Goal: Contribute content: Contribute content

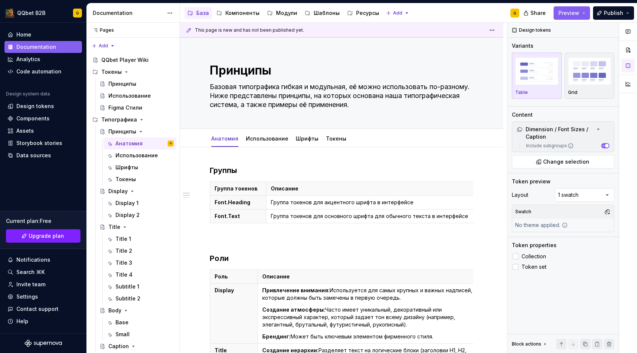
scroll to position [21, 0]
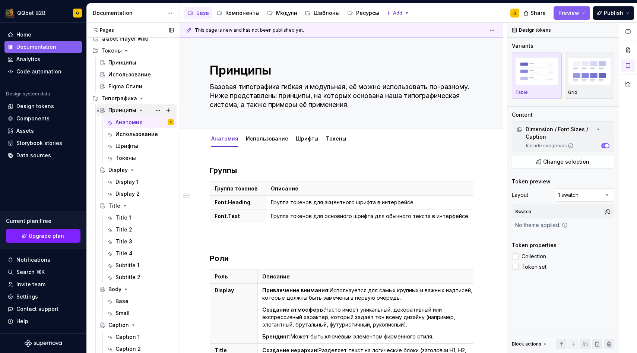
click at [140, 110] on icon "Page tree" at bounding box center [141, 110] width 2 height 1
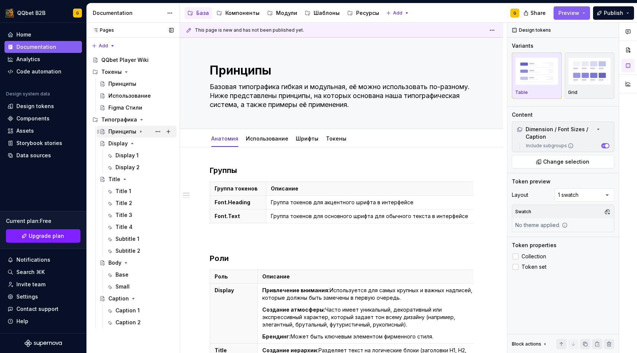
scroll to position [0, 0]
click at [133, 146] on icon "Page tree" at bounding box center [132, 143] width 6 height 6
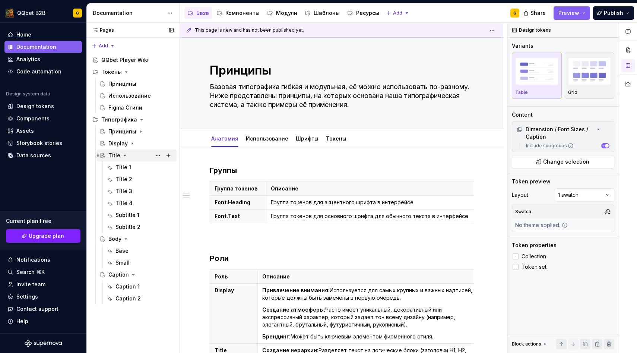
click at [132, 154] on div "Title" at bounding box center [140, 155] width 65 height 10
click at [125, 156] on icon "Page tree" at bounding box center [125, 155] width 6 height 6
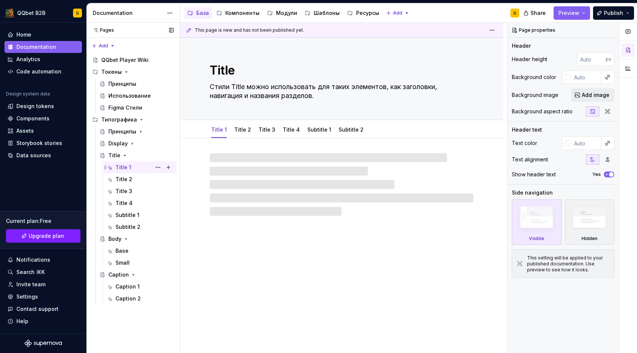
click at [124, 164] on div "Title 1" at bounding box center [124, 167] width 16 height 7
click at [124, 156] on icon "Page tree" at bounding box center [125, 155] width 2 height 1
click at [108, 46] on div "Pages Pages Add Accessibility guide for tree Page tree. Navigate the tree with …" at bounding box center [132, 188] width 93 height 331
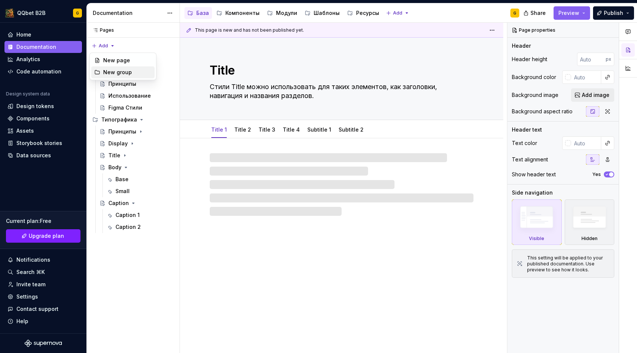
click at [111, 73] on div "New group" at bounding box center [127, 72] width 48 height 7
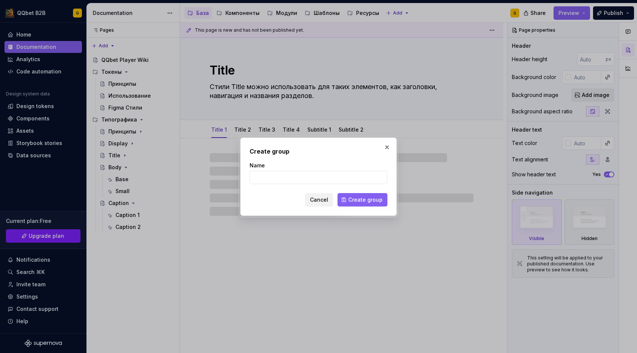
type textarea "*"
type input "Цв"
type textarea "*"
type input "Цвето"
type textarea "*"
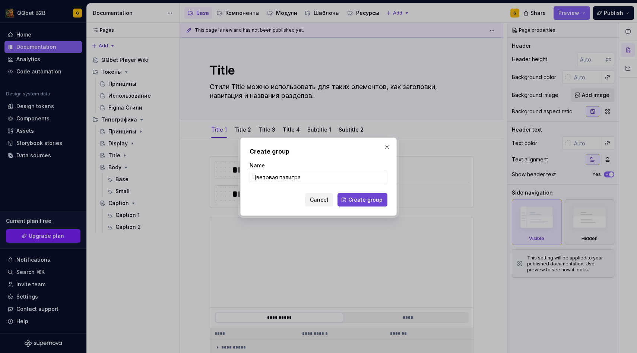
type input "Цветовая палитра"
click at [377, 201] on span "Create group" at bounding box center [365, 199] width 34 height 7
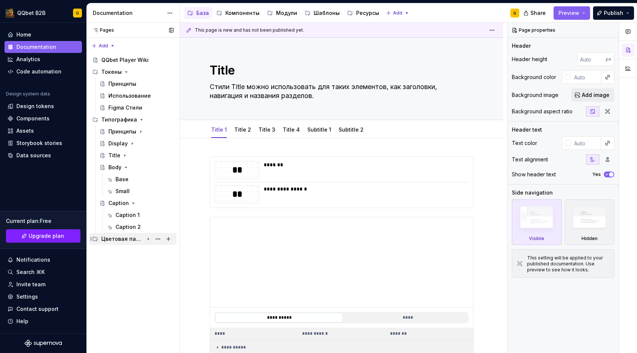
click at [134, 240] on div "Цветовая палитра" at bounding box center [122, 238] width 42 height 7
type textarea "*"
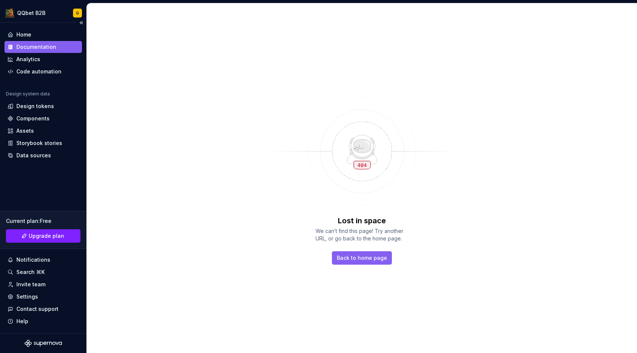
click at [44, 46] on div "Documentation" at bounding box center [36, 46] width 40 height 7
click at [251, 151] on div "Lost in space We can’t find this page! Try another URL, or go back to the home …" at bounding box center [362, 178] width 550 height 350
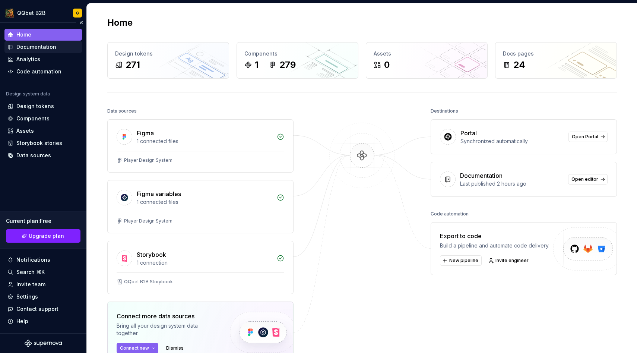
click at [54, 47] on div "Documentation" at bounding box center [43, 46] width 72 height 7
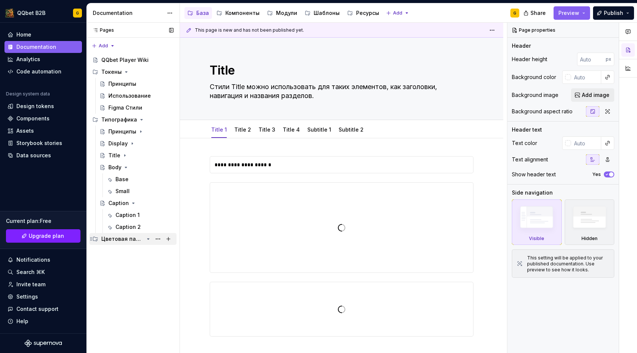
click at [123, 239] on div "Цветовая палитра" at bounding box center [122, 238] width 42 height 7
click at [148, 239] on icon "Page tree" at bounding box center [148, 239] width 1 height 2
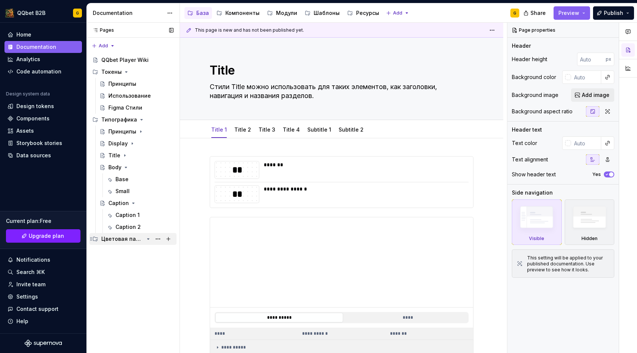
click at [148, 241] on icon "Page tree" at bounding box center [148, 239] width 6 height 6
click at [148, 239] on icon "Page tree" at bounding box center [148, 239] width 1 height 2
click at [167, 239] on button "Page tree" at bounding box center [168, 239] width 10 height 10
type textarea "*"
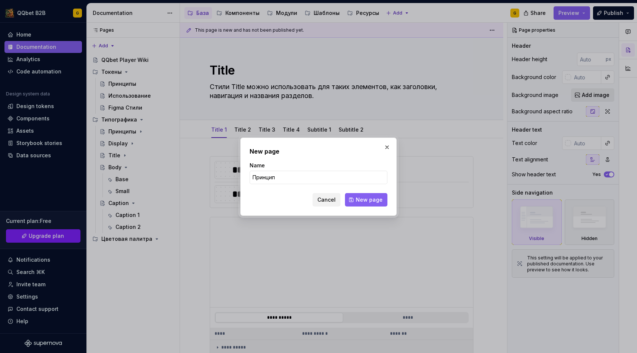
type input "Принципы"
click button "New page" at bounding box center [366, 199] width 42 height 13
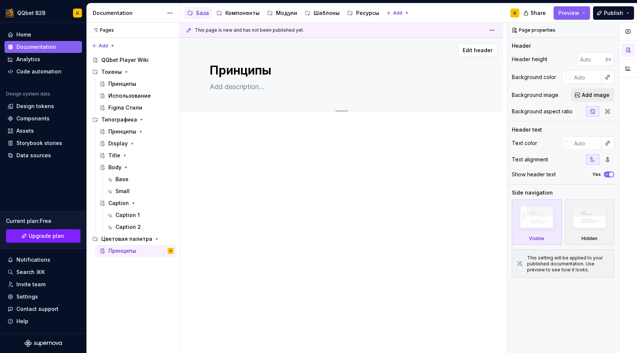
type textarea "*"
click at [230, 114] on button "Add tab" at bounding box center [225, 119] width 30 height 10
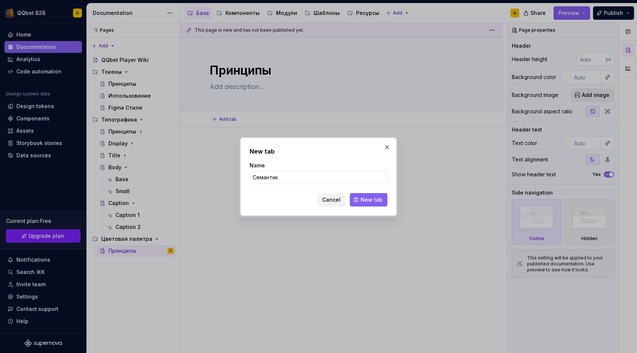
type input "Семантика"
click button "New tab" at bounding box center [369, 199] width 38 height 13
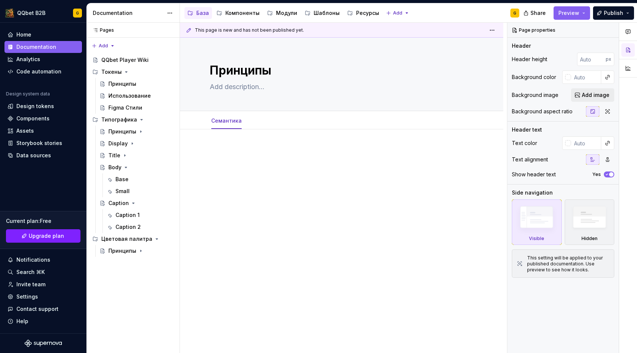
click at [228, 144] on div at bounding box center [341, 209] width 323 height 161
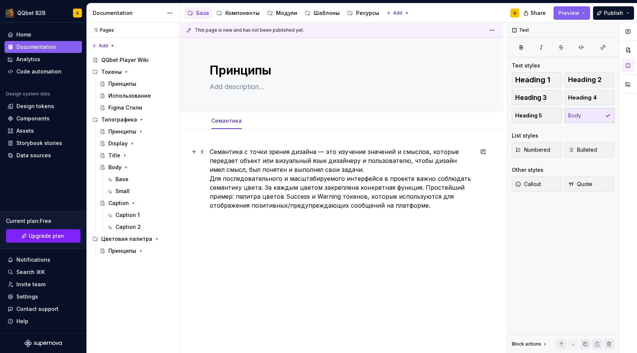
click at [354, 169] on p "Семантика с точки зрения дизайна — это изучение значений и смыслов, которые пер…" at bounding box center [342, 178] width 264 height 63
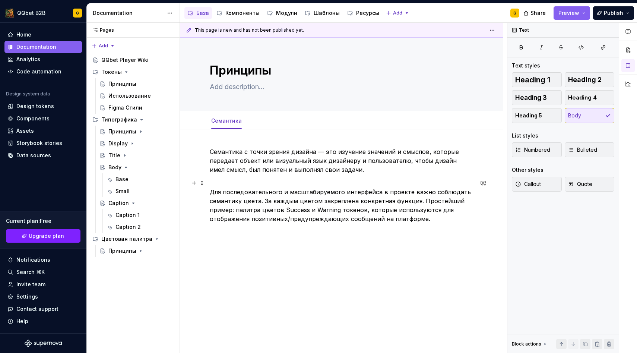
click at [430, 222] on p "Для последовательного и масштабируемого интерфейса в проекте важно соблюдать се…" at bounding box center [342, 201] width 264 height 45
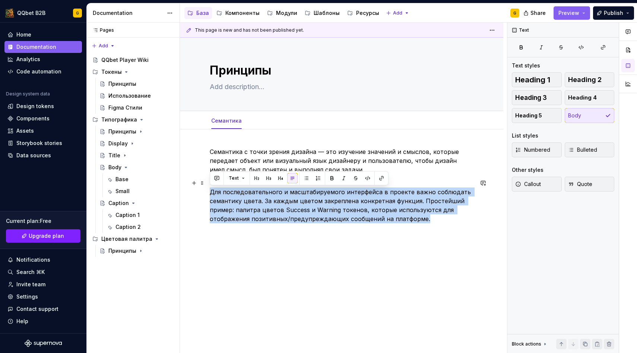
drag, startPoint x: 427, startPoint y: 221, endPoint x: 195, endPoint y: 192, distance: 234.4
click at [195, 192] on div "Семантика с точки зрения дизайна — это изучение значений и смыслов, которые пер…" at bounding box center [341, 233] width 323 height 209
click at [525, 184] on span "Callout" at bounding box center [528, 183] width 26 height 7
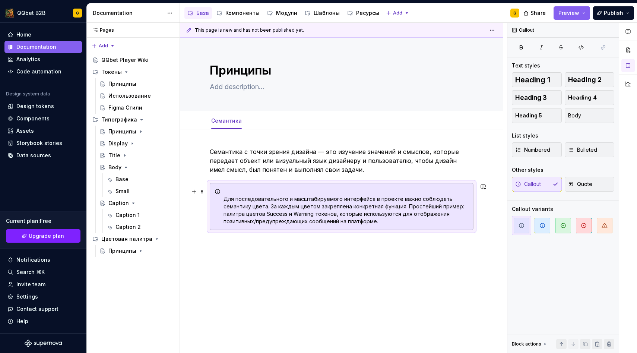
click at [216, 205] on div "Для последовательного и масштабируемого интерфейса в проекте важно соблюдать се…" at bounding box center [342, 206] width 264 height 47
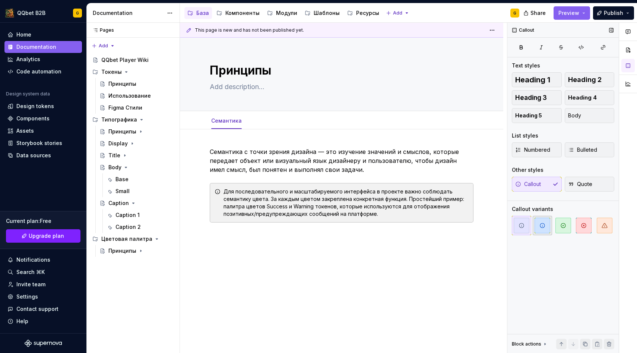
click at [544, 228] on icon "button" at bounding box center [543, 225] width 6 height 6
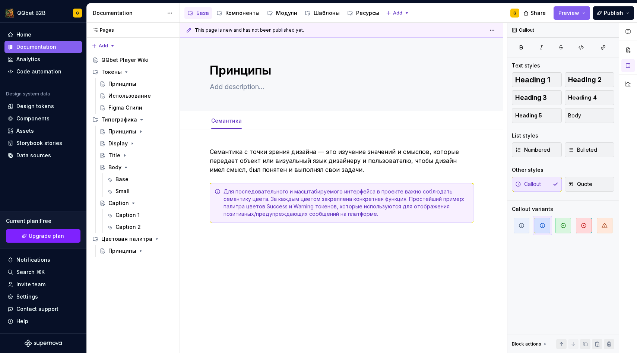
click at [402, 230] on div "Семантика с точки зрения дизайна — это изучение значений и смыслов, которые пер…" at bounding box center [342, 189] width 264 height 84
click at [356, 163] on p "Семантика с точки зрения дизайна — это изучение значений и смыслов, которые пер…" at bounding box center [342, 160] width 264 height 27
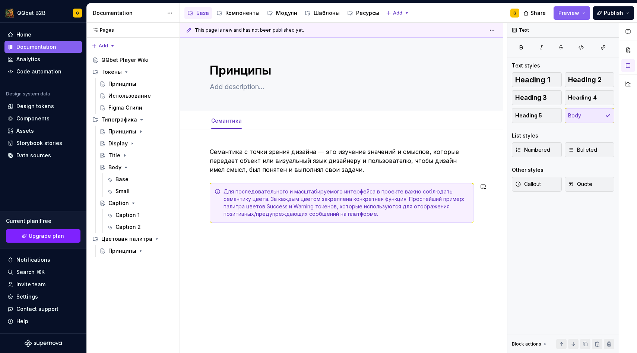
click at [295, 238] on div "This page is new and has not been published yet. Принципы Edit header Семантика…" at bounding box center [343, 188] width 327 height 331
click at [494, 225] on div "Семантика с точки зрения дизайна — это изучение значений и смыслов, которые пер…" at bounding box center [341, 233] width 323 height 208
click at [236, 86] on textarea at bounding box center [340, 87] width 264 height 12
type textarea "*"
type textarea "[PERSON_NAME]"
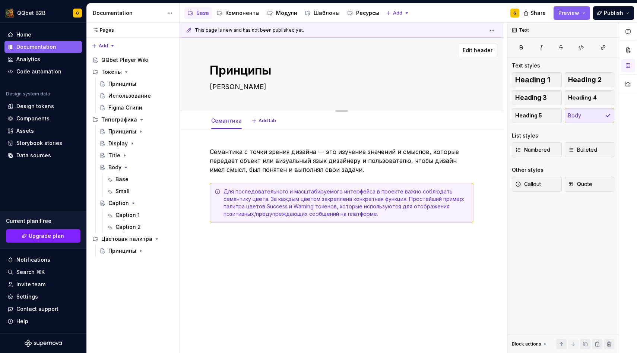
type textarea "*"
type textarea "На"
type textarea "*"
type textarea "Наэ"
type textarea "*"
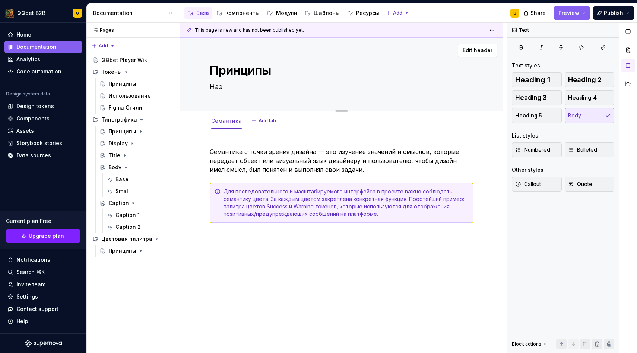
type textarea "На"
type textarea "*"
type textarea "На"
type textarea "*"
type textarea "На э"
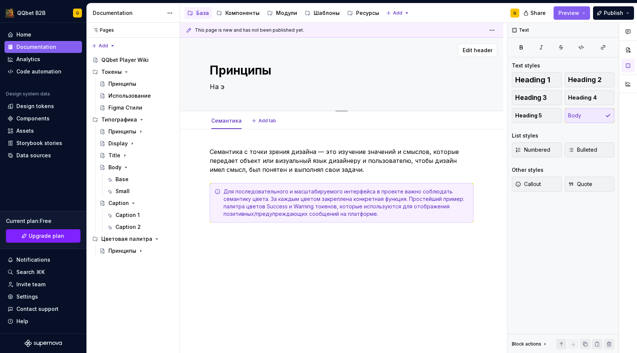
type textarea "*"
type textarea "На это"
type textarea "*"
type textarea "На этой"
type textarea "*"
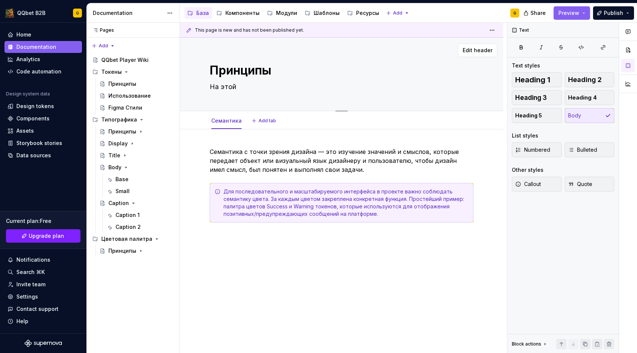
type textarea "На этой"
type textarea "*"
type textarea "На этой с"
type textarea "*"
type textarea "На этой ст"
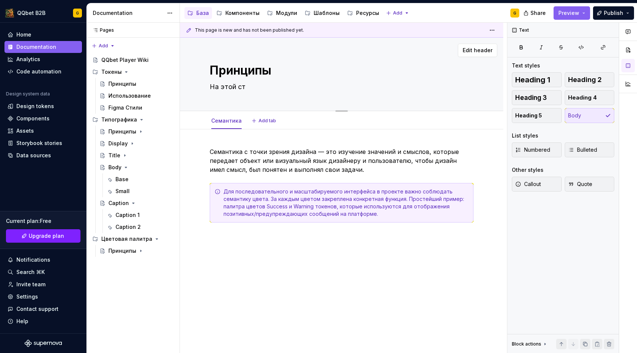
type textarea "*"
type textarea "На этой стр"
type textarea "*"
type textarea "На этой стра"
type textarea "*"
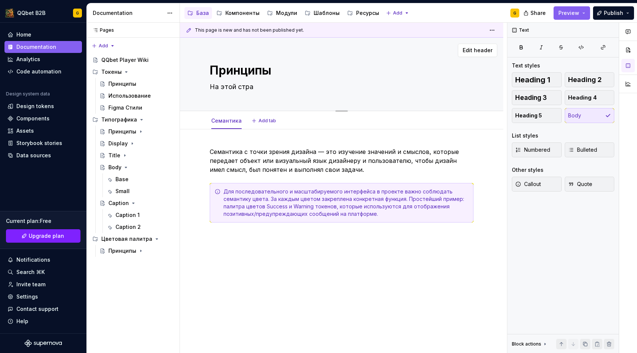
type textarea "На этой стран"
type textarea "*"
type textarea "На этой страни"
type textarea "*"
type textarea "На этой страниц"
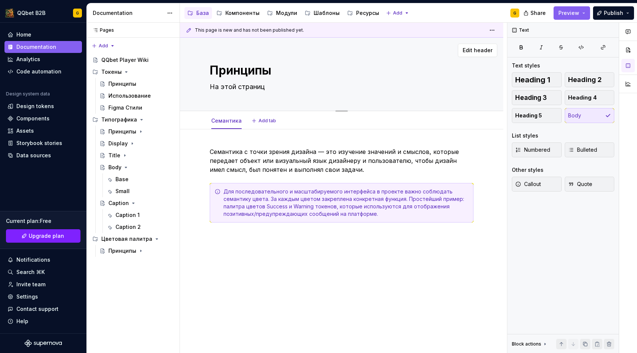
type textarea "*"
type textarea "На этой странице"
type textarea "*"
type textarea "На этой странице"
type textarea "*"
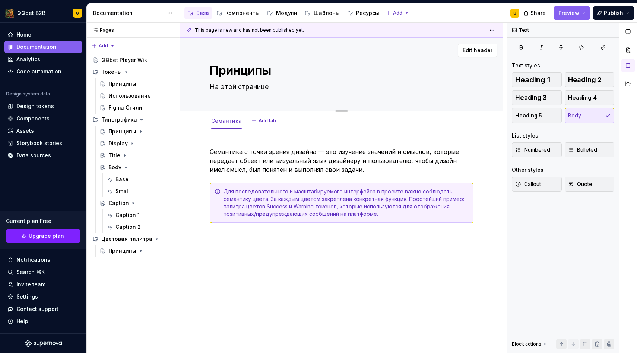
type textarea "На этой странице и"
type textarea "*"
type textarea "На этой странице из"
type textarea "*"
type textarea "На этой странице изд"
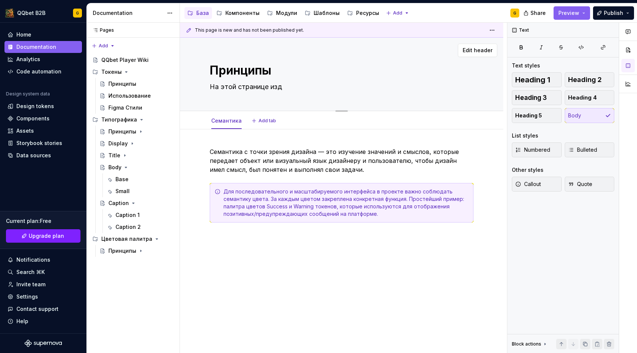
type textarea "*"
type textarea "На этой странице издо"
type textarea "*"
type textarea "На этой странице изд"
type textarea "*"
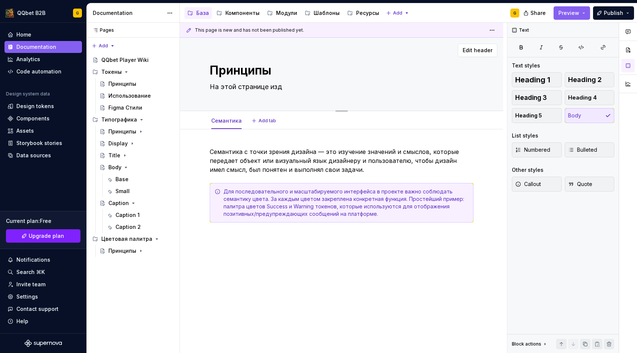
type textarea "На этой странице из"
type textarea "*"
type textarea "На этой странице изл"
type textarea "*"
type textarea "На этой странице изло"
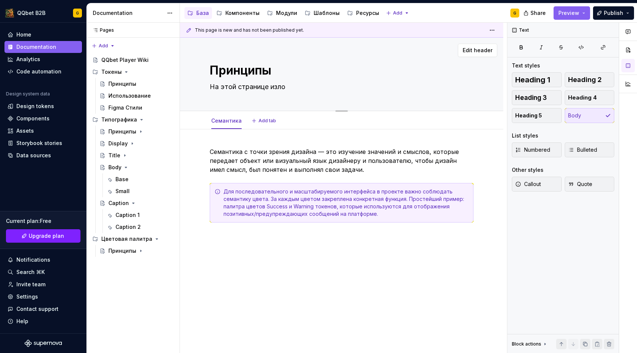
type textarea "*"
type textarea "На этой странице изложе"
type textarea "*"
type textarea "На этой странице изложен"
type textarea "*"
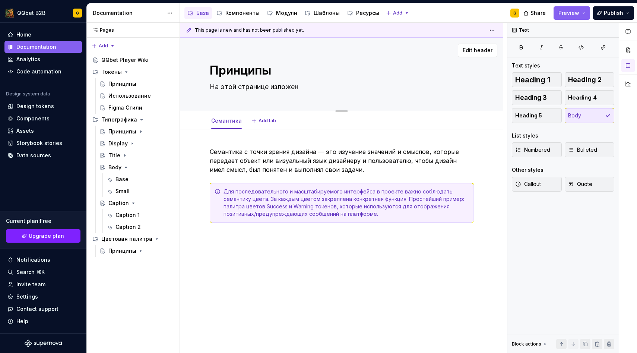
type textarea "На этой странице изложены"
type textarea "*"
type textarea "На этой странице изложены"
type textarea "*"
type textarea "На этой странице изложены п"
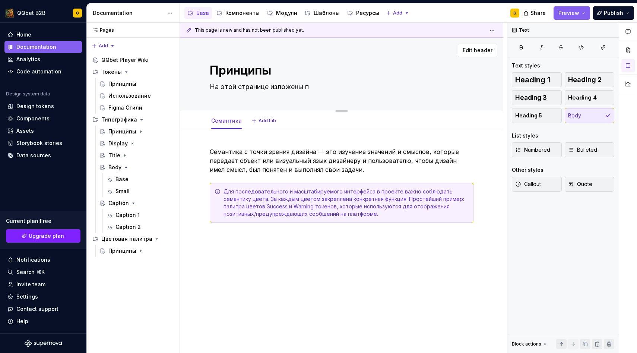
type textarea "*"
type textarea "На этой странице изложены пр"
type textarea "*"
type textarea "На этой странице изложены при"
type textarea "*"
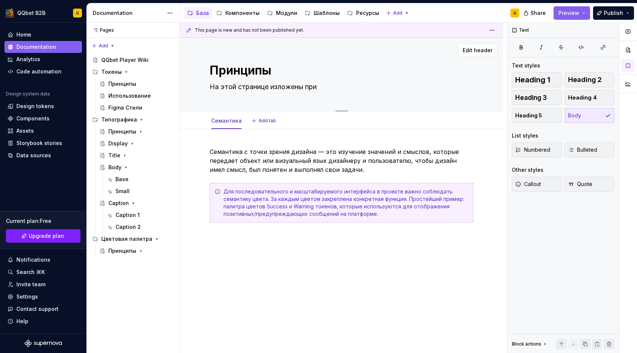
type textarea "На этой странице изложены прин"
type textarea "*"
type textarea "На этой странице изложены принц"
type textarea "*"
type textarea "На этой странице изложены принци"
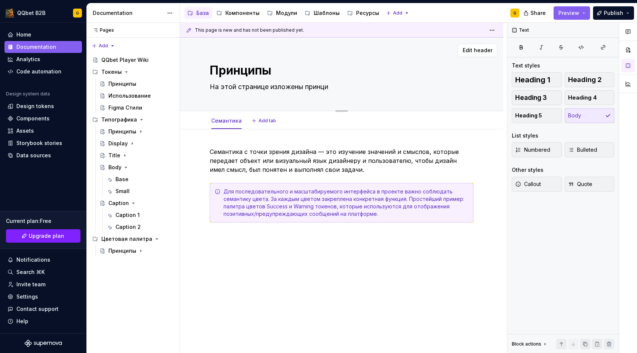
type textarea "*"
type textarea "На этой странице изложены принцип"
type textarea "*"
type textarea "На этой странице изложены принципы"
type textarea "*"
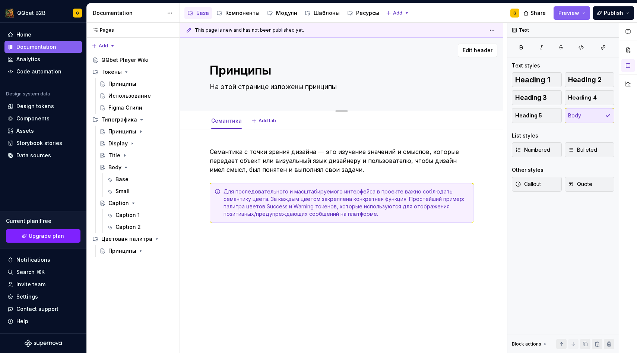
type textarea "На этой странице изложены принципы"
type textarea "*"
type textarea "На этой странице изложены принципы и"
type textarea "*"
type textarea "На этой странице изложены принципы и"
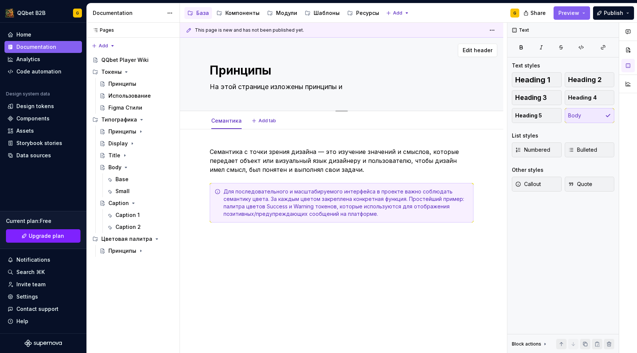
type textarea "*"
type textarea "На этой странице изложены принципы и п"
type textarea "*"
type textarea "На этой странице изложены принципы и по"
type textarea "*"
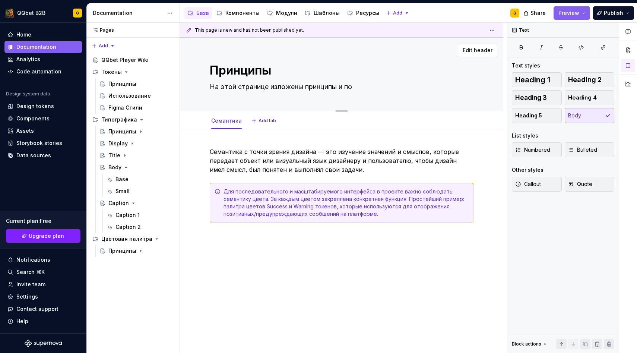
type textarea "На этой странице изложены принципы и под"
type textarea "*"
type textarea "На этой странице изложены принципы и подх"
type textarea "*"
type textarea "На этой странице изложены принципы и подхо"
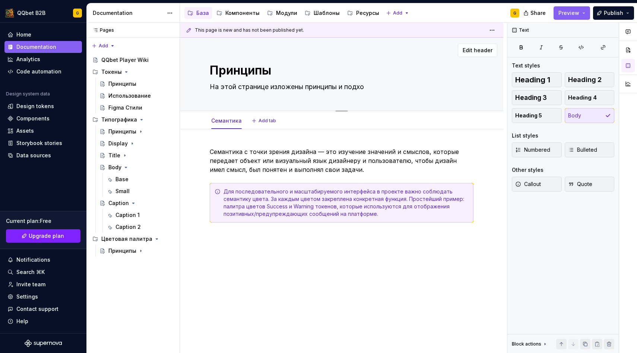
type textarea "*"
type textarea "На этой странице изложены принципы и подход"
type textarea "*"
type textarea "На этой странице изложены принципы и подходы"
type textarea "*"
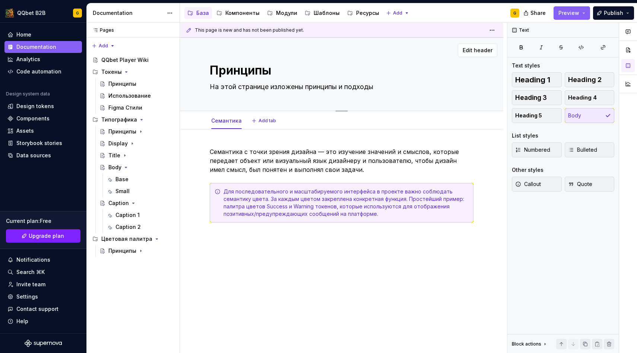
type textarea "На этой странице изложены принципы и подходы"
type textarea "*"
type textarea "На этой странице изложены принципы и подходы р"
type textarea "*"
type textarea "На этой странице изложены принципы и подходы ра"
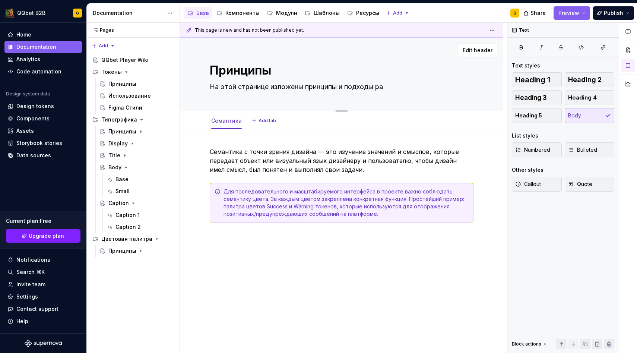
type textarea "*"
type textarea "На этой странице изложены принципы и подходы раб"
type textarea "*"
type textarea "На этой странице изложены принципы и подходы рабо"
type textarea "*"
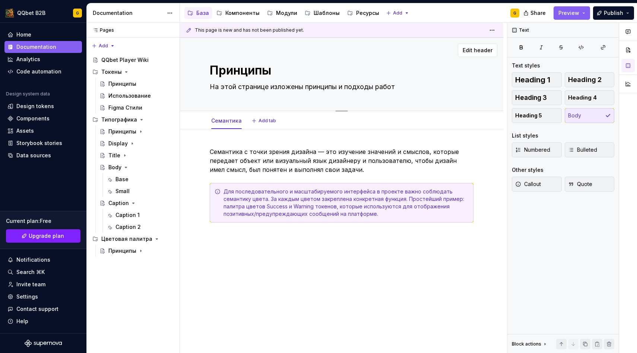
type textarea "На этой странице изложены принципы и подходы работы"
type textarea "*"
type textarea "На этой странице изложены принципы и подходы работы"
type textarea "*"
type textarea "На этой странице изложены принципы и подходы работы [PERSON_NAME]"
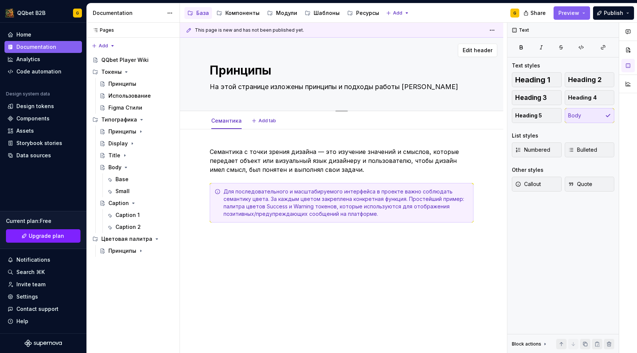
type textarea "*"
type textarea "На этой странице изложены принципы и подходы работы [PERSON_NAME]"
type textarea "*"
type textarea "На этой странице изложены принципы и подходы работы с [PERSON_NAME]"
type textarea "*"
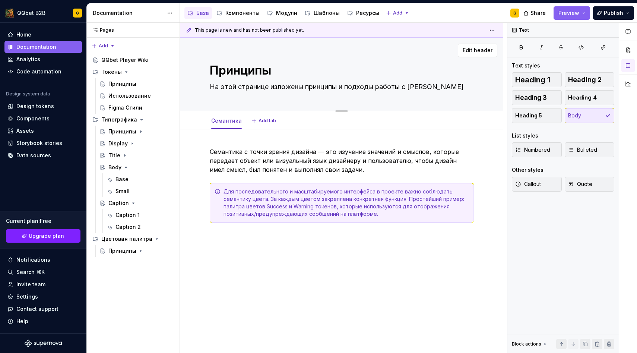
type textarea "На этой странице изложены принципы и подходы работы с цв"
type textarea "*"
type textarea "На этой странице изложены принципы и подходы работы с цвет"
type textarea "*"
type textarea "На этой странице изложены принципы и подходы работы с цвето"
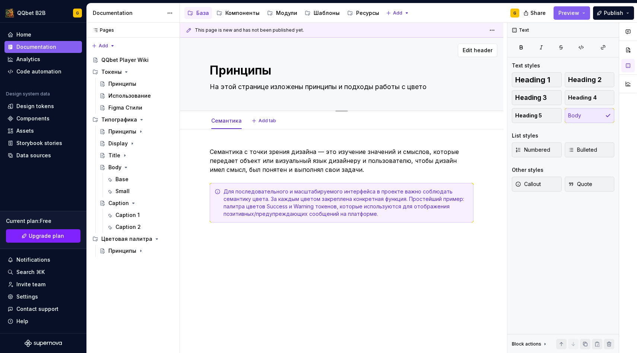
type textarea "*"
type textarea "На этой странице изложены принципы и подходы работы с цветом"
type textarea "*"
type textarea "На этой странице изложены принципы и подходы работы с цветом"
type textarea "*"
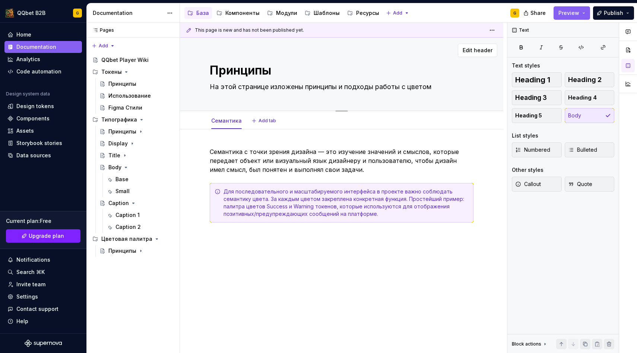
type textarea "На этой странице изложены принципы и подходы работы с цветом"
type textarea "*"
type textarea "На этой странице изложены принципы и подходы работы с цветом"
type textarea "*"
type textarea "На этой странице изложены принципы и подходы работы с цветом"
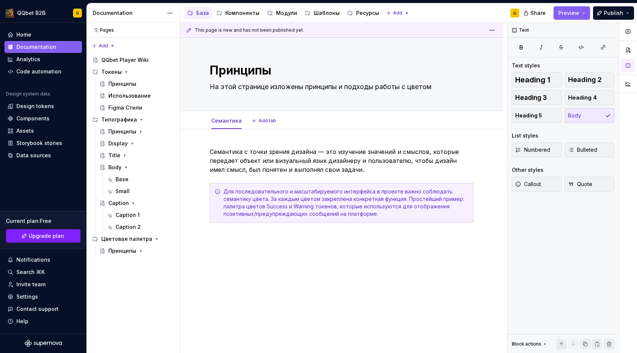
type textarea "*"
type textarea "На этой странице изложены принципы и подходы работы с цветом"
click at [252, 252] on div "Семантика с точки зрения дизайна — это изучение значений и смыслов, которые пер…" at bounding box center [341, 242] width 323 height 226
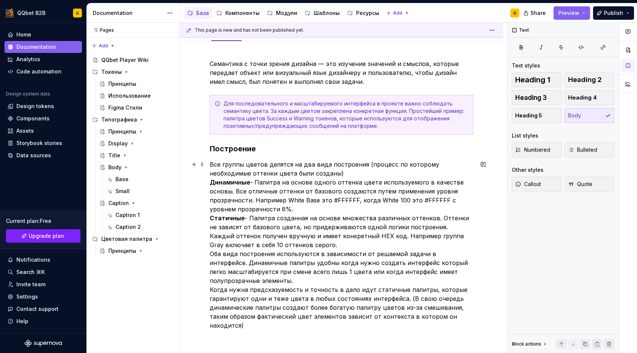
scroll to position [94, 0]
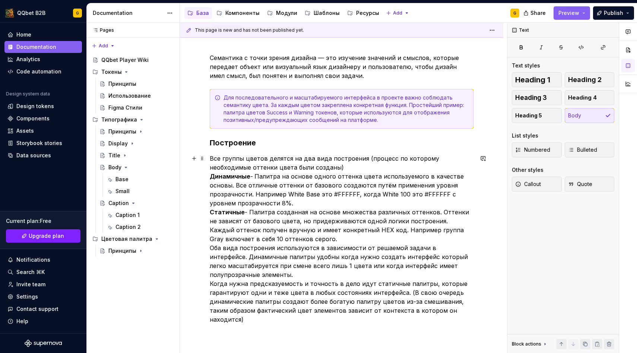
click at [301, 167] on p "Все группы цветов делятся на два вида построения (процесс по которому необходим…" at bounding box center [342, 239] width 264 height 170
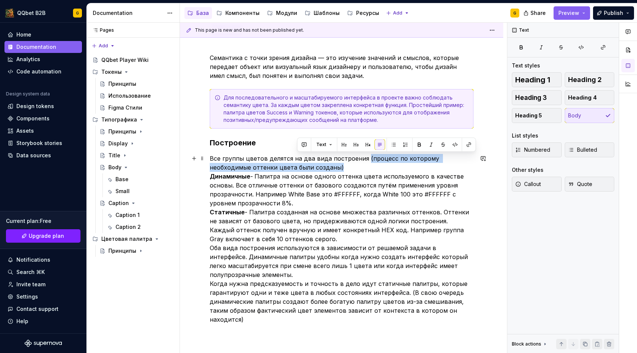
drag, startPoint x: 300, startPoint y: 168, endPoint x: 364, endPoint y: 157, distance: 64.6
click at [364, 157] on p "Все группы цветов делятся на два вида построения (процесс по которому необходим…" at bounding box center [342, 239] width 264 height 170
click at [326, 143] on button "Text" at bounding box center [324, 144] width 23 height 10
click at [457, 148] on button "button" at bounding box center [455, 144] width 10 height 10
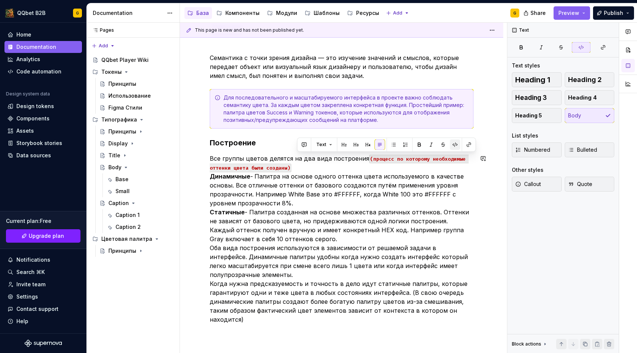
type textarea "*"
click at [398, 166] on p "Все группы цветов делятся на два вида построения (процесс по которому необходим…" at bounding box center [342, 239] width 264 height 170
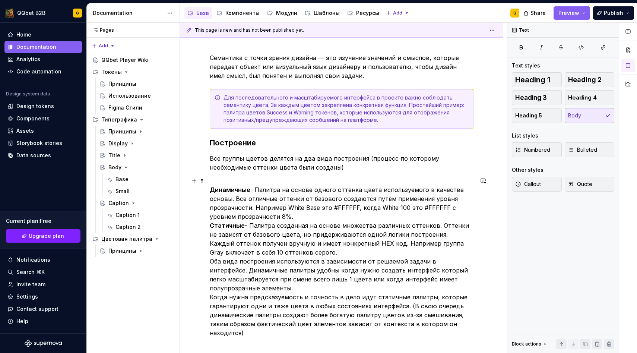
click at [262, 218] on p "Динамичные - Палитра на основе одного оттенка цвета используемого в качестве ос…" at bounding box center [342, 256] width 264 height 161
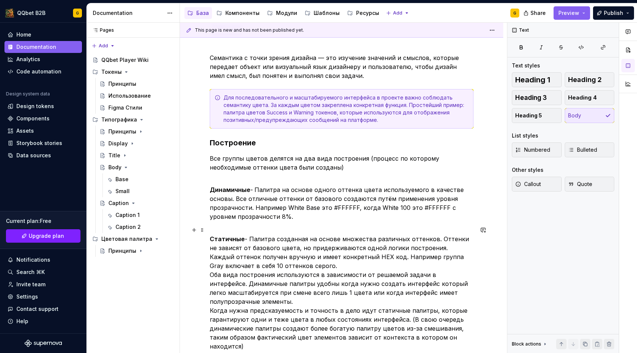
click at [287, 266] on p "Статичные - Палитра созданная на основе множества различных оттенков. Оттенки н…" at bounding box center [342, 287] width 264 height 125
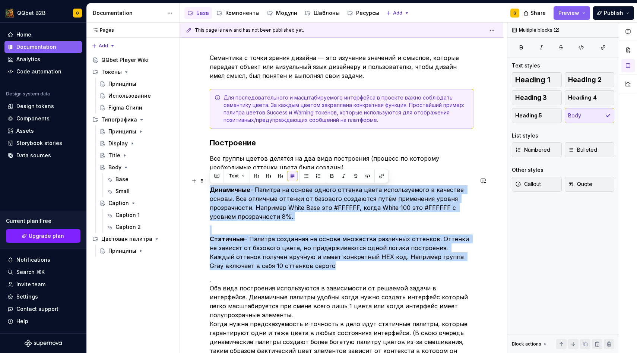
drag, startPoint x: 293, startPoint y: 267, endPoint x: 197, endPoint y: 189, distance: 123.9
click at [197, 189] on div "Семантика с точки зрения дизайна — это изучение значений и смыслов, которые пер…" at bounding box center [341, 256] width 323 height 443
click at [306, 174] on button "button" at bounding box center [306, 176] width 10 height 10
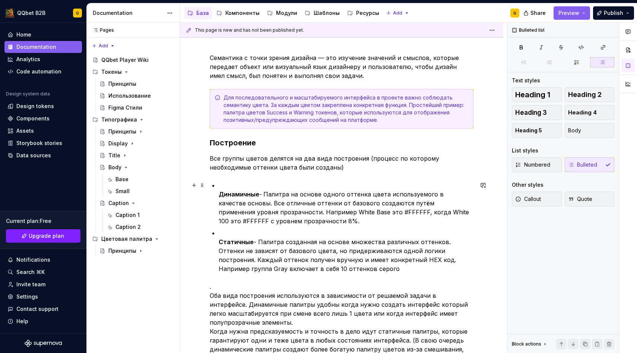
click at [267, 224] on p "Динамичные - Палитра на основе одного оттенка цвета используемого в качестве ос…" at bounding box center [346, 203] width 255 height 45
click at [243, 241] on strong "Статичные" at bounding box center [236, 241] width 35 height 7
click at [218, 239] on div "Семантика с точки зрения дизайна — это изучение значений и смыслов, которые пер…" at bounding box center [342, 212] width 264 height 318
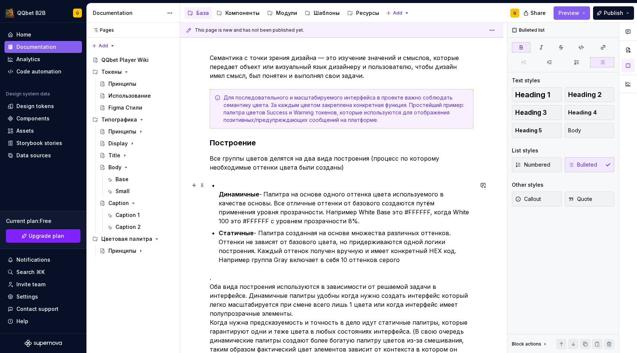
click at [218, 196] on div "Семантика с точки зрения дизайна — это изучение значений и смыслов, которые пер…" at bounding box center [342, 207] width 264 height 309
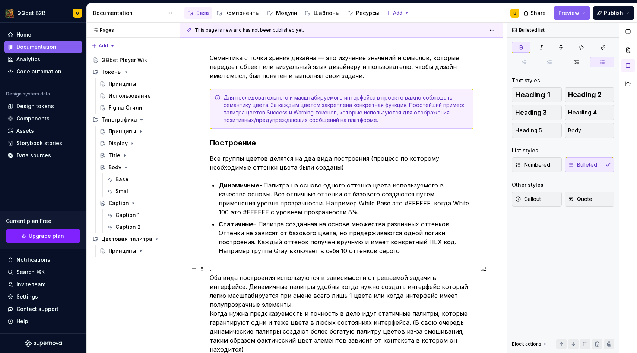
scroll to position [133, 0]
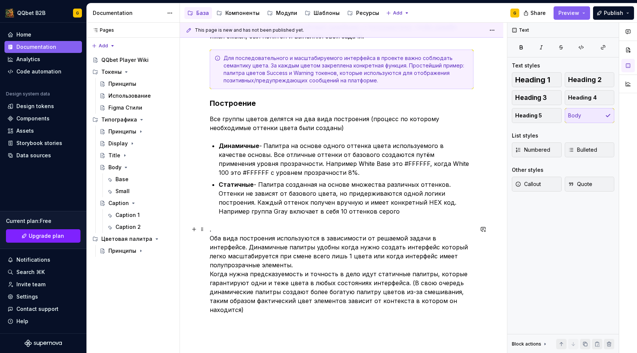
click at [248, 232] on p ". Оба вида построения используются в зависимости от решаемой задачи в интерфейс…" at bounding box center [342, 269] width 264 height 89
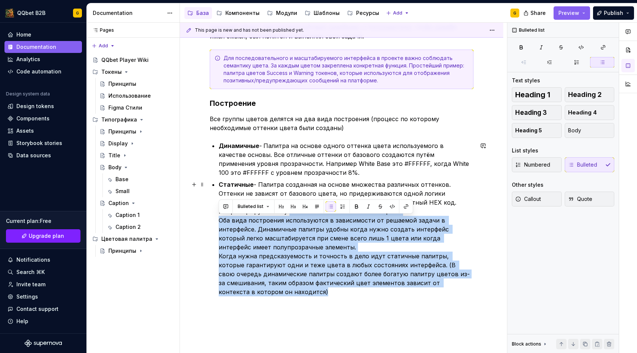
drag, startPoint x: 260, startPoint y: 290, endPoint x: 211, endPoint y: 215, distance: 90.0
click at [211, 215] on div "Семантика с точки зрения дизайна — это изучение значений и смыслов, которые пер…" at bounding box center [342, 155] width 264 height 282
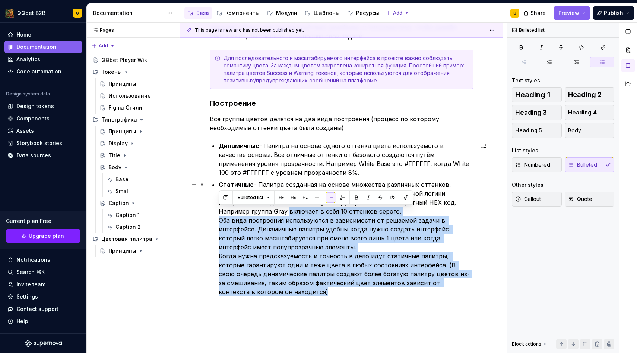
click at [211, 215] on div "Семантика с точки зрения дизайна — это изучение значений и смыслов, которые пер…" at bounding box center [342, 155] width 264 height 282
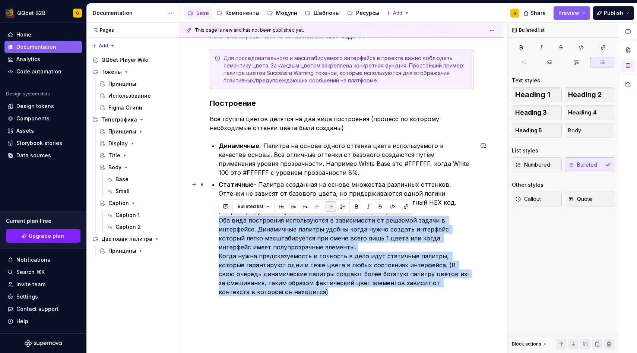
drag, startPoint x: 255, startPoint y: 288, endPoint x: 212, endPoint y: 220, distance: 80.5
click at [212, 220] on div "Семантика с точки зрения дизайна — это изучение значений и смыслов, которые пер…" at bounding box center [342, 155] width 264 height 282
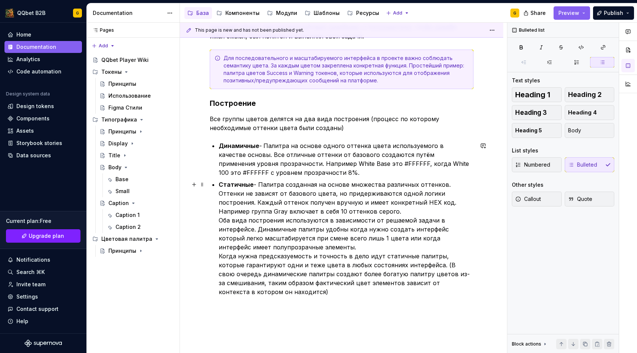
click at [336, 205] on p "Статичные - Палитра созданная на основе множества различных оттенков. Оттенки н…" at bounding box center [346, 238] width 255 height 116
click at [332, 214] on p "Статичные - Палитра созданная на основе множества различных оттенков. Оттенки н…" at bounding box center [346, 238] width 255 height 116
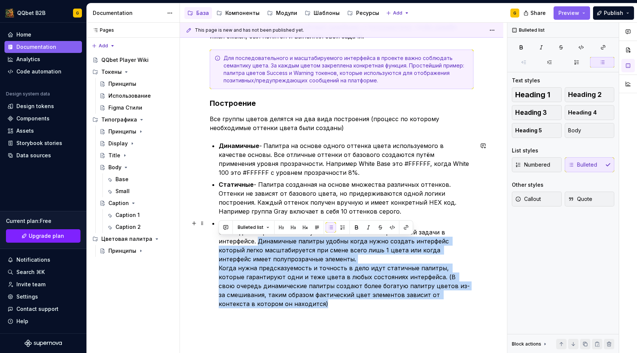
drag, startPoint x: 256, startPoint y: 303, endPoint x: 210, endPoint y: 238, distance: 78.9
click at [210, 238] on div "Семантика с точки зрения дизайна — это изучение значений и смыслов, которые пер…" at bounding box center [342, 161] width 264 height 294
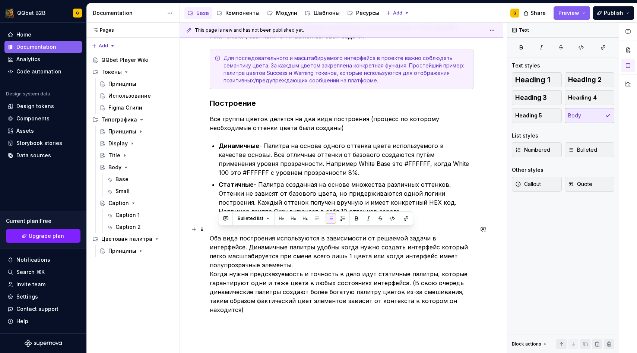
click at [211, 230] on p "Оба вида построения используются в зависимости от решаемой задачи в интерфейсе.…" at bounding box center [342, 269] width 264 height 89
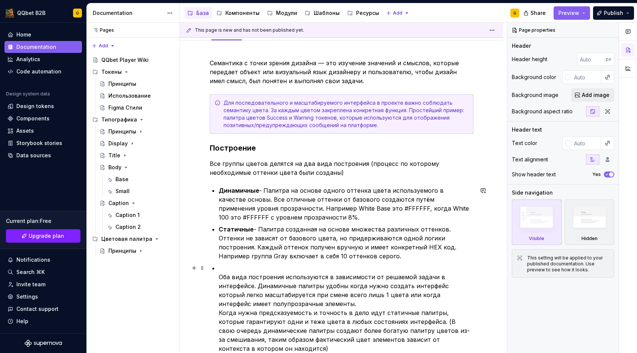
scroll to position [122, 0]
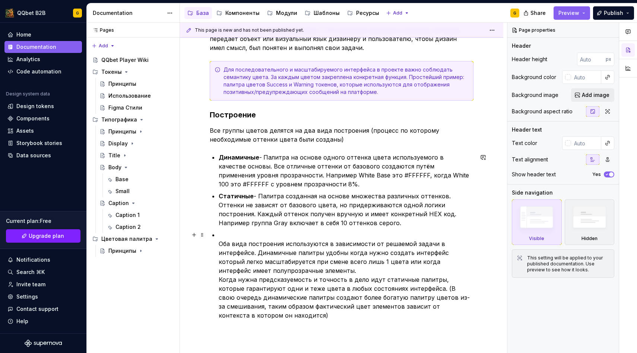
click at [229, 230] on ul "Динамичные - Палитра на основе одного оттенка цвета используемого в качестве ос…" at bounding box center [346, 236] width 255 height 167
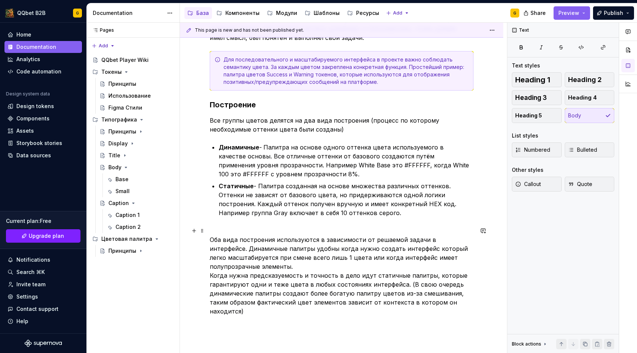
scroll to position [141, 0]
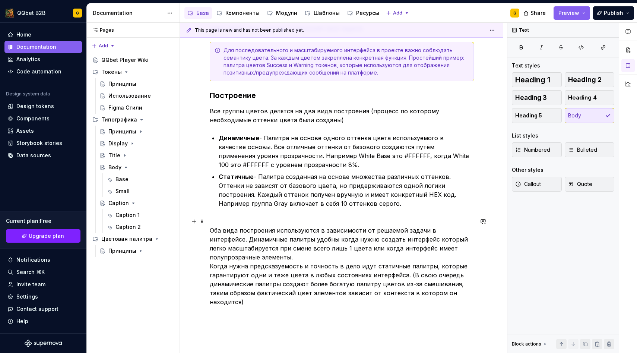
click at [298, 257] on p "Оба вида построения используются в зависимости от решаемой задачи в интерфейсе.…" at bounding box center [342, 261] width 264 height 89
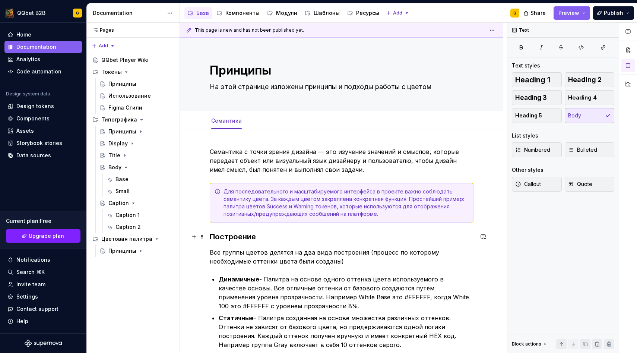
scroll to position [189, 0]
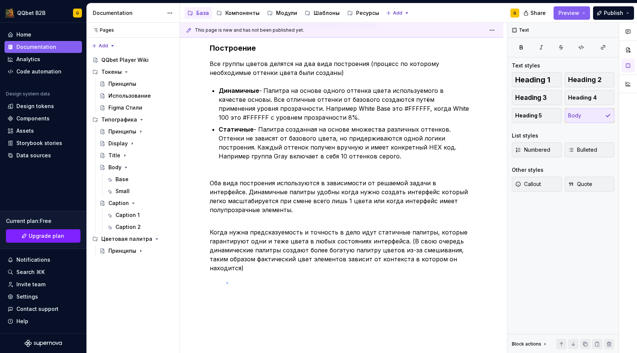
click at [227, 282] on div "This page is new and has not been published yet. Принципы На этой странице изло…" at bounding box center [343, 188] width 327 height 331
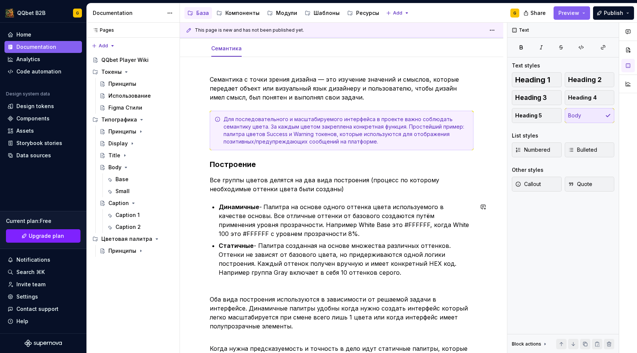
scroll to position [0, 0]
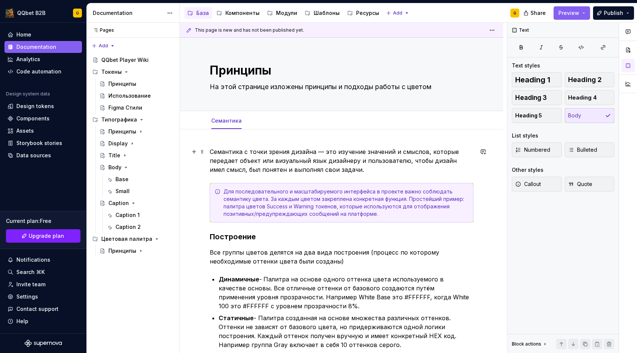
click at [211, 152] on p "Семантика с точки зрения дизайна — это изучение значений и смыслов, которые пер…" at bounding box center [342, 160] width 264 height 27
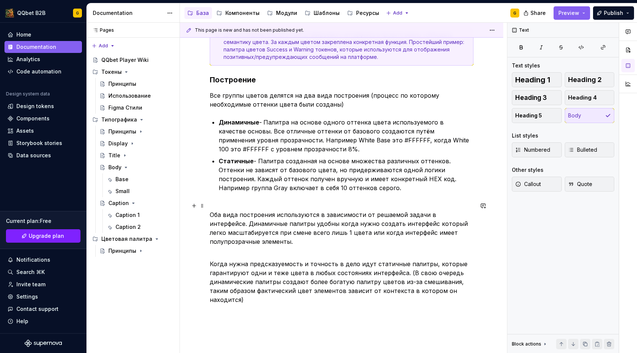
scroll to position [214, 0]
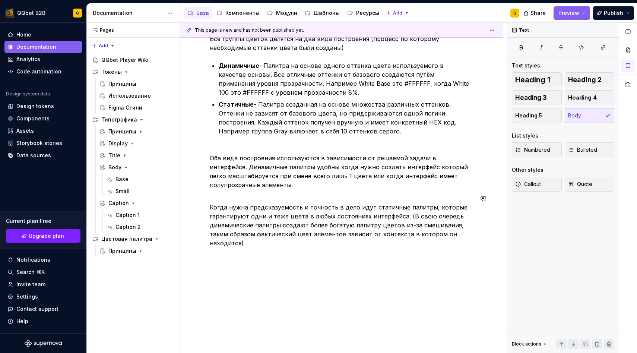
click at [254, 260] on div "Семантика с точки зрения дизайна — это изучение значений и смыслов, которые пер…" at bounding box center [341, 139] width 323 height 446
click at [460, 237] on p "Когда нужна предсказуемость и точность в дело идут статичные палитры, которые г…" at bounding box center [342, 221] width 264 height 54
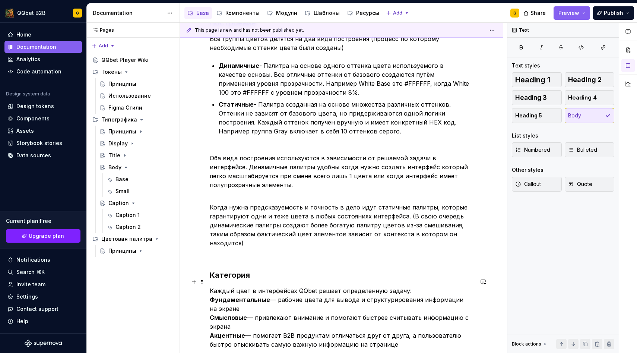
scroll to position [252, 0]
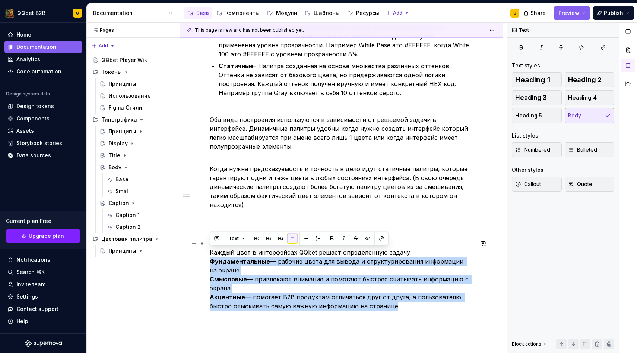
drag, startPoint x: 399, startPoint y: 338, endPoint x: 204, endPoint y: 255, distance: 211.5
click at [204, 255] on div "Семантика с точки зрения дизайна — это изучение значений и смыслов, которые пер…" at bounding box center [341, 157] width 323 height 561
click at [306, 238] on button "button" at bounding box center [306, 238] width 10 height 10
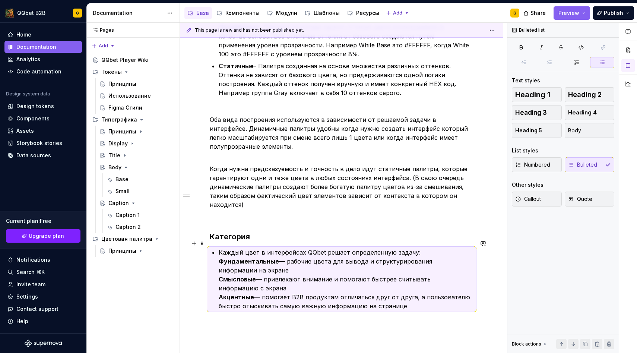
click at [216, 255] on div "Семантика с точки зрения дизайна — это изучение значений и смыслов, которые пер…" at bounding box center [342, 111] width 264 height 433
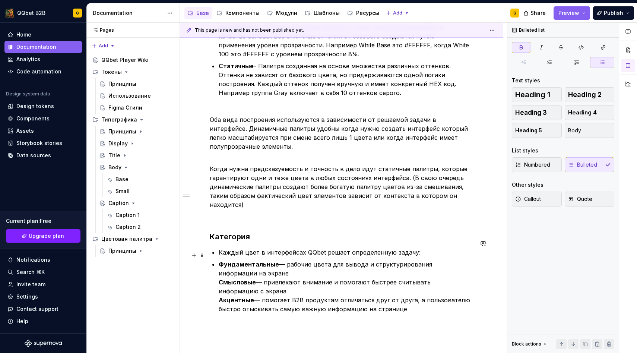
click at [219, 278] on strong "Смысловые" at bounding box center [237, 281] width 37 height 7
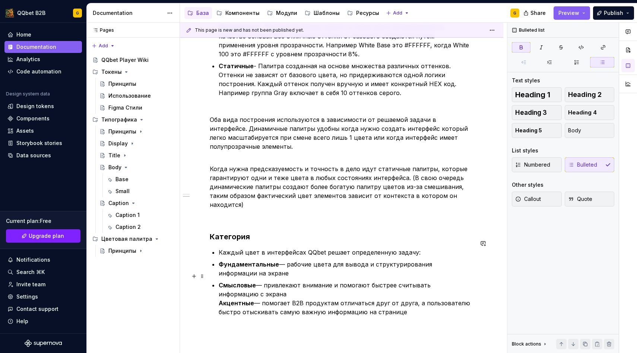
click at [219, 299] on strong "Акцентные" at bounding box center [236, 302] width 35 height 7
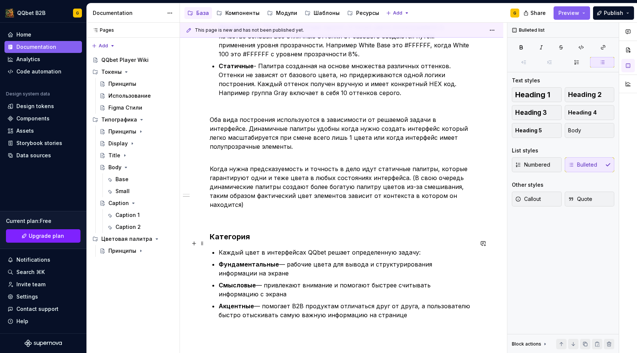
click at [219, 248] on p "Каждый цвет в интерфейсах QQbet решает определенную задачу:" at bounding box center [346, 252] width 255 height 9
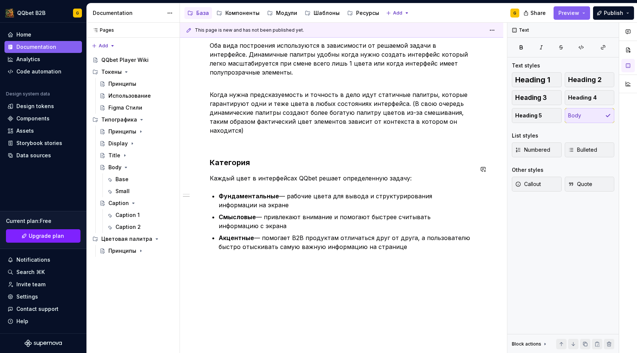
scroll to position [334, 0]
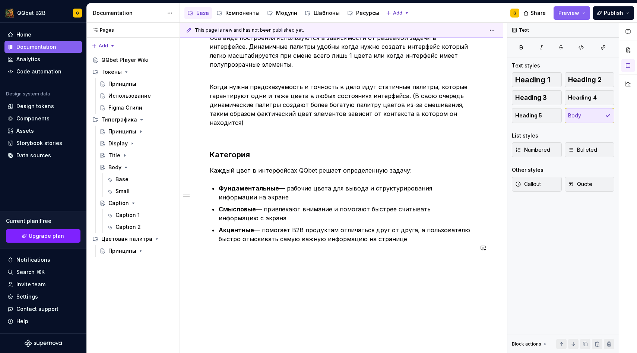
click at [408, 232] on p "Акцентные — помогает B2B продуктам отличаться друг от друга, а пользователю быс…" at bounding box center [346, 234] width 255 height 18
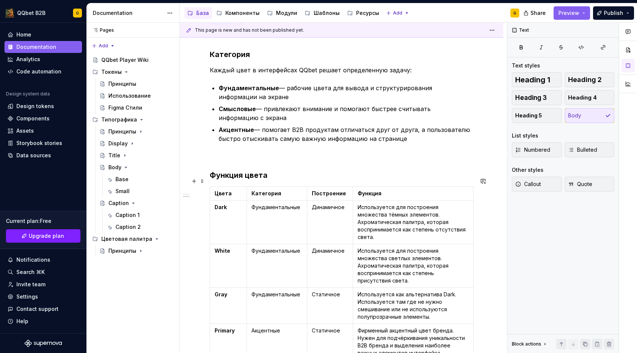
scroll to position [467, 0]
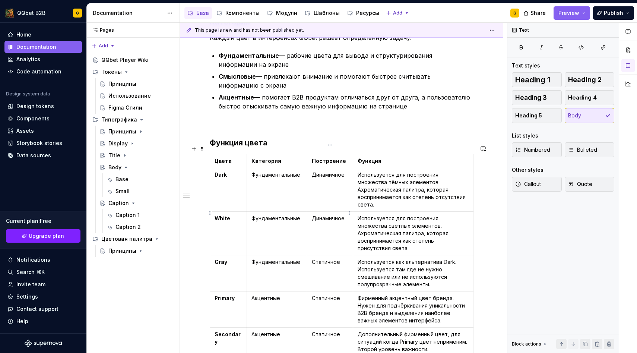
click at [401, 194] on td "Используется для построения множества тёмных элементов. Ахроматическая палитра,…" at bounding box center [413, 190] width 120 height 44
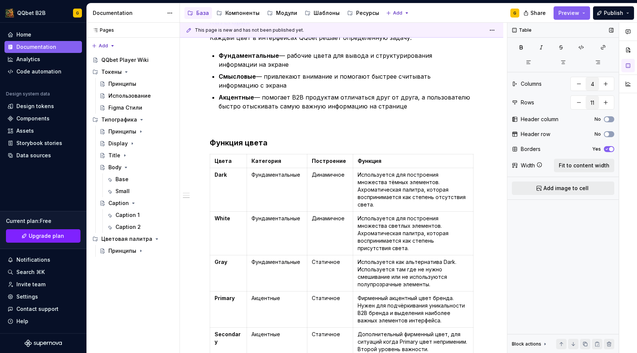
click at [582, 158] on div "Table Columns 4 Rows 11 Header column No Header row No Borders Yes Width Fit to…" at bounding box center [563, 188] width 111 height 331
click at [580, 166] on span "Fit to content width" at bounding box center [584, 165] width 51 height 7
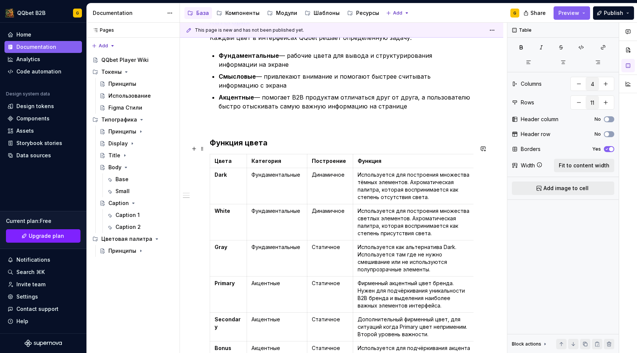
drag, startPoint x: 423, startPoint y: 152, endPoint x: 477, endPoint y: 157, distance: 53.5
click at [406, 172] on p "Используется для построения множества тёмных элементов. Ахроматическая палитра,…" at bounding box center [415, 186] width 114 height 30
click at [608, 131] on button "No" at bounding box center [609, 134] width 10 height 6
click at [607, 120] on span "button" at bounding box center [607, 119] width 4 height 4
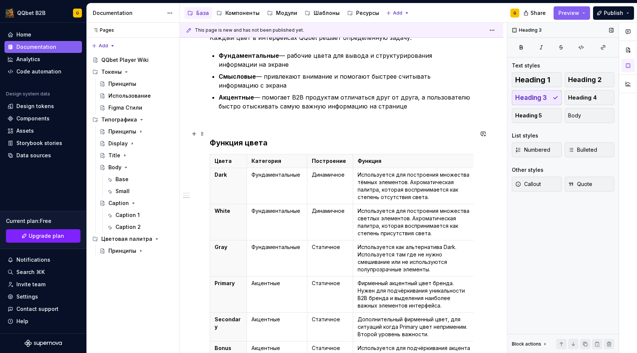
click at [410, 138] on h3 "Функция цвета" at bounding box center [342, 143] width 264 height 10
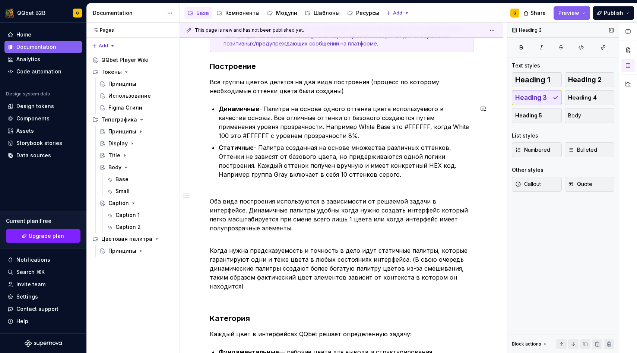
scroll to position [0, 0]
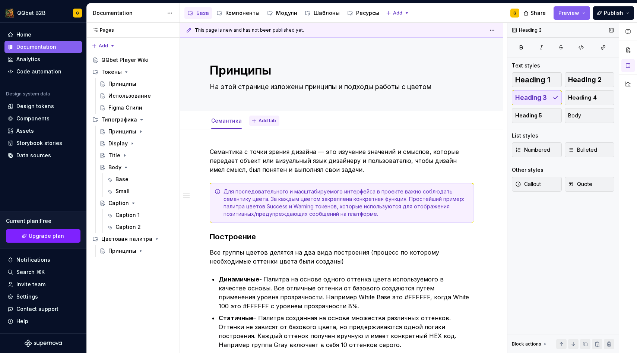
click at [260, 122] on span "Add tab" at bounding box center [268, 121] width 18 height 6
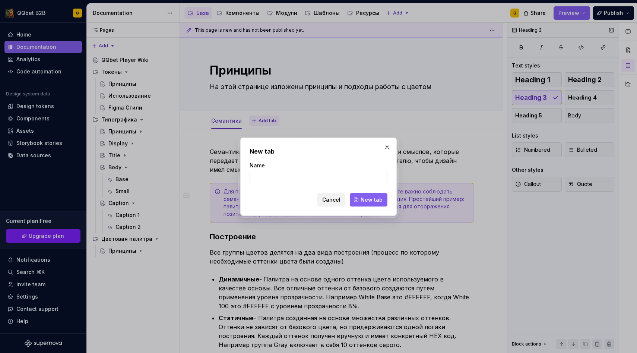
type textarea "*"
type input "Токены"
click button "New tab" at bounding box center [369, 199] width 38 height 13
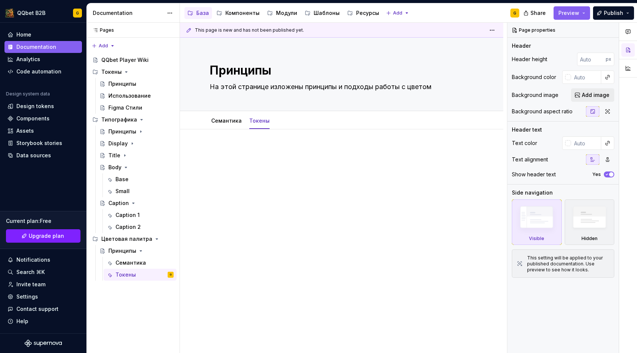
click at [247, 149] on p at bounding box center [342, 151] width 264 height 9
click at [259, 114] on html "QQbet B2B G Home Documentation Analytics Code automation Design system data Des…" at bounding box center [318, 176] width 637 height 353
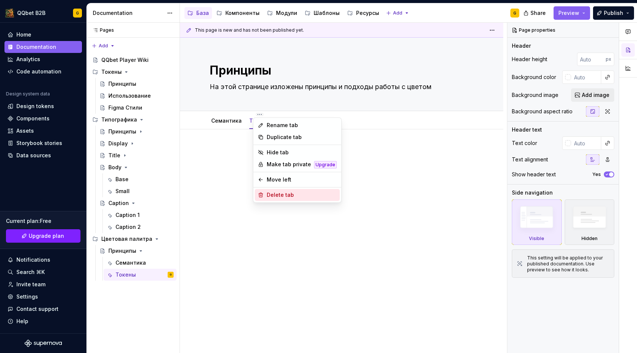
click at [274, 195] on div "Delete tab" at bounding box center [302, 194] width 70 height 7
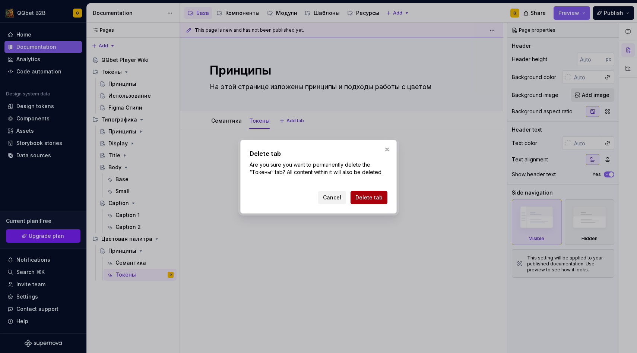
click at [366, 199] on span "Delete tab" at bounding box center [369, 197] width 27 height 7
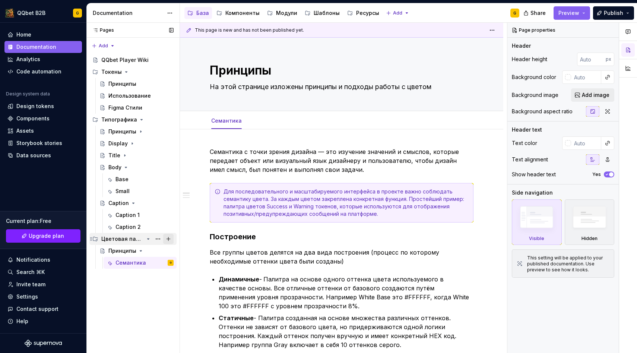
click at [168, 237] on button "Page tree" at bounding box center [168, 239] width 10 height 10
type textarea "*"
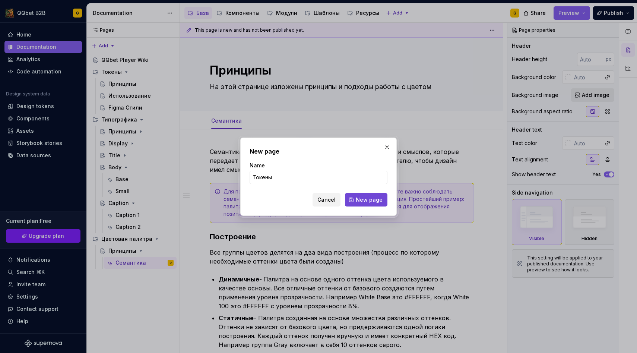
type input "Токены"
click at [361, 196] on span "New page" at bounding box center [369, 199] width 27 height 7
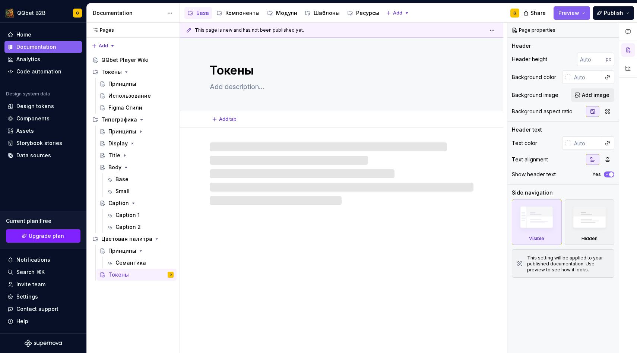
click at [232, 82] on textarea at bounding box center [340, 87] width 264 height 12
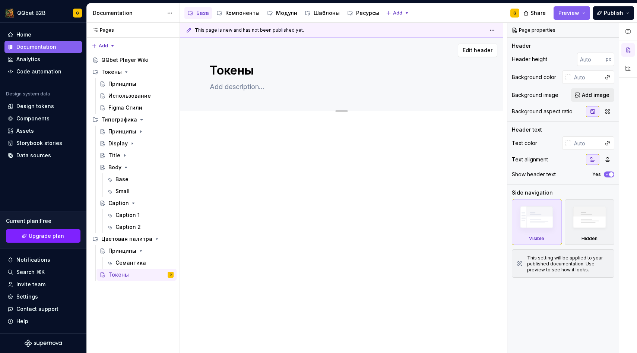
type textarea "*"
click at [221, 123] on button "Add tab" at bounding box center [225, 119] width 30 height 10
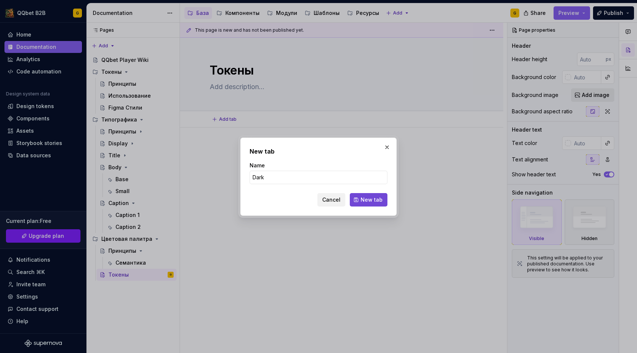
type input "Dark"
click at [361, 198] on button "New tab" at bounding box center [369, 199] width 38 height 13
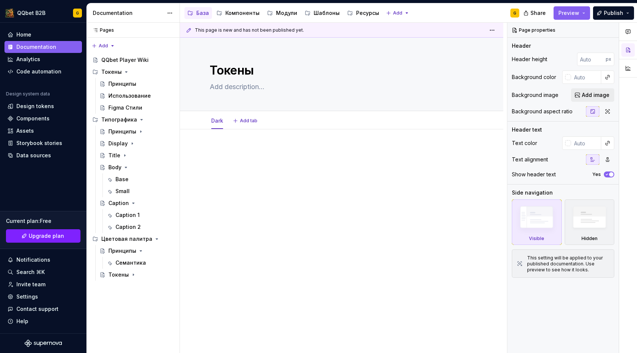
click at [237, 140] on div at bounding box center [341, 209] width 323 height 161
type textarea "*"
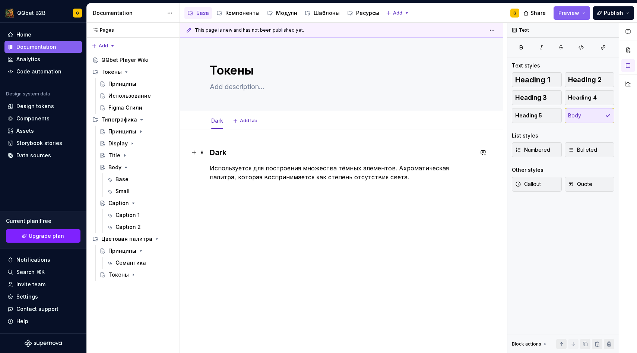
click at [223, 155] on h3 "Dark" at bounding box center [342, 152] width 264 height 10
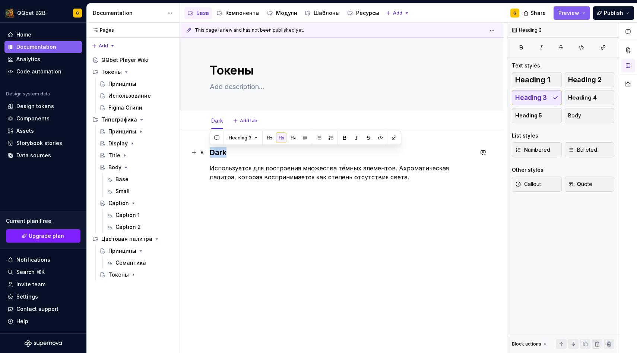
click at [223, 155] on h3 "Dark" at bounding box center [342, 152] width 264 height 10
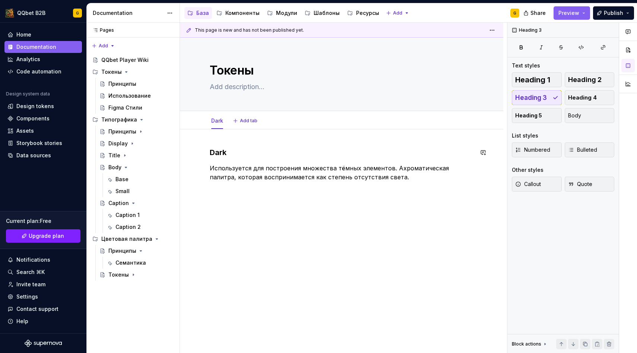
click at [245, 179] on p "Используется для построения множества тёмных элементов. Ахроматическая палитра,…" at bounding box center [342, 173] width 264 height 18
click at [243, 190] on div "Dark Используется для построения множества тёмных элементов. Ахроматическая пал…" at bounding box center [341, 212] width 323 height 167
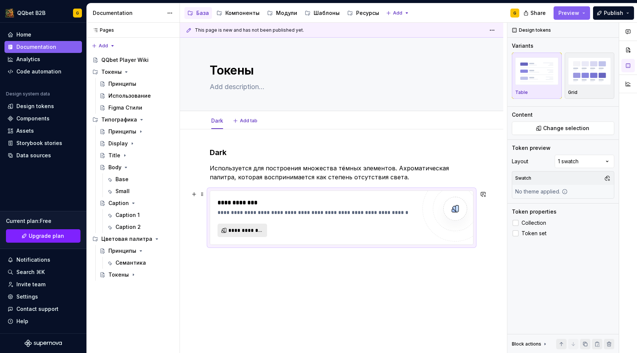
click at [250, 224] on button "**********" at bounding box center [243, 230] width 50 height 13
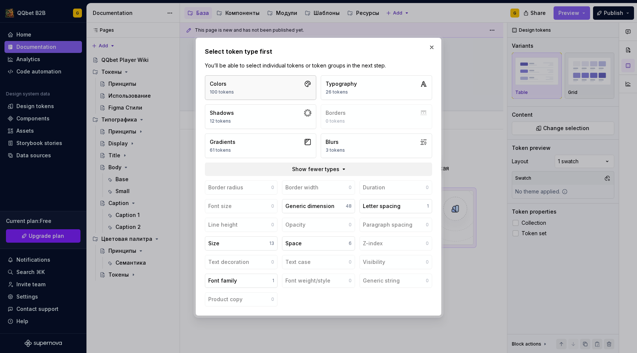
click at [284, 75] on button "Colors 100 tokens" at bounding box center [260, 87] width 111 height 25
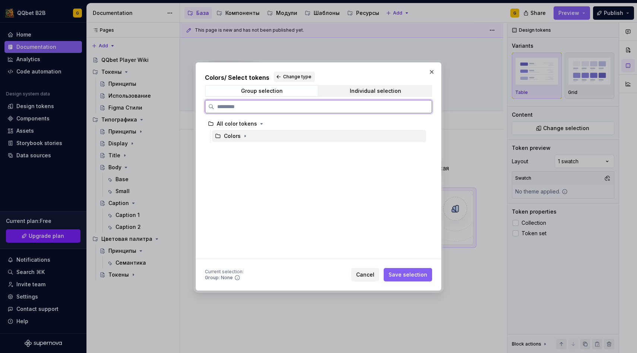
click at [253, 137] on div "Colors" at bounding box center [319, 136] width 214 height 12
click at [247, 136] on icon "button" at bounding box center [245, 136] width 6 height 6
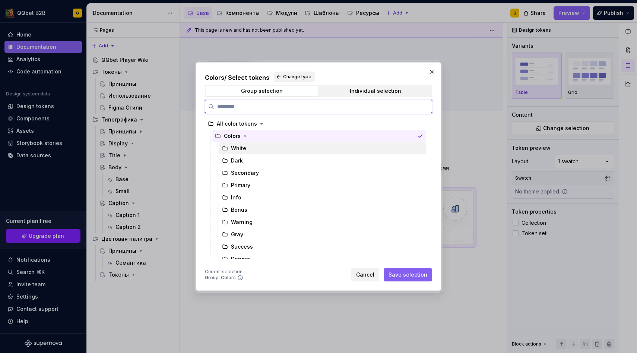
click at [243, 161] on div "Dark" at bounding box center [322, 161] width 207 height 12
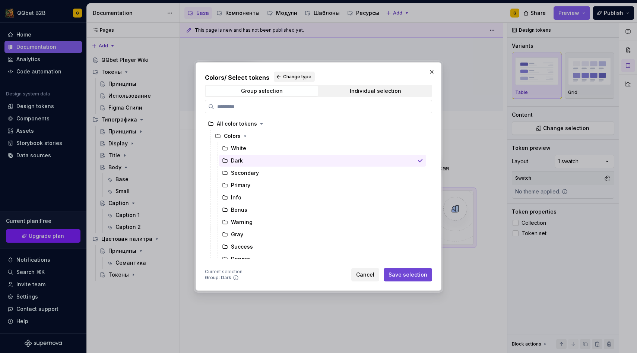
click at [401, 275] on span "Save selection" at bounding box center [408, 274] width 39 height 7
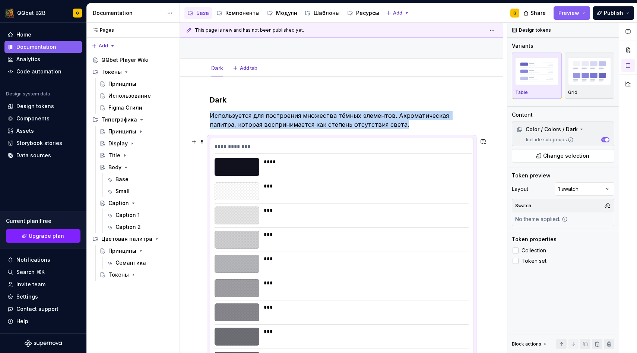
scroll to position [60, 0]
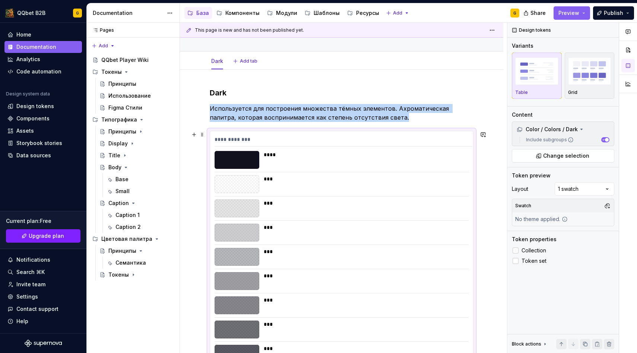
click at [376, 186] on div "***" at bounding box center [364, 184] width 200 height 18
click at [607, 205] on button "button" at bounding box center [607, 205] width 10 height 10
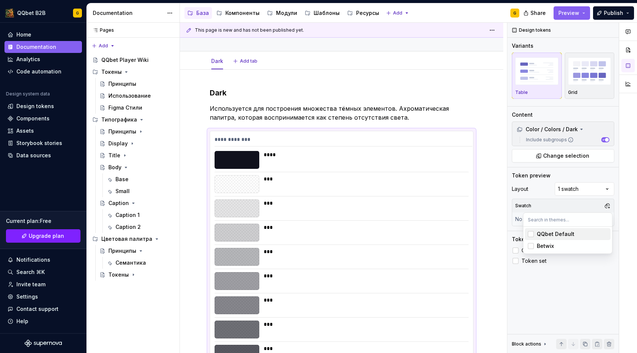
click at [531, 233] on div "Suggestions" at bounding box center [531, 234] width 6 height 6
click at [531, 245] on div "Suggestions" at bounding box center [531, 246] width 6 height 6
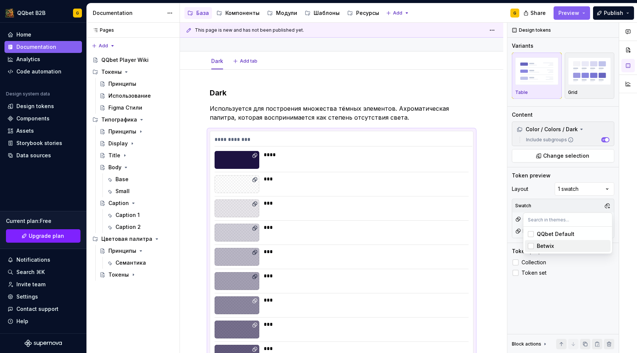
click at [531, 245] on div "Suggestions" at bounding box center [531, 246] width 6 height 6
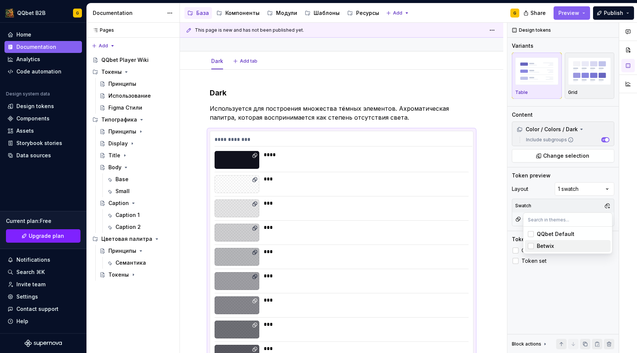
click at [531, 245] on div "Suggestions" at bounding box center [531, 246] width 6 height 6
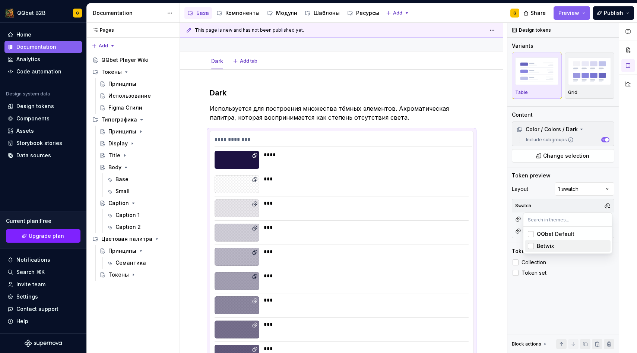
click at [531, 245] on div "Suggestions" at bounding box center [531, 246] width 6 height 6
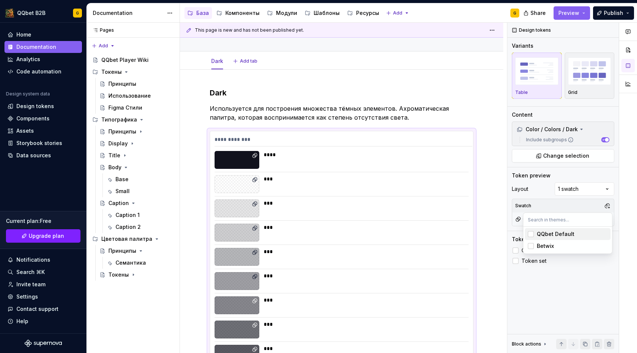
click at [531, 235] on div "Suggestions" at bounding box center [531, 234] width 6 height 6
click at [575, 190] on div "Comments Open comments No comments yet Select ‘Comment’ from the block context …" at bounding box center [573, 188] width 130 height 331
click at [575, 191] on div "Comments Open comments No comments yet Select ‘Comment’ from the block context …" at bounding box center [573, 188] width 130 height 331
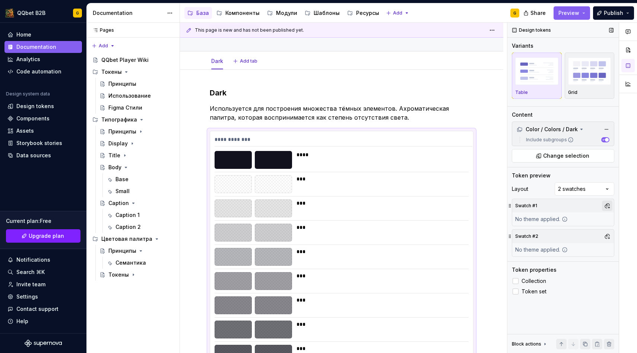
click at [609, 206] on button "button" at bounding box center [607, 205] width 10 height 10
click at [571, 235] on div "QQbet Default" at bounding box center [556, 233] width 38 height 7
click at [623, 259] on div at bounding box center [628, 188] width 18 height 331
click at [607, 237] on button "button" at bounding box center [607, 236] width 10 height 10
click at [555, 273] on div "Betwix" at bounding box center [572, 276] width 71 height 7
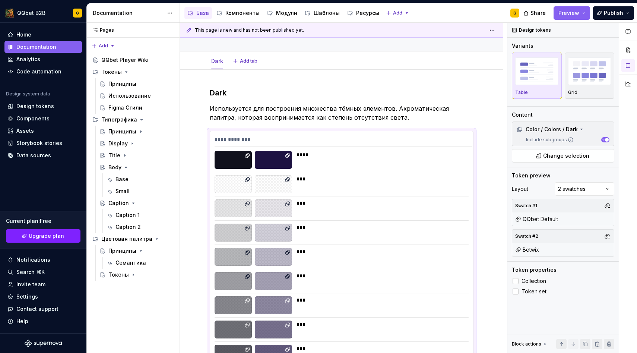
click at [556, 302] on div "Comments Open comments No comments yet Select ‘Comment’ from the block context …" at bounding box center [573, 188] width 130 height 331
click at [536, 282] on span "Collection" at bounding box center [534, 281] width 25 height 6
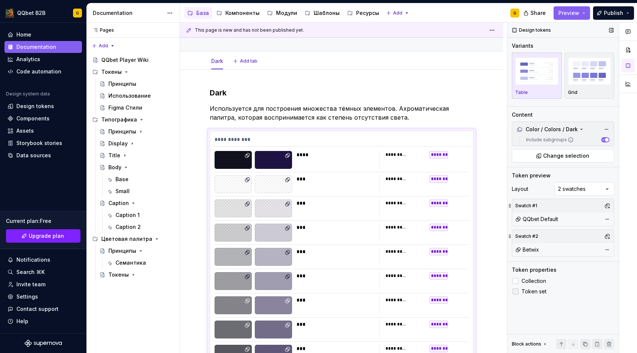
click at [535, 290] on span "Token set" at bounding box center [534, 291] width 25 height 6
click at [535, 280] on span "Collection" at bounding box center [534, 281] width 25 height 6
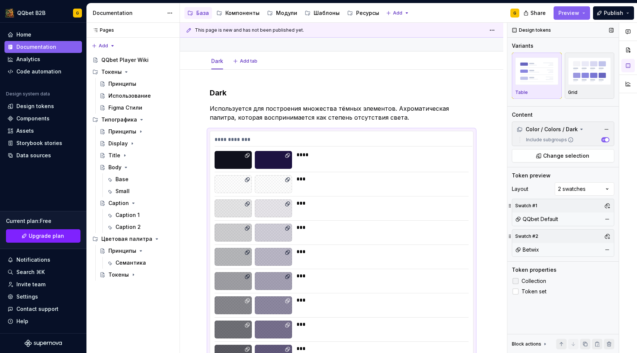
click at [535, 280] on span "Collection" at bounding box center [534, 281] width 25 height 6
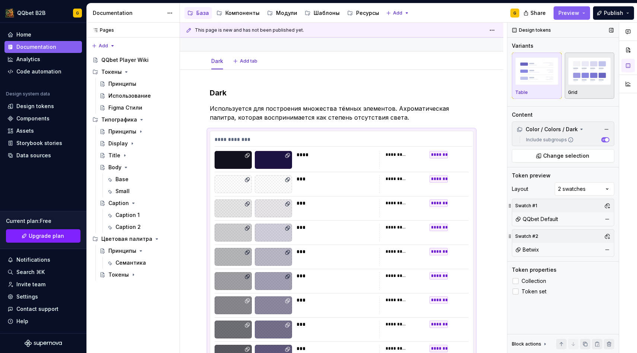
click at [578, 76] on img "button" at bounding box center [589, 70] width 43 height 27
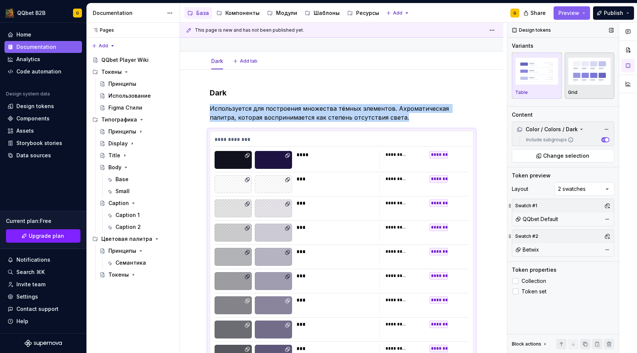
scroll to position [122, 0]
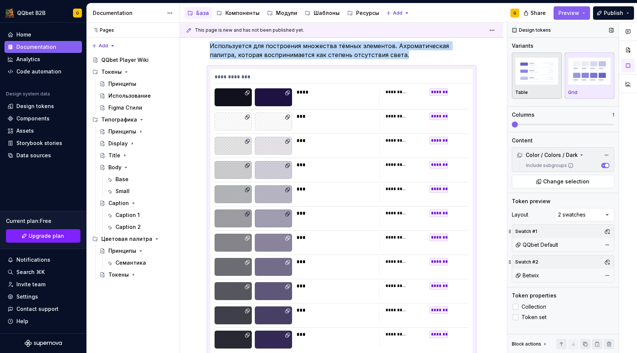
click at [538, 79] on img "button" at bounding box center [536, 70] width 43 height 27
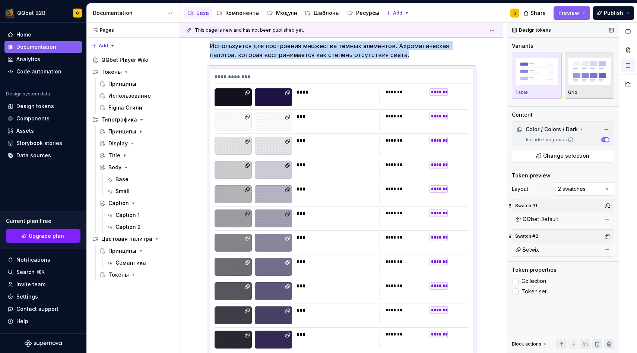
click at [582, 89] on div "Grid" at bounding box center [589, 76] width 43 height 40
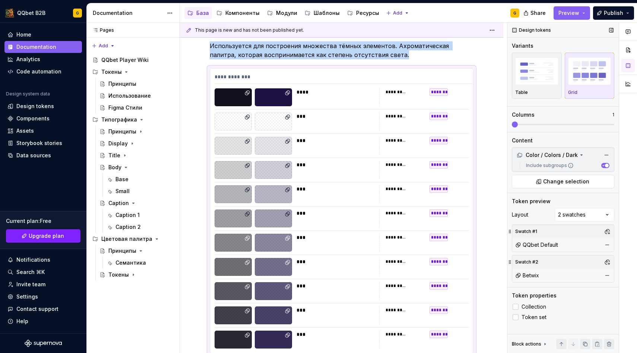
click at [537, 126] on span at bounding box center [563, 124] width 102 height 6
click at [512, 124] on span at bounding box center [563, 124] width 102 height 6
click at [522, 93] on p "Table" at bounding box center [521, 92] width 13 height 6
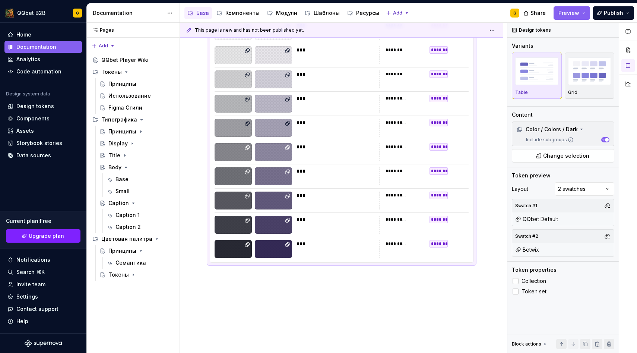
scroll to position [237, 0]
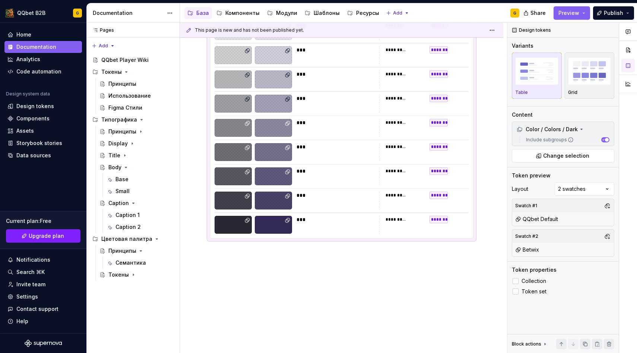
click at [255, 260] on div "**********" at bounding box center [343, 188] width 327 height 331
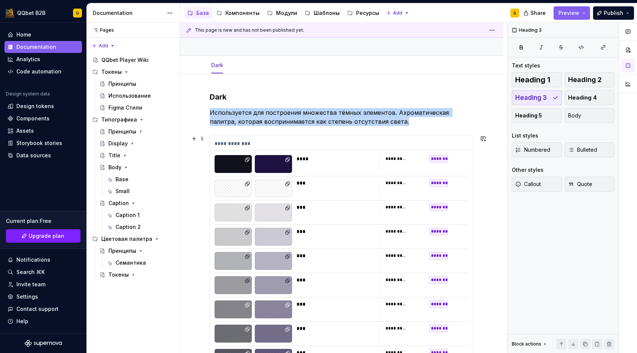
scroll to position [40, 0]
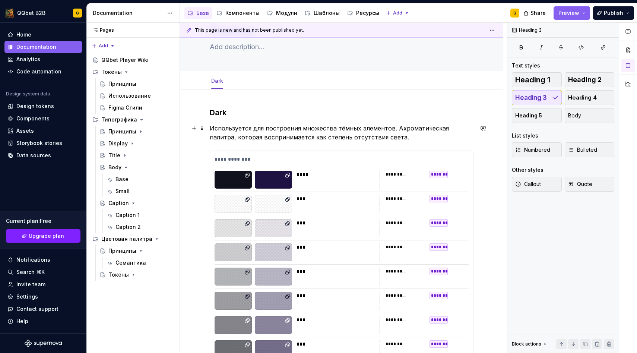
click at [376, 140] on p "Используется для построения множества тёмных элементов. Ахроматическая палитра,…" at bounding box center [342, 133] width 264 height 18
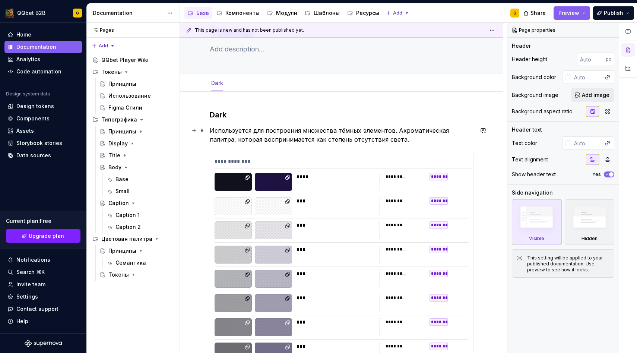
scroll to position [0, 0]
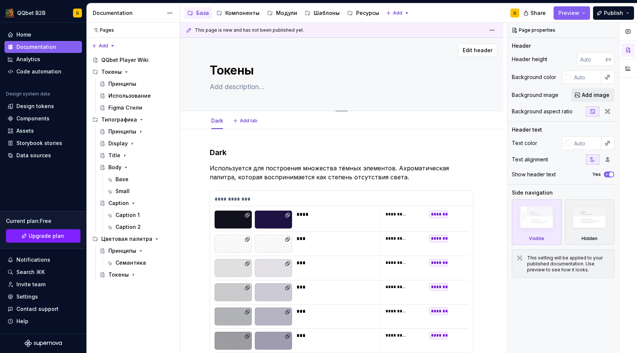
click at [235, 85] on textarea at bounding box center [340, 87] width 264 height 12
type textarea "*"
type textarea "D"
type textarea "*"
type textarea "D"
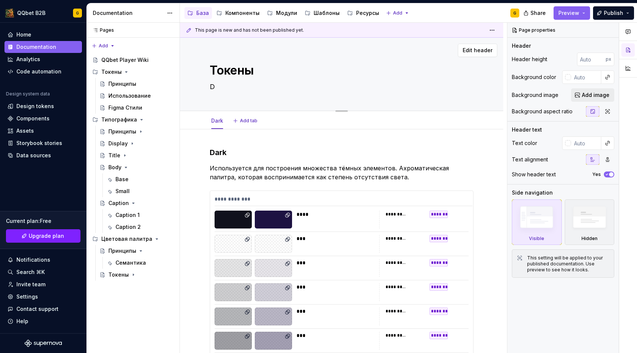
type textarea "*"
type textarea "D"
type textarea "*"
type textarea "В"
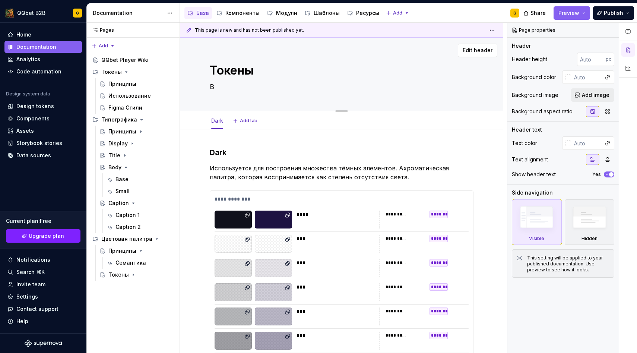
type textarea "*"
type textarea "В"
type textarea "*"
type textarea "В п"
type textarea "*"
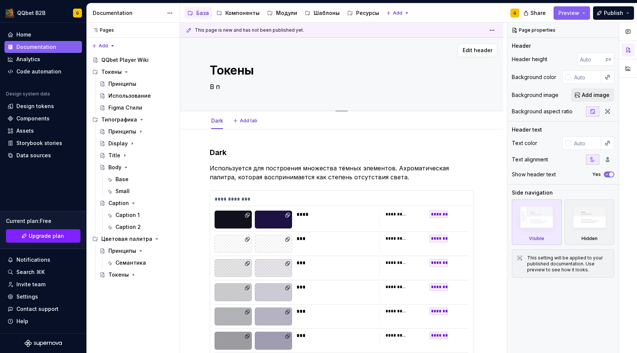
type textarea "В пр"
type textarea "*"
type textarea "В при"
type textarea "*"
type textarea "В прим"
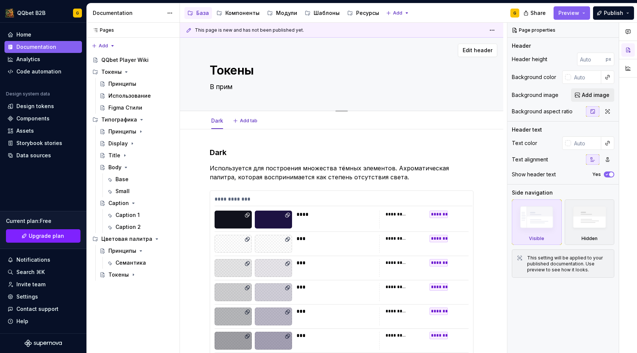
type textarea "*"
type textarea "В приме"
type textarea "*"
type textarea "В пример"
type textarea "*"
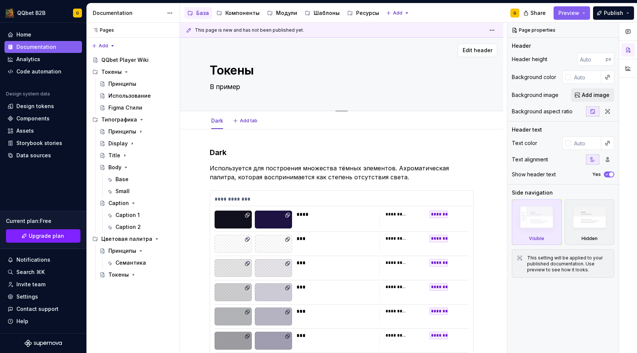
type textarea "В примере"
type textarea "*"
type textarea "В примере"
type textarea "*"
type textarea "В примере п"
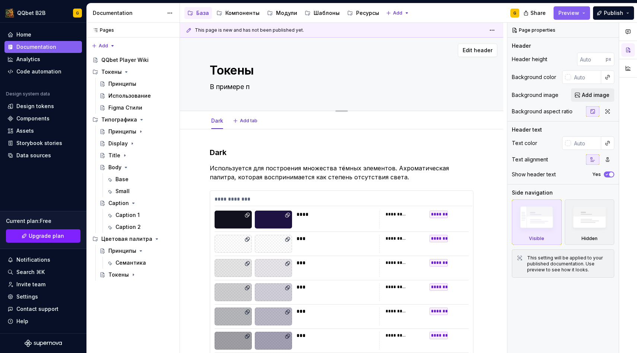
type textarea "*"
type textarea "В примере па"
type textarea "*"
type textarea "В примере пал"
type textarea "*"
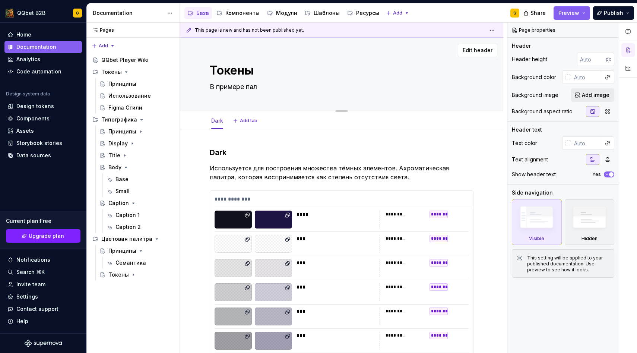
type textarea "В примере пала"
type textarea "*"
type textarea "В примере пал"
type textarea "*"
type textarea "В примере пали"
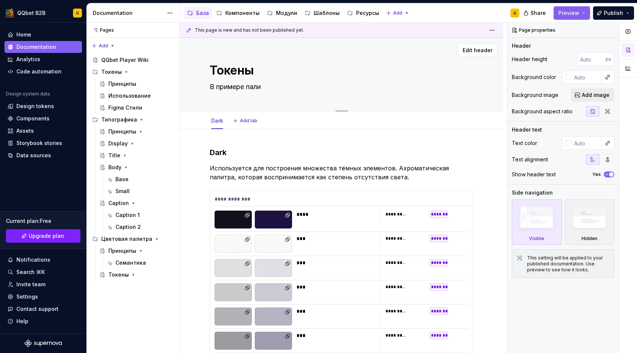
type textarea "*"
type textarea "В примере палит"
type textarea "*"
type textarea "В примере палитр"
type textarea "*"
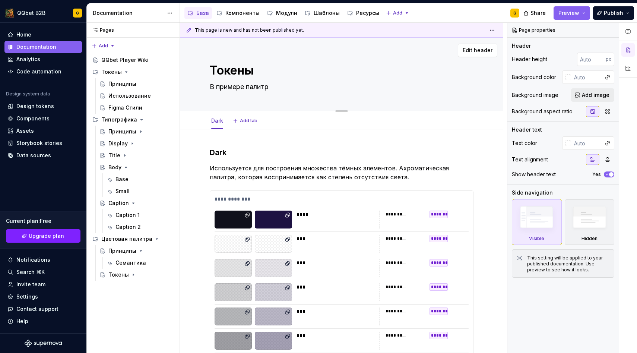
type textarea "В примере палитры"
type textarea "*"
type textarea "В примере палитры"
type textarea "*"
type textarea "В примере палитры ис"
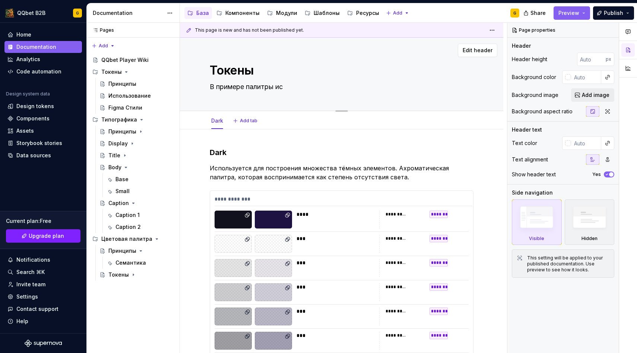
type textarea "*"
type textarea "В примере палитры исп"
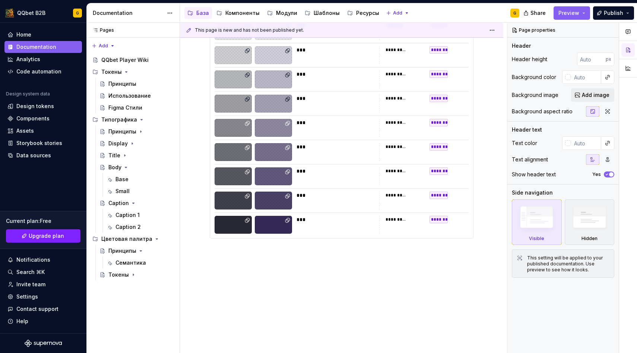
scroll to position [234, 0]
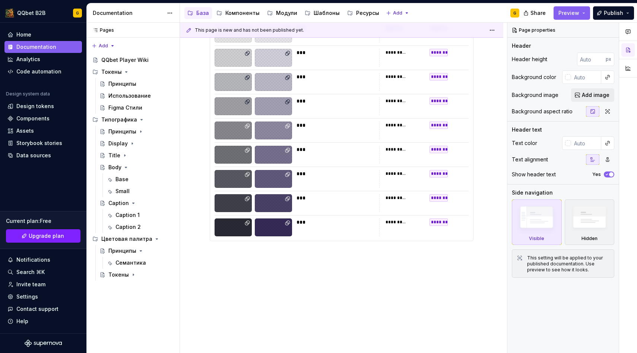
click at [238, 266] on div "**********" at bounding box center [341, 125] width 323 height 461
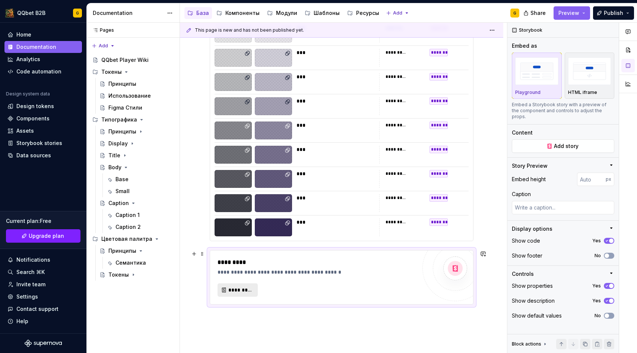
click at [228, 293] on span "*********" at bounding box center [240, 289] width 25 height 7
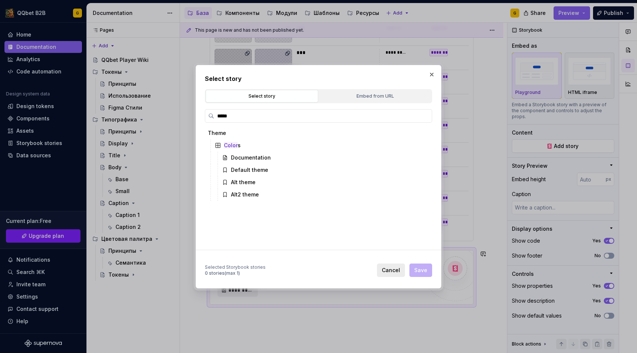
click at [392, 272] on span "Cancel" at bounding box center [391, 269] width 18 height 7
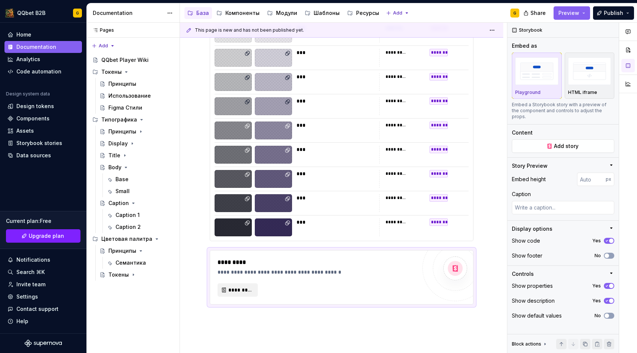
scroll to position [0, 0]
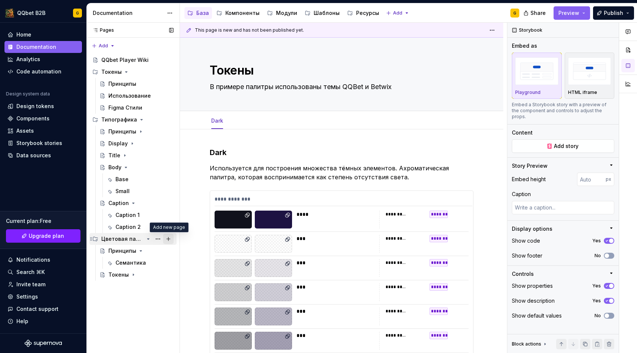
click at [167, 239] on button "Page tree" at bounding box center [168, 239] width 10 height 10
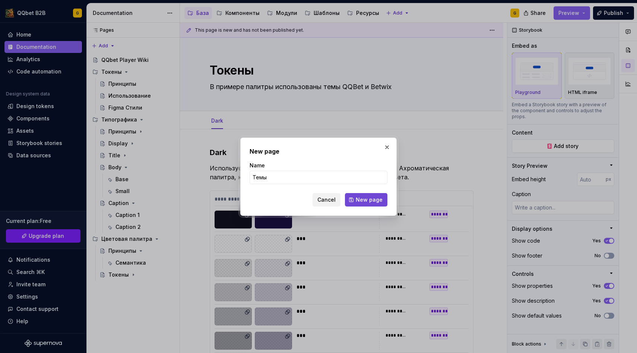
click at [357, 200] on button "New page" at bounding box center [366, 199] width 42 height 13
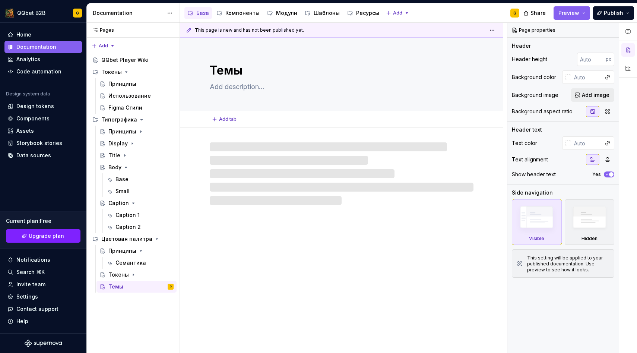
click at [235, 90] on textarea at bounding box center [340, 87] width 264 height 12
click at [245, 84] on textarea at bounding box center [340, 87] width 264 height 12
click at [239, 83] on textarea at bounding box center [340, 87] width 264 height 12
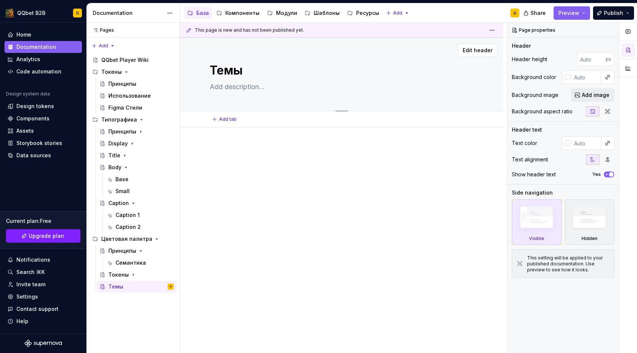
click at [232, 84] on textarea at bounding box center [340, 87] width 264 height 12
click at [499, 29] on html "QQbet B2B G Home Documentation Analytics Code automation Design system data Des…" at bounding box center [318, 176] width 637 height 353
click at [140, 272] on div "Токены" at bounding box center [140, 274] width 65 height 10
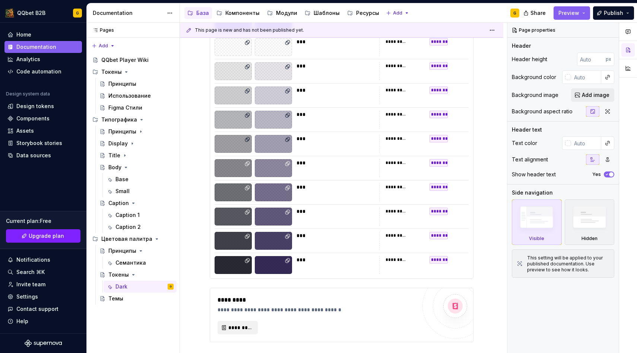
scroll to position [197, 0]
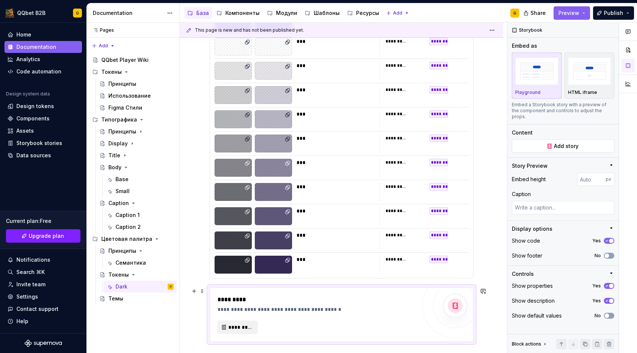
click at [467, 310] on div at bounding box center [455, 306] width 24 height 24
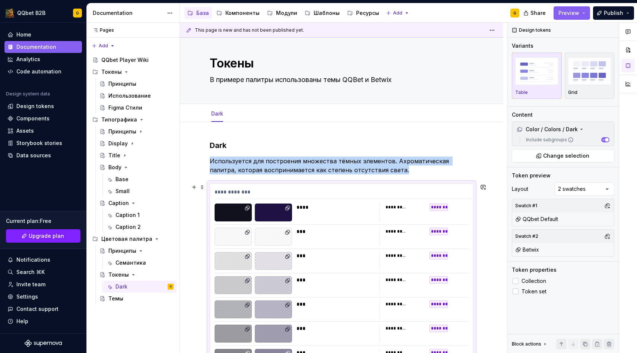
scroll to position [0, 0]
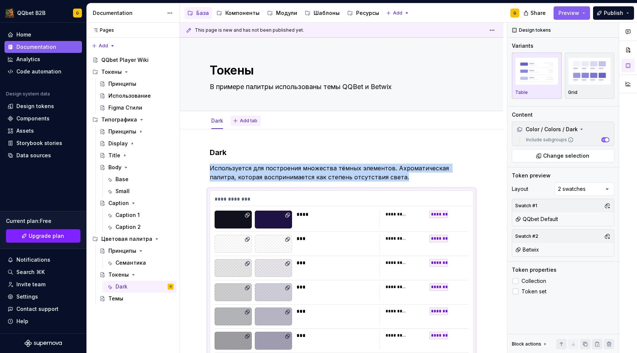
click at [241, 121] on span "Add tab" at bounding box center [249, 121] width 18 height 6
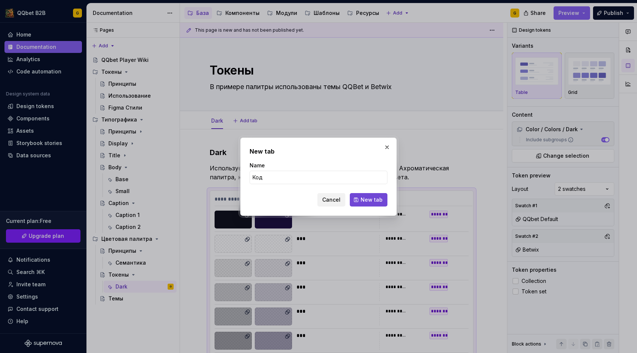
click at [365, 198] on span "New tab" at bounding box center [372, 199] width 22 height 7
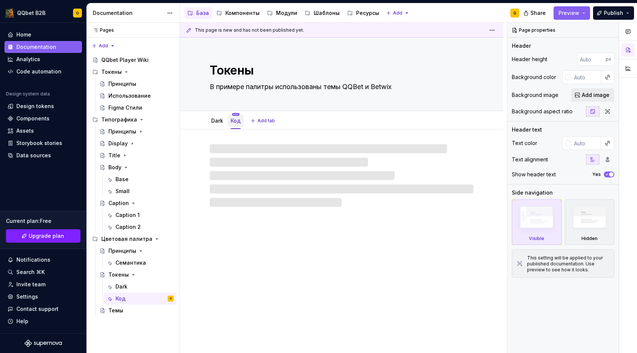
click at [234, 115] on html "QQbet B2B G Home Documentation Analytics Code automation Design system data Des…" at bounding box center [318, 176] width 637 height 353
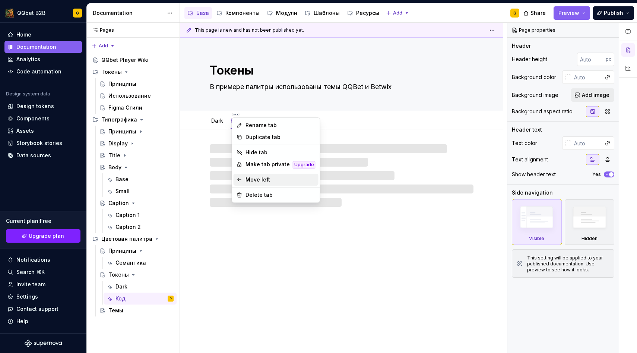
click at [258, 177] on div "Move left" at bounding box center [281, 179] width 70 height 7
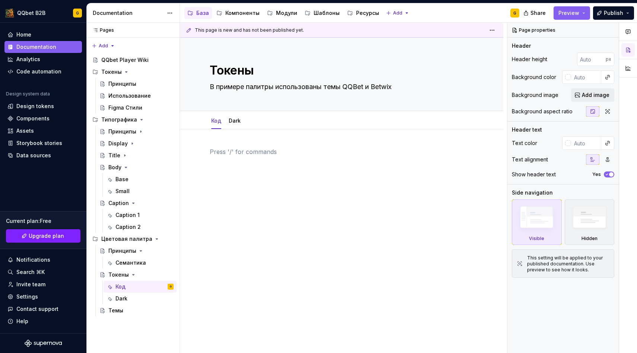
click at [226, 148] on p at bounding box center [342, 151] width 264 height 9
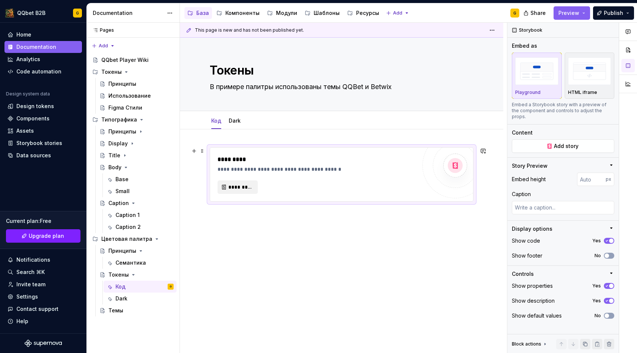
click at [230, 180] on div "**********" at bounding box center [317, 174] width 199 height 39
click at [230, 187] on span "*********" at bounding box center [240, 186] width 25 height 7
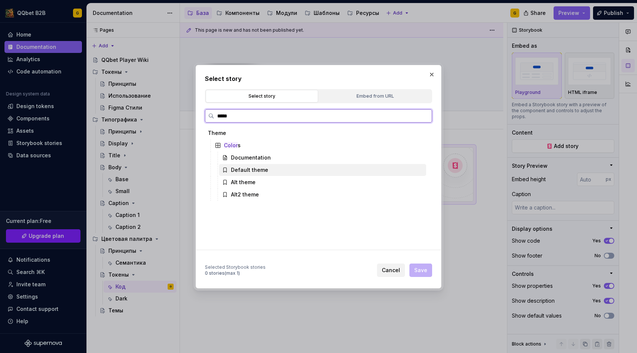
click at [260, 172] on div "Default theme" at bounding box center [249, 169] width 37 height 7
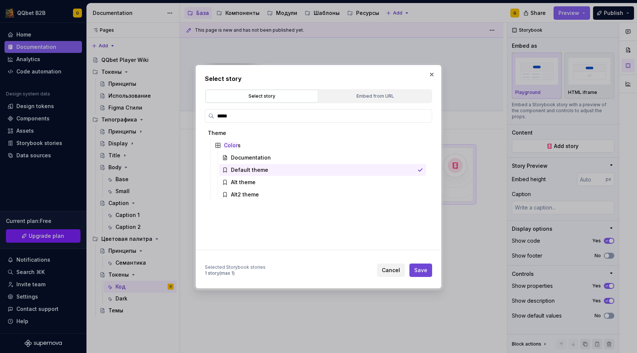
click at [424, 269] on span "Save" at bounding box center [420, 269] width 13 height 7
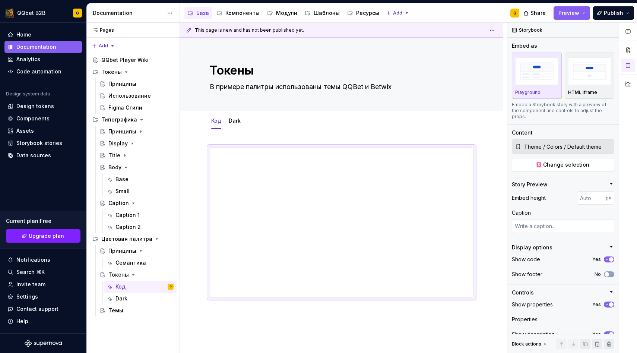
click at [246, 133] on div at bounding box center [341, 270] width 323 height 283
click at [581, 17] on button "Preview" at bounding box center [572, 12] width 37 height 13
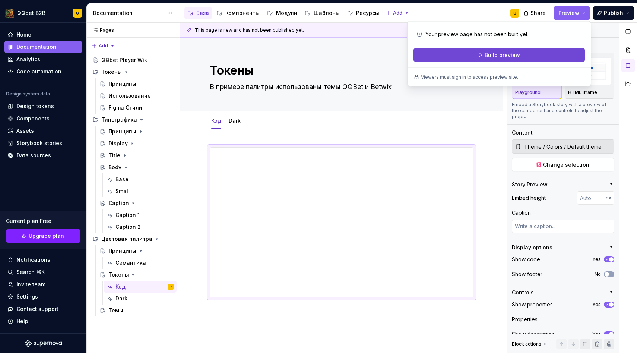
click at [536, 53] on button "Build preview" at bounding box center [499, 54] width 171 height 13
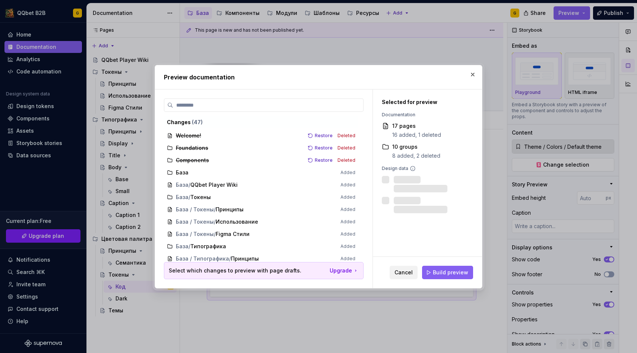
click at [449, 279] on div "Cancel Build preview" at bounding box center [427, 272] width 109 height 31
click at [454, 275] on span "Build preview" at bounding box center [450, 272] width 35 height 7
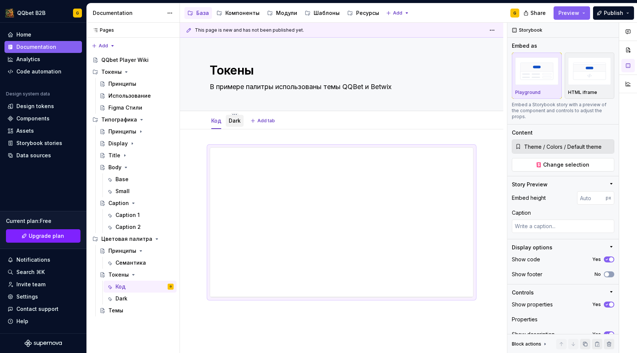
click at [230, 122] on link "Dark" at bounding box center [235, 120] width 12 height 6
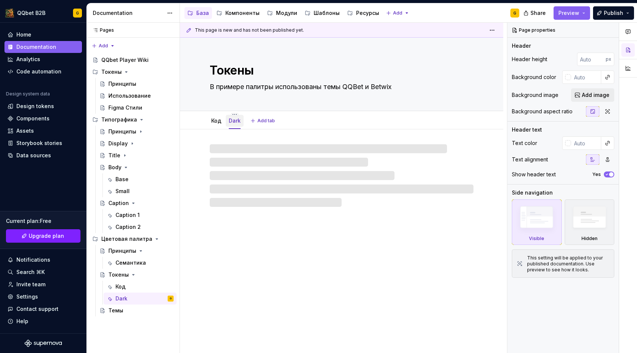
click at [234, 121] on link "Dark" at bounding box center [235, 120] width 12 height 6
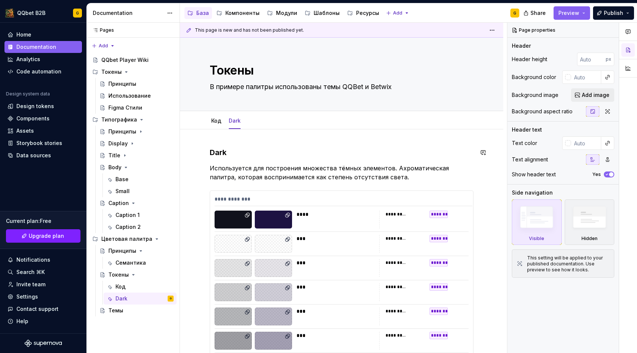
click at [211, 164] on p "Используется для построения множества тёмных элементов. Ахроматическая палитра,…" at bounding box center [342, 173] width 264 height 18
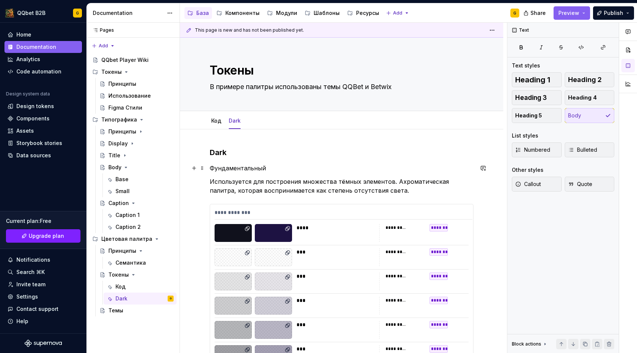
click at [217, 169] on p "Фундаментальный" at bounding box center [342, 168] width 264 height 9
click at [236, 155] on span "Text" at bounding box center [234, 154] width 10 height 6
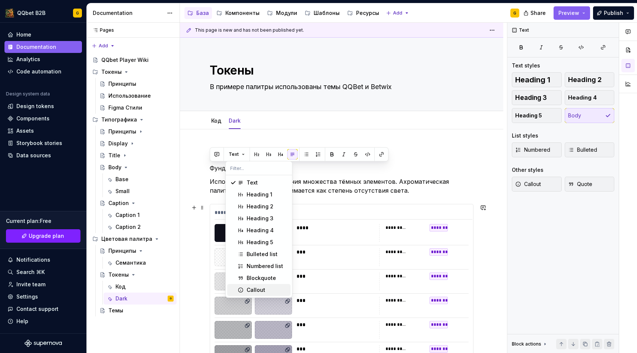
click at [274, 290] on div "Callout" at bounding box center [267, 289] width 41 height 7
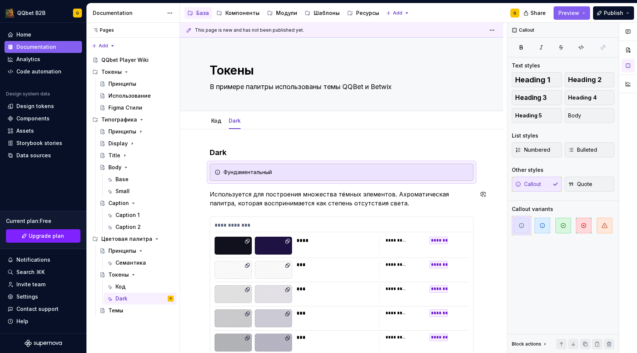
click at [317, 178] on div "Фундаментальный" at bounding box center [342, 172] width 264 height 17
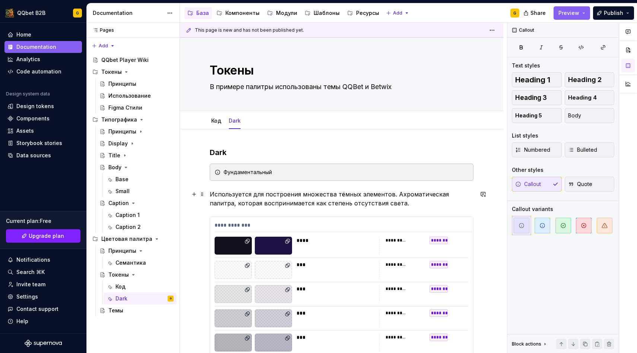
click at [315, 200] on p "Используется для построения множества тёмных элементов. Ахроматическая палитра,…" at bounding box center [342, 199] width 264 height 18
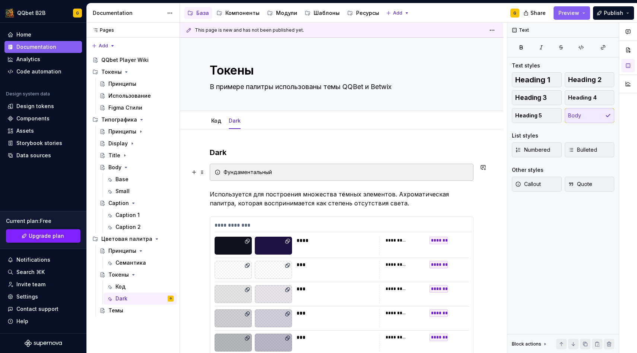
click at [303, 174] on div "Фундаментальный" at bounding box center [346, 171] width 245 height 7
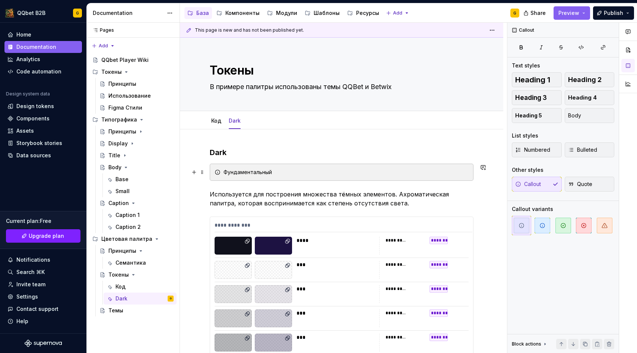
click at [436, 165] on div "Фундаментальный" at bounding box center [342, 172] width 264 height 17
click at [442, 171] on div "Фундаментальный" at bounding box center [346, 171] width 245 height 7
click at [217, 170] on icon at bounding box center [218, 172] width 6 height 6
click at [203, 171] on span at bounding box center [202, 172] width 6 height 10
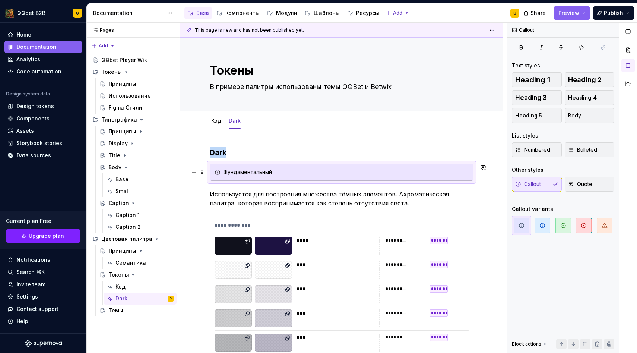
click at [275, 170] on div "Фундаментальный" at bounding box center [346, 171] width 245 height 7
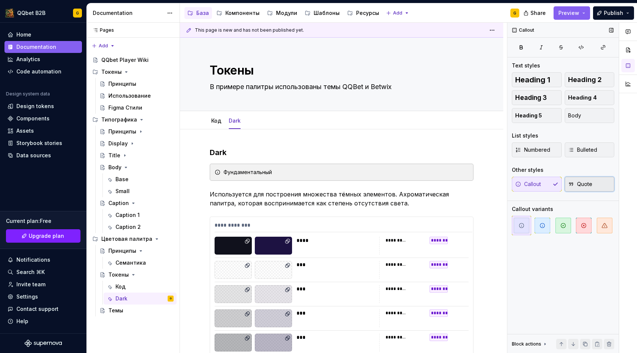
click at [601, 180] on button "Quote" at bounding box center [590, 184] width 50 height 15
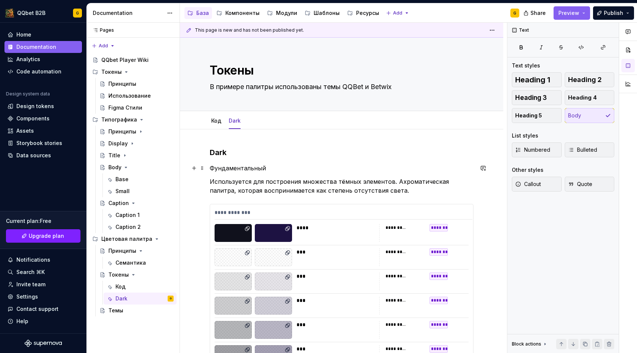
click at [281, 169] on p "Фундаментальный" at bounding box center [342, 168] width 264 height 9
click at [256, 169] on p "Фундаментальный" at bounding box center [342, 168] width 264 height 9
click at [364, 152] on button "button" at bounding box center [368, 154] width 10 height 10
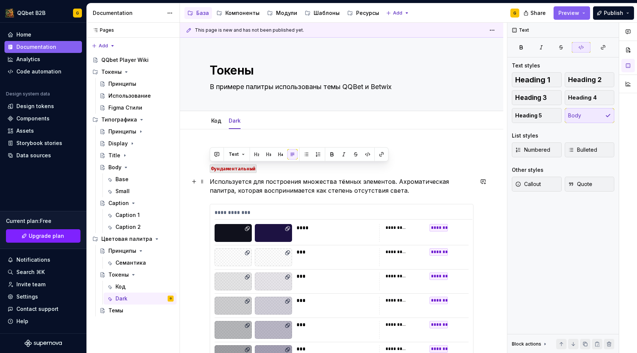
click at [301, 183] on p "Используется для построения множества тёмных элементов. Ахроматическая палитра,…" at bounding box center [342, 186] width 264 height 18
click at [288, 170] on p "Фундаментальный" at bounding box center [342, 168] width 264 height 9
click at [288, 171] on p "Фундаментальный Динамичный" at bounding box center [342, 168] width 264 height 9
click at [414, 153] on button "button" at bounding box center [416, 154] width 10 height 10
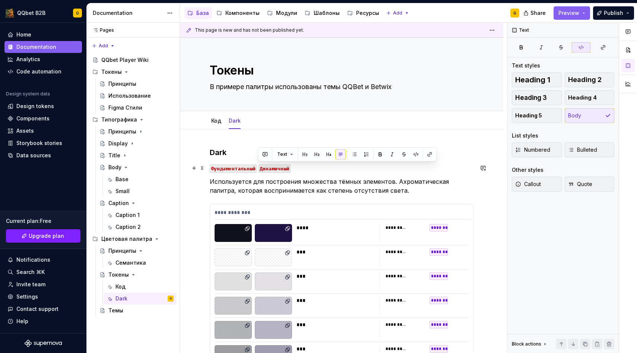
click at [335, 185] on p "Используется для построения множества тёмных элементов. Ахроматическая палитра,…" at bounding box center [342, 186] width 264 height 18
click at [363, 184] on p "Используется для построения множества тёмных элементов. Ахроматическая палитра,…" at bounding box center [342, 186] width 264 height 18
click at [319, 173] on div "**********" at bounding box center [342, 318] width 264 height 342
click at [315, 166] on p "Фундаментальный Динамичный" at bounding box center [342, 168] width 264 height 9
click at [47, 295] on div "Settings" at bounding box center [43, 296] width 72 height 7
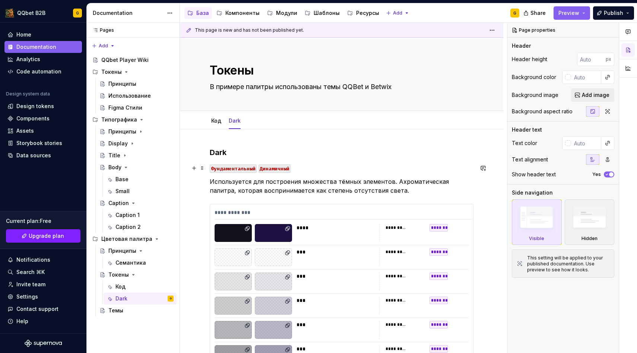
click at [268, 168] on code "Динамичный" at bounding box center [275, 168] width 32 height 9
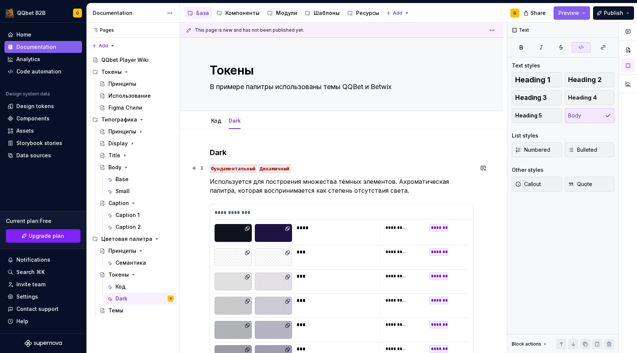
click at [272, 170] on code "Динамичный" at bounding box center [275, 168] width 32 height 9
click at [380, 187] on p "Используется для построения множества тёмных элементов. Ахроматическая палитра,…" at bounding box center [342, 186] width 264 height 18
click at [278, 171] on code "Динамичный" at bounding box center [275, 168] width 32 height 9
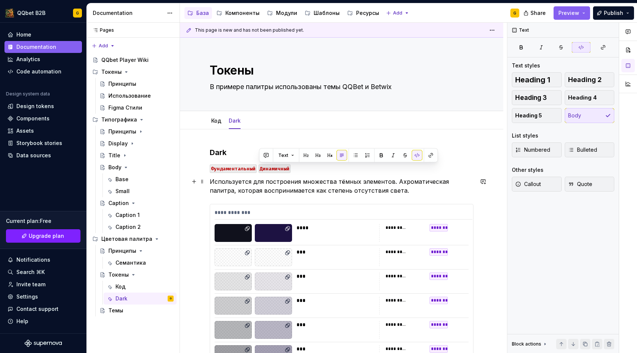
click at [304, 179] on p "Используется для построения множества тёмных элементов. Ахроматическая палитра,…" at bounding box center [342, 186] width 264 height 18
click at [277, 169] on code "Динамичный" at bounding box center [275, 168] width 32 height 9
click at [294, 159] on button "Text" at bounding box center [286, 155] width 23 height 10
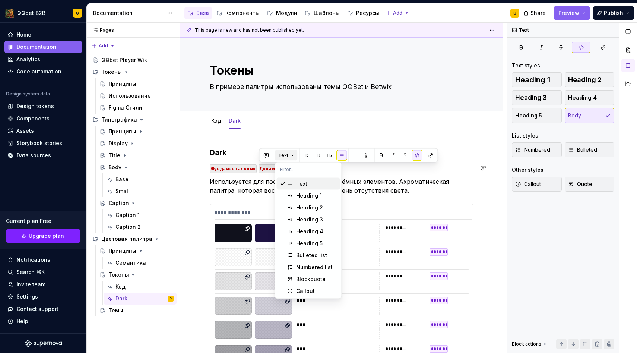
click at [294, 159] on button "Text" at bounding box center [286, 155] width 23 height 10
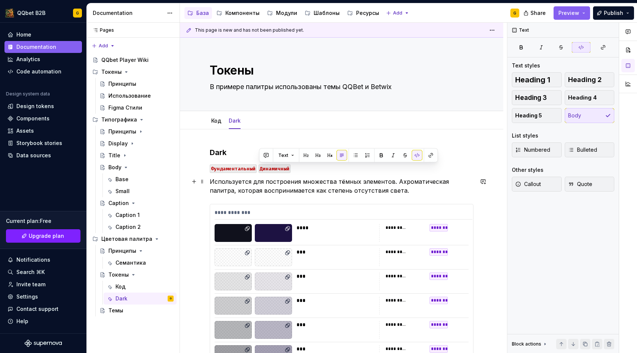
click at [280, 178] on p "Используется для построения множества тёмных элементов. Ахроматическая палитра,…" at bounding box center [342, 186] width 264 height 18
click at [277, 168] on code "Динамичный" at bounding box center [275, 168] width 32 height 9
click at [50, 295] on div "Settings" at bounding box center [43, 296] width 72 height 7
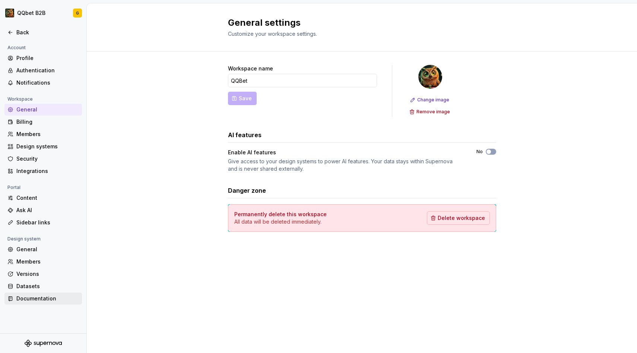
click at [47, 301] on div "Documentation" at bounding box center [47, 298] width 63 height 7
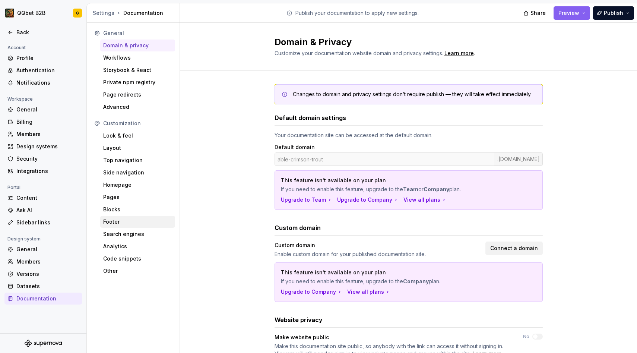
click at [131, 216] on div "Footer" at bounding box center [137, 222] width 75 height 12
click at [130, 206] on div "Blocks" at bounding box center [137, 209] width 69 height 7
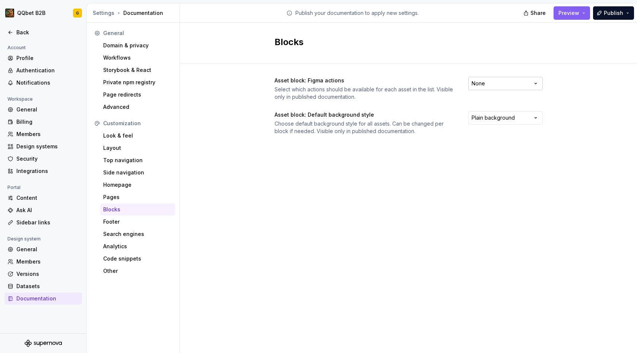
click at [473, 79] on html "QQbet B2B G Back Account Profile Authentication Notifications Workspace General…" at bounding box center [318, 176] width 637 height 353
click at [423, 95] on html "QQbet B2B G Back Account Profile Authentication Notifications Workspace General…" at bounding box center [318, 176] width 637 height 353
click at [124, 259] on div "Code snippets" at bounding box center [137, 258] width 69 height 7
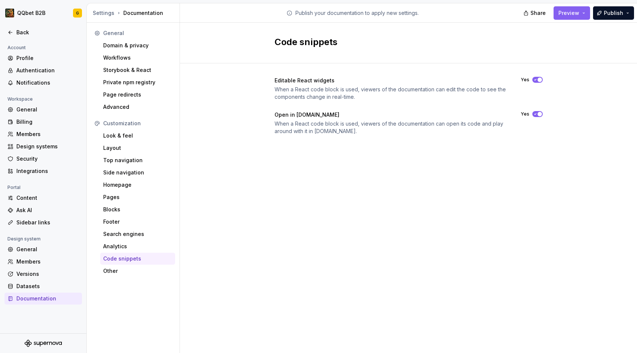
click at [120, 264] on div "Code snippets" at bounding box center [137, 259] width 75 height 12
click at [120, 272] on div "Other" at bounding box center [137, 270] width 69 height 7
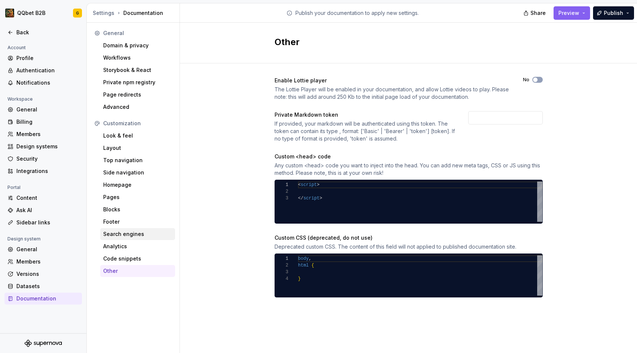
click at [130, 233] on div "Search engines" at bounding box center [137, 233] width 69 height 7
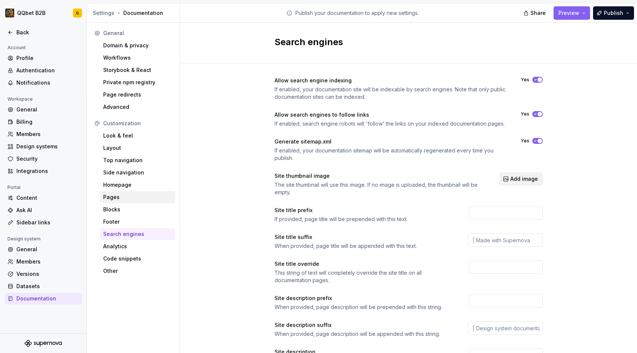
click at [121, 200] on div "Pages" at bounding box center [137, 196] width 69 height 7
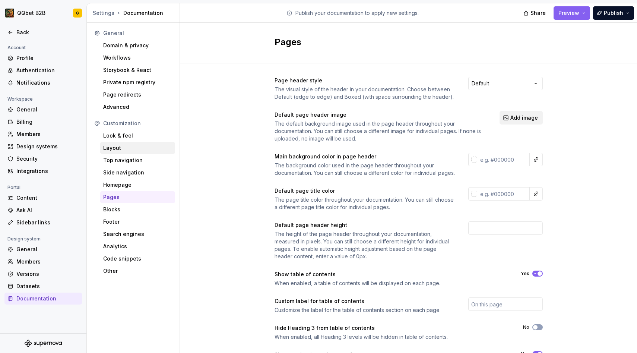
click at [128, 148] on div "Layout" at bounding box center [137, 147] width 69 height 7
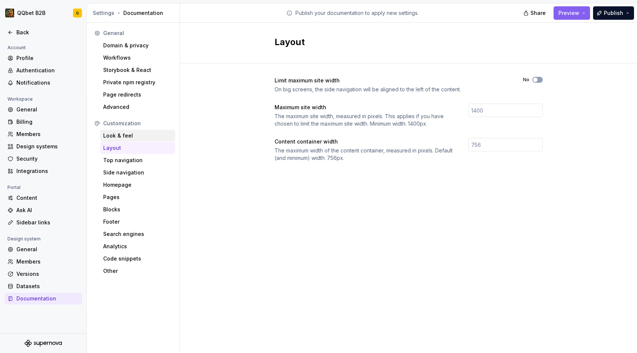
click at [130, 135] on div "Look & feel" at bounding box center [137, 135] width 69 height 7
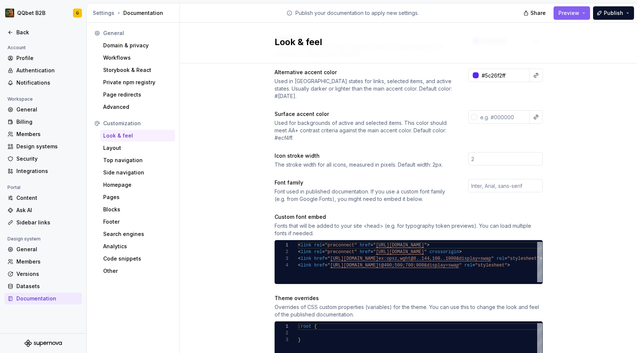
scroll to position [262, 0]
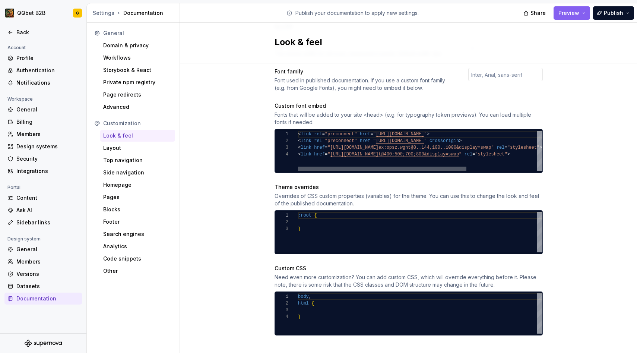
click at [354, 171] on div at bounding box center [382, 169] width 168 height 4
click at [26, 34] on div "Back" at bounding box center [47, 32] width 63 height 7
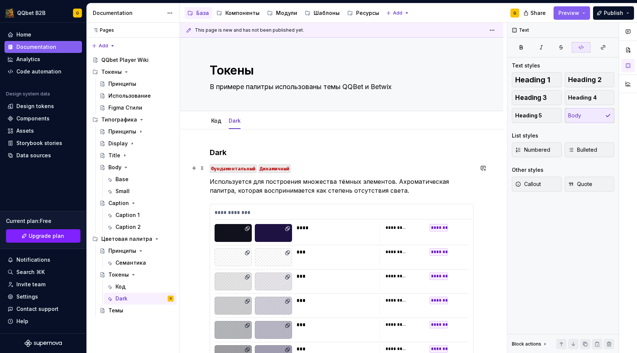
click at [241, 165] on code "Фундаментальный" at bounding box center [233, 168] width 47 height 9
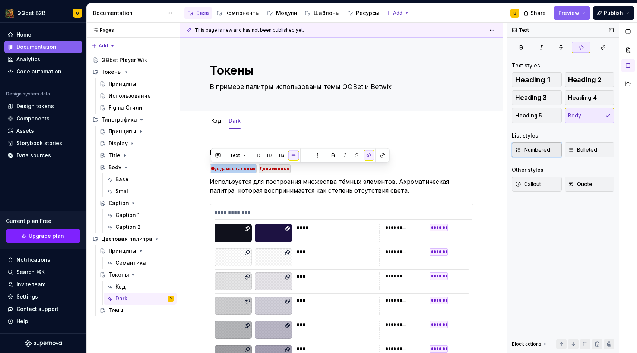
click at [544, 153] on span "Numbered" at bounding box center [532, 149] width 35 height 7
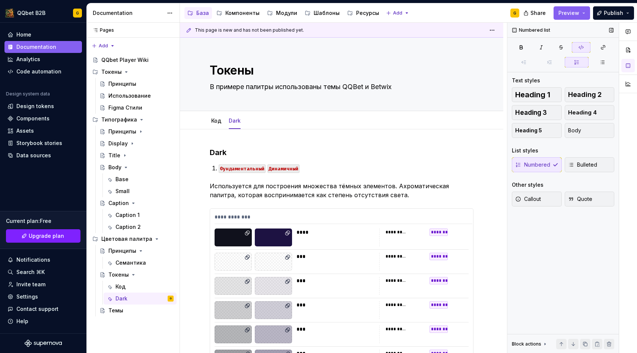
click at [408, 159] on div "**********" at bounding box center [342, 320] width 264 height 346
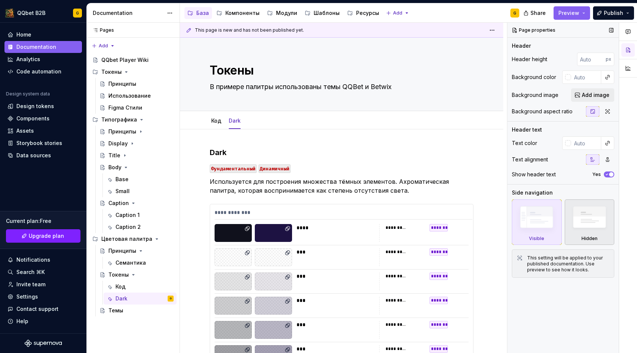
click at [588, 220] on img at bounding box center [589, 219] width 43 height 33
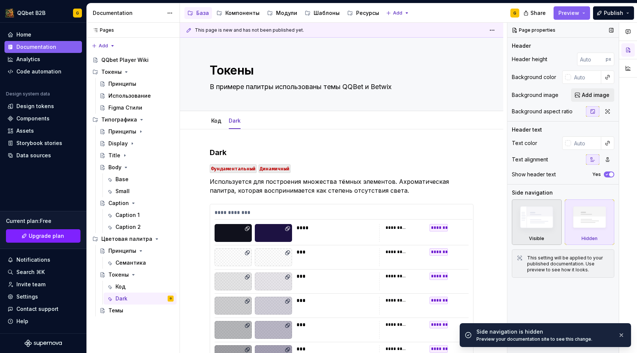
click at [554, 224] on img at bounding box center [536, 219] width 43 height 32
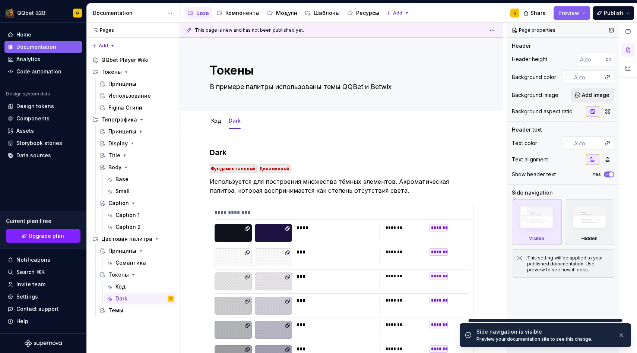
click at [611, 173] on span "button" at bounding box center [611, 174] width 4 height 4
click at [611, 173] on button "No" at bounding box center [609, 174] width 10 height 6
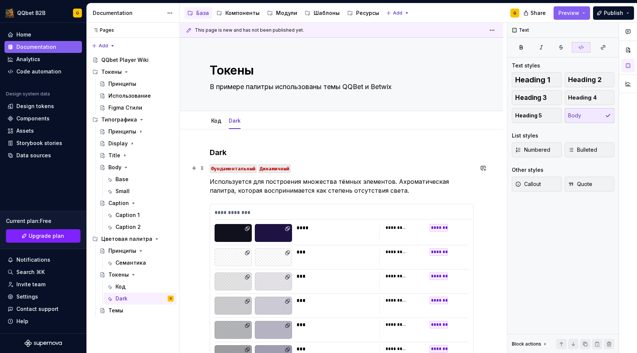
click at [225, 165] on code "Фундаментальный" at bounding box center [233, 168] width 47 height 9
click at [547, 113] on button "Heading 5" at bounding box center [537, 115] width 50 height 15
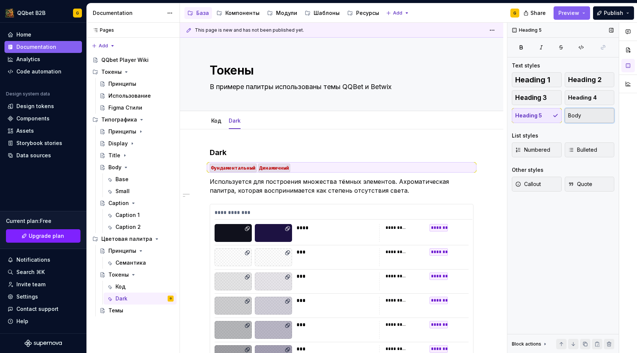
click at [582, 113] on button "Body" at bounding box center [590, 115] width 50 height 15
click at [548, 94] on button "Heading 3" at bounding box center [537, 97] width 50 height 15
click at [255, 174] on div "**********" at bounding box center [342, 318] width 264 height 342
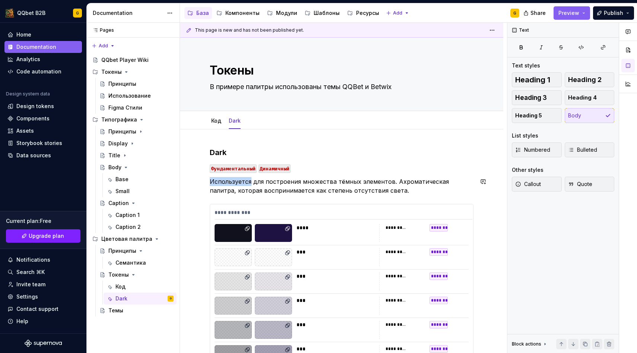
click at [255, 174] on div "**********" at bounding box center [342, 318] width 264 height 342
click at [245, 170] on button "Text" at bounding box center [236, 167] width 23 height 10
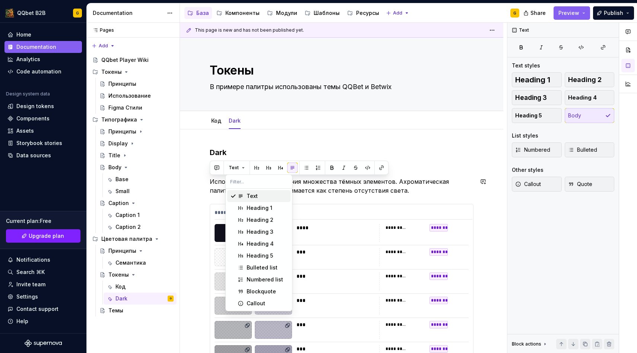
click at [246, 152] on h3 "Dark" at bounding box center [342, 152] width 264 height 10
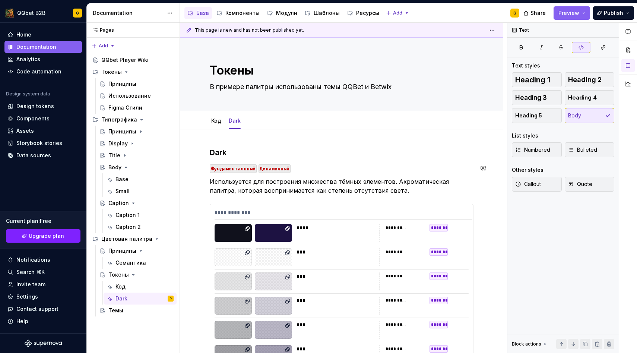
click at [241, 173] on code "Фундаментальный" at bounding box center [233, 168] width 47 height 9
click at [241, 170] on code "Фундаментальный" at bounding box center [233, 168] width 47 height 9
click at [247, 167] on code "Фундаментальный" at bounding box center [233, 168] width 47 height 9
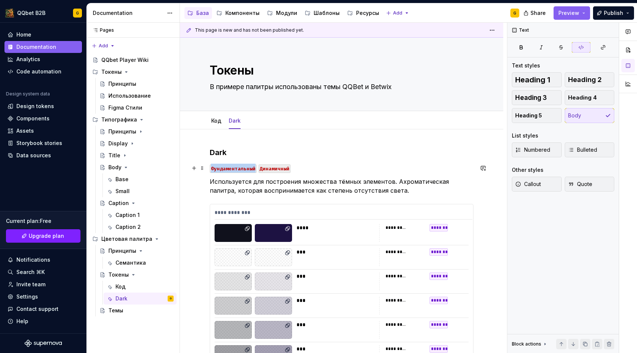
click at [247, 167] on code "Фундаментальный" at bounding box center [233, 168] width 47 height 9
click at [243, 155] on button "Text" at bounding box center [238, 155] width 23 height 10
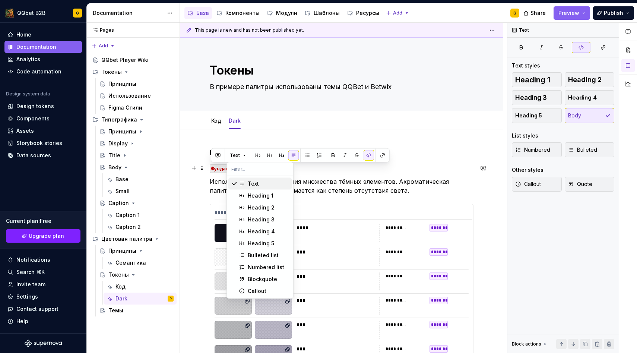
click at [311, 170] on p "Фундаментальный Динамичный" at bounding box center [342, 168] width 264 height 9
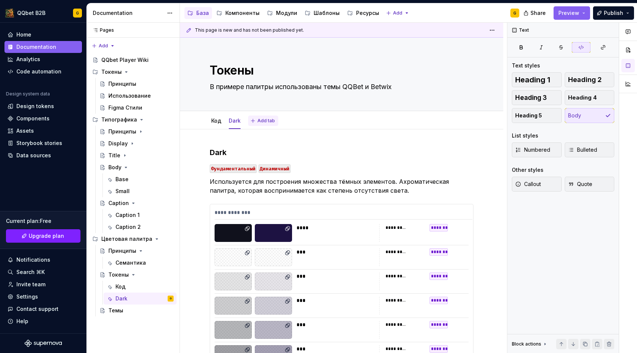
click at [258, 121] on span "Add tab" at bounding box center [267, 121] width 18 height 6
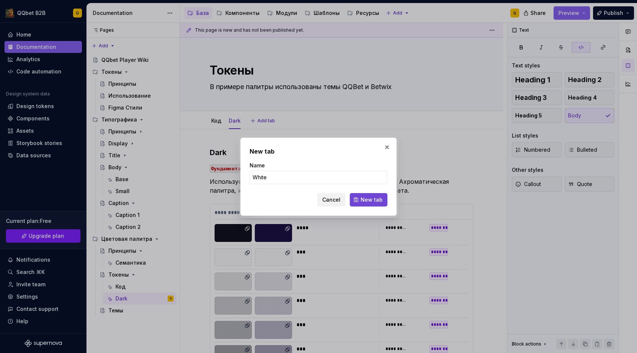
click at [364, 195] on button "New tab" at bounding box center [369, 199] width 38 height 13
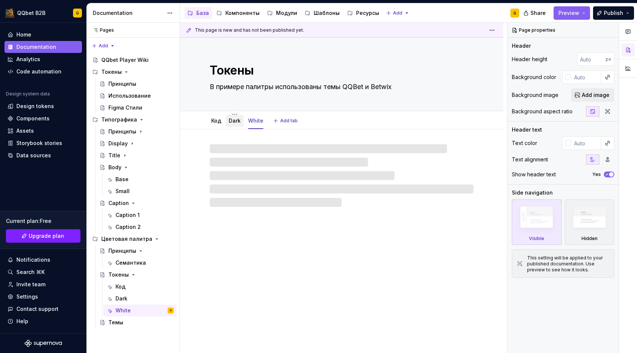
click at [231, 121] on link "Dark" at bounding box center [235, 120] width 12 height 6
click at [234, 122] on link "Dark" at bounding box center [235, 120] width 12 height 6
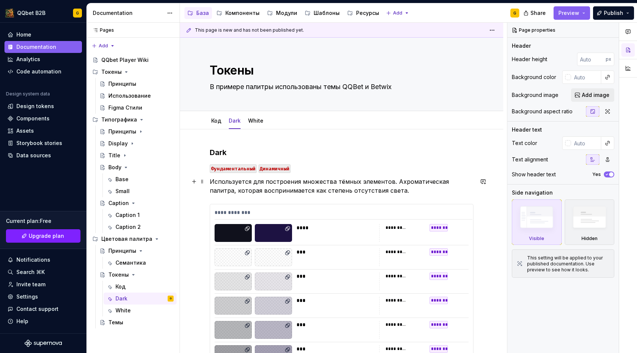
click at [313, 185] on p "Используется для построения множества тёмных элементов. Ахроматическая палитра,…" at bounding box center [342, 186] width 264 height 18
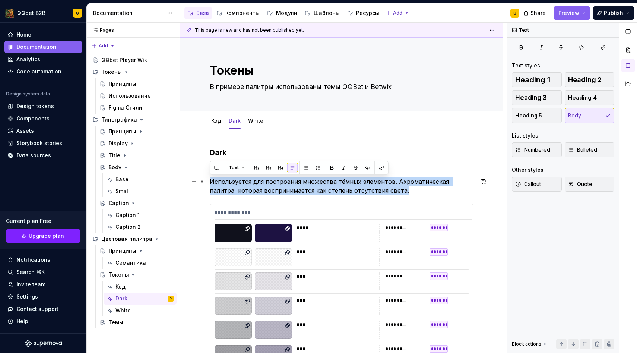
click at [313, 186] on p "Используется для построения множества тёмных элементов. Ахроматическая палитра,…" at bounding box center [342, 186] width 264 height 18
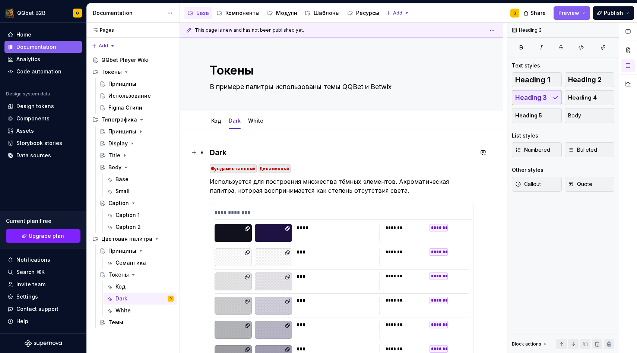
click at [212, 152] on h3 "Dark" at bounding box center [342, 152] width 264 height 10
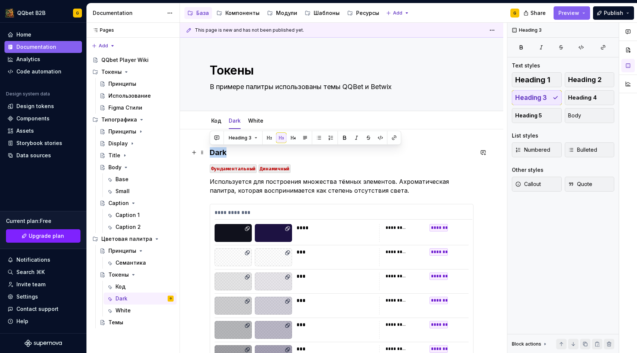
click at [212, 152] on h3 "Dark" at bounding box center [342, 152] width 264 height 10
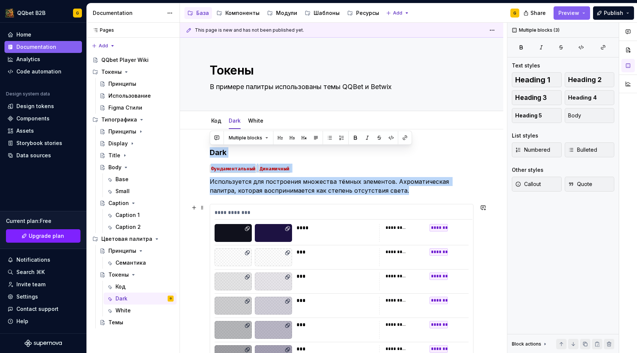
drag, startPoint x: 212, startPoint y: 152, endPoint x: 394, endPoint y: 313, distance: 242.9
click at [394, 313] on div "**********" at bounding box center [342, 318] width 264 height 342
copy div "Dark Фундаментальный Динамичный Используется для построения множества тёмных эл…"
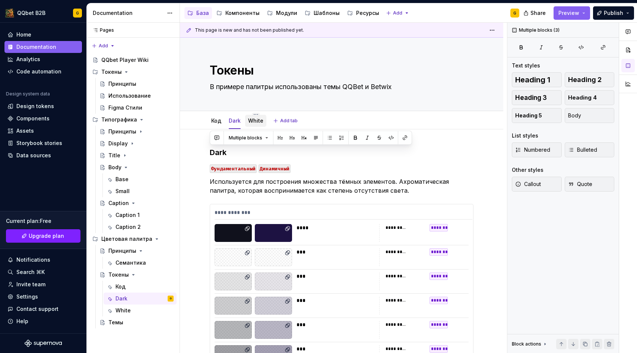
click at [249, 125] on div "White" at bounding box center [255, 120] width 15 height 9
click at [251, 123] on link "White" at bounding box center [255, 120] width 15 height 6
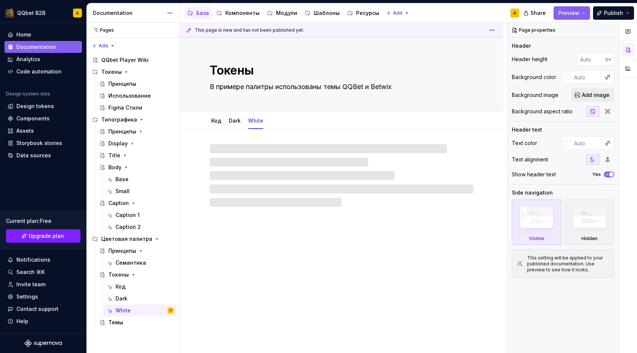
click at [248, 164] on div at bounding box center [342, 175] width 264 height 63
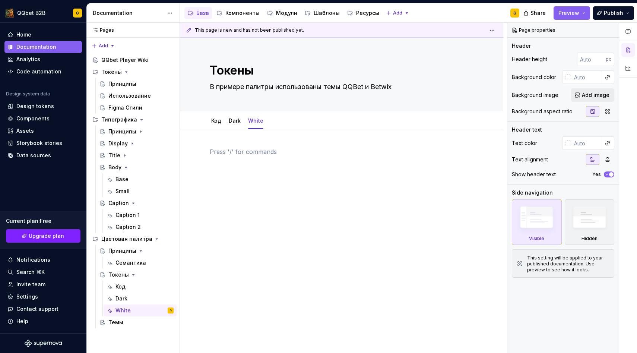
click at [243, 157] on div at bounding box center [342, 161] width 264 height 28
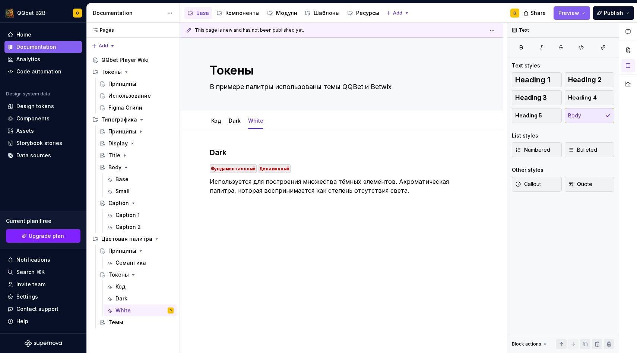
click at [222, 155] on h3 "Dark" at bounding box center [342, 152] width 264 height 10
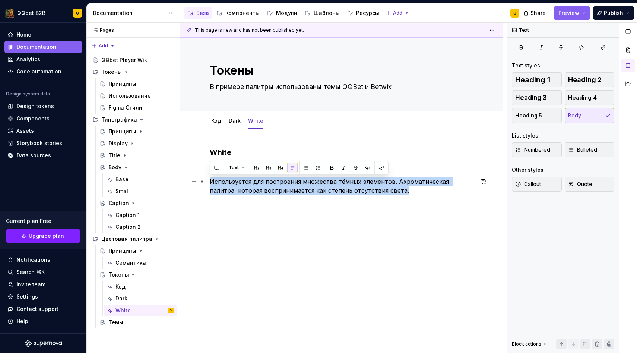
drag, startPoint x: 375, startPoint y: 191, endPoint x: 207, endPoint y: 181, distance: 168.3
click at [207, 181] on div "White Фундаментальный Динамичный Используется для построения множества тёмных э…" at bounding box center [341, 219] width 323 height 180
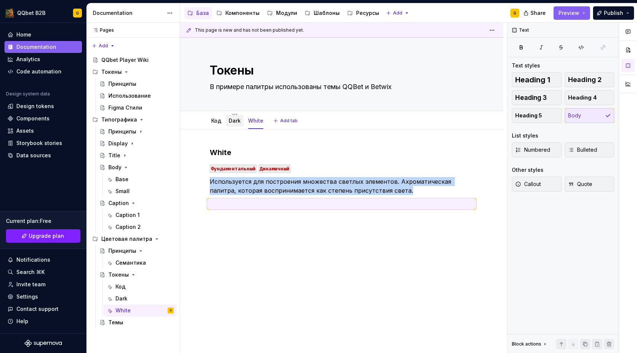
click at [237, 122] on link "Dark" at bounding box center [235, 120] width 12 height 6
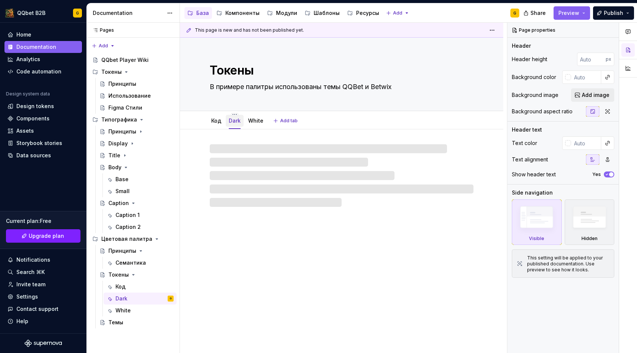
click at [238, 122] on link "Dark" at bounding box center [235, 120] width 12 height 6
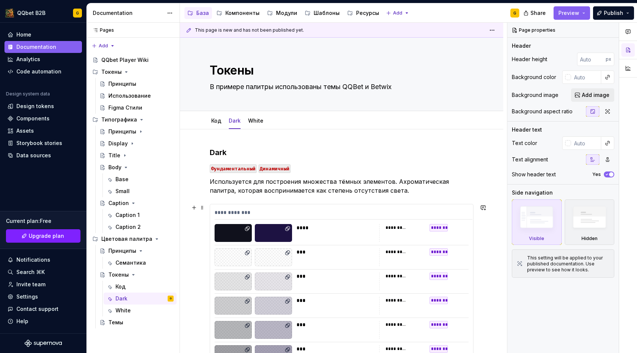
click at [270, 244] on div "**********" at bounding box center [341, 346] width 263 height 284
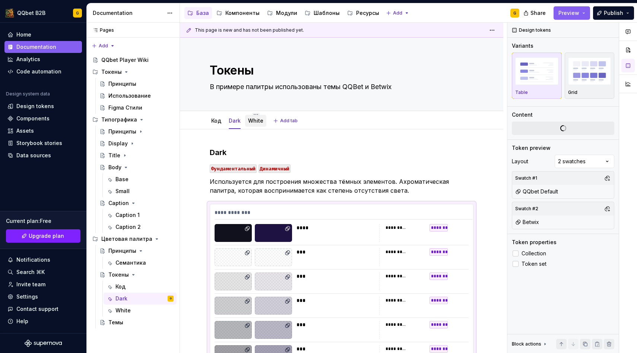
click at [249, 122] on link "White" at bounding box center [255, 120] width 15 height 6
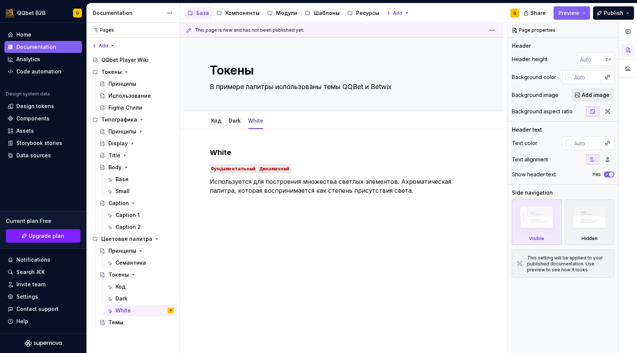
click at [263, 208] on p at bounding box center [342, 203] width 264 height 9
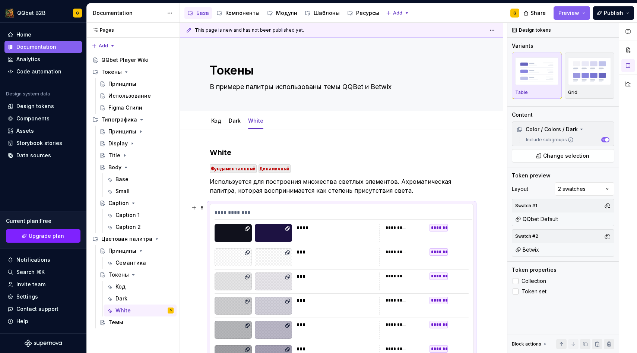
click at [260, 212] on div "**********" at bounding box center [344, 214] width 258 height 11
click at [578, 157] on span "Change selection" at bounding box center [566, 155] width 46 height 7
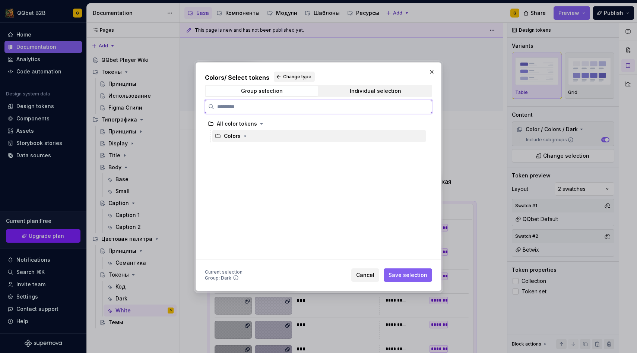
click at [259, 135] on div "Colors" at bounding box center [319, 136] width 214 height 12
click at [240, 135] on div "Colors" at bounding box center [236, 135] width 25 height 7
click at [244, 135] on icon "button" at bounding box center [245, 136] width 6 height 6
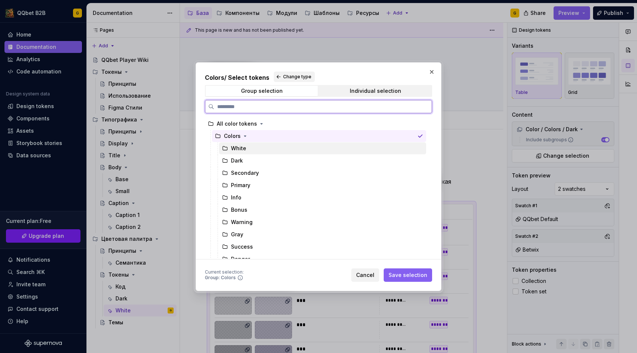
click at [246, 151] on div "White" at bounding box center [322, 148] width 207 height 12
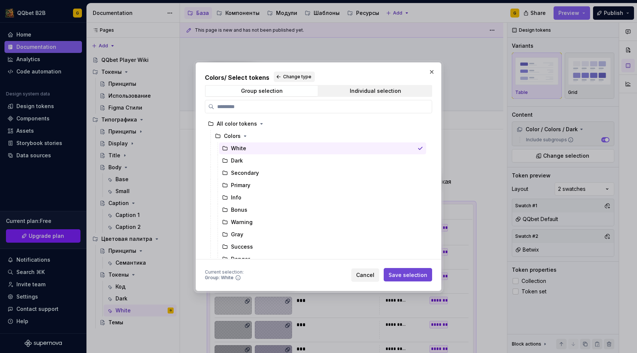
click at [410, 278] on span "Save selection" at bounding box center [408, 274] width 39 height 7
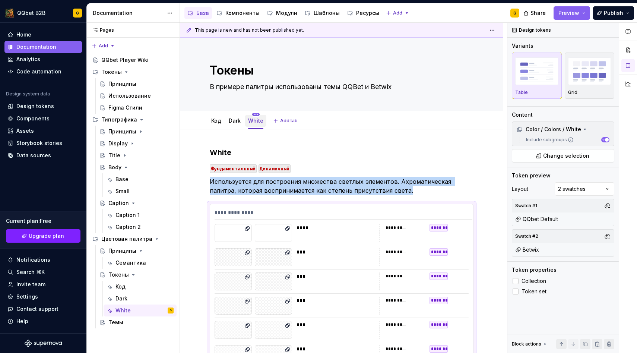
click at [256, 114] on html "QQbet B2B G Home Documentation Analytics Code automation Design system data Des…" at bounding box center [318, 176] width 637 height 353
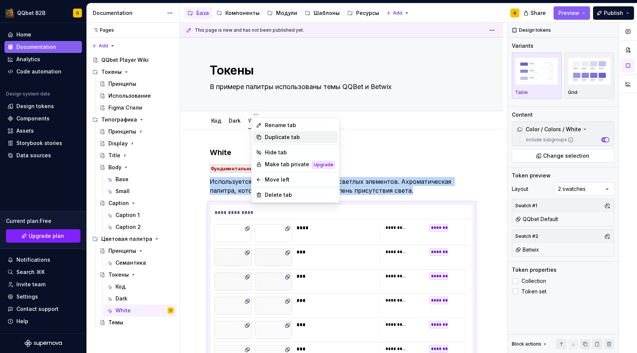
click at [273, 136] on div "Duplicate tab" at bounding box center [300, 136] width 70 height 7
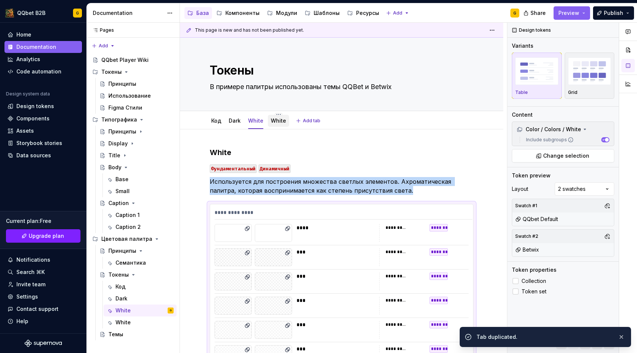
click at [276, 121] on link "White" at bounding box center [278, 120] width 15 height 6
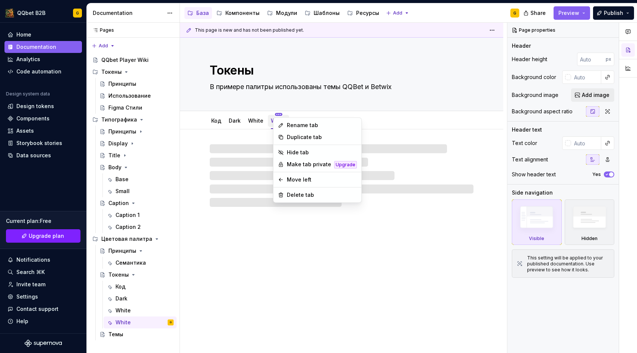
click at [277, 115] on html "QQbet B2B G Home Documentation Analytics Code automation Design system data Des…" at bounding box center [318, 176] width 637 height 353
click at [293, 126] on div "Rename tab" at bounding box center [322, 124] width 70 height 7
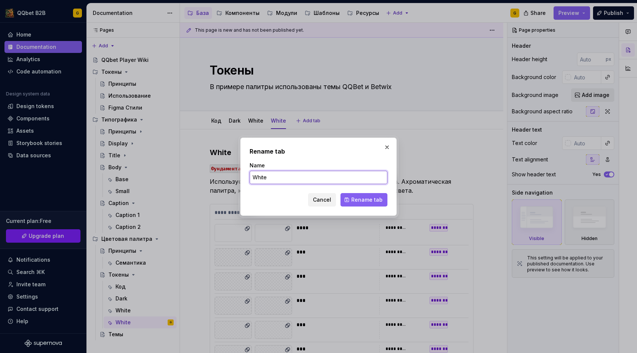
click at [268, 176] on input "White" at bounding box center [319, 177] width 138 height 13
click at [363, 195] on button "Rename tab" at bounding box center [364, 199] width 47 height 13
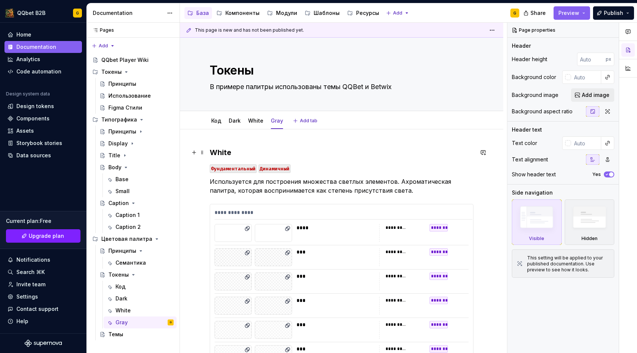
click at [218, 149] on h3 "White" at bounding box center [342, 152] width 264 height 10
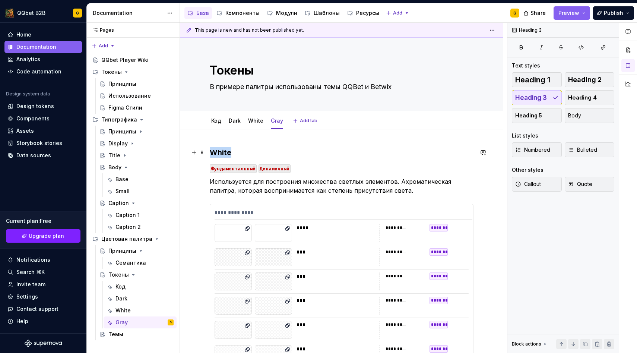
click at [218, 149] on h3 "White" at bounding box center [342, 152] width 264 height 10
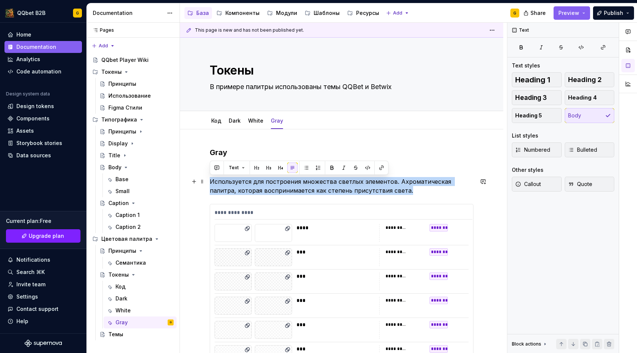
drag, startPoint x: 383, startPoint y: 192, endPoint x: 206, endPoint y: 181, distance: 176.6
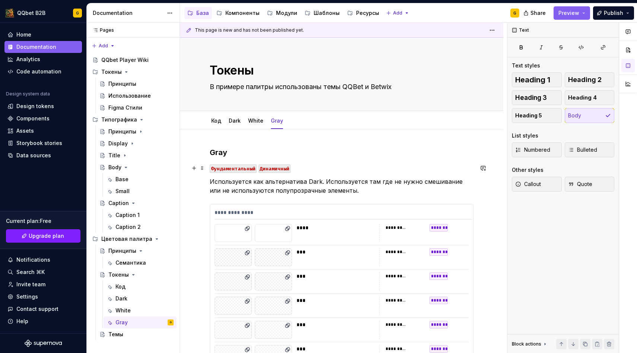
click at [282, 165] on code "Динамичный" at bounding box center [275, 168] width 32 height 9
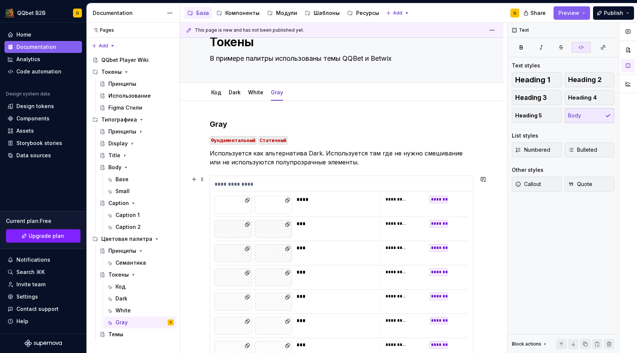
click at [339, 215] on div "**********" at bounding box center [341, 318] width 263 height 284
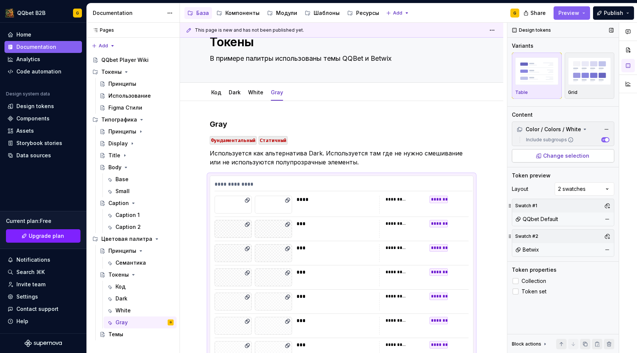
click at [590, 158] on button "Change selection" at bounding box center [563, 155] width 102 height 13
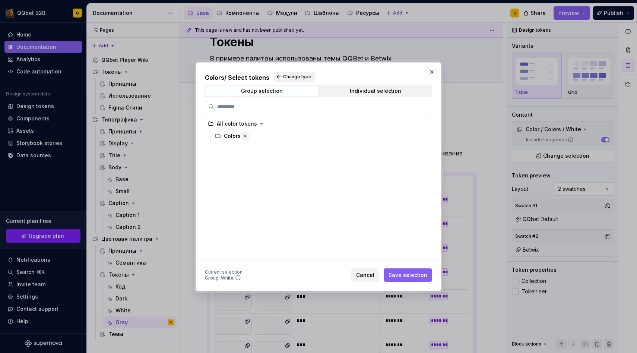
click at [245, 135] on icon "button" at bounding box center [245, 136] width 1 height 2
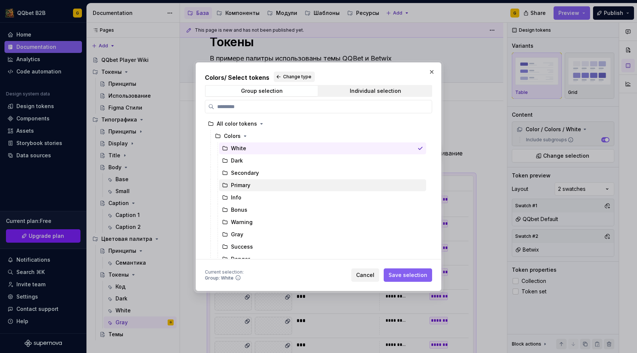
scroll to position [6, 0]
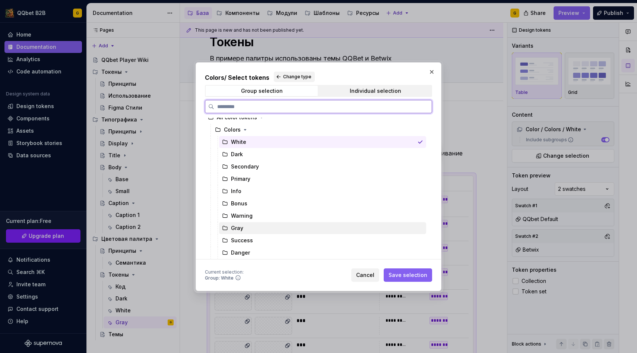
click at [238, 231] on div "Gray" at bounding box center [237, 227] width 12 height 7
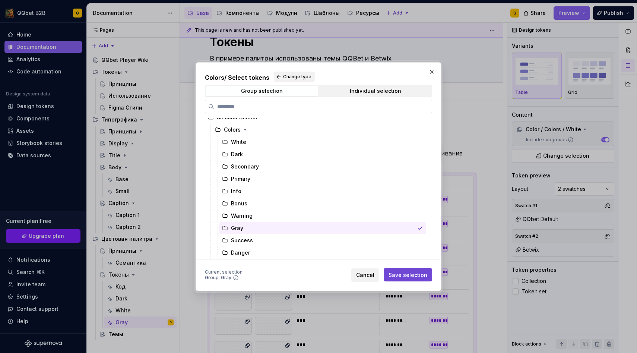
click at [420, 276] on span "Save selection" at bounding box center [408, 274] width 39 height 7
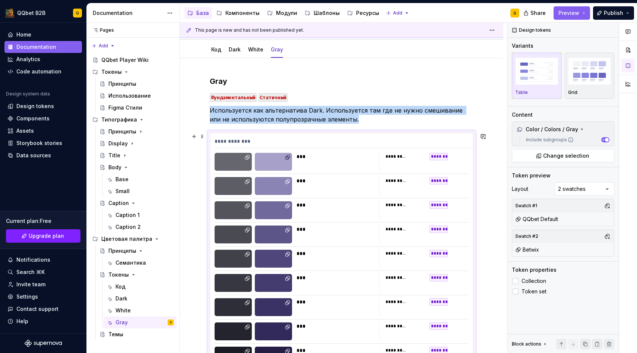
scroll to position [0, 0]
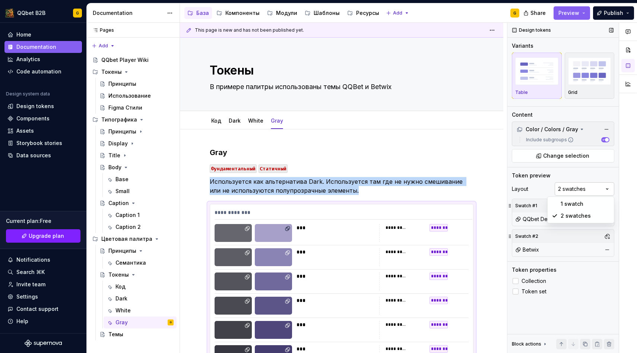
click at [591, 191] on div "Comments Open comments No comments yet Select ‘Comment’ from the block context …" at bounding box center [573, 188] width 130 height 331
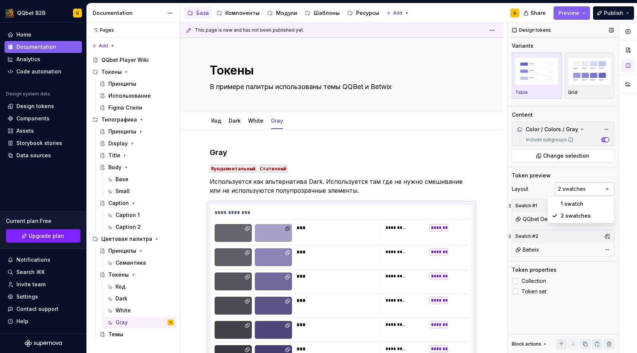
click at [591, 191] on div "Comments Open comments No comments yet Select ‘Comment’ from the block context …" at bounding box center [573, 188] width 130 height 331
click at [214, 64] on textarea "Токены" at bounding box center [340, 70] width 264 height 18
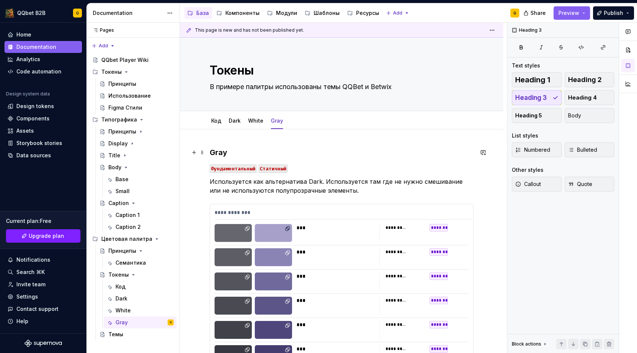
click at [362, 150] on h3 "Gray" at bounding box center [342, 152] width 264 height 10
click at [276, 114] on html "QQbet B2B G Home Documentation Analytics Code automation Design system data Des…" at bounding box center [318, 176] width 637 height 353
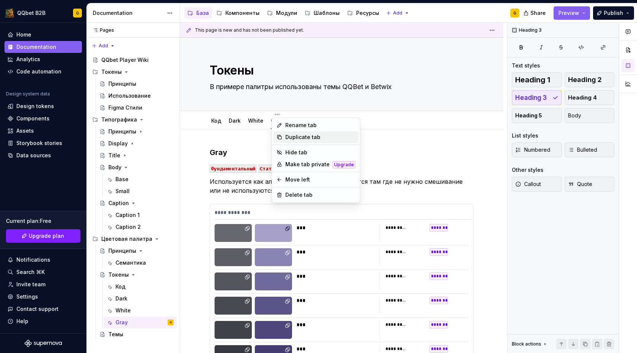
click at [286, 136] on div "Duplicate tab" at bounding box center [320, 136] width 70 height 7
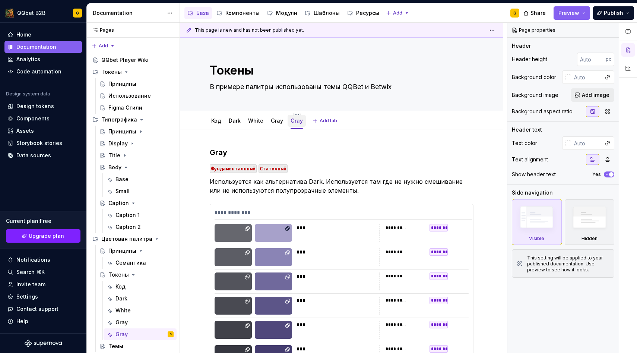
click at [294, 116] on div "Gray" at bounding box center [297, 120] width 12 height 9
click at [294, 114] on html "QQbet B2B G Home Documentation Analytics Code automation Design system data Des…" at bounding box center [318, 176] width 637 height 353
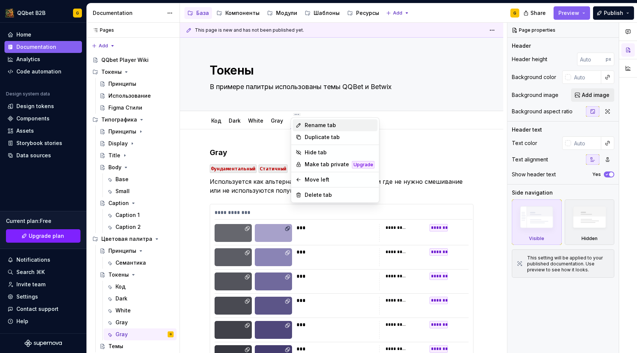
click at [302, 127] on div "Rename tab" at bounding box center [335, 125] width 85 height 12
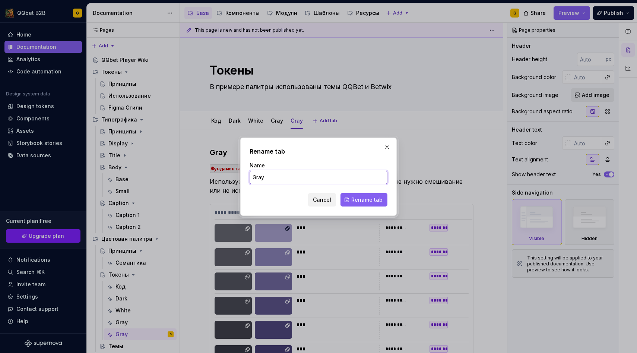
click at [275, 174] on input "Gray" at bounding box center [319, 177] width 138 height 13
click at [360, 202] on span "Rename tab" at bounding box center [366, 199] width 31 height 7
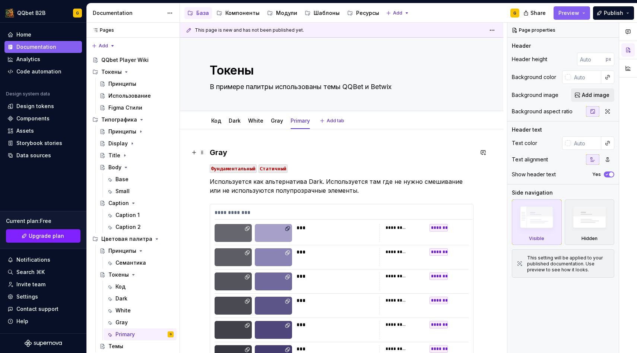
click at [221, 150] on h3 "Gray" at bounding box center [342, 152] width 264 height 10
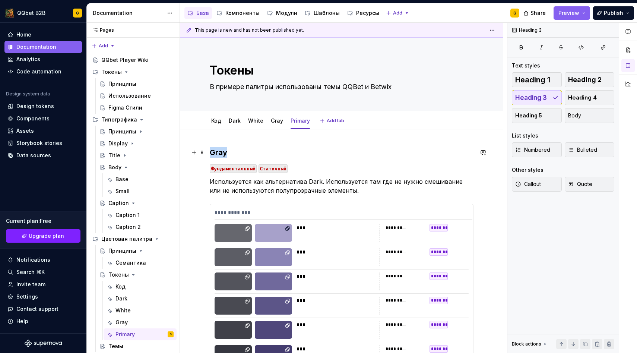
click at [221, 150] on h3 "Gray" at bounding box center [342, 152] width 264 height 10
click at [216, 170] on code "Фундаментальный" at bounding box center [233, 168] width 47 height 9
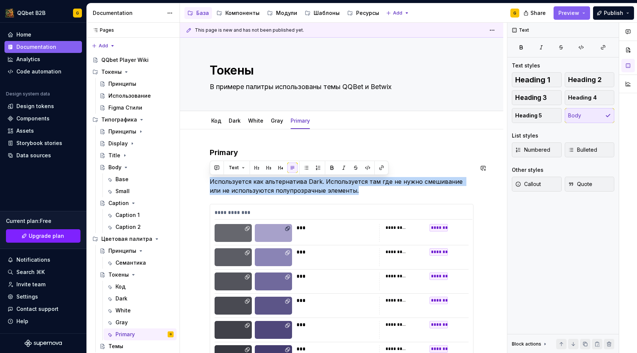
drag, startPoint x: 339, startPoint y: 193, endPoint x: 208, endPoint y: 176, distance: 131.5
click at [208, 176] on div "**********" at bounding box center [341, 354] width 323 height 450
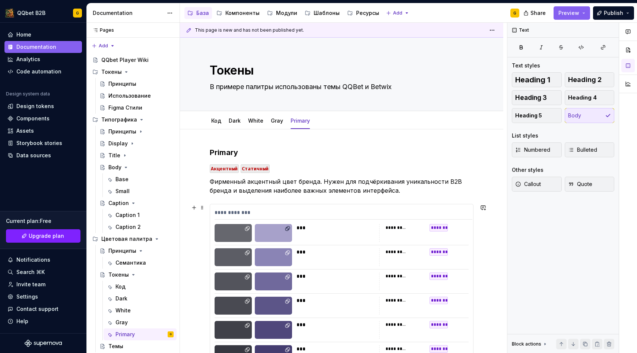
click at [326, 227] on div "***" at bounding box center [338, 227] width 82 height 7
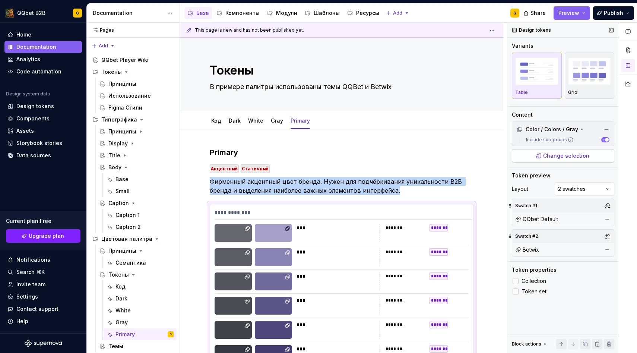
click at [584, 157] on span "Change selection" at bounding box center [566, 155] width 46 height 7
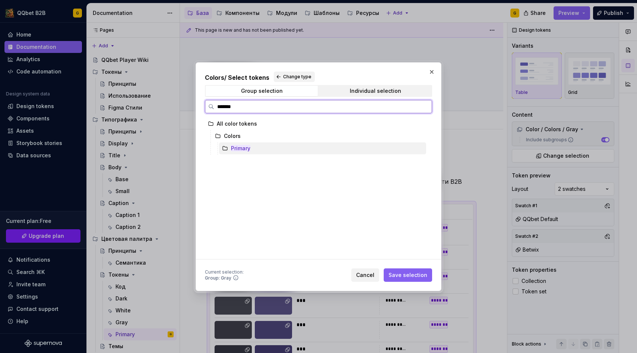
click at [249, 151] on mark "Primary" at bounding box center [240, 148] width 19 height 6
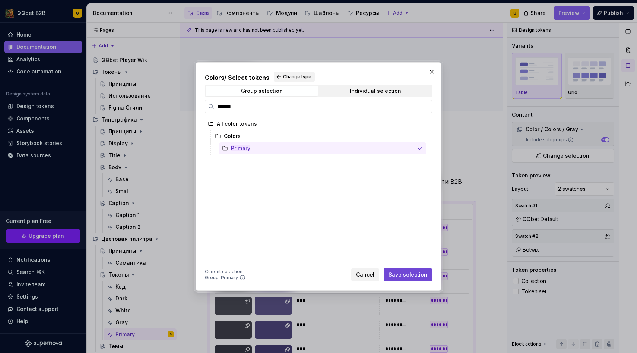
click at [421, 279] on button "Save selection" at bounding box center [408, 274] width 48 height 13
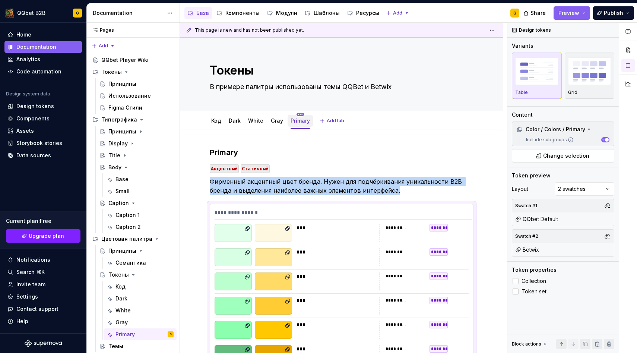
click at [298, 114] on html "QQbet B2B G Home Documentation Analytics Code automation Design system data Des…" at bounding box center [318, 176] width 637 height 353
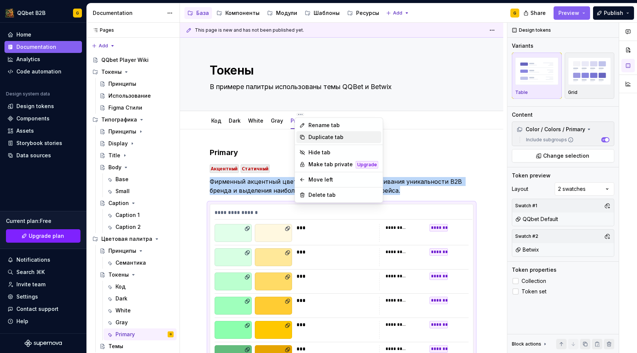
click at [312, 136] on div "Duplicate tab" at bounding box center [344, 136] width 70 height 7
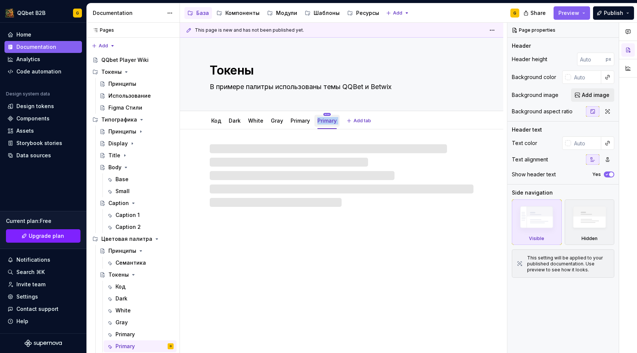
click at [326, 116] on div "Primary" at bounding box center [327, 121] width 25 height 16
click at [326, 116] on html "QQbet B2B G Home Documentation Analytics Code automation Design system data Des…" at bounding box center [318, 176] width 637 height 353
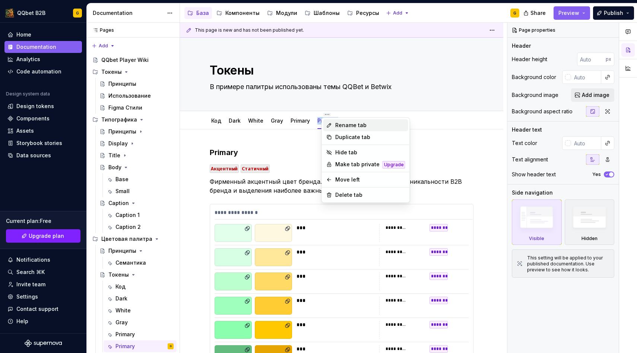
click at [331, 129] on div "Rename tab" at bounding box center [365, 125] width 85 height 12
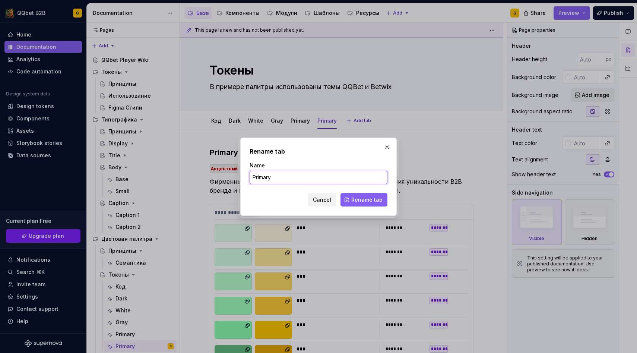
click at [292, 175] on input "Primary" at bounding box center [319, 177] width 138 height 13
paste input "Secondary"
paste input "text"
click at [367, 198] on span "Rename tab" at bounding box center [366, 199] width 31 height 7
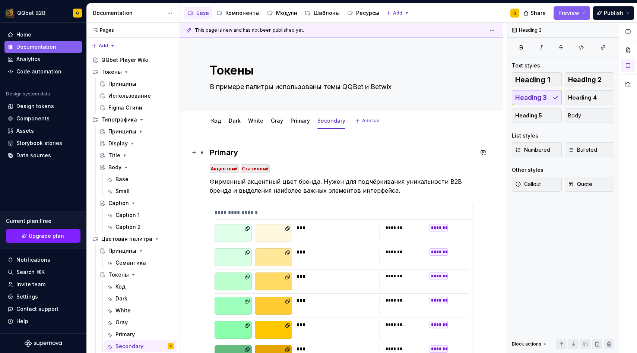
click at [232, 150] on h3 "Primary" at bounding box center [342, 152] width 264 height 10
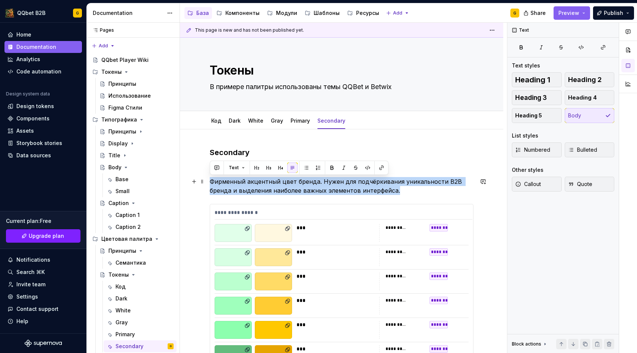
drag, startPoint x: 397, startPoint y: 190, endPoint x: 207, endPoint y: 184, distance: 189.4
click at [207, 184] on div "**********" at bounding box center [341, 354] width 323 height 450
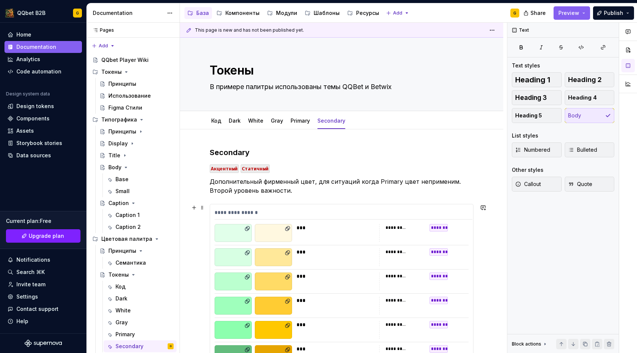
click at [298, 230] on div "***" at bounding box center [338, 227] width 82 height 7
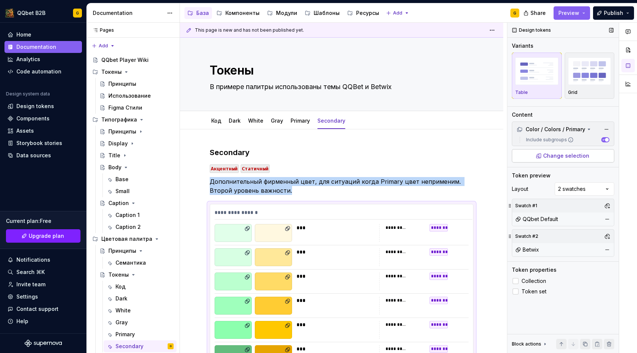
click at [557, 155] on span "Change selection" at bounding box center [566, 155] width 46 height 7
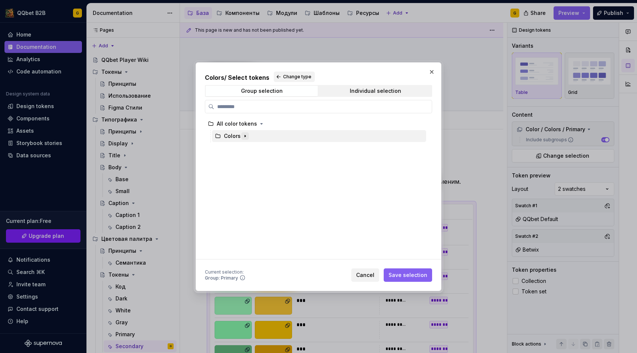
click at [244, 134] on icon "button" at bounding box center [245, 136] width 6 height 6
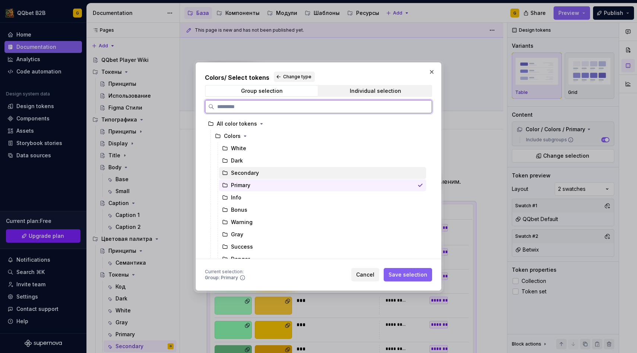
click at [255, 170] on div "Secondary" at bounding box center [245, 172] width 28 height 7
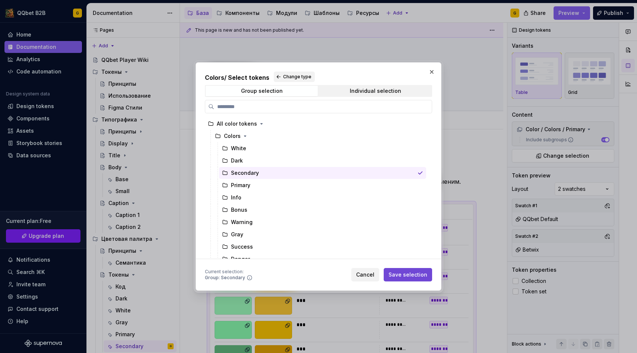
click at [412, 271] on span "Save selection" at bounding box center [408, 274] width 39 height 7
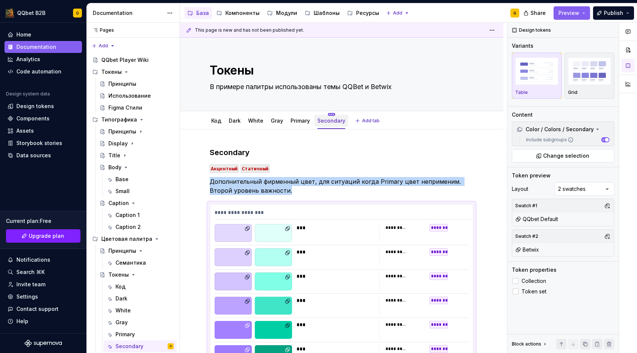
click at [327, 114] on html "QQbet B2B G Home Documentation Analytics Code automation Design system data Des…" at bounding box center [318, 176] width 637 height 353
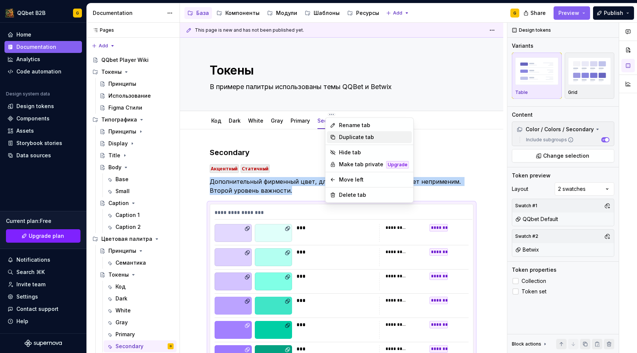
click at [338, 136] on div "Duplicate tab" at bounding box center [369, 137] width 85 height 12
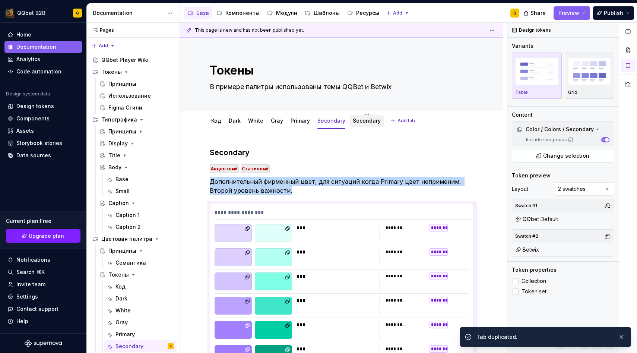
click at [365, 120] on link "Secondary" at bounding box center [367, 120] width 28 height 6
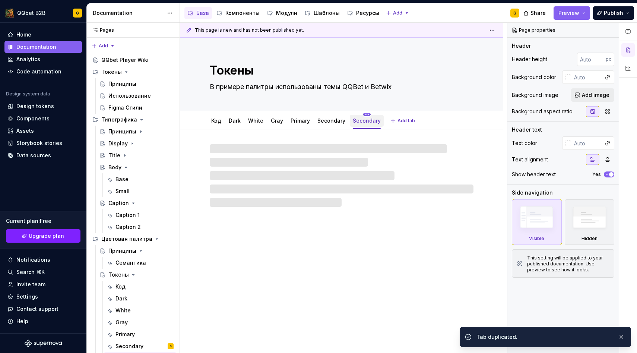
click at [365, 114] on html "QQbet B2B G Home Documentation Analytics Code automation Design system data Des…" at bounding box center [318, 176] width 637 height 353
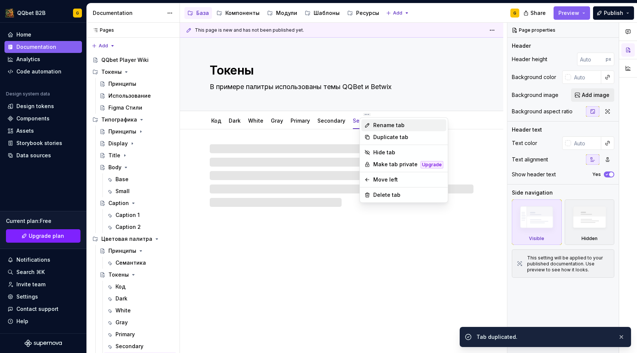
click at [371, 126] on div "Rename tab" at bounding box center [403, 125] width 85 height 12
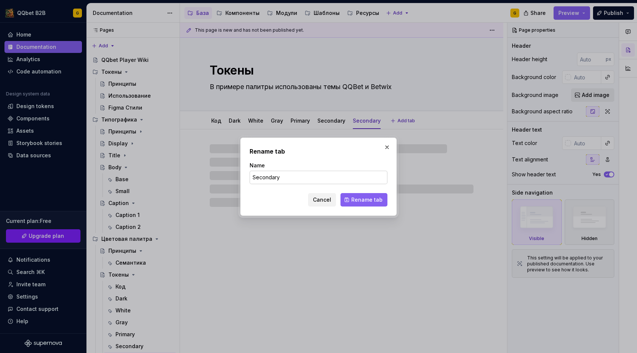
click at [282, 177] on input "Secondary" at bounding box center [319, 177] width 138 height 13
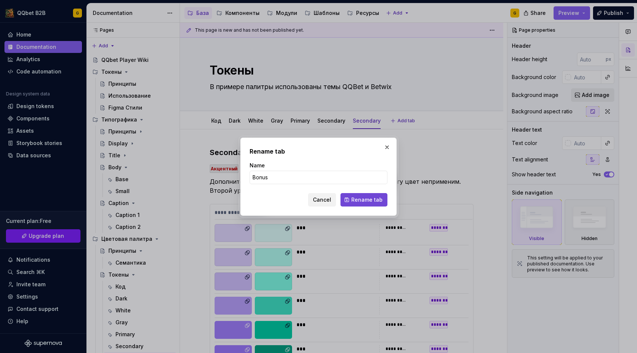
click at [374, 196] on span "Rename tab" at bounding box center [366, 199] width 31 height 7
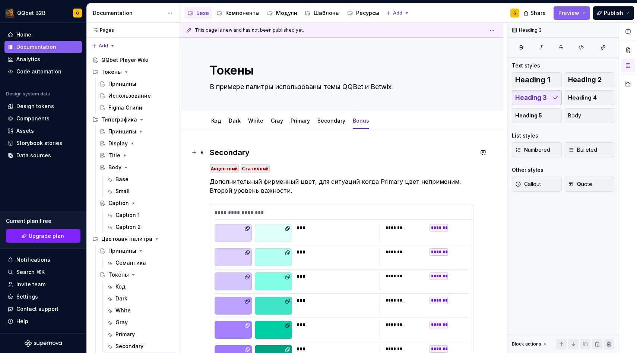
click at [235, 151] on h3 "Secondary" at bounding box center [342, 152] width 264 height 10
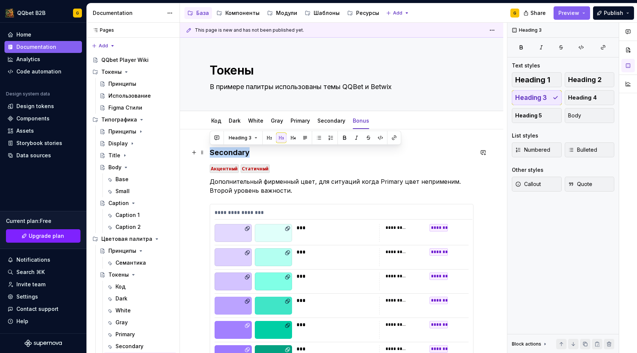
paste div
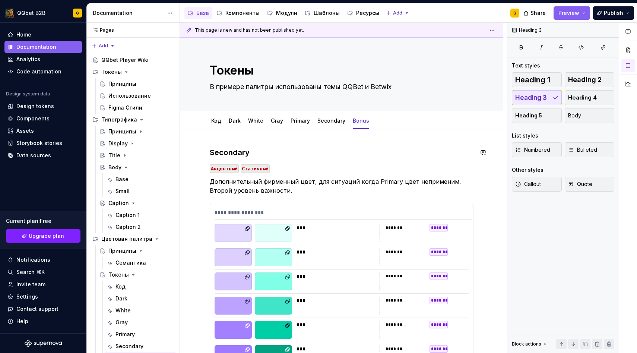
click at [235, 151] on h3 "Secondary" at bounding box center [342, 152] width 264 height 10
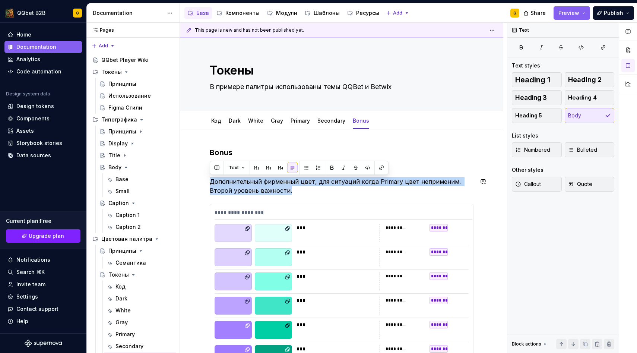
drag, startPoint x: 270, startPoint y: 189, endPoint x: 209, endPoint y: 183, distance: 61.4
click at [209, 183] on div "**********" at bounding box center [341, 342] width 323 height 426
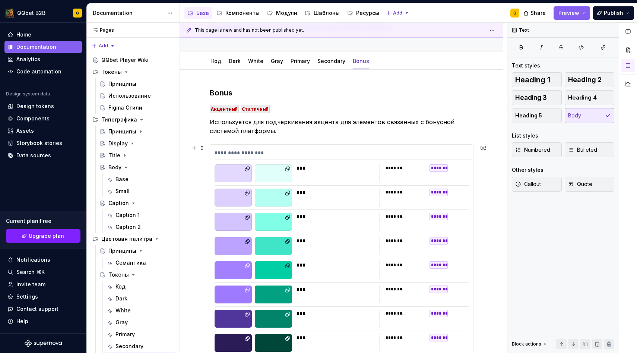
scroll to position [63, 0]
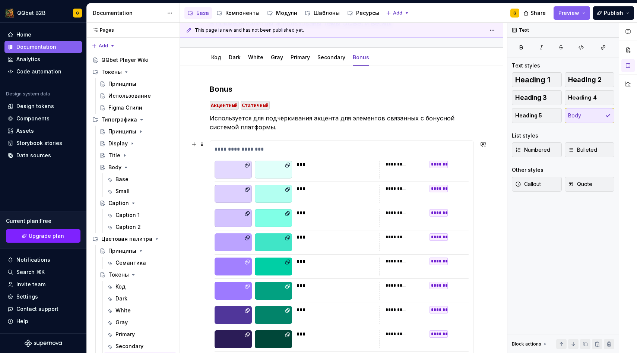
click at [262, 200] on div at bounding box center [273, 194] width 37 height 18
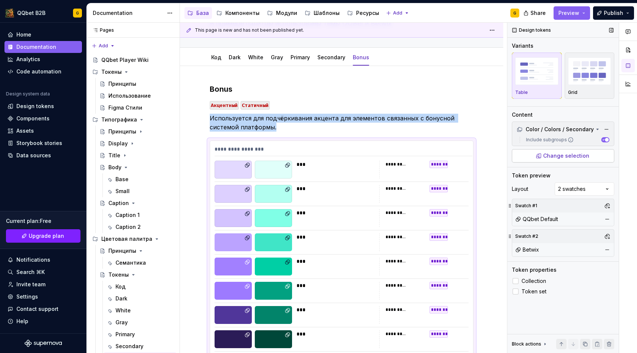
click at [570, 158] on span "Change selection" at bounding box center [566, 155] width 46 height 7
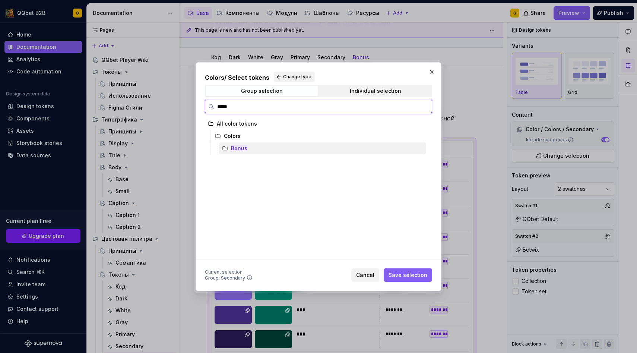
click at [324, 151] on div "Bonus" at bounding box center [322, 148] width 207 height 12
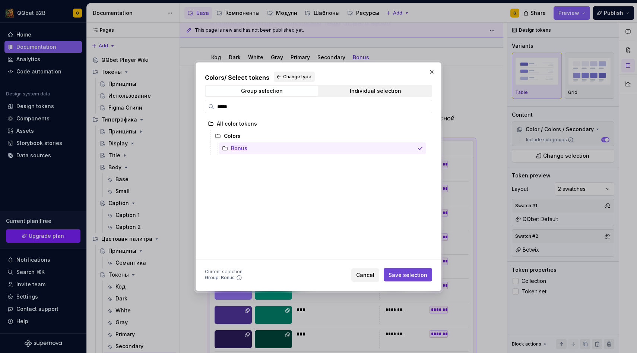
click at [399, 277] on span "Save selection" at bounding box center [408, 274] width 39 height 7
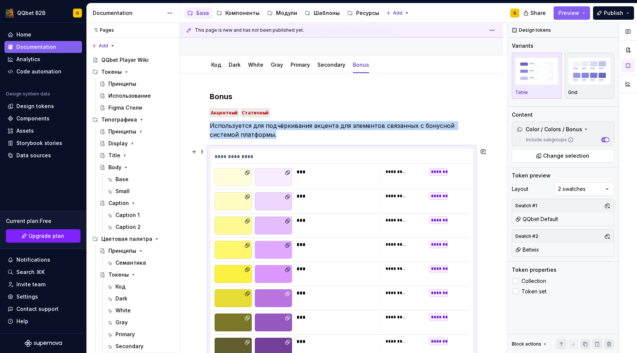
scroll to position [0, 0]
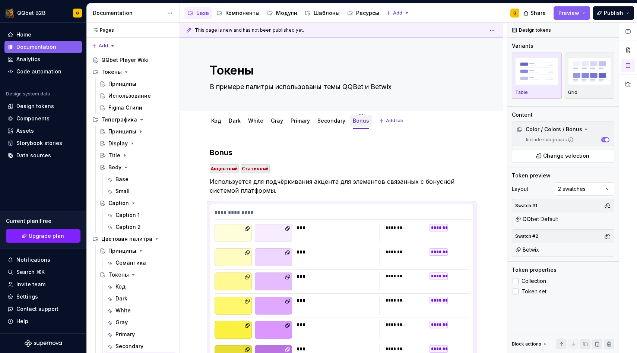
click at [357, 116] on div "Bonus" at bounding box center [361, 120] width 16 height 9
click at [357, 115] on html "QQbet B2B G Home Documentation Analytics Code automation Design system data Des…" at bounding box center [318, 176] width 637 height 353
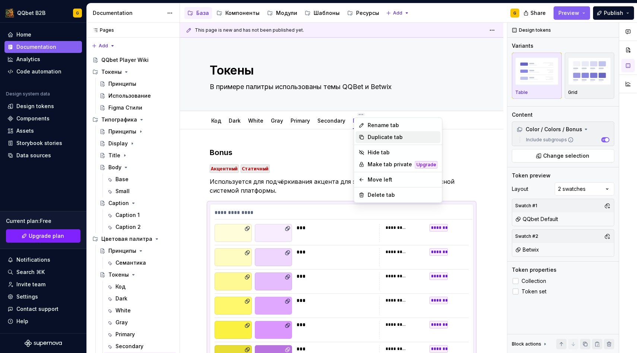
click at [368, 132] on div "Duplicate tab" at bounding box center [398, 137] width 85 height 12
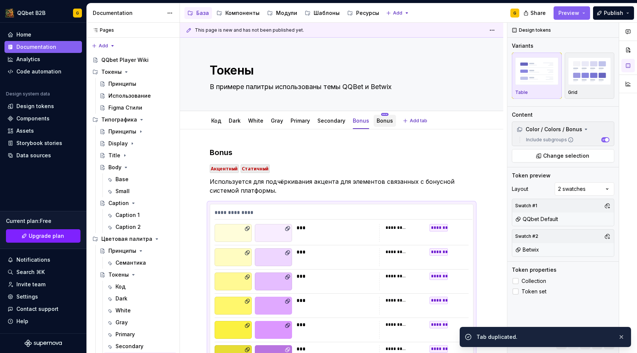
click at [380, 114] on html "QQbet B2B G Home Documentation Analytics Code automation Design system data Des…" at bounding box center [318, 176] width 637 height 353
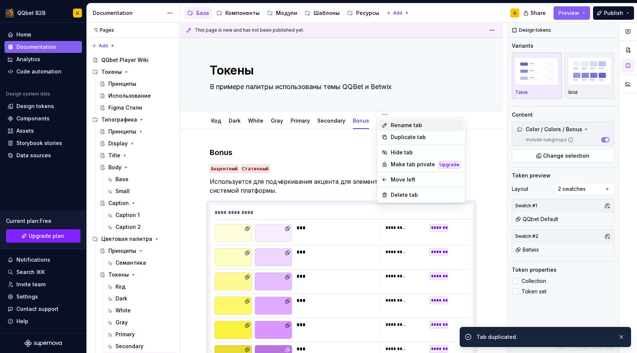
click at [383, 121] on div "Rename tab" at bounding box center [421, 125] width 85 height 12
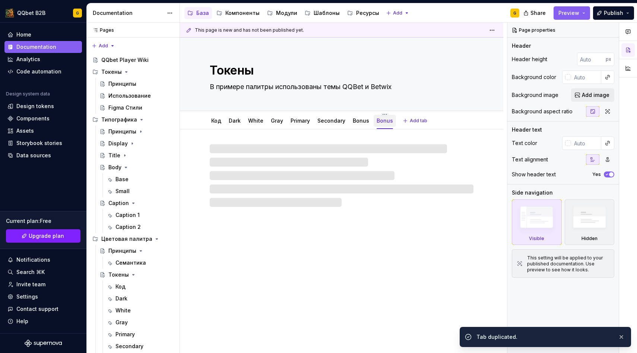
click at [382, 113] on div "Bonus" at bounding box center [385, 121] width 22 height 16
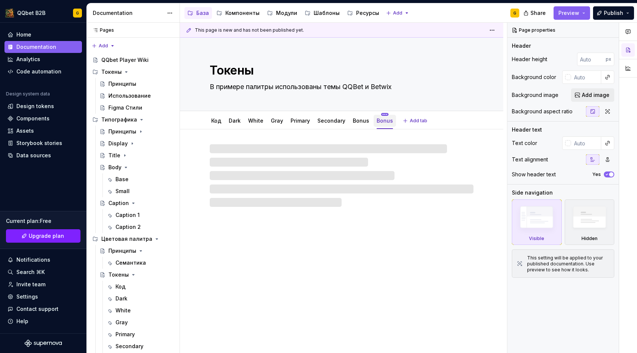
click at [381, 114] on html "QQbet B2B G Home Documentation Analytics Code automation Design system data Des…" at bounding box center [318, 176] width 637 height 353
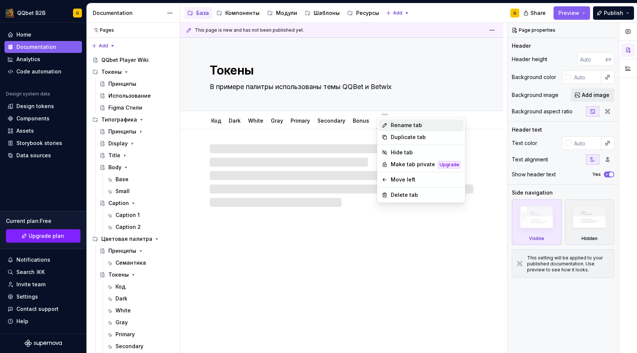
click at [385, 122] on icon at bounding box center [385, 125] width 6 height 6
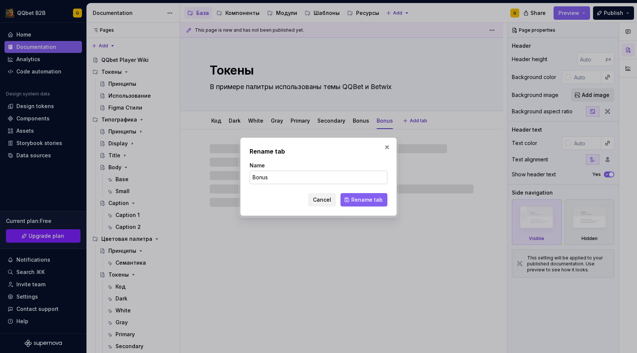
click at [299, 181] on input "Bonus" at bounding box center [319, 177] width 138 height 13
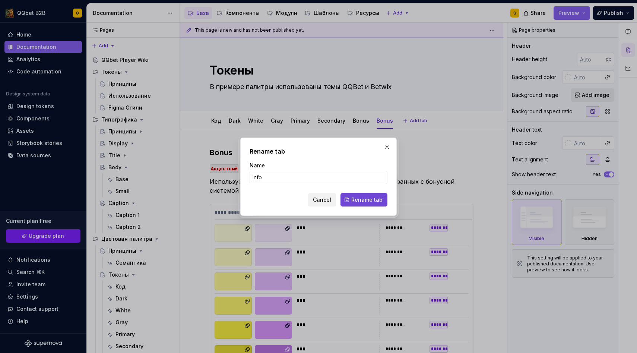
click at [357, 205] on button "Rename tab" at bounding box center [364, 199] width 47 height 13
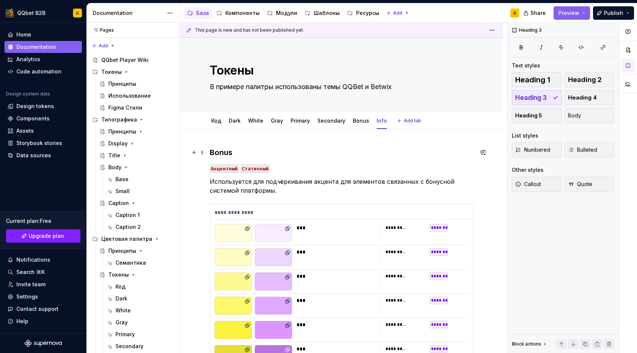
click at [225, 153] on h3 "Bonus" at bounding box center [342, 152] width 264 height 10
click at [334, 274] on div "***" at bounding box center [338, 275] width 82 height 7
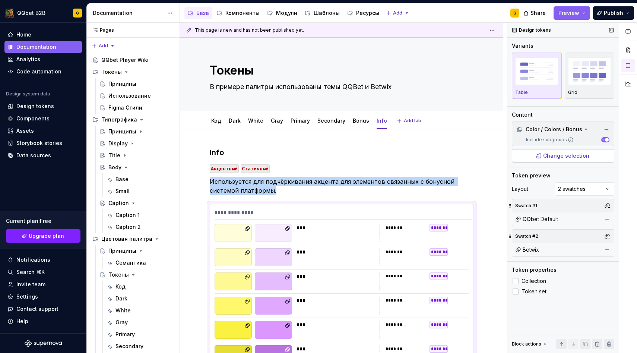
click at [566, 156] on span "Change selection" at bounding box center [566, 155] width 46 height 7
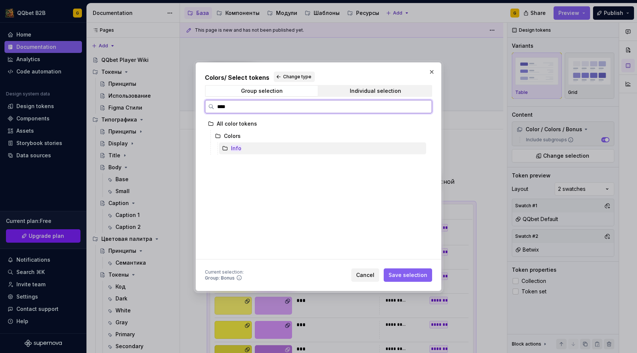
click at [233, 150] on mark "Info" at bounding box center [236, 148] width 10 height 6
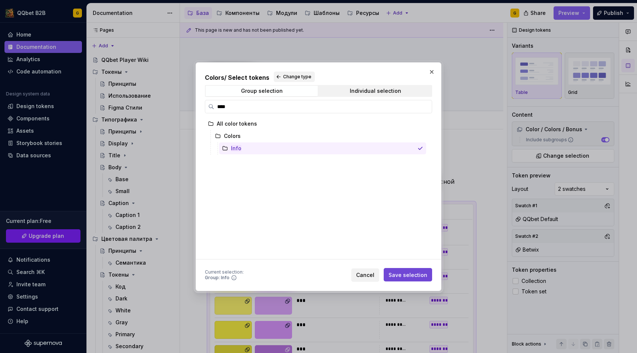
click at [411, 275] on span "Save selection" at bounding box center [408, 274] width 39 height 7
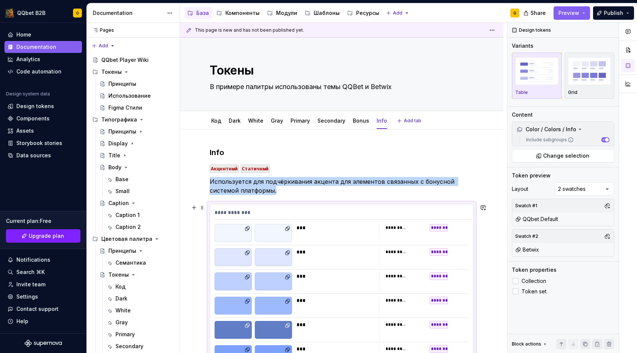
scroll to position [111, 0]
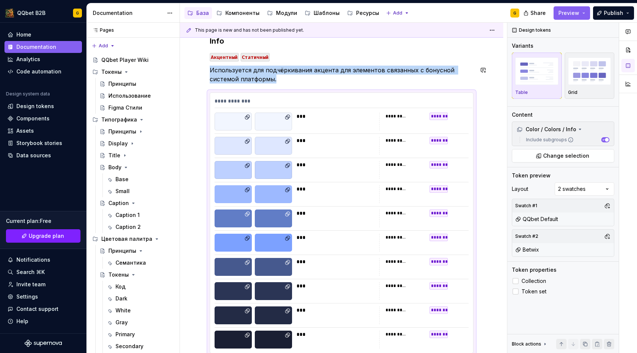
click at [231, 58] on code "Акцентный" at bounding box center [224, 57] width 29 height 9
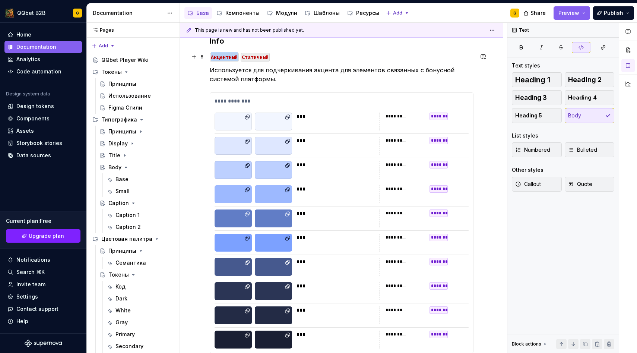
click at [231, 58] on code "Акцентный" at bounding box center [224, 57] width 29 height 9
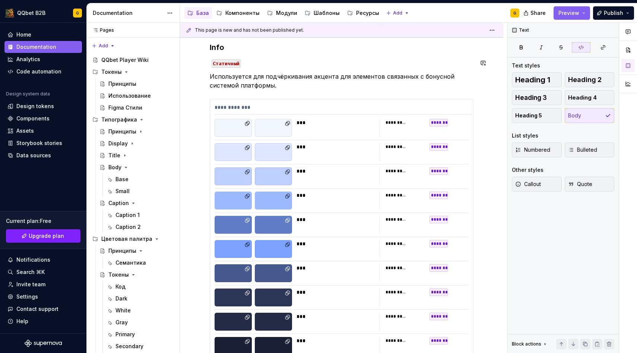
scroll to position [104, 0]
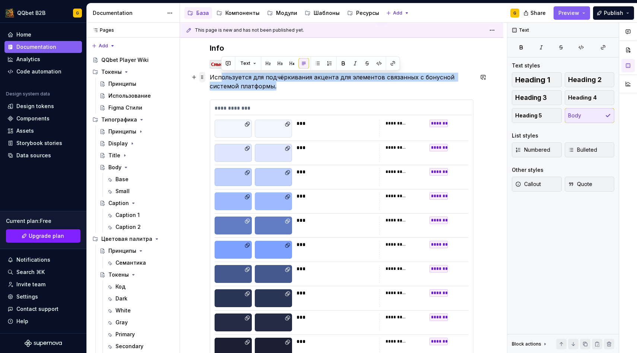
drag, startPoint x: 282, startPoint y: 89, endPoint x: 205, endPoint y: 79, distance: 78.1
click at [210, 79] on div "**********" at bounding box center [342, 206] width 264 height 326
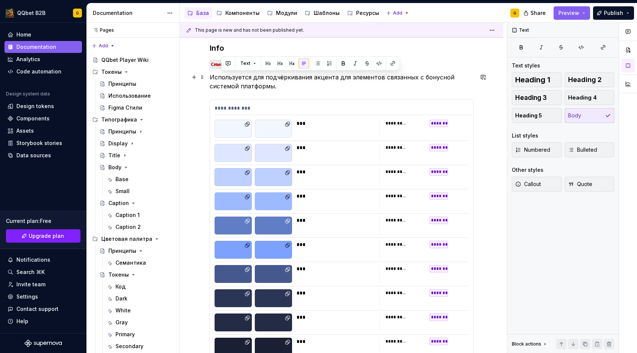
click at [248, 82] on p "Используется для подчёркивания акцента для элементов связанных с бонусной систе…" at bounding box center [342, 82] width 264 height 18
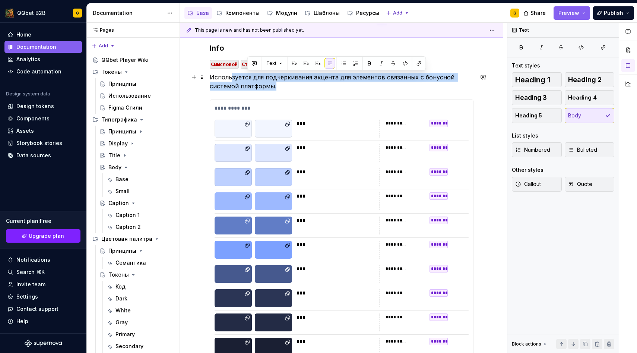
drag, startPoint x: 275, startPoint y: 86, endPoint x: 233, endPoint y: 76, distance: 43.7
click at [233, 76] on p "Используется для подчёркивания акцента для элементов связанных с бонусной систе…" at bounding box center [342, 82] width 264 height 18
click at [279, 89] on p "Используется для подчёркивания акцента для элементов связанных с бонусной систе…" at bounding box center [342, 82] width 264 height 18
drag, startPoint x: 278, startPoint y: 88, endPoint x: 208, endPoint y: 75, distance: 70.8
click at [208, 75] on div "**********" at bounding box center [341, 250] width 323 height 450
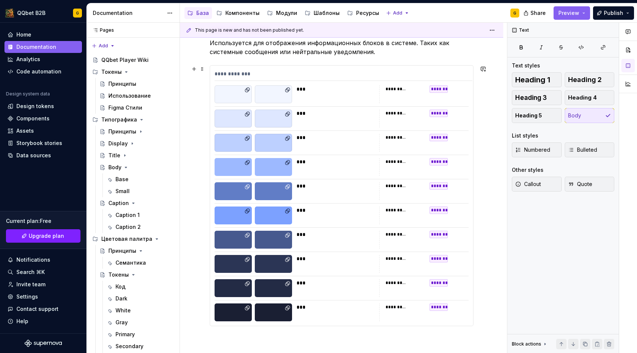
scroll to position [0, 0]
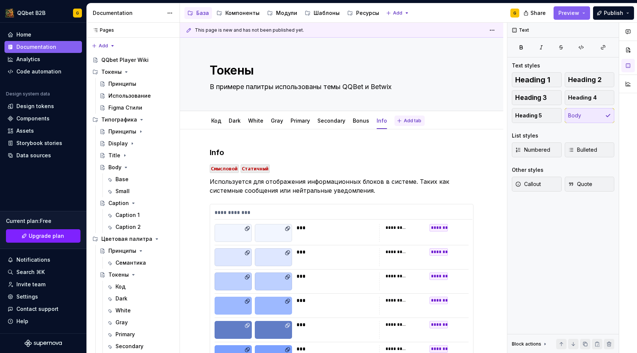
click at [395, 121] on button "Add tab" at bounding box center [410, 121] width 30 height 10
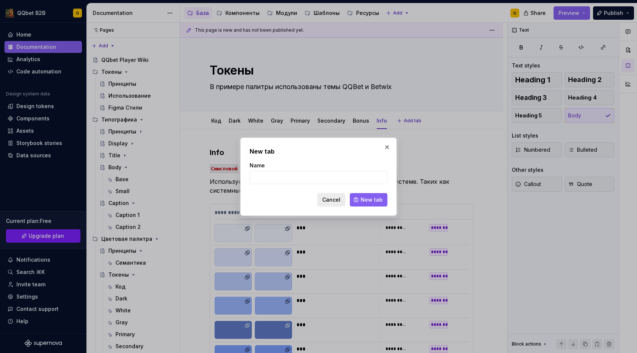
click at [338, 198] on span "Cancel" at bounding box center [331, 199] width 18 height 7
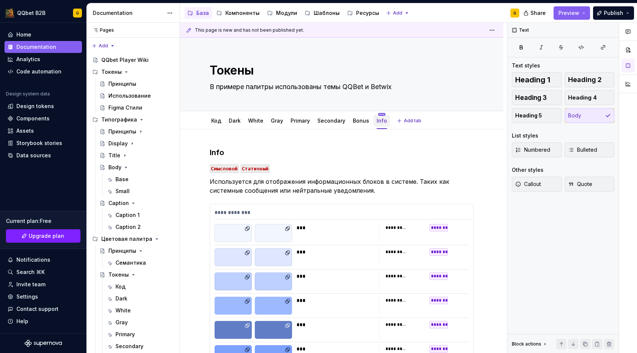
click at [376, 114] on html "QQbet B2B G Home Documentation Analytics Code automation Design system data Des…" at bounding box center [318, 176] width 637 height 353
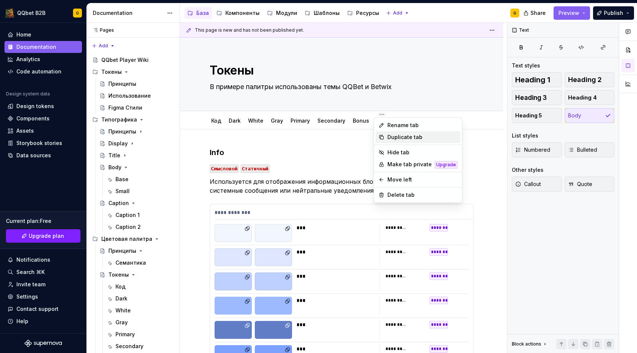
click at [390, 138] on div "Duplicate tab" at bounding box center [423, 136] width 70 height 7
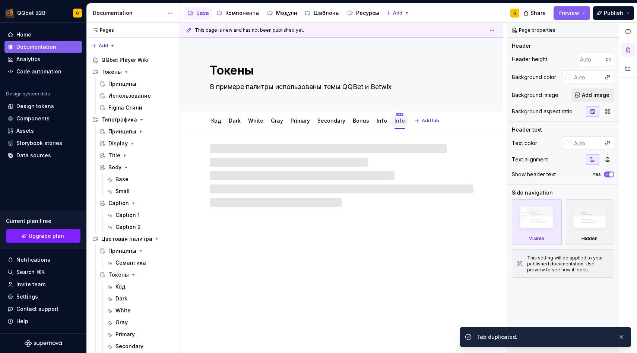
click at [395, 115] on html "QQbet B2B G Home Documentation Analytics Code automation Design system data Des…" at bounding box center [318, 176] width 637 height 353
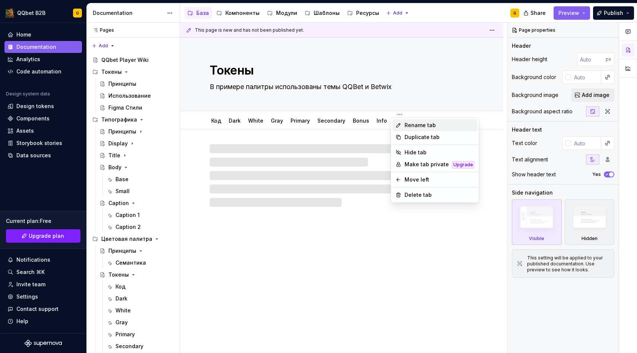
click at [399, 122] on icon at bounding box center [399, 125] width 6 height 6
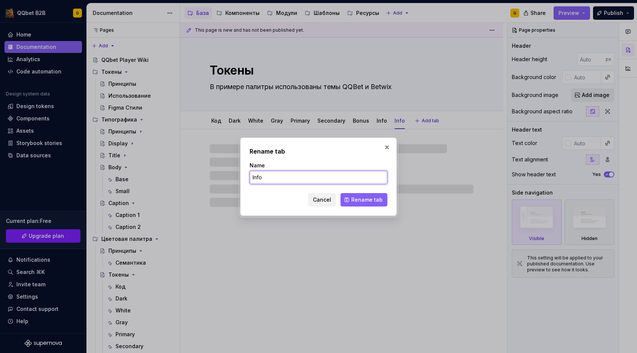
click at [315, 174] on input "Info" at bounding box center [319, 177] width 138 height 13
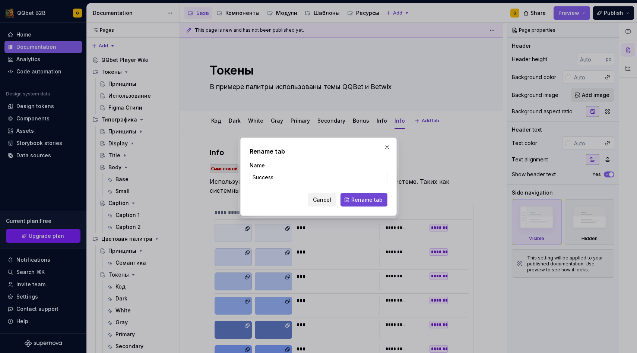
click at [362, 198] on span "Rename tab" at bounding box center [366, 199] width 31 height 7
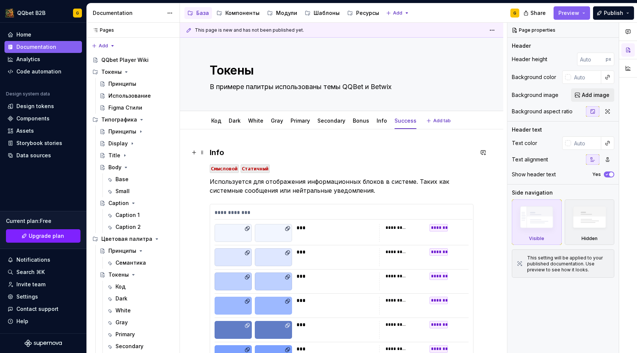
click at [210, 152] on h3 "Info" at bounding box center [342, 152] width 264 height 10
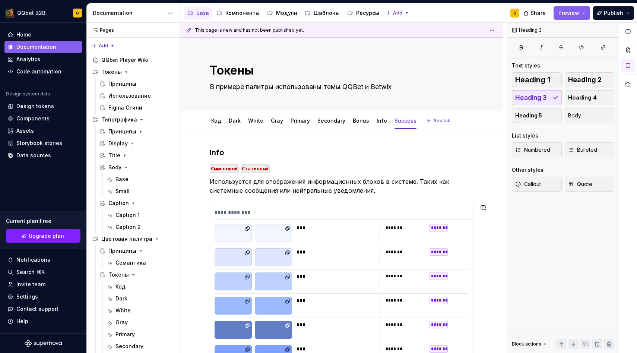
click at [373, 195] on div "**********" at bounding box center [342, 306] width 264 height 318
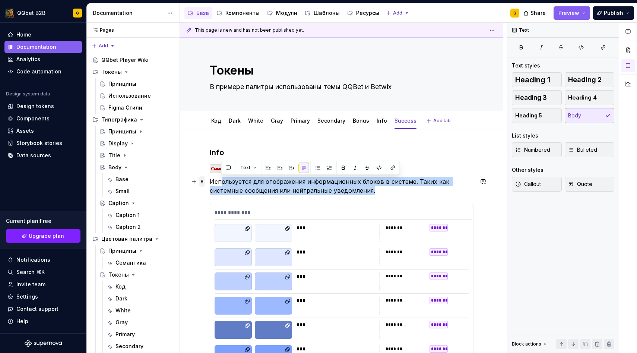
drag, startPoint x: 374, startPoint y: 193, endPoint x: 205, endPoint y: 182, distance: 169.2
click at [210, 182] on div "**********" at bounding box center [342, 310] width 264 height 326
paste div
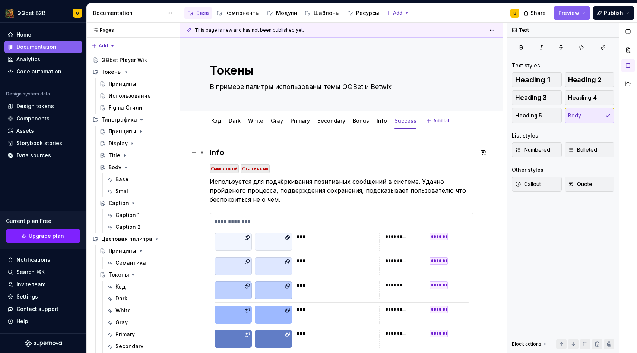
click at [214, 152] on h3 "Info" at bounding box center [342, 152] width 264 height 10
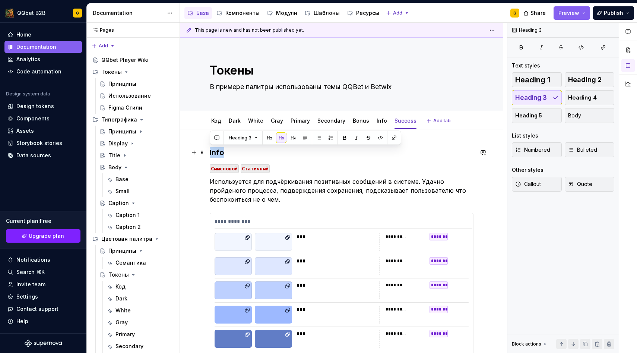
click at [214, 152] on h3 "Info" at bounding box center [342, 152] width 264 height 10
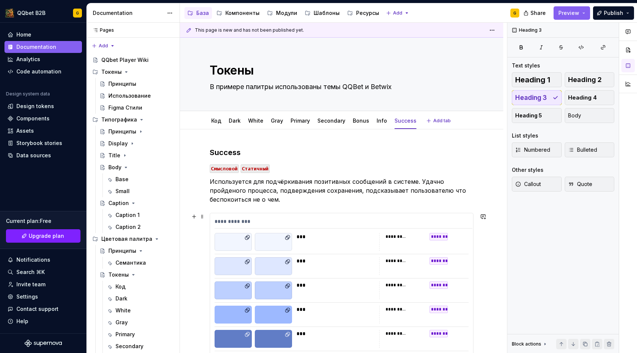
click at [273, 284] on div at bounding box center [273, 290] width 37 height 18
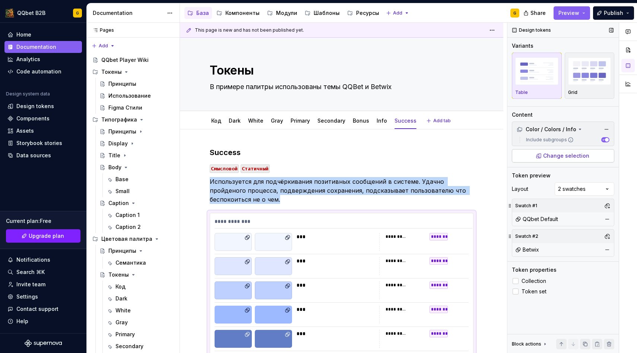
click at [573, 159] on button "Change selection" at bounding box center [563, 155] width 102 height 13
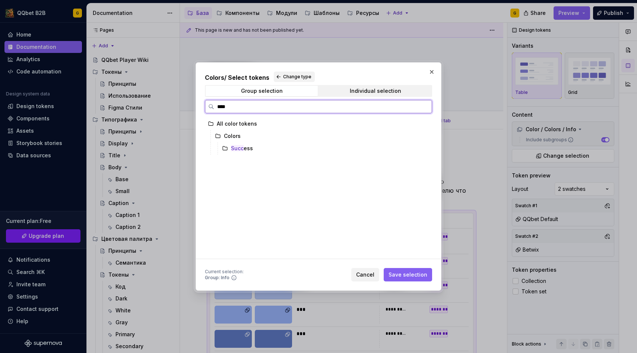
click at [318, 139] on div "Colors" at bounding box center [319, 136] width 214 height 12
click at [316, 147] on div "Succ ess" at bounding box center [322, 148] width 207 height 12
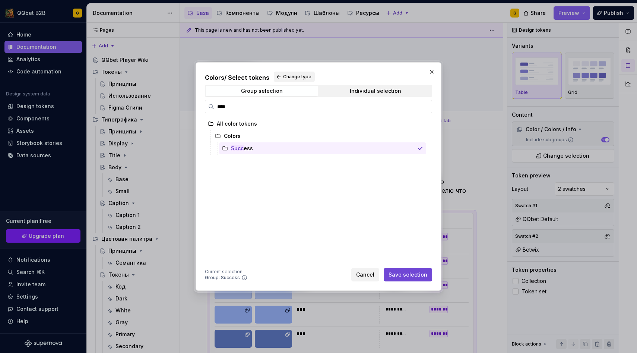
click at [408, 276] on span "Save selection" at bounding box center [408, 274] width 39 height 7
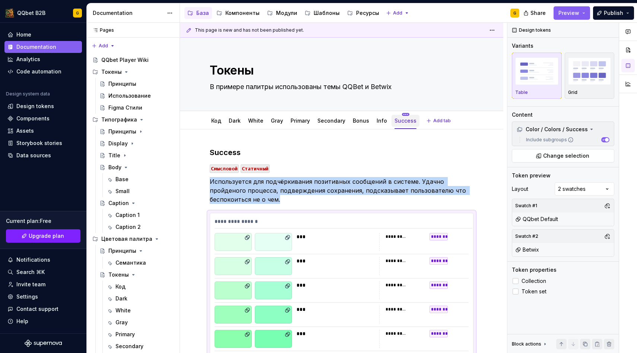
click at [399, 114] on html "QQbet B2B G Home Documentation Analytics Code automation Design system data Des…" at bounding box center [318, 176] width 637 height 353
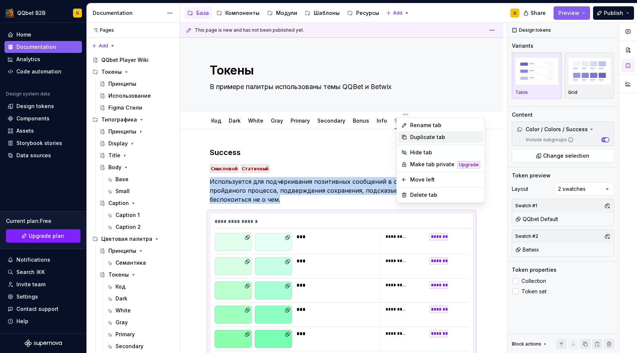
click at [417, 139] on div "Duplicate tab" at bounding box center [445, 136] width 70 height 7
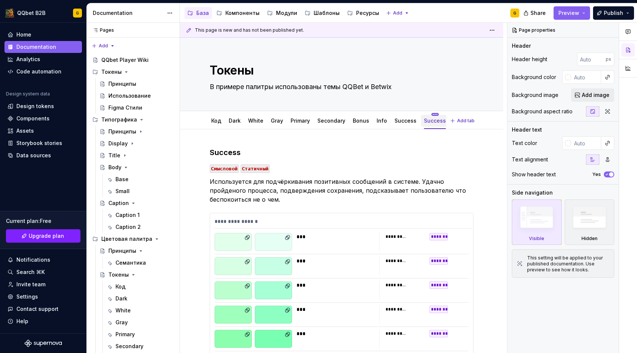
click at [428, 113] on html "QQbet B2B G Home Documentation Analytics Code automation Design system data Des…" at bounding box center [318, 176] width 637 height 353
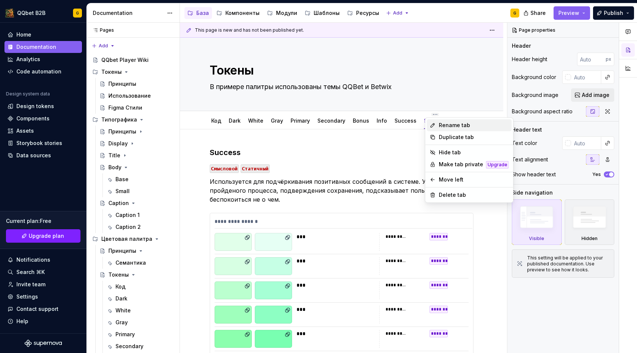
click at [439, 129] on div "Rename tab" at bounding box center [469, 125] width 85 height 12
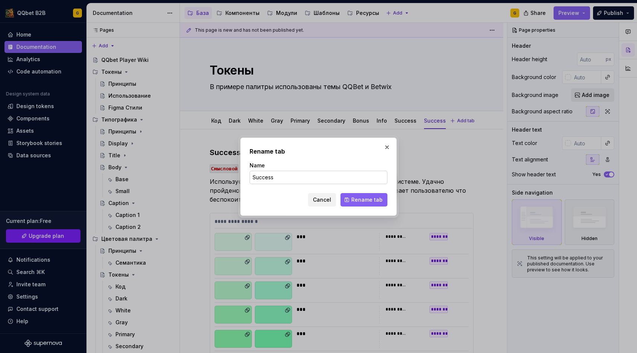
click at [321, 174] on input "Success" at bounding box center [319, 177] width 138 height 13
click at [364, 206] on button "Rename tab" at bounding box center [364, 199] width 47 height 13
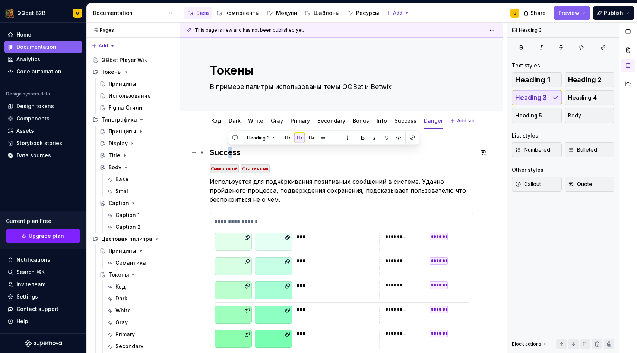
click at [230, 152] on h3 "Success" at bounding box center [342, 152] width 264 height 10
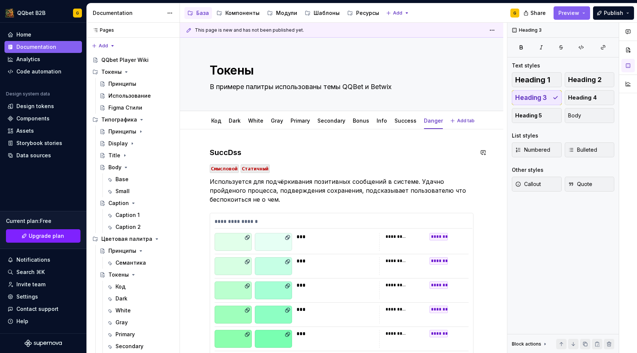
click at [230, 152] on h3 "SuccDss" at bounding box center [342, 152] width 264 height 10
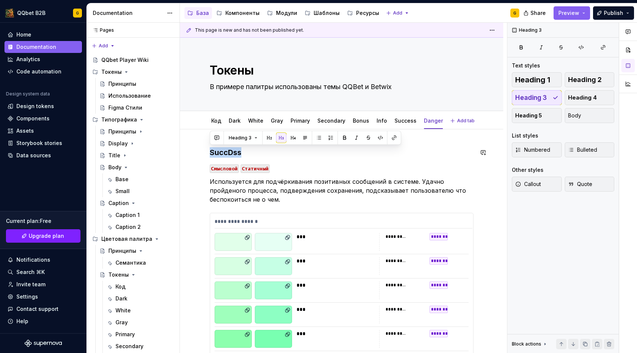
click at [230, 152] on h3 "SuccDss" at bounding box center [342, 152] width 264 height 10
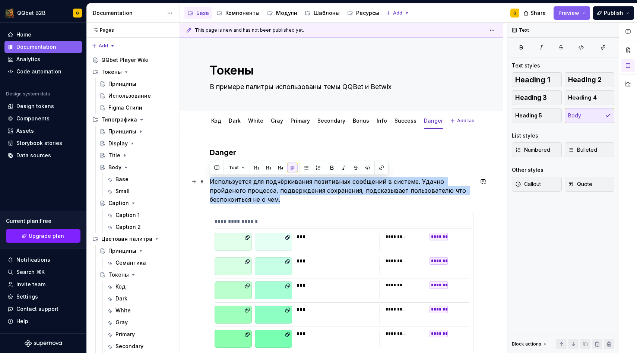
drag, startPoint x: 231, startPoint y: 201, endPoint x: 209, endPoint y: 179, distance: 31.4
click at [209, 179] on div "**********" at bounding box center [341, 358] width 323 height 459
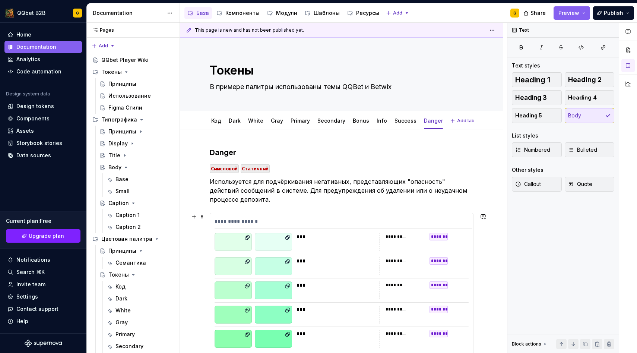
click at [316, 243] on div "***" at bounding box center [336, 242] width 78 height 18
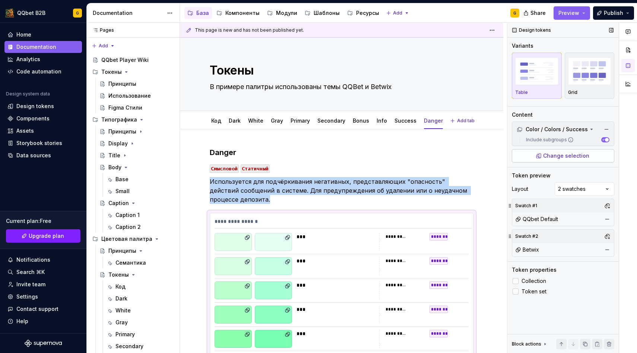
click at [591, 158] on button "Change selection" at bounding box center [563, 155] width 102 height 13
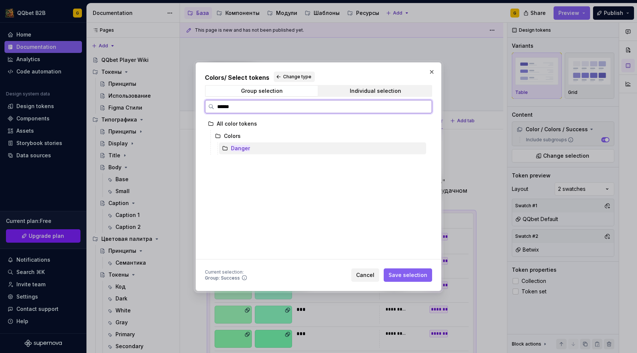
click at [255, 149] on div "Danger" at bounding box center [322, 148] width 207 height 12
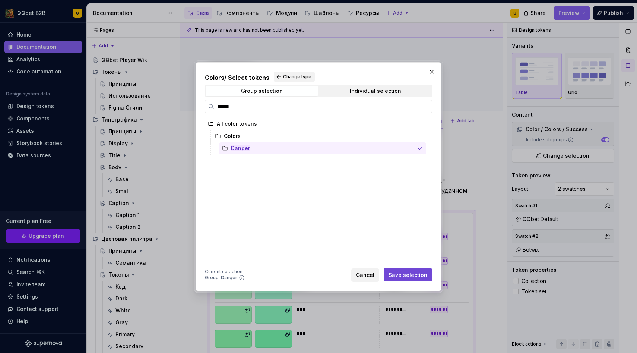
click at [399, 271] on span "Save selection" at bounding box center [408, 274] width 39 height 7
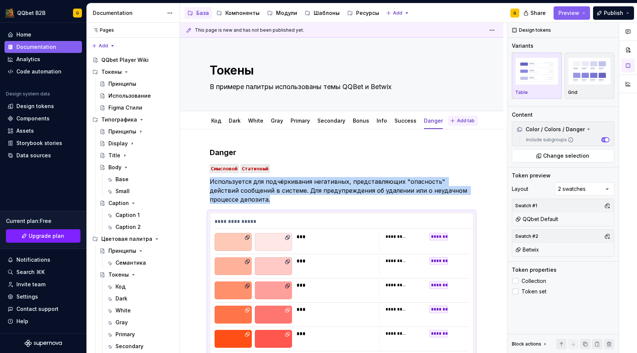
click at [457, 122] on span "Add tab" at bounding box center [466, 121] width 18 height 6
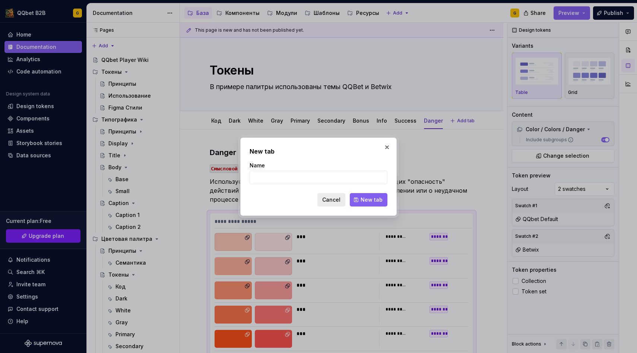
click at [343, 195] on button "Cancel" at bounding box center [332, 199] width 28 height 13
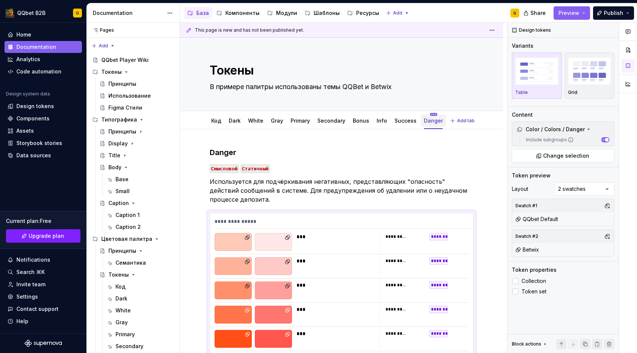
click at [429, 114] on html "QQbet B2B G Home Documentation Analytics Code automation Design system data Des…" at bounding box center [318, 176] width 637 height 353
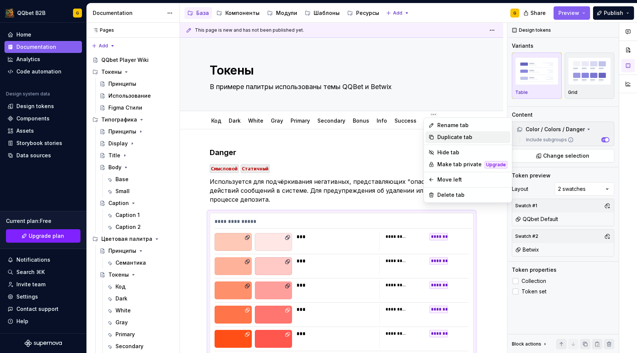
click at [440, 138] on div "Duplicate tab" at bounding box center [472, 136] width 70 height 7
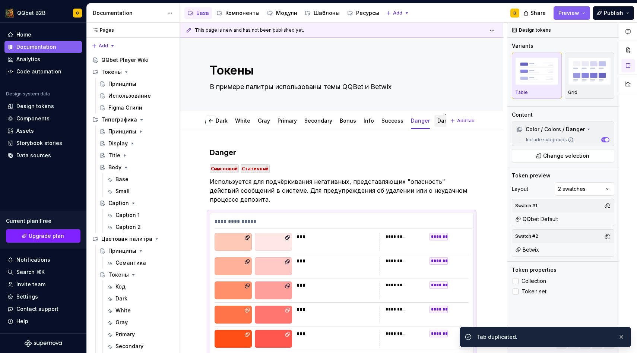
scroll to position [0, 17]
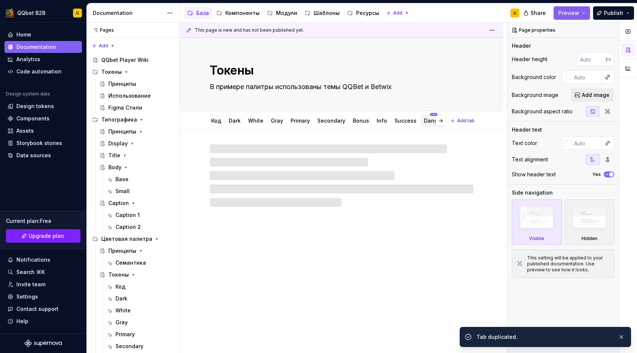
click at [426, 113] on html "QQbet B2B G Home Documentation Analytics Code automation Design system data Des…" at bounding box center [318, 176] width 637 height 353
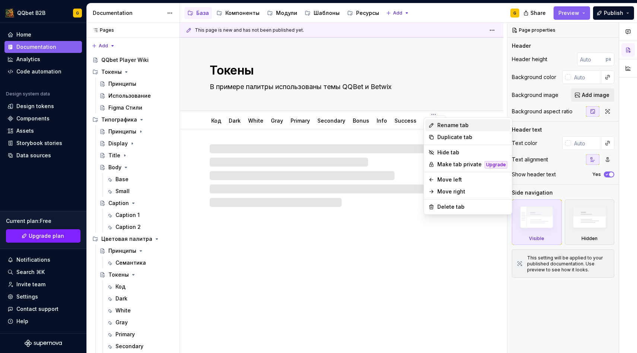
click at [435, 123] on div "Rename tab" at bounding box center [468, 125] width 85 height 12
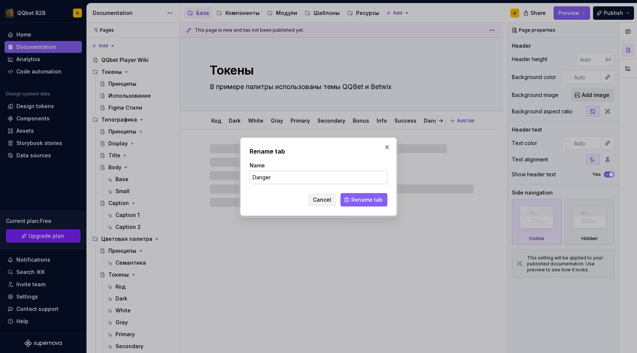
click at [310, 174] on input "Danger" at bounding box center [319, 177] width 138 height 13
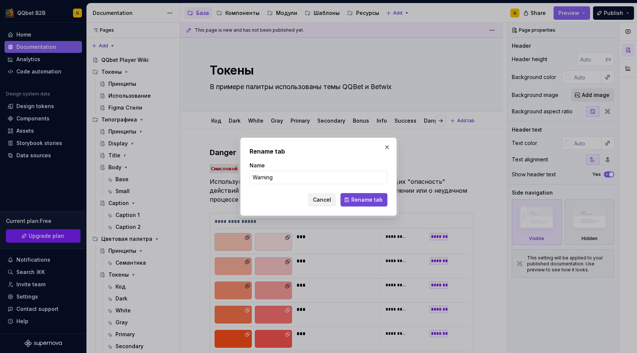
click at [364, 198] on span "Rename tab" at bounding box center [366, 199] width 31 height 7
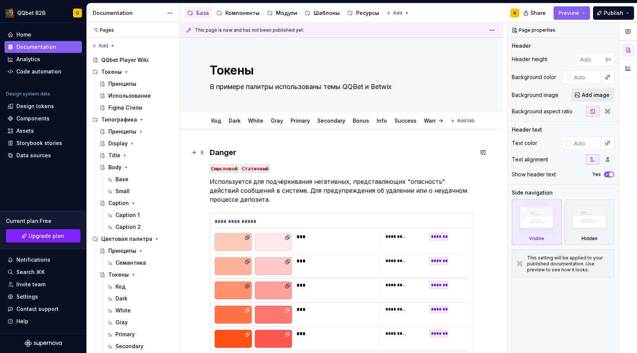
click at [233, 152] on h3 "Danger" at bounding box center [342, 152] width 264 height 10
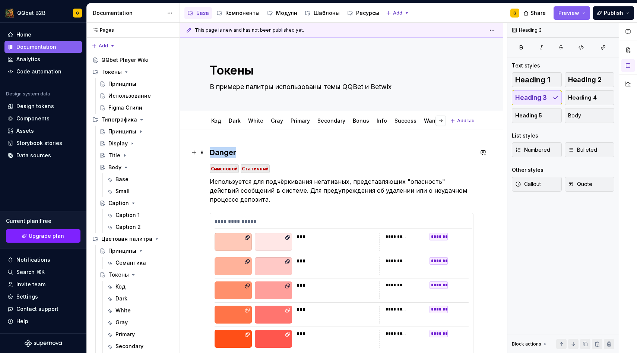
click at [233, 152] on h3 "Danger" at bounding box center [342, 152] width 264 height 10
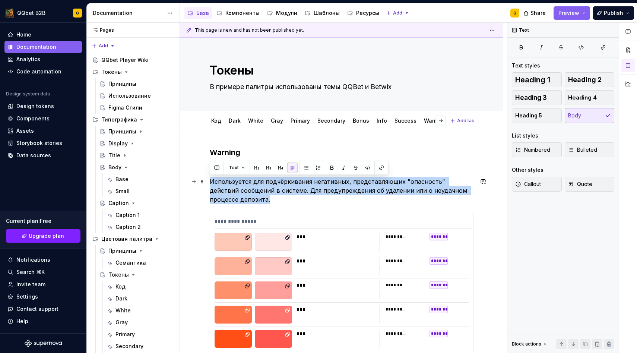
drag, startPoint x: 242, startPoint y: 203, endPoint x: 208, endPoint y: 182, distance: 40.6
click at [208, 182] on div "**********" at bounding box center [341, 358] width 323 height 459
drag, startPoint x: 240, startPoint y: 202, endPoint x: 210, endPoint y: 181, distance: 36.0
click at [210, 181] on p "Используется для подчёркивания негативных, представляющих "опасность" действий …" at bounding box center [342, 190] width 264 height 27
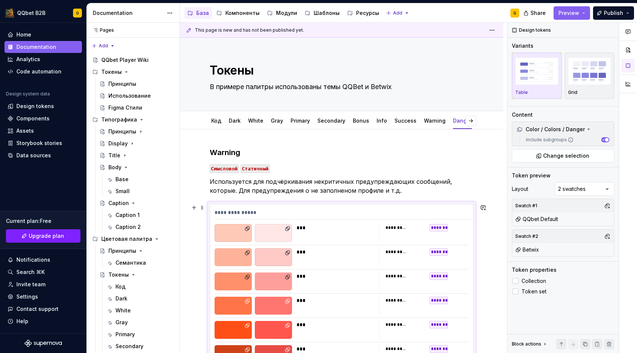
click at [334, 234] on div "***" at bounding box center [336, 233] width 78 height 18
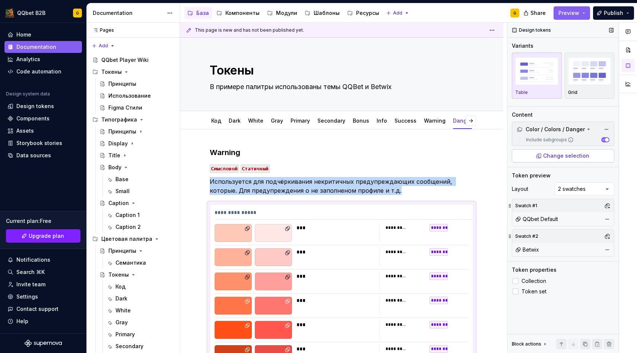
click at [585, 160] on button "Change selection" at bounding box center [563, 155] width 102 height 13
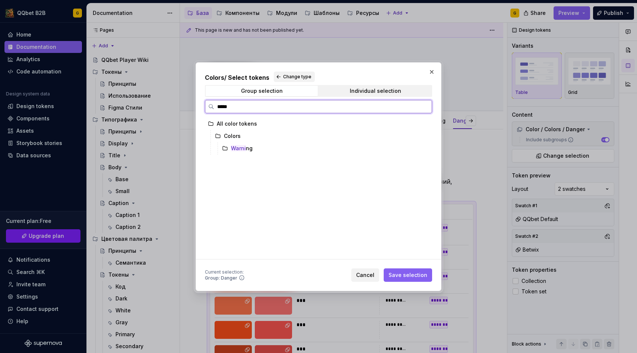
click at [260, 152] on div "Warni ng" at bounding box center [322, 148] width 207 height 12
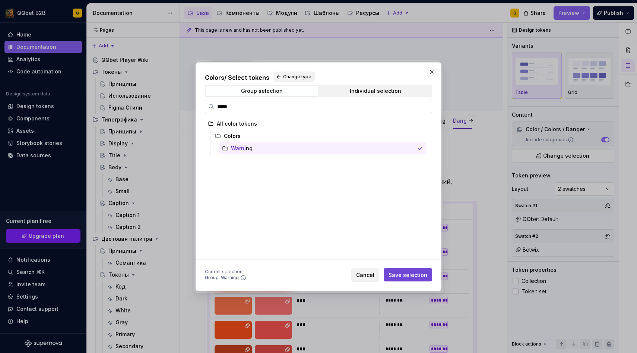
click at [419, 276] on span "Save selection" at bounding box center [408, 274] width 39 height 7
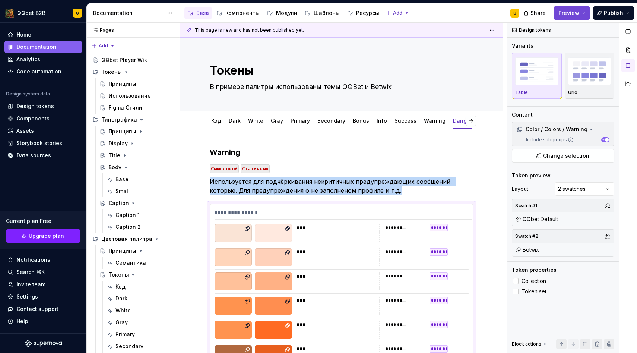
click at [565, 16] on button "Preview" at bounding box center [572, 12] width 37 height 13
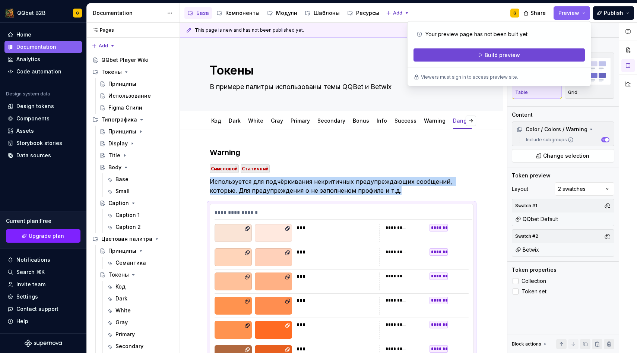
click at [516, 56] on span "Build preview" at bounding box center [502, 54] width 35 height 7
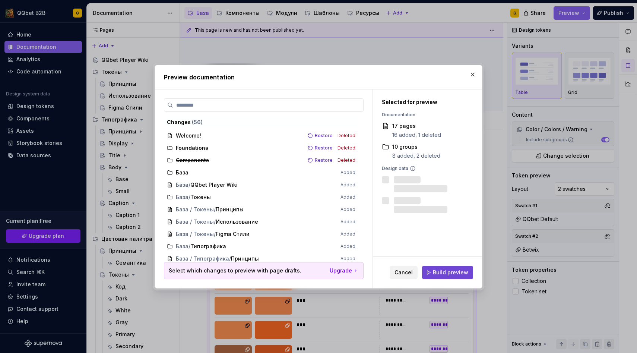
click at [444, 268] on button "Build preview" at bounding box center [447, 272] width 51 height 13
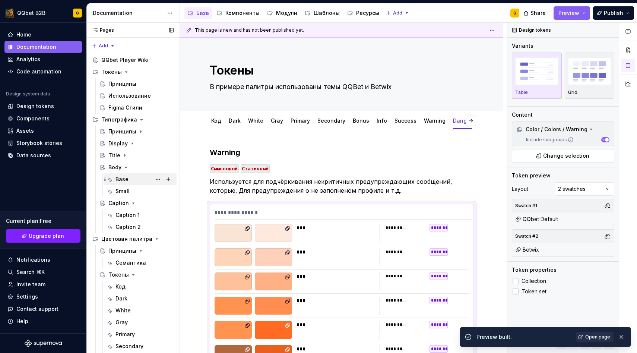
scroll to position [69, 0]
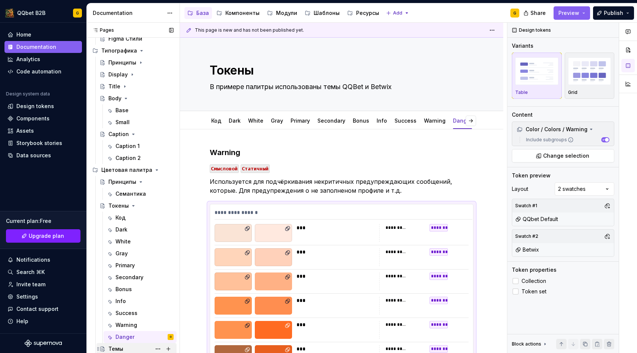
click at [115, 351] on div "Темы" at bounding box center [115, 348] width 15 height 7
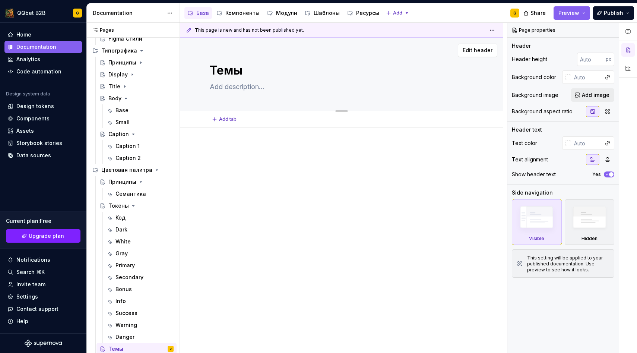
click at [237, 85] on textarea at bounding box center [340, 87] width 264 height 12
paste textarea "Theming Guide"
click at [287, 84] on textarea "Оригинальный гайд -" at bounding box center [340, 87] width 264 height 12
paste textarea "[URL][DOMAIN_NAME]"
click at [270, 89] on textarea "Гайд" at bounding box center [340, 87] width 264 height 12
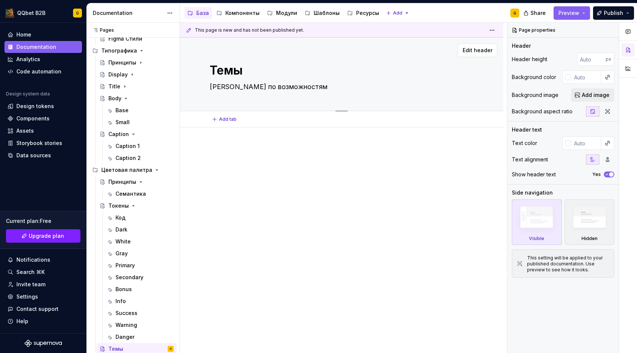
click at [301, 81] on textarea "[PERSON_NAME] по возможностям" at bounding box center [340, 87] width 264 height 12
click at [301, 89] on textarea "[PERSON_NAME] по возможностям" at bounding box center [340, 87] width 264 height 12
click at [240, 156] on div at bounding box center [342, 159] width 264 height 28
click at [243, 140] on div at bounding box center [341, 207] width 323 height 161
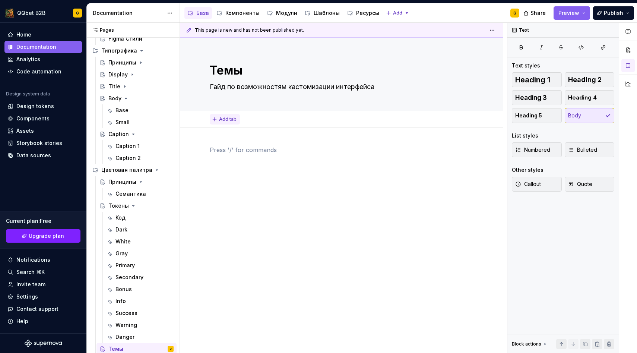
click at [229, 120] on span "Add tab" at bounding box center [228, 119] width 18 height 6
click at [246, 140] on div at bounding box center [341, 207] width 323 height 161
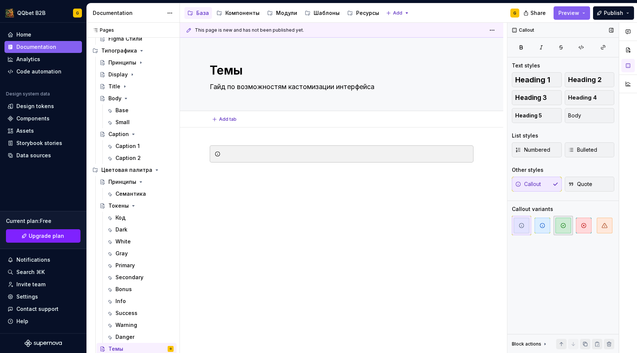
click at [567, 227] on span "button" at bounding box center [564, 226] width 16 height 16
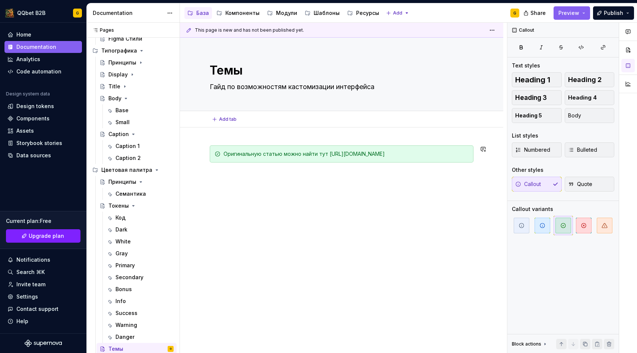
click at [378, 184] on div "This page is new and has not been published yet. Темы [PERSON_NAME] по возможно…" at bounding box center [343, 188] width 327 height 331
drag, startPoint x: 432, startPoint y: 162, endPoint x: 212, endPoint y: 157, distance: 219.9
click at [212, 157] on div "Оригинальную статью можно найти тут [URL][DOMAIN_NAME]" at bounding box center [342, 153] width 264 height 17
click at [274, 158] on div "Оригинальную статью можно найти тут [URL][DOMAIN_NAME]" at bounding box center [346, 153] width 245 height 7
drag, startPoint x: 223, startPoint y: 161, endPoint x: 459, endPoint y: 160, distance: 235.9
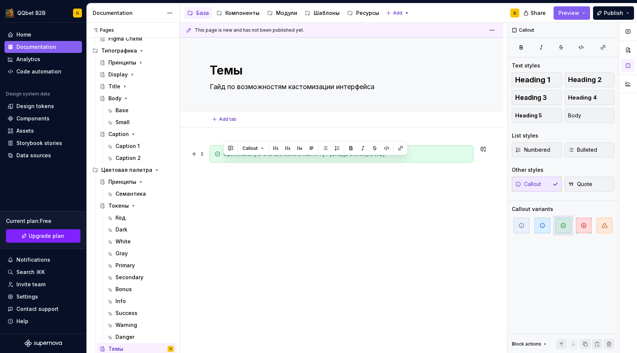
click at [459, 160] on div "Оригинальную статью можно найти тут [URL][DOMAIN_NAME]" at bounding box center [342, 153] width 264 height 17
click at [323, 153] on div "Оригинальную статью можно найти тут" at bounding box center [346, 153] width 245 height 7
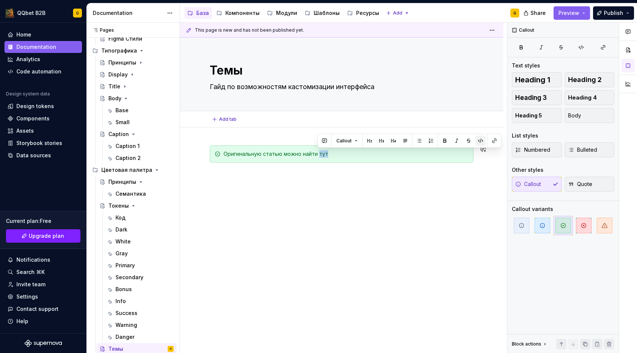
click at [478, 138] on button "button" at bounding box center [481, 141] width 10 height 10
click at [496, 139] on button "button" at bounding box center [494, 141] width 10 height 10
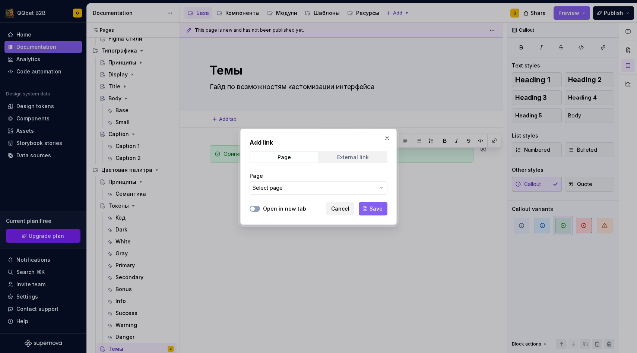
click at [338, 158] on span "External link" at bounding box center [352, 157] width 67 height 10
click at [303, 184] on input "URL" at bounding box center [319, 187] width 138 height 13
paste input "[URL][DOMAIN_NAME]"
click at [285, 209] on label "Open in new tab" at bounding box center [284, 208] width 43 height 7
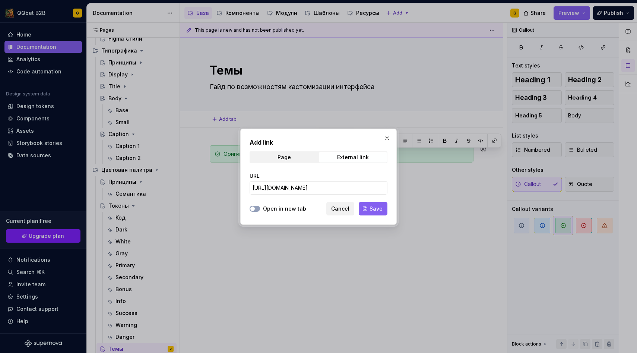
click at [260, 209] on button "Open in new tab" at bounding box center [255, 209] width 10 height 6
click at [380, 206] on span "Save" at bounding box center [376, 208] width 13 height 7
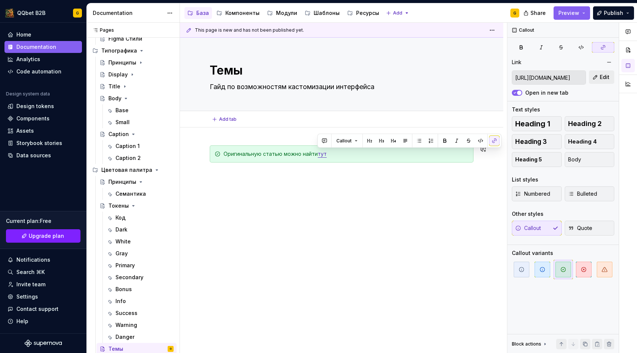
click at [354, 179] on div "Оригинальную статью можно найти тут" at bounding box center [342, 163] width 264 height 37
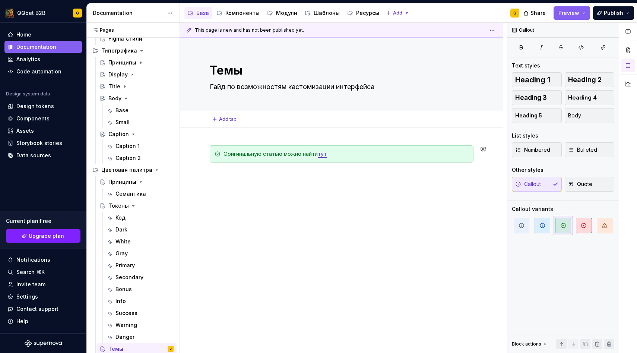
click at [399, 168] on div "Оригинальную статью можно найти тут" at bounding box center [342, 159] width 264 height 28
click at [540, 225] on icon "button" at bounding box center [543, 225] width 6 height 6
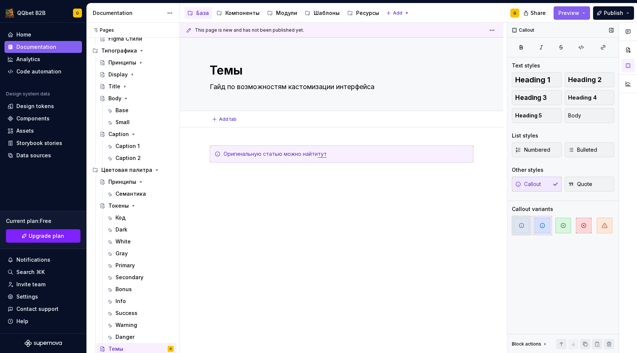
click at [518, 222] on span "button" at bounding box center [522, 226] width 16 height 16
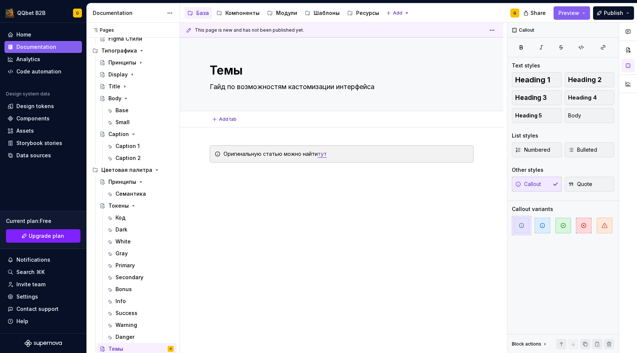
click at [364, 187] on div "Оригинальную статью можно найти тут" at bounding box center [341, 207] width 323 height 161
click at [413, 148] on div "Оригинальную статью можно найти тут" at bounding box center [342, 153] width 264 height 17
click at [538, 226] on span "button" at bounding box center [543, 226] width 16 height 16
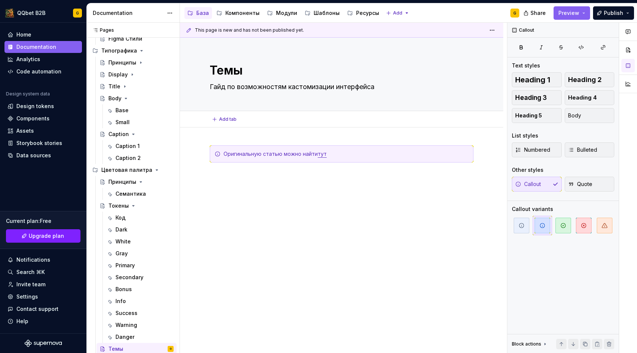
click at [369, 180] on p at bounding box center [342, 175] width 264 height 9
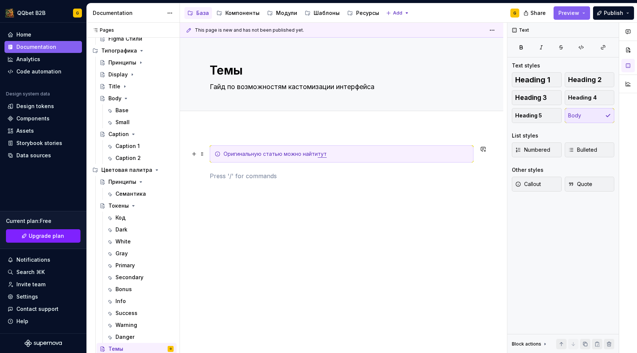
click at [397, 157] on div "Оригинальную статью можно найти тут" at bounding box center [346, 153] width 245 height 7
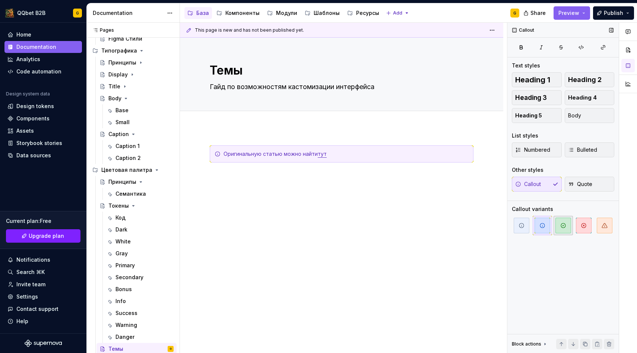
click at [560, 221] on span "button" at bounding box center [564, 226] width 16 height 16
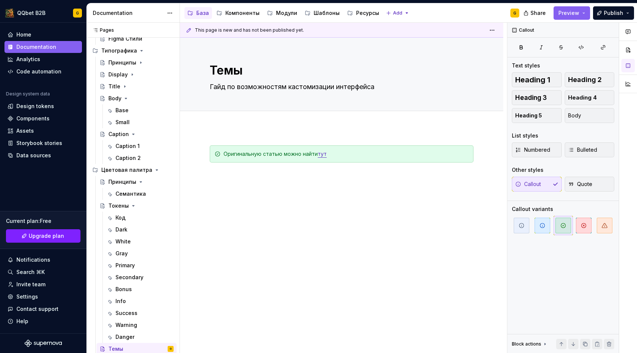
click at [402, 186] on div "Оригинальную статью можно найти тут" at bounding box center [342, 167] width 264 height 44
click at [387, 130] on div "This page is new and has not been published yet. Темы [PERSON_NAME] по возможно…" at bounding box center [343, 188] width 327 height 331
click at [376, 150] on div "Оригинальную статью можно найти тут" at bounding box center [346, 153] width 245 height 7
click at [518, 222] on span "button" at bounding box center [522, 226] width 16 height 16
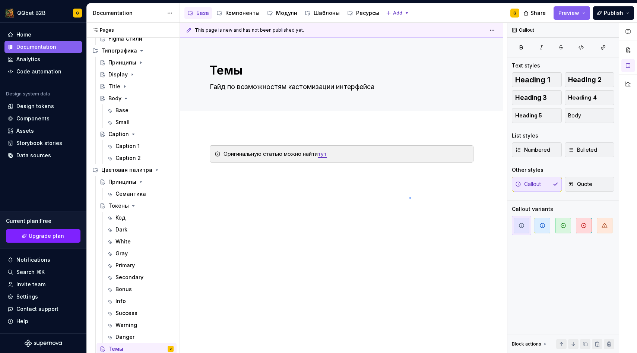
click at [410, 197] on div "This page is new and has not been published yet. Темы [PERSON_NAME] по возможно…" at bounding box center [343, 188] width 327 height 331
click at [394, 189] on div "This page is new and has not been published yet. Темы [PERSON_NAME] по возможно…" at bounding box center [343, 188] width 327 height 331
click at [292, 119] on div at bounding box center [342, 119] width 264 height 0
click at [273, 129] on div "This page is new and has not been published yet. Темы [PERSON_NAME] по возможно…" at bounding box center [343, 188] width 327 height 331
click at [214, 148] on div "Оригинальную статью можно найти тут" at bounding box center [342, 153] width 264 height 17
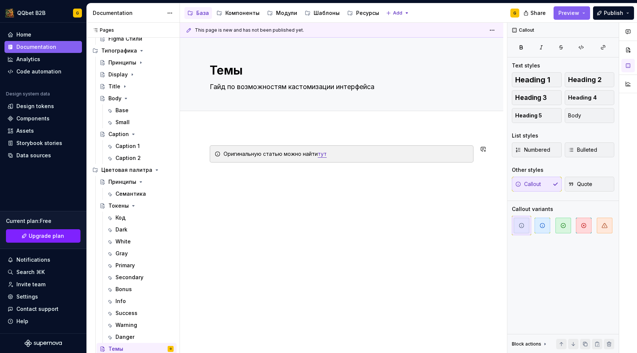
click at [216, 140] on div "Оригинальную статью можно найти тут" at bounding box center [341, 211] width 323 height 168
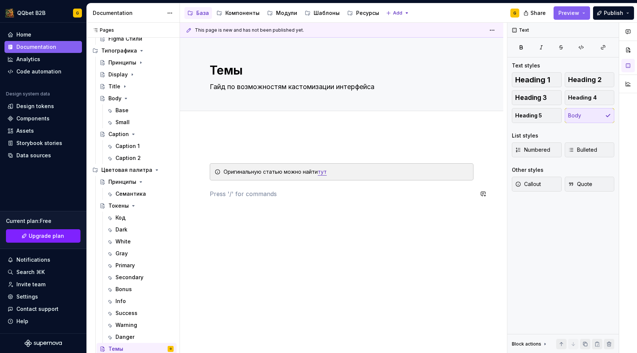
click at [227, 199] on div "Оригинальную статью можно найти тут" at bounding box center [342, 176] width 264 height 62
click at [213, 154] on p at bounding box center [342, 149] width 264 height 9
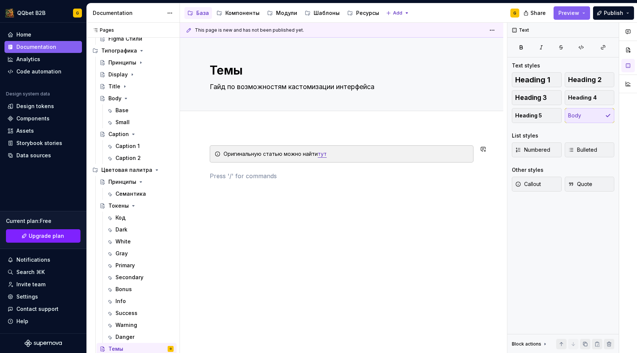
click at [211, 170] on div "Оригинальную статью можно найти тут" at bounding box center [342, 162] width 264 height 35
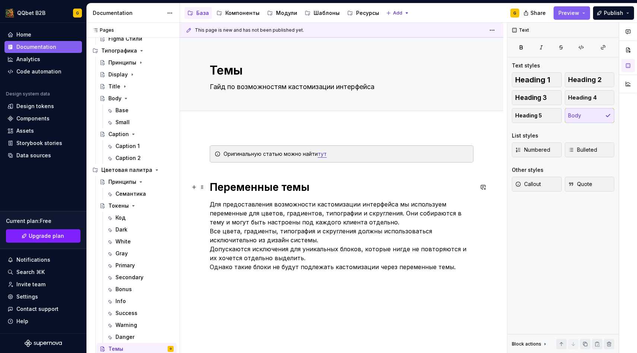
click at [260, 184] on strong "Переменные темы" at bounding box center [260, 187] width 100 height 13
click at [541, 102] on button "Heading 3" at bounding box center [537, 97] width 50 height 15
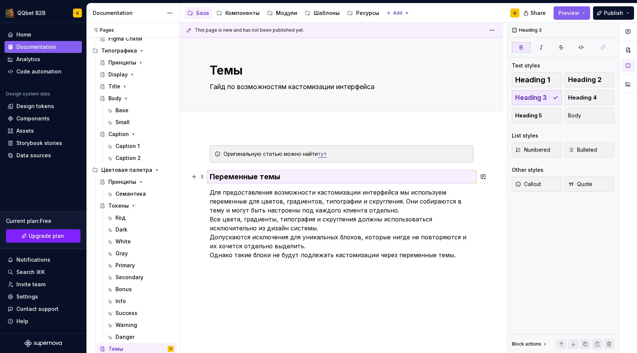
click at [210, 171] on h3 "Переменные темы" at bounding box center [342, 176] width 264 height 10
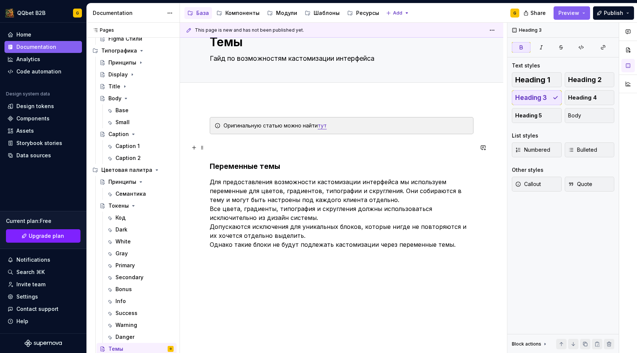
scroll to position [39, 0]
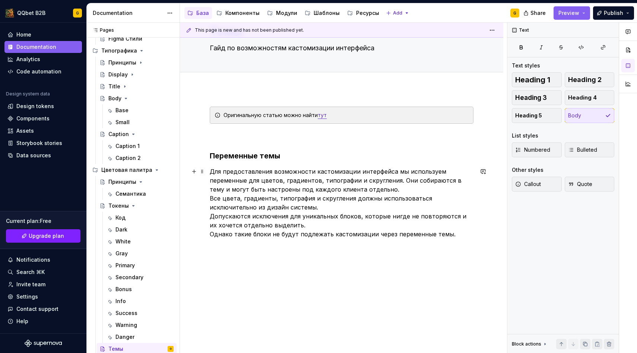
click at [388, 189] on p "Для предоставления возможности кастомизации интерфейса мы используем переменные…" at bounding box center [342, 203] width 264 height 72
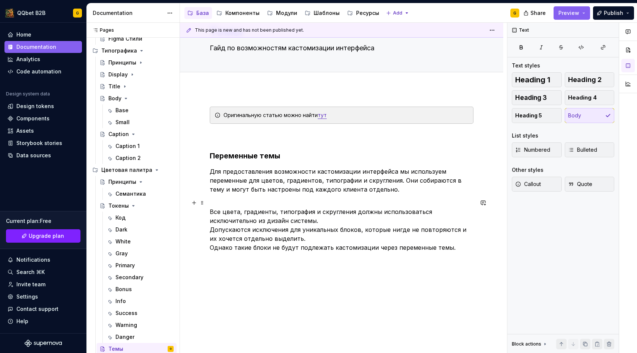
click at [210, 232] on p "Все цвета, градиенты, типография и скругления должны использоваться исключитель…" at bounding box center [342, 225] width 264 height 54
click at [210, 250] on p "Все цвета, градиенты, типография и скругления должны использоваться исключитель…" at bounding box center [342, 225] width 264 height 54
click at [212, 229] on p "Все цвета, градиенты, типография и скругления должны использоваться исключитель…" at bounding box center [342, 225] width 264 height 54
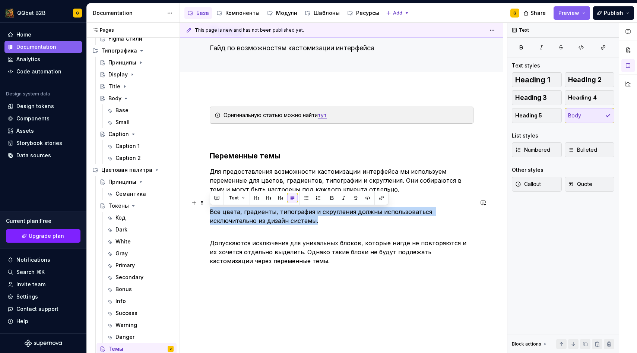
drag, startPoint x: 275, startPoint y: 224, endPoint x: 206, endPoint y: 209, distance: 70.7
click at [206, 209] on div "Оригинальную статью можно найти тут Переменные темы Для предоставления возможно…" at bounding box center [341, 234] width 323 height 291
click at [546, 187] on button "Callout" at bounding box center [537, 184] width 50 height 15
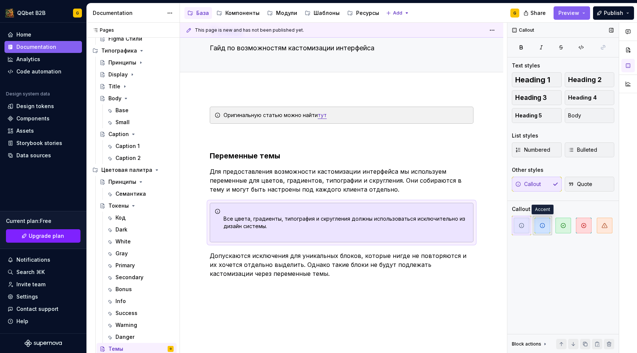
click at [545, 228] on span "button" at bounding box center [543, 226] width 16 height 16
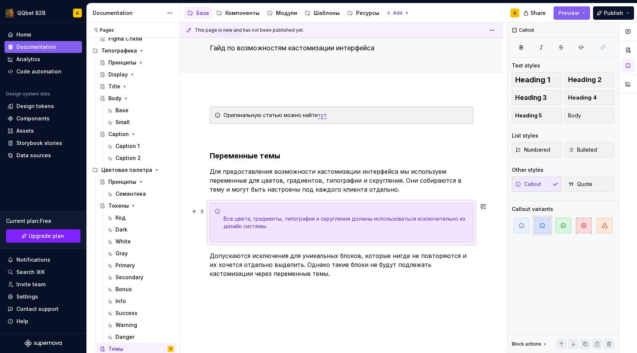
click at [221, 217] on div "Все цвета, градиенты, типография и скругления должны использоваться исключитель…" at bounding box center [342, 223] width 264 height 40
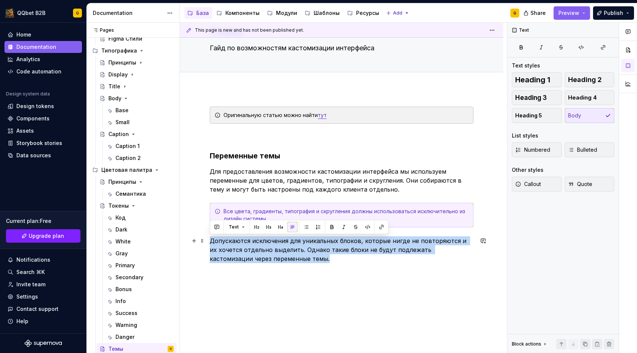
drag, startPoint x: 290, startPoint y: 257, endPoint x: 209, endPoint y: 237, distance: 83.8
click at [209, 237] on div "Оригинальную статью можно найти тут Переменные темы Для предоставления возможно…" at bounding box center [341, 233] width 323 height 289
click at [546, 183] on button "Callout" at bounding box center [537, 184] width 50 height 15
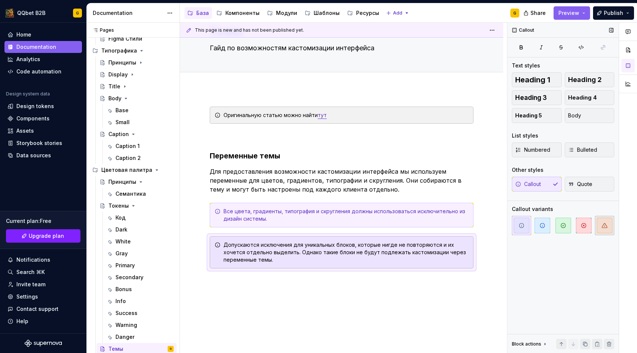
click at [610, 231] on span "button" at bounding box center [605, 226] width 16 height 16
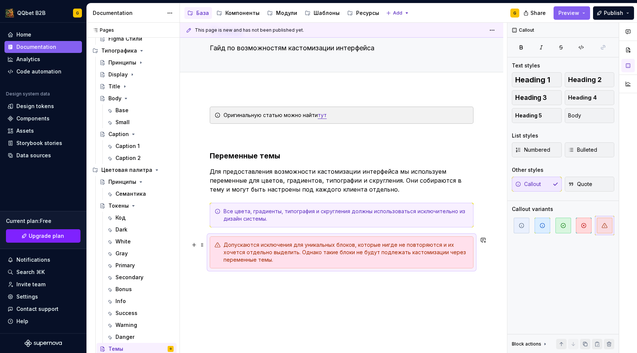
click at [239, 259] on div "Допускаются исключения для уникальных блоков, которые нигде не повторяются и их…" at bounding box center [346, 252] width 245 height 22
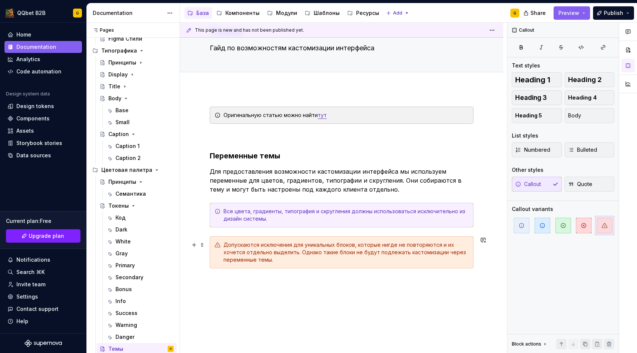
click at [241, 269] on div "Оригинальную статью можно найти тут Переменные темы Для предоставления возможно…" at bounding box center [342, 192] width 264 height 171
click at [266, 297] on div "Оригинальную статью можно найти тут Переменные темы Для предоставления возможно…" at bounding box center [341, 236] width 323 height 294
click at [261, 231] on div "Оригинальную статью можно найти тут Переменные темы Для предоставления возможно…" at bounding box center [342, 197] width 264 height 180
click at [285, 173] on p "Для предоставления возможности кастомизации интерфейса мы используем переменные…" at bounding box center [342, 180] width 264 height 27
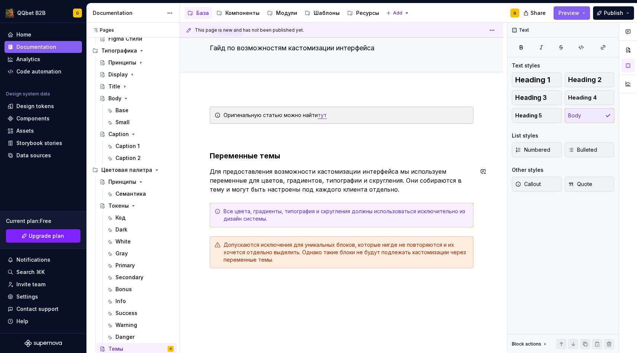
click at [379, 200] on div "Оригинальную статью можно найти тут Переменные темы Для предоставления возможно…" at bounding box center [342, 197] width 264 height 180
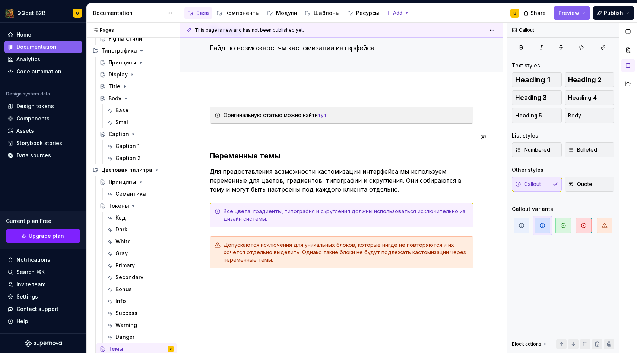
scroll to position [0, 0]
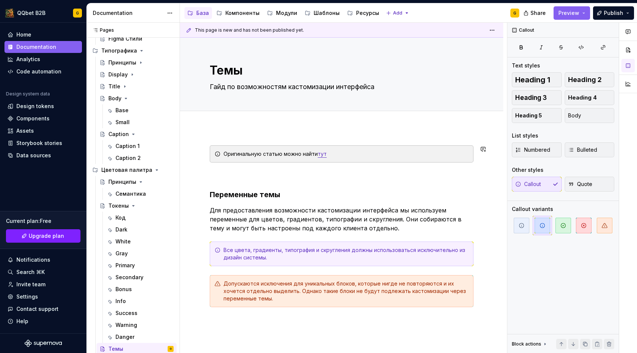
click at [250, 138] on div "Оригинальную статью можно найти тут Переменные темы Для предоставления возможно…" at bounding box center [341, 283] width 323 height 312
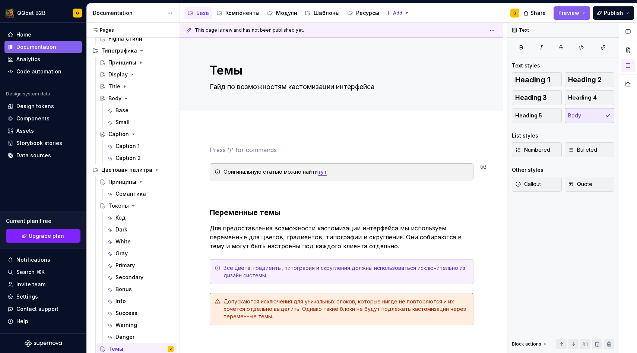
click at [250, 129] on div "Оригинальную статью можно найти тут Переменные темы Для предоставления возможно…" at bounding box center [341, 292] width 323 height 330
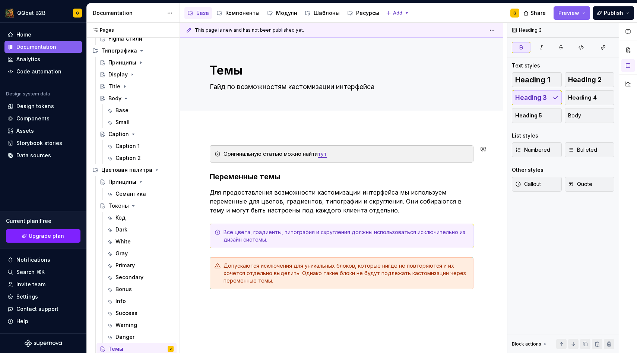
click at [267, 130] on div "Оригинальную статью можно найти тут Переменные темы Для предоставления возможно…" at bounding box center [341, 274] width 323 height 294
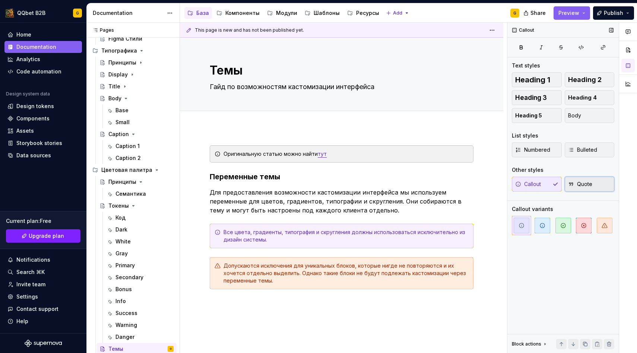
click at [597, 183] on button "Quote" at bounding box center [590, 184] width 50 height 15
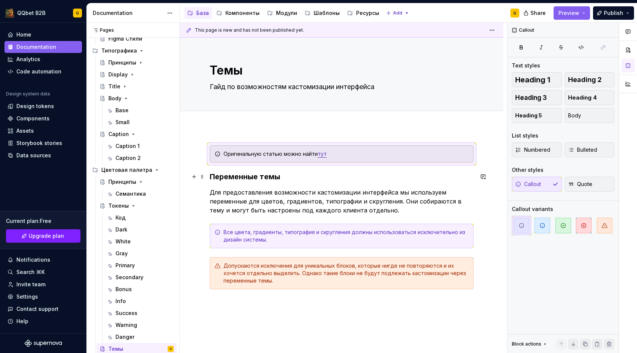
click at [320, 172] on h3 "Переменные темы" at bounding box center [342, 176] width 264 height 10
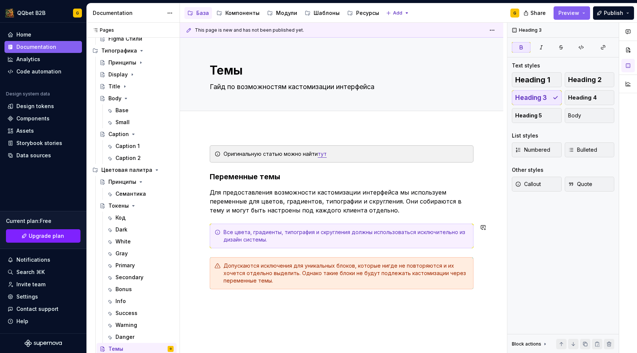
click at [228, 255] on div "Оригинальную статью можно найти тут Переменные темы Для предоставления возможно…" at bounding box center [342, 226] width 264 height 162
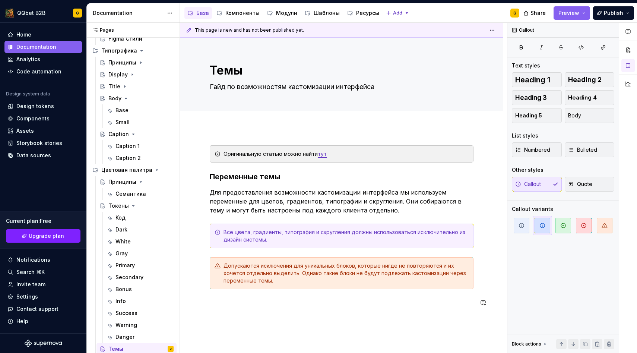
click at [305, 312] on div "Оригинальную статью можно найти тут Переменные темы Для предоставления возможно…" at bounding box center [342, 230] width 264 height 171
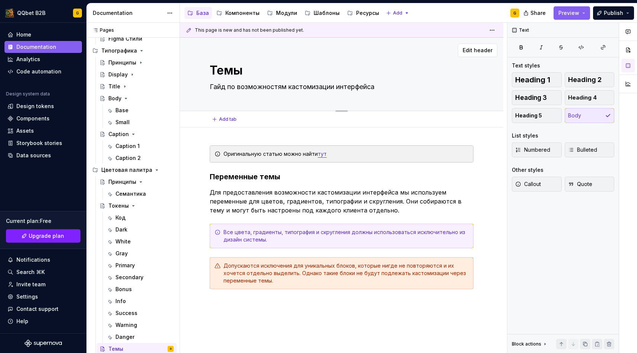
click at [356, 84] on textarea "Гайд по возможностям кастомизации интерфейса" at bounding box center [340, 87] width 264 height 12
click at [356, 91] on textarea "Гайд по возможностям кастомизации интерфейса" at bounding box center [340, 87] width 264 height 12
click at [357, 87] on textarea "Гайд по возможностям кастомизации интерфейса" at bounding box center [340, 87] width 264 height 12
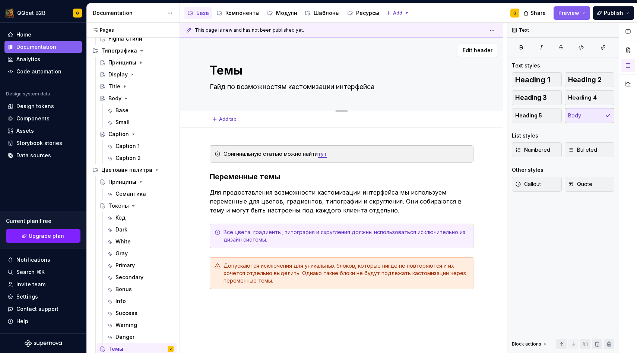
click at [357, 87] on textarea "Гайд по возможностям кастомизации интерфейса" at bounding box center [340, 87] width 264 height 12
click at [363, 87] on textarea "Гайд по возможностям кастомизации интерфейса" at bounding box center [340, 87] width 264 height 12
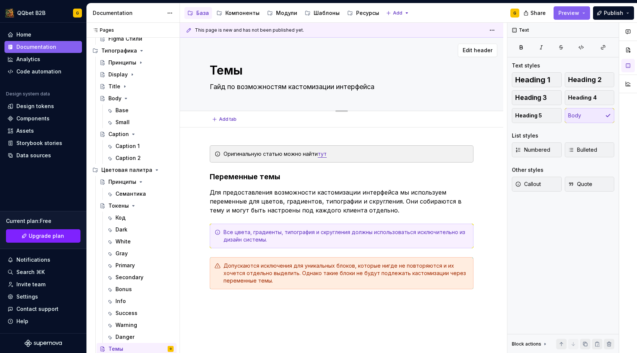
click at [363, 87] on textarea "Гайд по возможностям кастомизации интерфейса" at bounding box center [340, 87] width 264 height 12
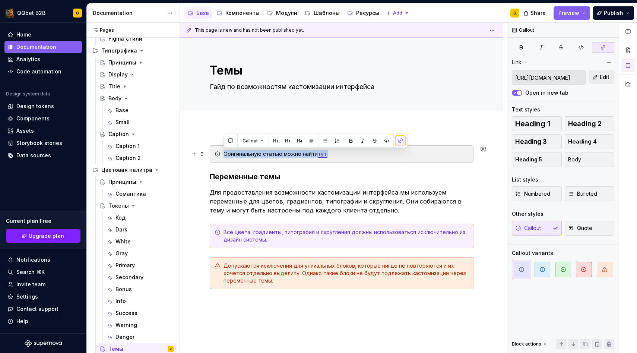
drag, startPoint x: 337, startPoint y: 150, endPoint x: 310, endPoint y: 150, distance: 26.8
click at [310, 150] on div "Оригинальную статью можно найти тут" at bounding box center [346, 153] width 245 height 7
copy div "Оригинальную статью можно найти тут"
click at [407, 88] on textarea "Гайд по возможностям кастомизации интерфейса" at bounding box center [340, 87] width 264 height 12
paste textarea "ригинальную статью можно найти тут"
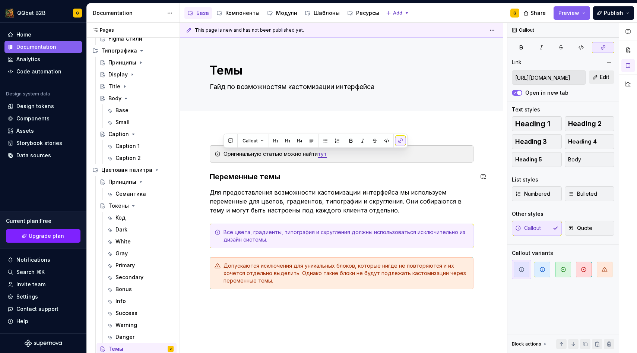
click at [383, 182] on div "Оригинальную статью можно найти тут Переменные темы Для предоставления возможно…" at bounding box center [342, 226] width 264 height 162
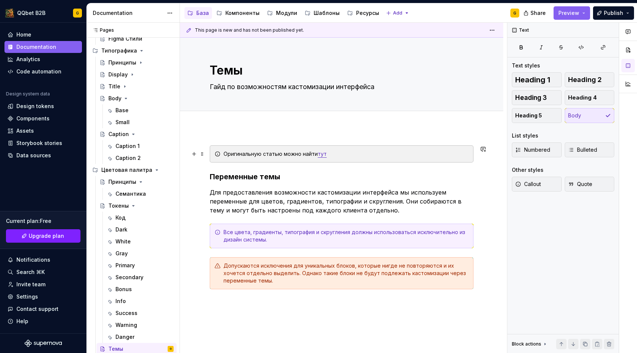
click at [342, 154] on div "Оригинальную статью можно найти тут" at bounding box center [346, 153] width 245 height 7
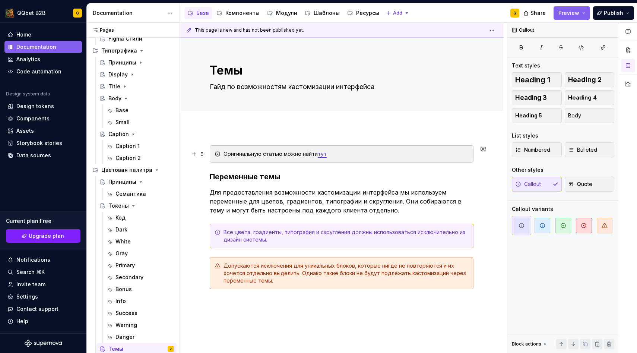
click at [281, 153] on div "Оригинальную статью можно найти тут" at bounding box center [346, 153] width 245 height 7
click at [361, 154] on div "Оригинальную статью по кастомизации можно найти тут" at bounding box center [346, 153] width 245 height 7
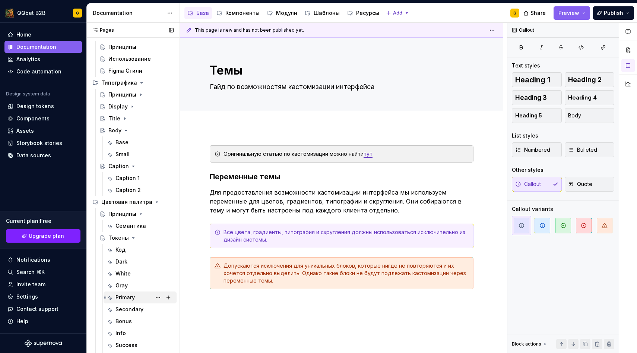
scroll to position [69, 0]
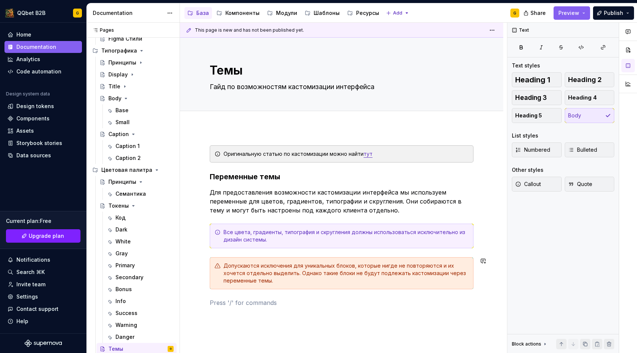
click at [251, 297] on div "Оригинальную статью по кастомизации можно найти тут Переменные темы Для предост…" at bounding box center [342, 226] width 264 height 162
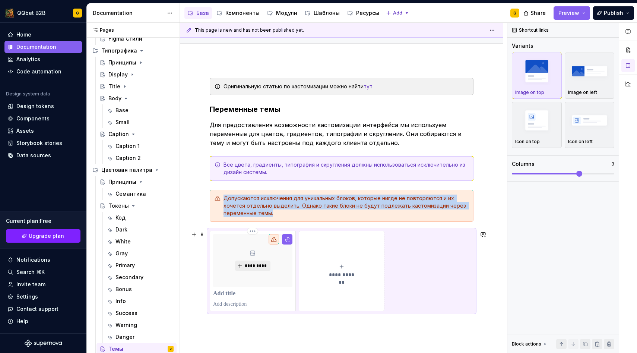
scroll to position [70, 0]
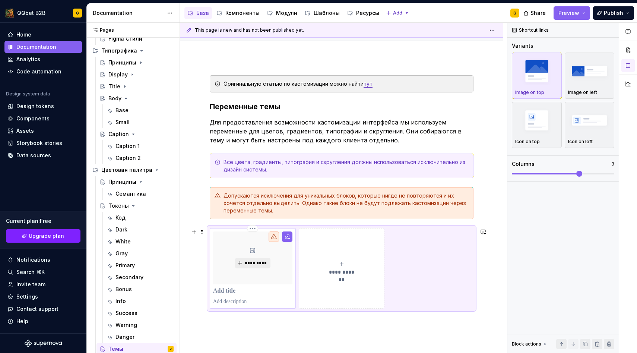
click at [232, 293] on p at bounding box center [252, 290] width 79 height 7
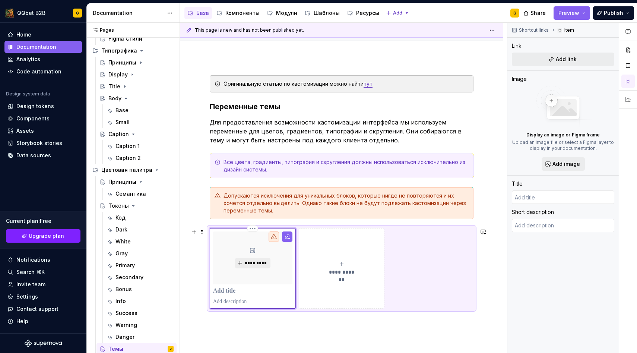
click at [234, 302] on p at bounding box center [252, 301] width 79 height 7
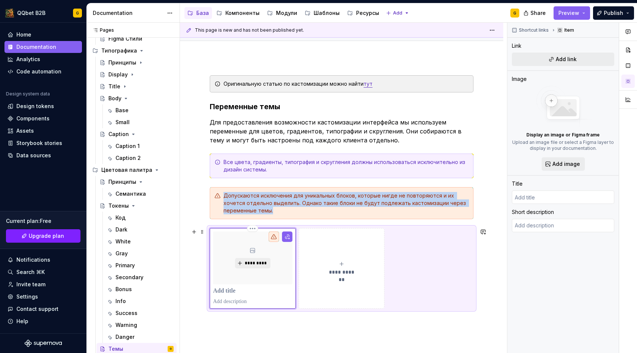
click at [237, 297] on div "*********" at bounding box center [252, 268] width 79 height 74
click at [545, 56] on button "Add link" at bounding box center [563, 59] width 102 height 13
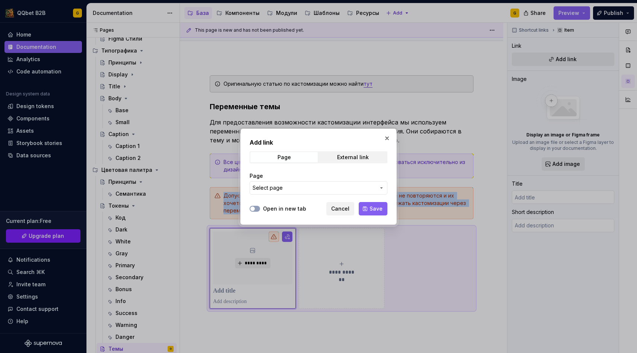
click at [296, 184] on span "Select page" at bounding box center [314, 187] width 123 height 7
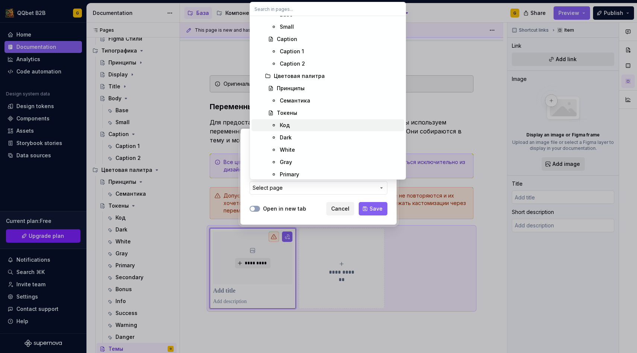
scroll to position [306, 0]
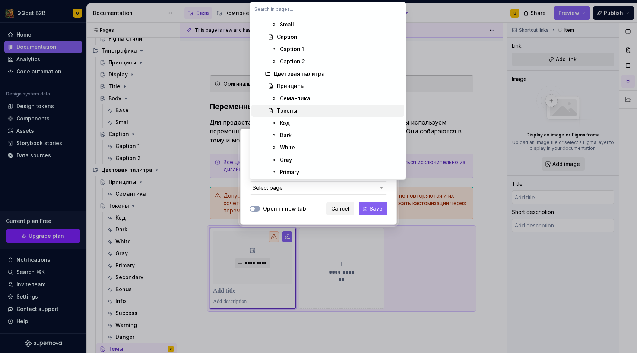
click at [299, 111] on div "Токены" at bounding box center [339, 110] width 124 height 7
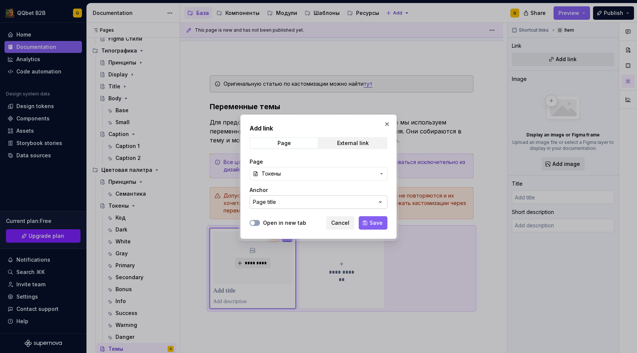
click at [299, 206] on button "Page title" at bounding box center [319, 201] width 138 height 13
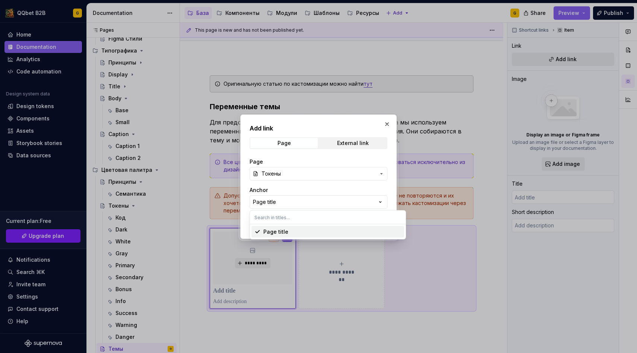
click at [299, 205] on div "Add link Page External link Page Токены Anchor Page title Open in new tab Cance…" at bounding box center [318, 176] width 637 height 353
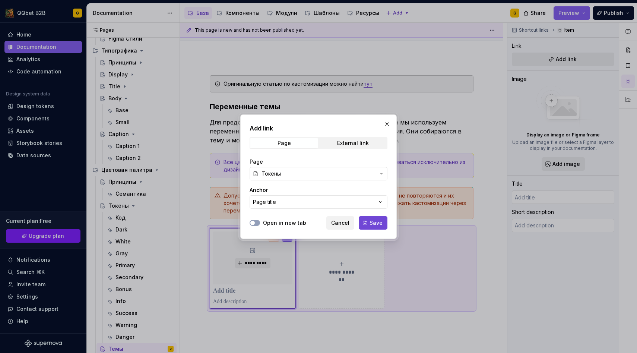
click at [376, 221] on span "Save" at bounding box center [376, 222] width 13 height 7
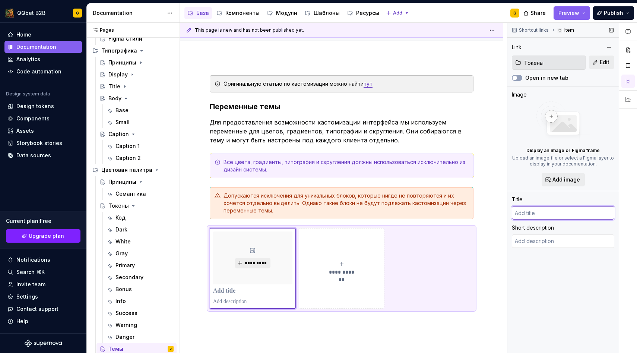
click at [560, 211] on input "text" at bounding box center [563, 212] width 102 height 13
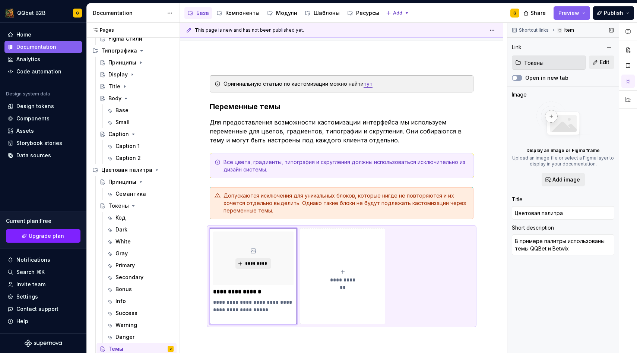
click at [560, 267] on div "Shortcut links Item Link Токены Edit Open in new tab Image Display an image or …" at bounding box center [563, 188] width 111 height 331
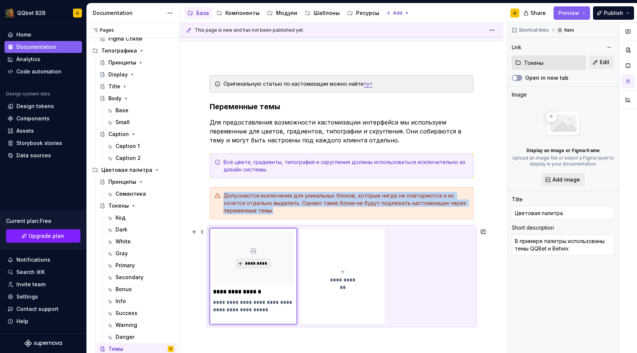
click at [351, 277] on span "**********" at bounding box center [342, 279] width 33 height 7
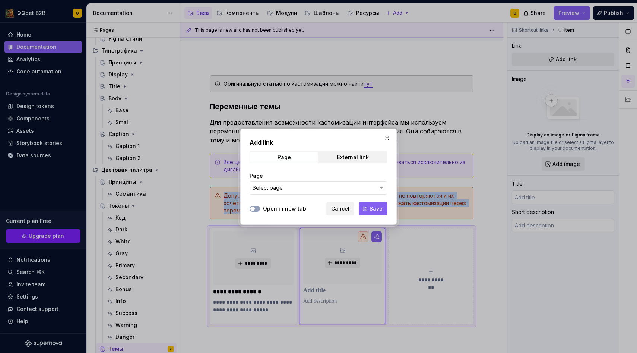
click at [325, 190] on span "Select page" at bounding box center [314, 187] width 123 height 7
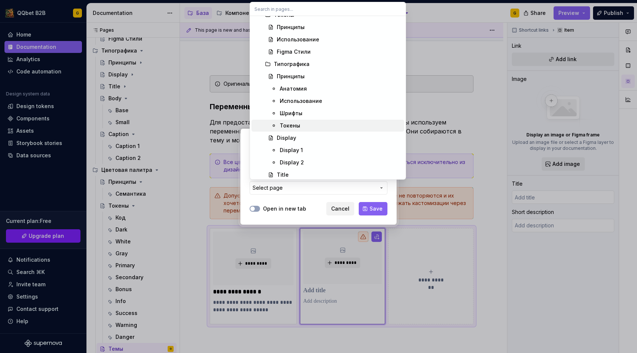
scroll to position [45, 0]
click at [347, 207] on div "Add link Page External link Page Select page Open in new tab Cancel Save" at bounding box center [318, 176] width 637 height 353
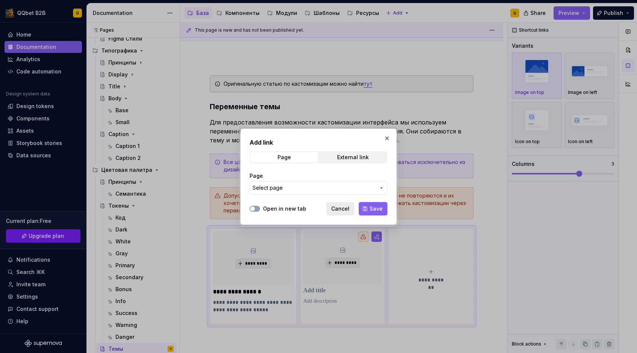
click at [344, 209] on span "Cancel" at bounding box center [340, 208] width 18 height 7
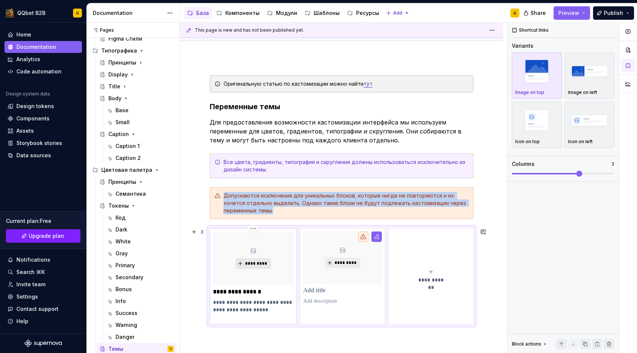
click at [251, 268] on button "*********" at bounding box center [253, 263] width 35 height 10
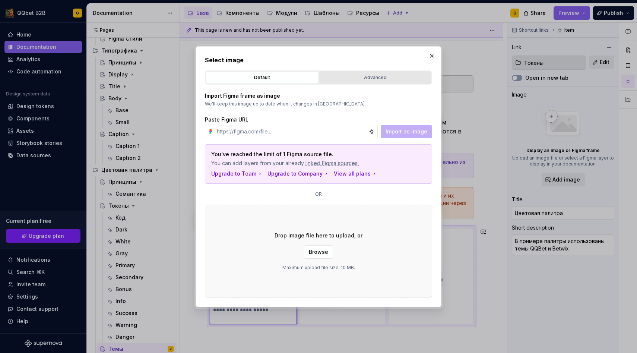
click at [343, 82] on button "Advanced" at bounding box center [375, 77] width 113 height 13
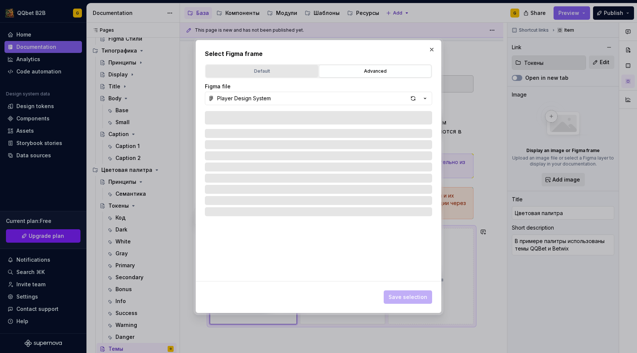
click at [284, 75] on div "Default" at bounding box center [261, 70] width 107 height 7
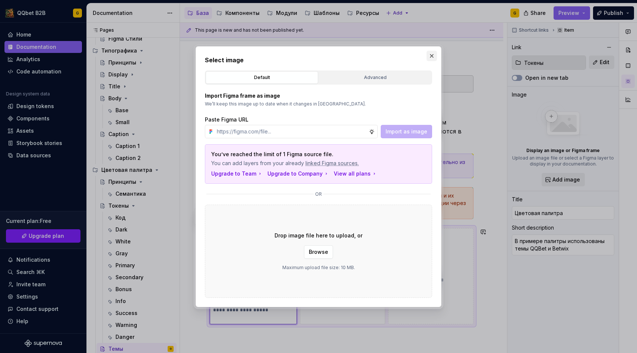
click at [430, 59] on button "button" at bounding box center [432, 56] width 10 height 10
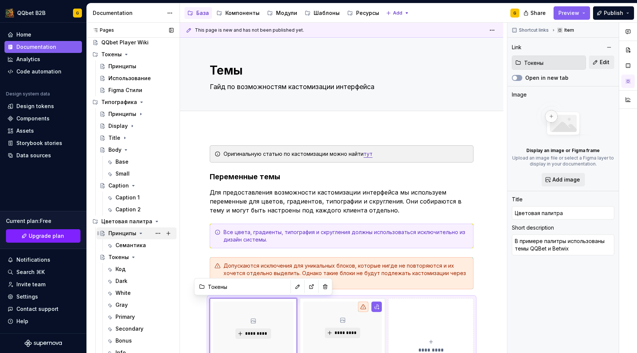
scroll to position [0, 0]
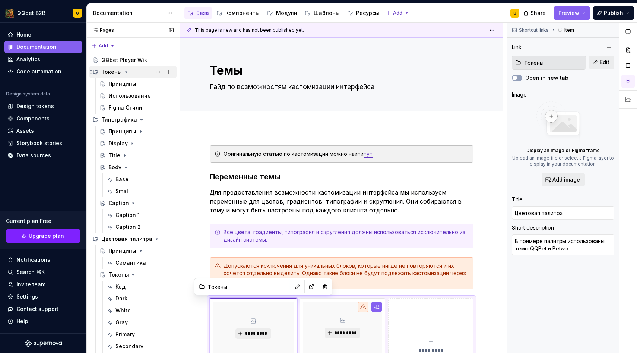
click at [124, 70] on icon "Page tree" at bounding box center [126, 72] width 6 height 6
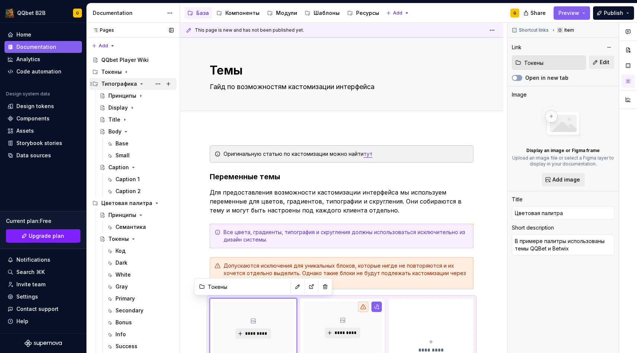
click at [140, 82] on icon "Page tree" at bounding box center [142, 84] width 6 height 6
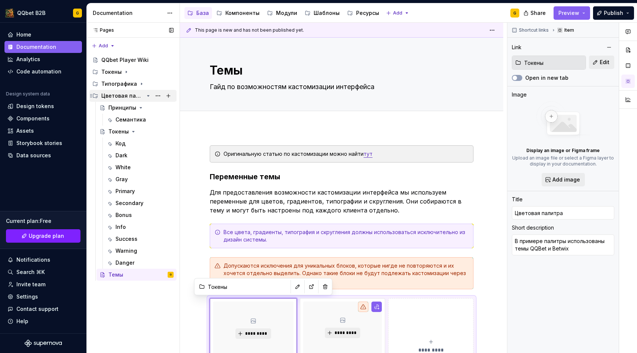
click at [149, 97] on icon "Page tree" at bounding box center [148, 96] width 6 height 6
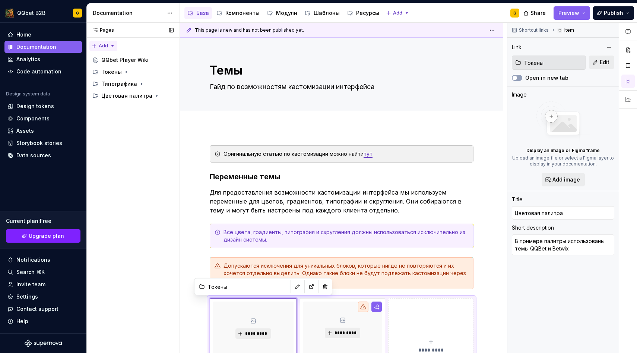
click at [114, 42] on div "Pages Pages Add Accessibility guide for tree Page tree. Navigate the tree with …" at bounding box center [132, 188] width 93 height 331
click at [117, 70] on div "New group" at bounding box center [127, 72] width 48 height 7
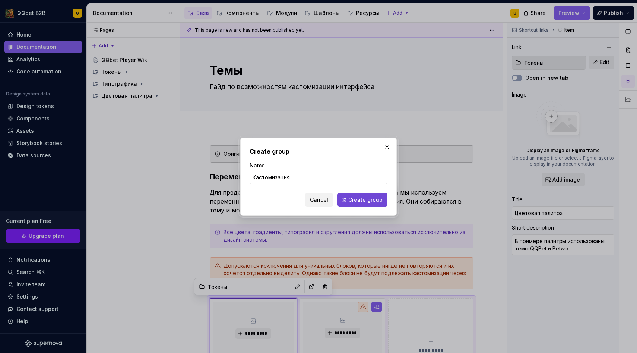
click at [358, 200] on span "Create group" at bounding box center [365, 199] width 34 height 7
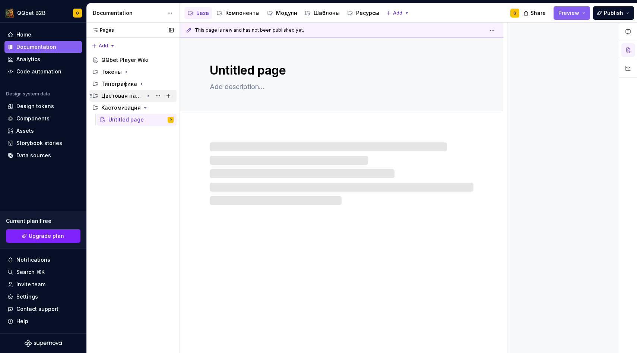
click at [148, 96] on icon "Page tree" at bounding box center [148, 96] width 1 height 2
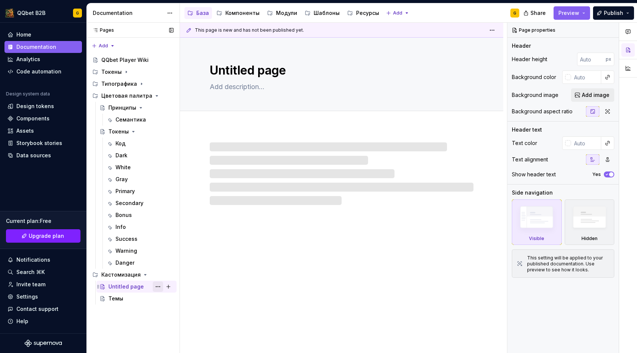
click at [159, 289] on button "Page tree" at bounding box center [158, 286] width 10 height 10
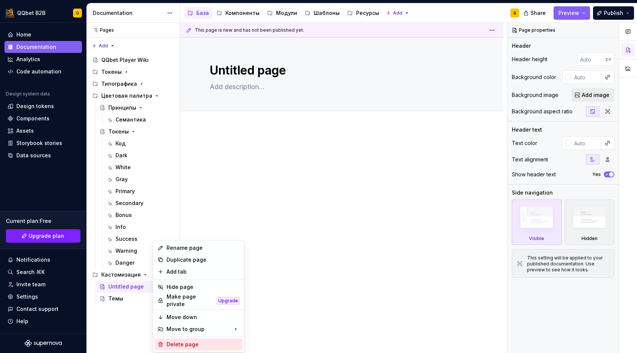
click at [184, 341] on div "Delete page" at bounding box center [203, 344] width 73 height 7
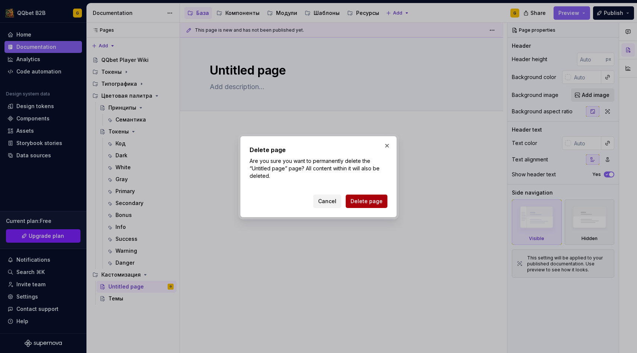
click at [362, 200] on span "Delete page" at bounding box center [367, 201] width 32 height 7
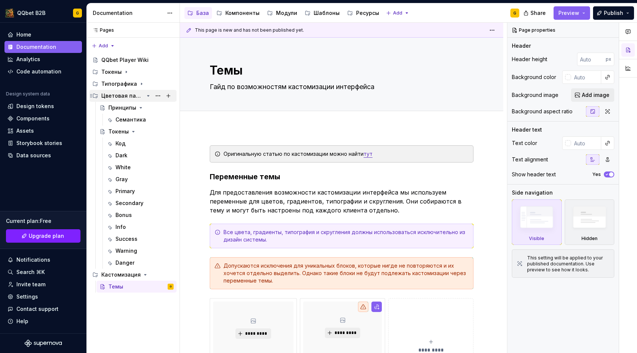
click at [149, 93] on icon "Page tree" at bounding box center [148, 96] width 6 height 6
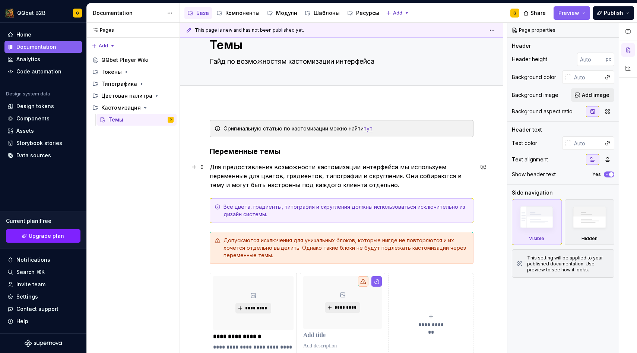
scroll to position [32, 0]
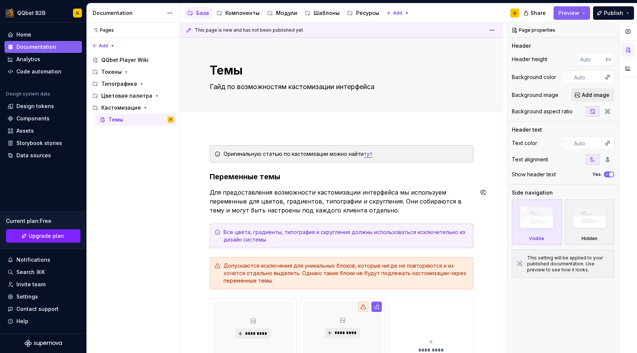
scroll to position [82, 0]
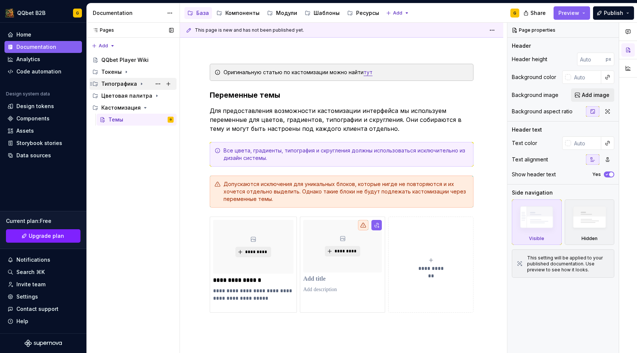
click at [142, 85] on icon "Page tree" at bounding box center [142, 84] width 6 height 6
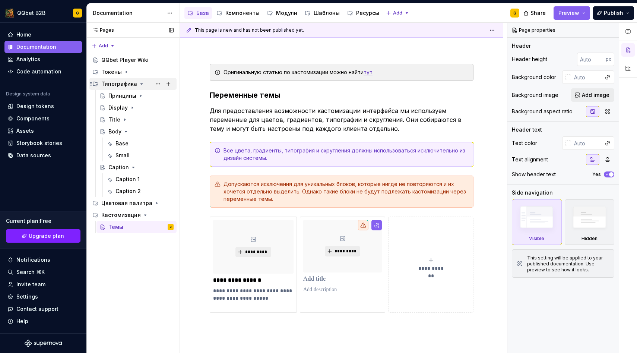
click at [117, 89] on div "Типографика" at bounding box center [137, 84] width 72 height 10
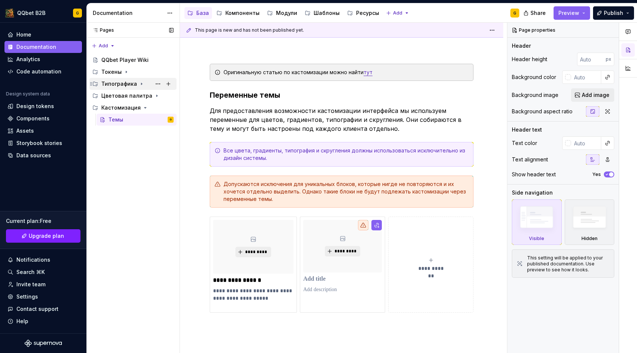
click at [118, 85] on div "Типографика" at bounding box center [119, 83] width 36 height 7
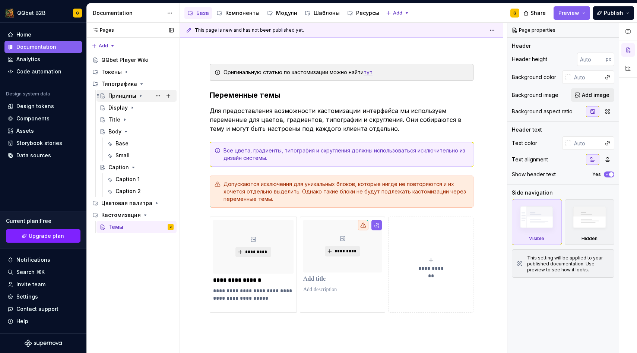
click at [127, 98] on div "Принципы" at bounding box center [122, 95] width 28 height 7
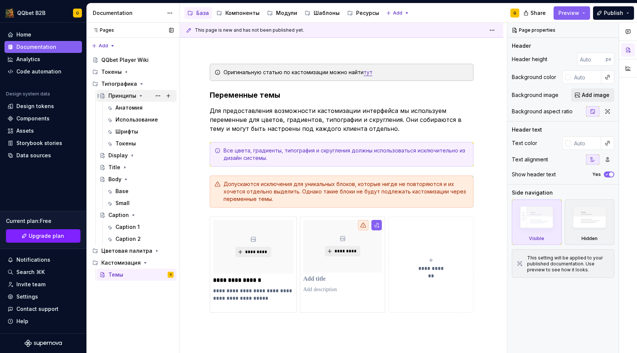
click at [127, 98] on div "Принципы" at bounding box center [122, 95] width 28 height 7
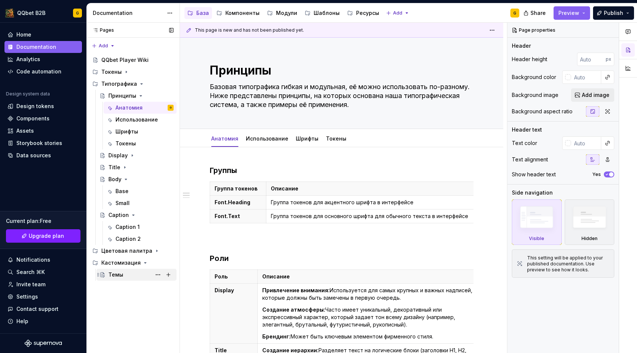
click at [130, 278] on div "Темы" at bounding box center [140, 274] width 65 height 10
click at [119, 278] on div "Темы" at bounding box center [140, 274] width 65 height 10
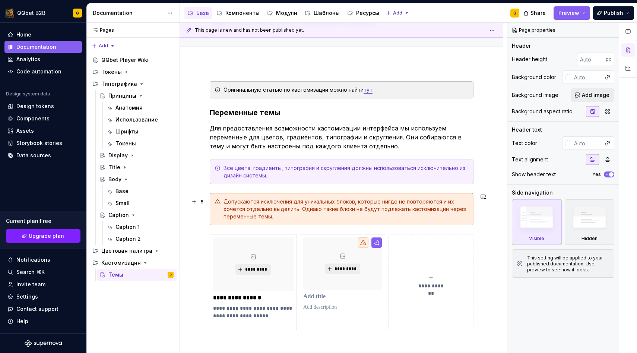
scroll to position [67, 0]
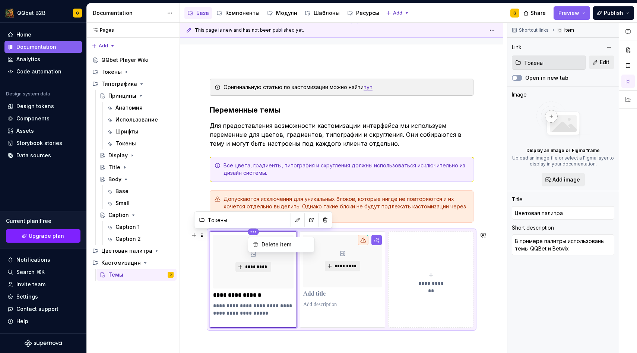
click at [256, 228] on html "QQbet B2B G Home Documentation Analytics Code automation Design system data Des…" at bounding box center [318, 176] width 637 height 353
click at [325, 298] on p at bounding box center [342, 293] width 79 height 7
type textarea "*"
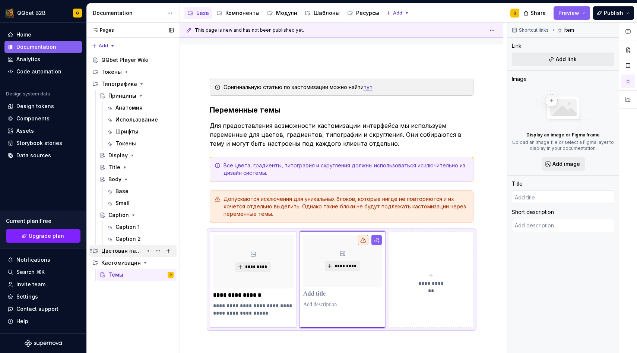
click at [146, 252] on icon "Page tree" at bounding box center [148, 251] width 6 height 6
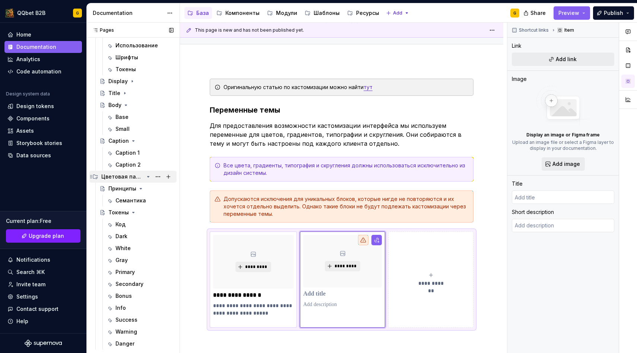
scroll to position [93, 0]
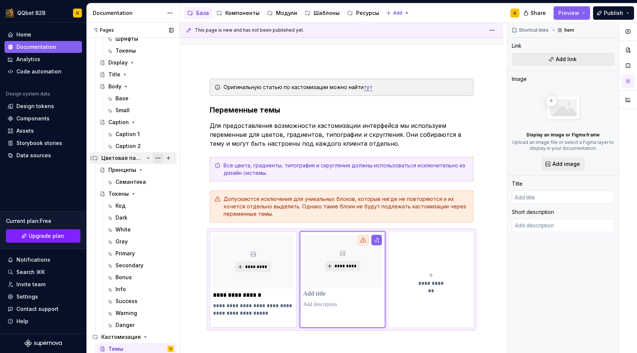
click at [158, 159] on button "Page tree" at bounding box center [158, 158] width 10 height 10
click at [171, 158] on button "Page tree" at bounding box center [168, 158] width 10 height 10
type textarea "*"
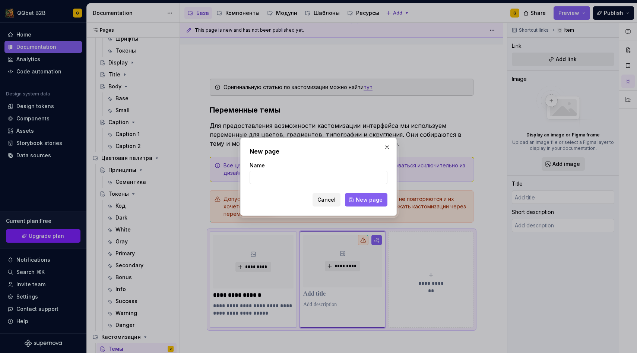
type input "Е"
type input "Градиенты"
click at [364, 195] on button "New page" at bounding box center [366, 199] width 42 height 13
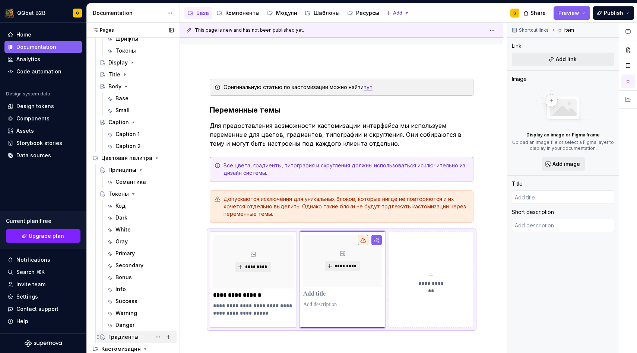
click at [127, 335] on div "Градиенты" at bounding box center [123, 336] width 30 height 7
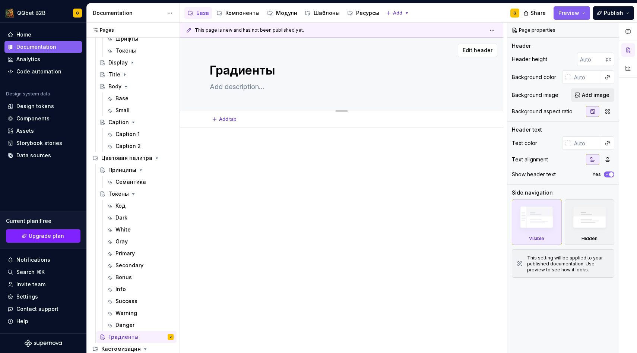
click at [241, 91] on textarea at bounding box center [340, 87] width 264 height 12
type textarea "*"
click at [257, 157] on div at bounding box center [342, 159] width 264 height 28
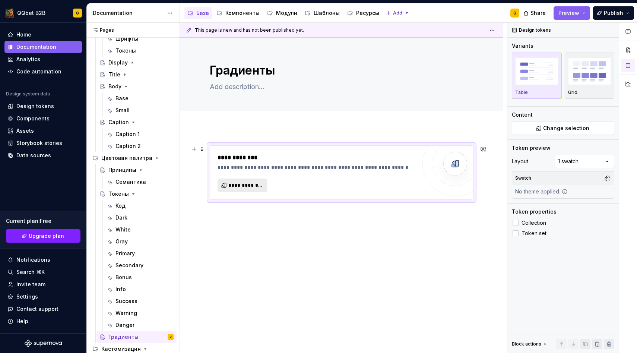
click at [265, 187] on button "**********" at bounding box center [243, 185] width 50 height 13
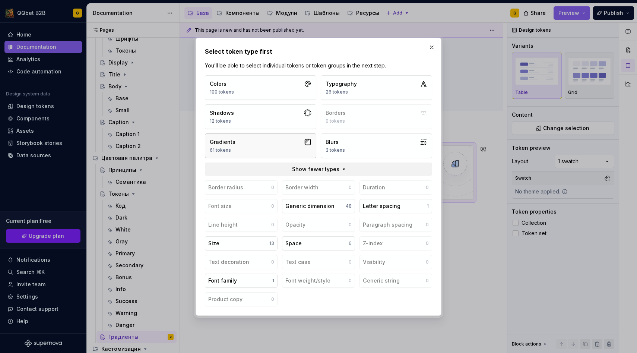
click at [267, 151] on button "Gradients 61 tokens" at bounding box center [260, 145] width 111 height 25
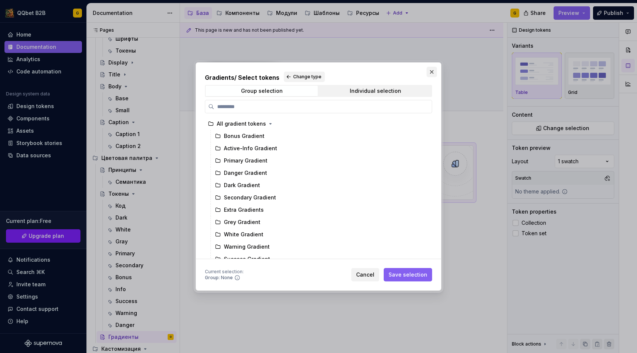
click at [432, 70] on button "button" at bounding box center [432, 72] width 10 height 10
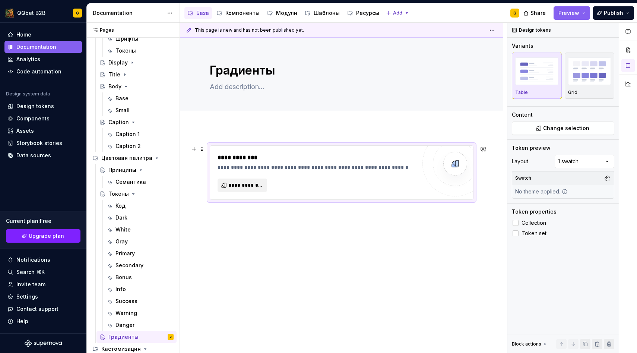
click at [265, 163] on div "**********" at bounding box center [317, 162] width 199 height 18
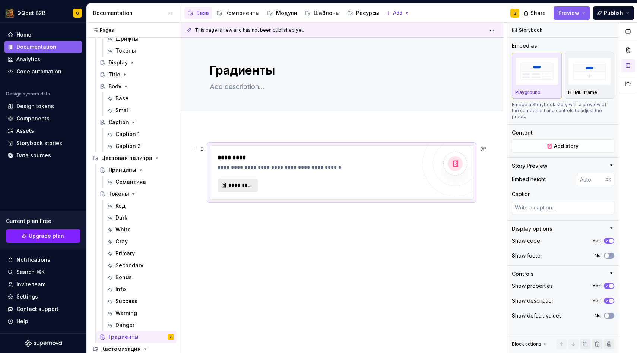
click at [242, 184] on span "*********" at bounding box center [240, 184] width 25 height 7
type textarea "*"
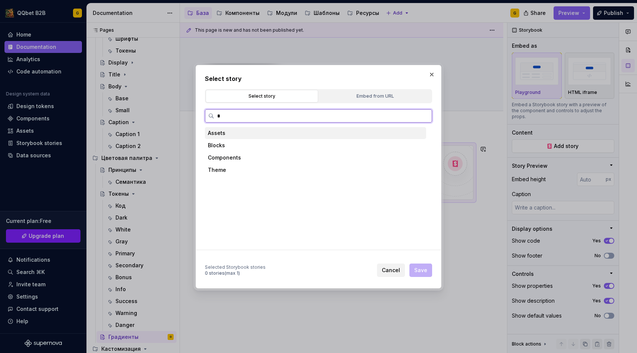
type input "**"
type textarea "*"
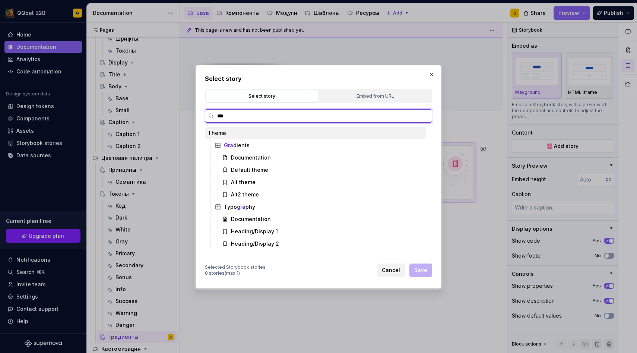
type input "****"
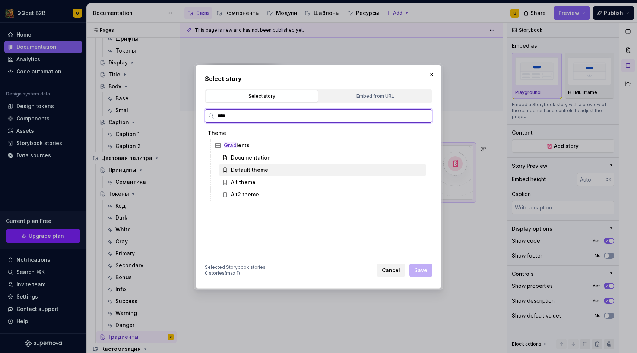
click at [251, 169] on div "Default theme" at bounding box center [249, 169] width 37 height 7
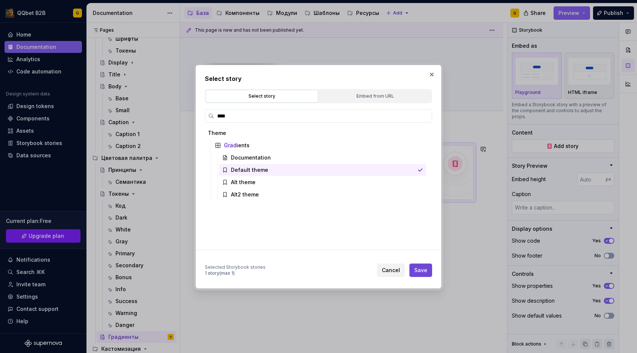
click at [425, 272] on span "Save" at bounding box center [420, 269] width 13 height 7
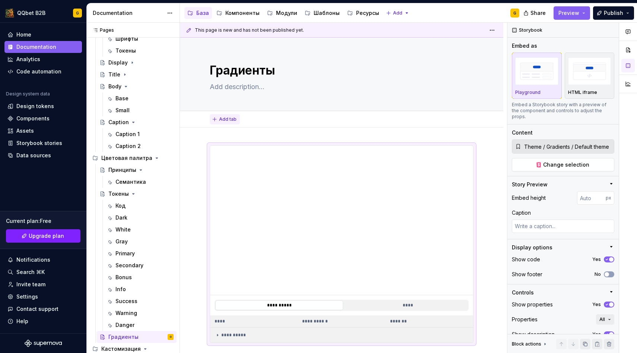
click at [222, 119] on span "Add tab" at bounding box center [228, 119] width 18 height 6
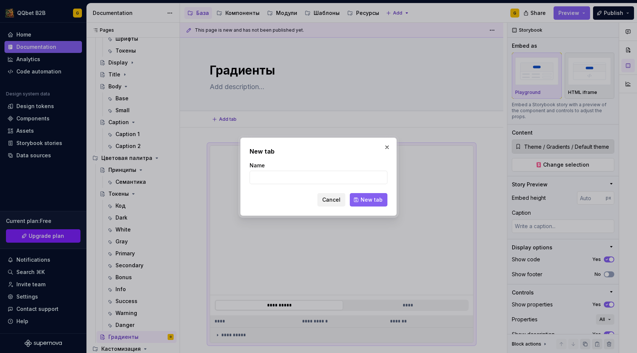
type textarea "*"
type input "R"
type input "[PERSON_NAME]"
type input "Код"
click at [372, 200] on span "New tab" at bounding box center [372, 199] width 22 height 7
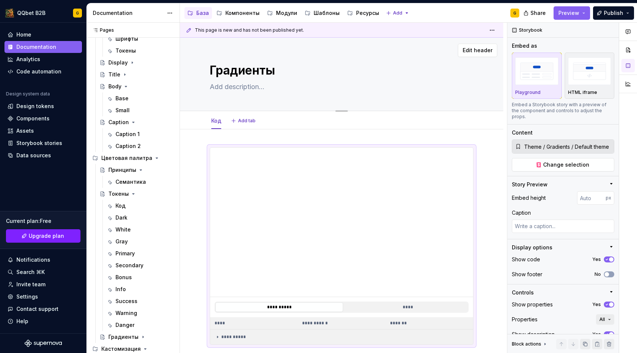
click at [243, 88] on textarea at bounding box center [340, 87] width 264 height 12
click at [249, 120] on span "Add tab" at bounding box center [247, 121] width 18 height 6
type textarea "*"
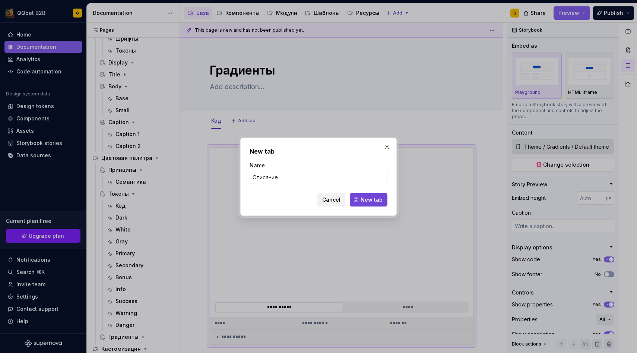
type input "Описание"
click at [370, 206] on button "New tab" at bounding box center [369, 199] width 38 height 13
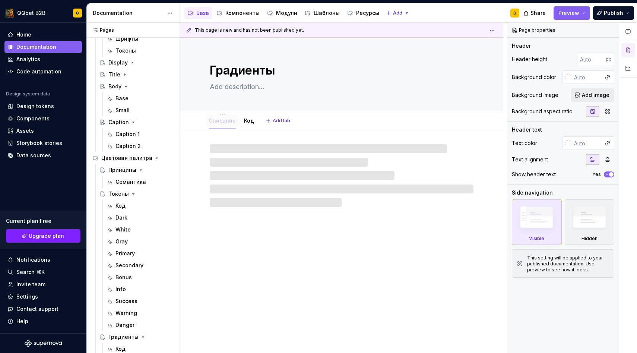
drag, startPoint x: 244, startPoint y: 119, endPoint x: 213, endPoint y: 117, distance: 31.0
click at [228, 123] on link "Описание" at bounding box center [224, 120] width 27 height 6
click at [240, 87] on textarea at bounding box center [340, 87] width 264 height 12
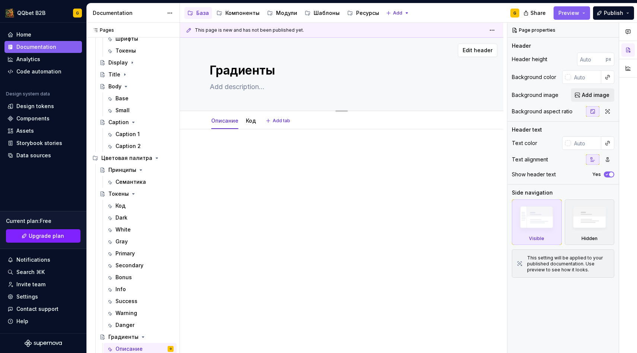
click at [243, 87] on textarea at bounding box center [340, 87] width 264 height 12
paste textarea "Градиент — это плавный переход между двумя и более цветами, который создают с п…"
type textarea "*"
type textarea "Градиент — это плавный переход между двумя и более цветами, который создают с п…"
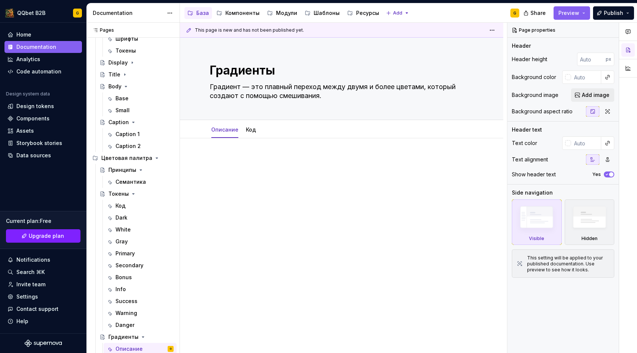
type textarea "*"
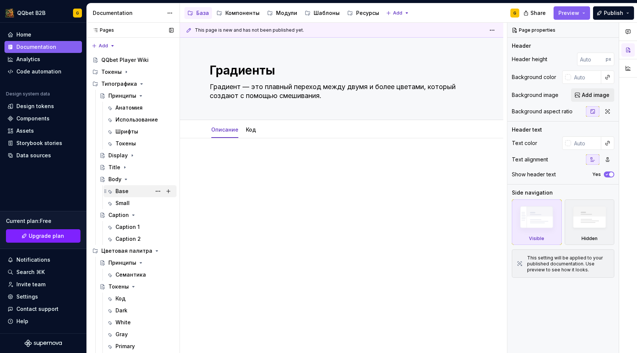
scroll to position [129, 0]
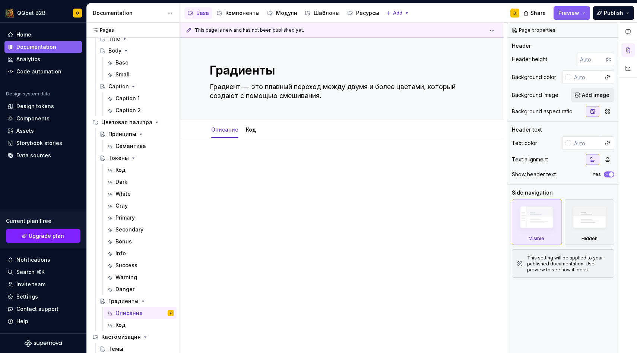
type textarea "Градиент — это плавный переход между двумя и более цветами, который создают с п…"
click at [257, 168] on div at bounding box center [342, 170] width 264 height 28
click at [254, 164] on p at bounding box center [342, 160] width 264 height 9
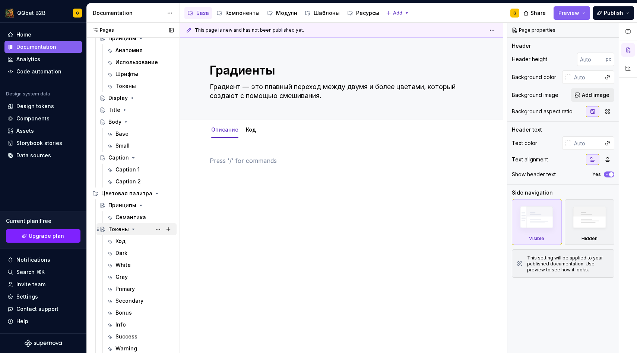
scroll to position [56, 0]
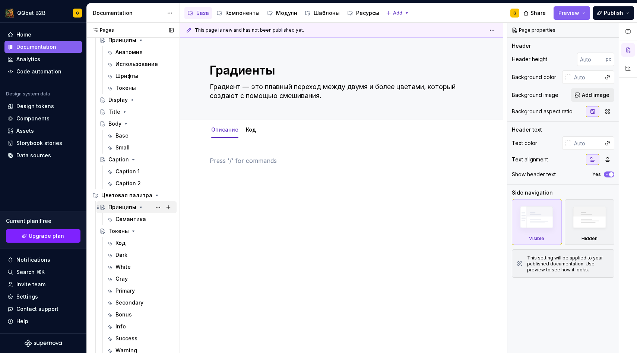
click at [124, 206] on div "Принципы" at bounding box center [122, 206] width 28 height 7
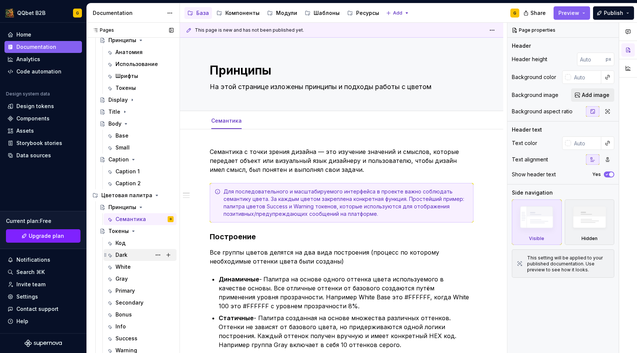
scroll to position [129, 0]
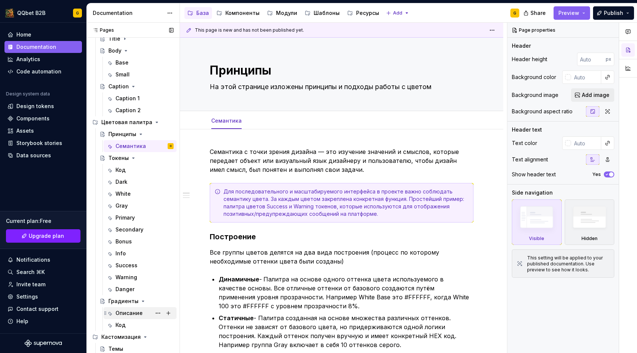
click at [123, 312] on div "Описание" at bounding box center [129, 312] width 27 height 7
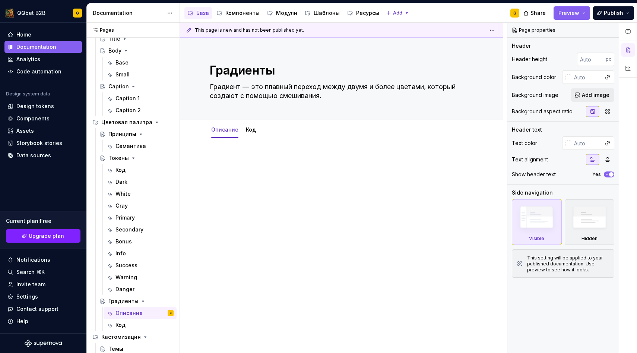
type textarea "*"
click at [248, 161] on p at bounding box center [342, 160] width 264 height 9
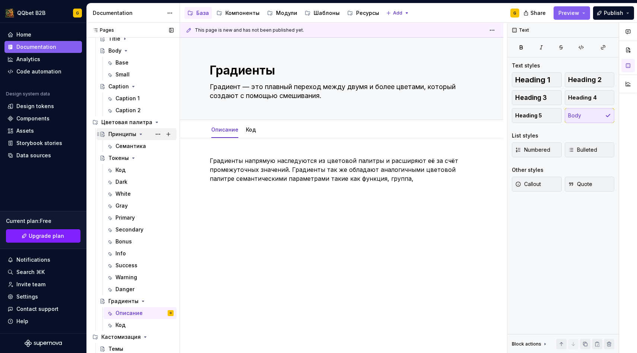
click at [130, 138] on div "Принципы" at bounding box center [140, 134] width 65 height 10
click at [125, 137] on div "Принципы" at bounding box center [122, 133] width 28 height 7
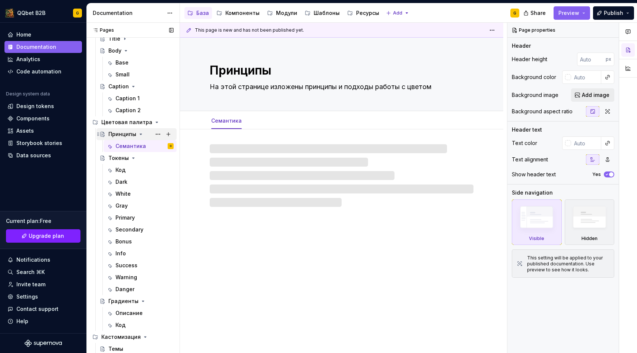
click at [126, 136] on div "Принципы" at bounding box center [122, 133] width 28 height 7
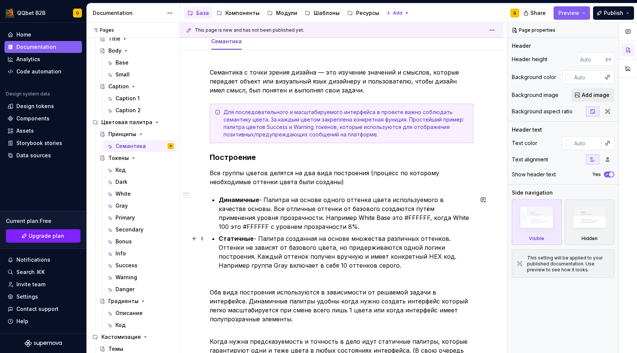
scroll to position [75, 0]
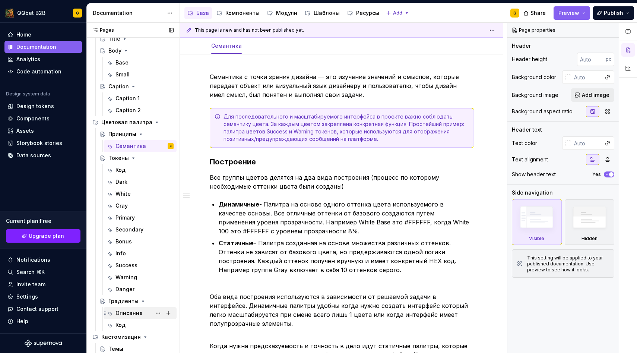
click at [120, 311] on div "Описание" at bounding box center [129, 312] width 27 height 7
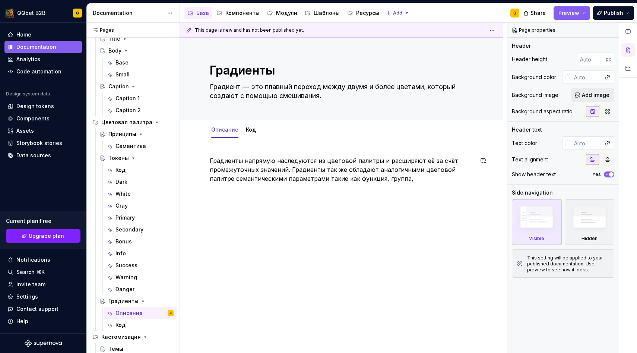
type textarea "*"
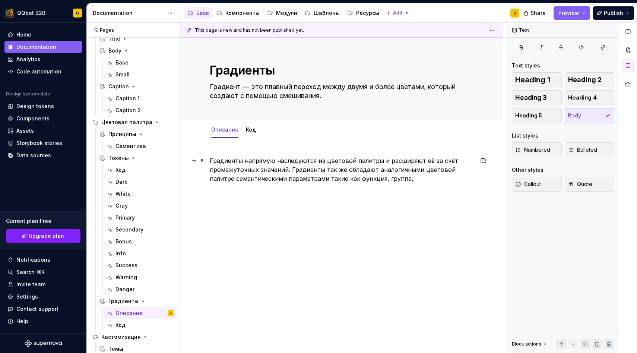
click at [391, 182] on p "Градиенты напрямую наследуются из цветовой палитры и расширяют её за счёт проме…" at bounding box center [342, 169] width 264 height 27
click at [346, 180] on p "Градиенты напрямую наследуются из цветовой палитры и расширяют её за счёт проме…" at bounding box center [342, 174] width 264 height 36
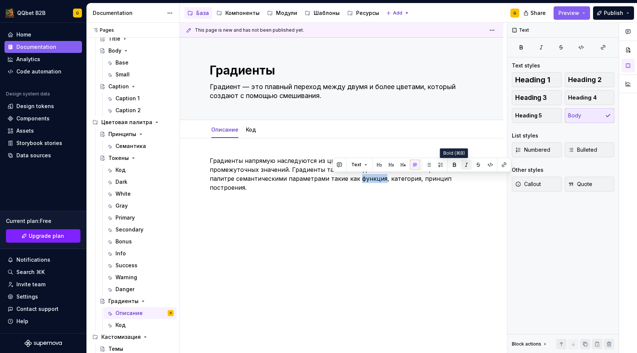
click at [462, 164] on button "button" at bounding box center [466, 164] width 10 height 10
click at [373, 186] on div "Градиенты напрямую наследуются из цветовой палитры и расширяют её за счёт проме…" at bounding box center [342, 178] width 264 height 45
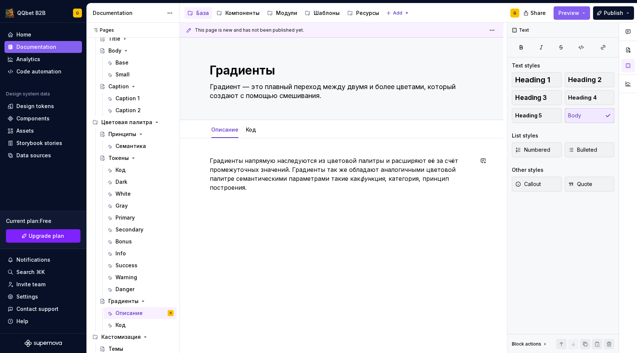
click at [373, 184] on div "Градиенты напрямую наследуются из цветовой палитры и расширяют её за счёт проме…" at bounding box center [342, 174] width 264 height 36
click at [340, 183] on p "Градиенты напрямую наследуются из цветовой палитры и расширяют её за счёт проме…" at bounding box center [342, 174] width 264 height 36
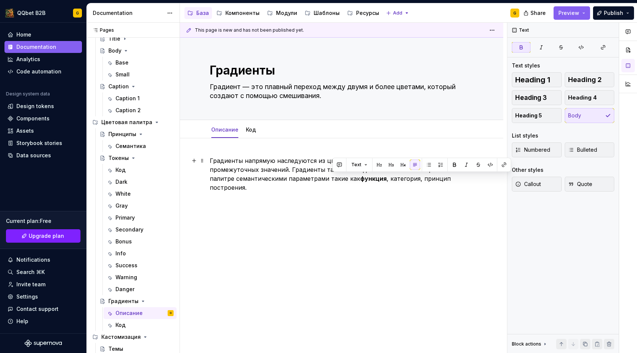
click at [387, 181] on p "Градиенты напрямую наследуются из цветовой палитры и расширяют её за счёт проме…" at bounding box center [342, 174] width 264 height 36
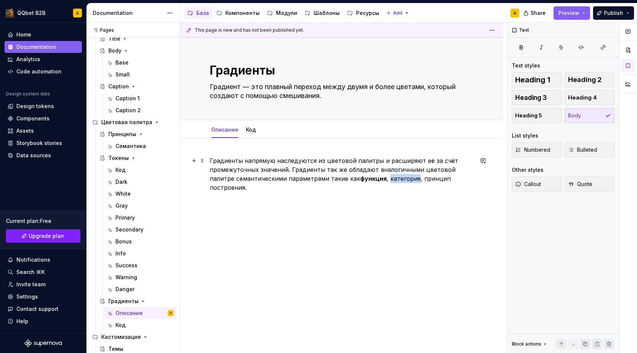
click at [387, 181] on p "Градиенты напрямую наследуются из цветовой палитры и расширяют её за счёт проме…" at bounding box center [342, 174] width 264 height 36
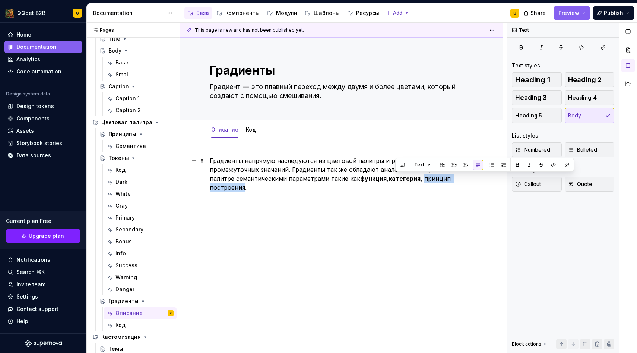
drag, startPoint x: 395, startPoint y: 180, endPoint x: 455, endPoint y: 175, distance: 60.2
click at [455, 175] on p "Градиенты напрямую наследуются из цветовой палитры и расширяют её за счёт проме…" at bounding box center [342, 174] width 264 height 36
click at [469, 177] on p "Градиенты напрямую наследуются из цветовой палитры и расширяют её за счёт проме…" at bounding box center [342, 174] width 264 height 36
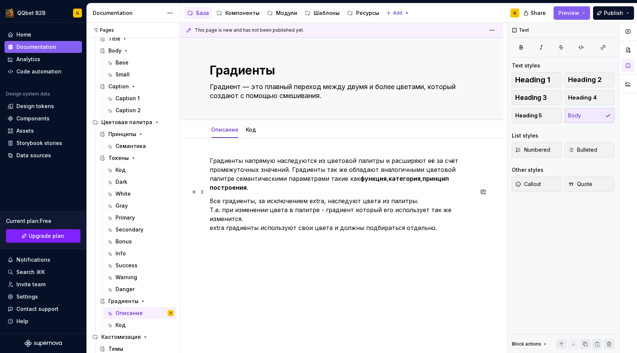
click at [315, 196] on p "Все градиенты, за исключением extra, наследуют цвета из палитры. Т.е. при измен…" at bounding box center [342, 214] width 264 height 36
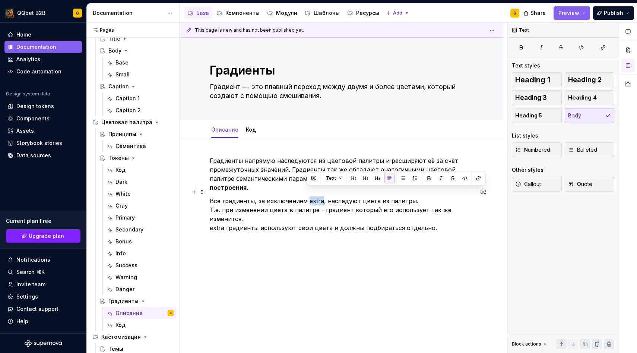
click at [309, 196] on p "Все градиенты, за исключением extra, наследуют цвета из палитры. Т.е. при измен…" at bounding box center [342, 214] width 264 height 36
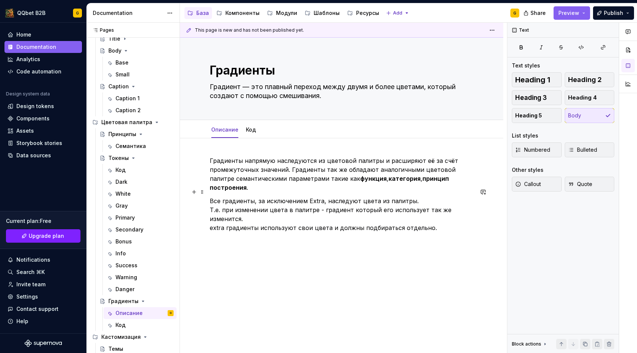
click at [314, 196] on p "Все градиенты, за исключением Extra, наследуют цвета из палитры. Т.е. при измен…" at bounding box center [342, 214] width 264 height 36
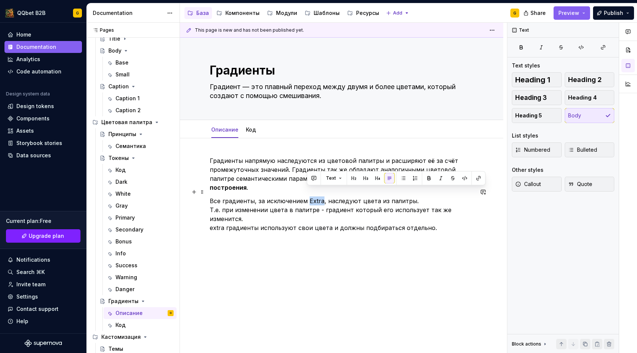
click at [314, 196] on p "Все градиенты, за исключением Extra, наследуют цвета из палитры. Т.е. при измен…" at bounding box center [342, 214] width 264 height 36
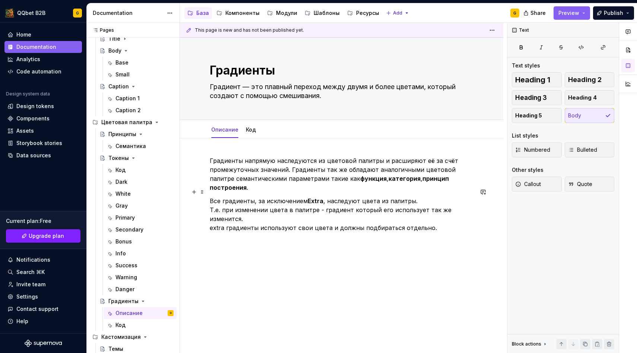
click at [360, 196] on p "Все градиенты, за исключением Extra , наследуют цвета из палитры. Т.е. при изме…" at bounding box center [342, 214] width 264 height 36
click at [408, 196] on p "Все градиенты, за исключением Extra , наследуют цвета из палитры. Т.е. при изме…" at bounding box center [342, 214] width 264 height 36
click at [216, 208] on p "Все градиенты, за исключением Extra , наследуют цвета из палитры. Т.е. при изме…" at bounding box center [342, 214] width 264 height 36
click at [236, 224] on div "This page is new and has not been published yet. Градиенты Градиент — это плавн…" at bounding box center [343, 188] width 327 height 331
click at [444, 212] on p "Все градиенты, за исключением Extra , наследуют цвета из палитры. Т.е. при изме…" at bounding box center [342, 214] width 264 height 36
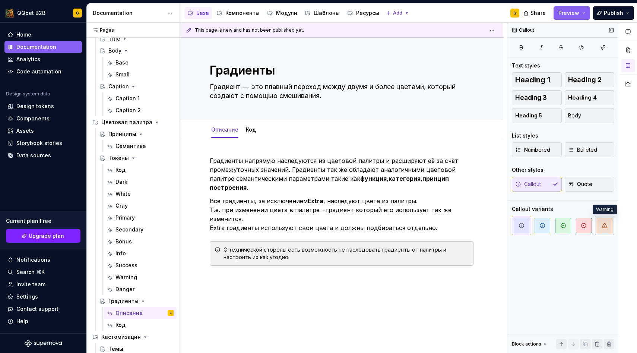
click at [598, 224] on span "button" at bounding box center [605, 226] width 16 height 16
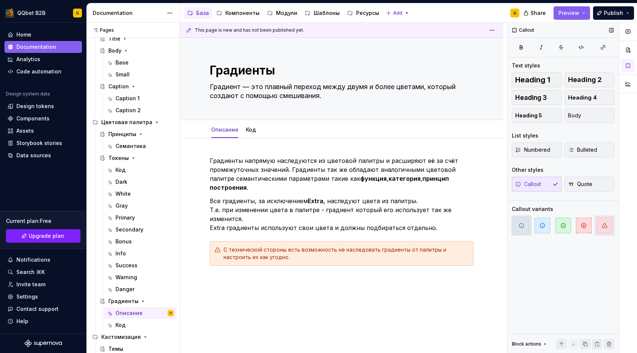
click at [522, 228] on icon "button" at bounding box center [522, 225] width 6 height 6
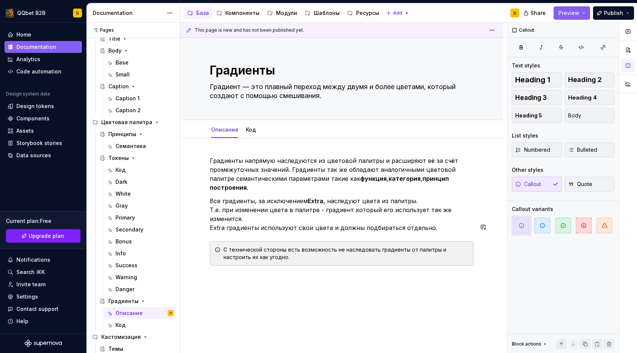
click at [373, 260] on div "Градиенты напрямую наследуются из цветовой палитры и расширяют её за счёт проме…" at bounding box center [341, 259] width 323 height 242
click at [358, 241] on div "С технической стороны есть возможность не наследовать градиенты от палитры и на…" at bounding box center [342, 253] width 264 height 25
click at [542, 228] on icon "button" at bounding box center [543, 225] width 6 height 6
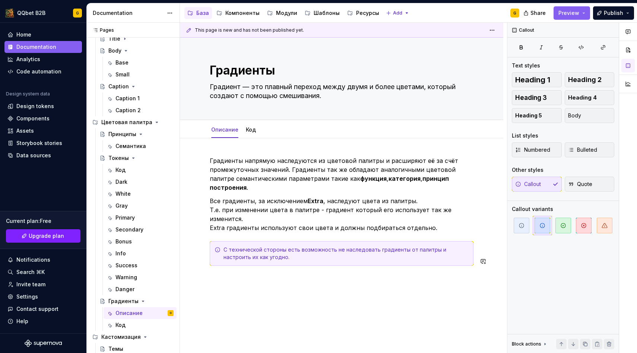
click at [293, 269] on div "Градиенты напрямую наследуются из цветовой палитры и расширяют её за счёт проме…" at bounding box center [342, 224] width 264 height 136
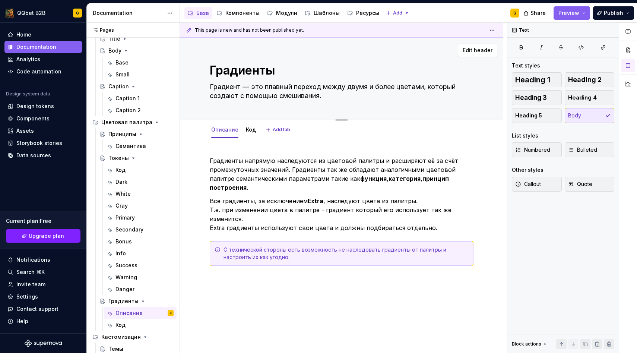
click at [334, 94] on textarea "Градиент — это плавный переход между двумя и более цветами, который создают с п…" at bounding box center [340, 91] width 264 height 21
click at [337, 96] on textarea "Градиент — это плавный переход между двумя и более цветами, который создают с п…" at bounding box center [340, 91] width 264 height 21
click at [275, 275] on p at bounding box center [342, 279] width 264 height 9
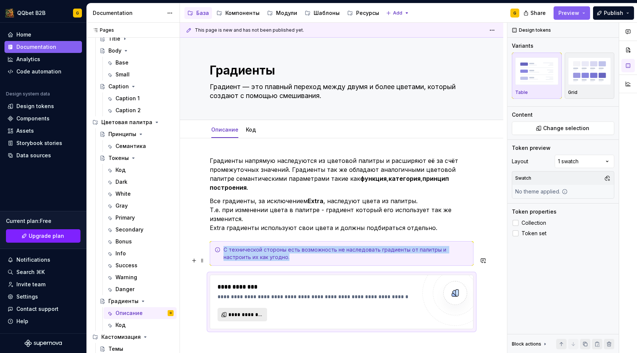
click at [249, 311] on span "**********" at bounding box center [245, 314] width 34 height 7
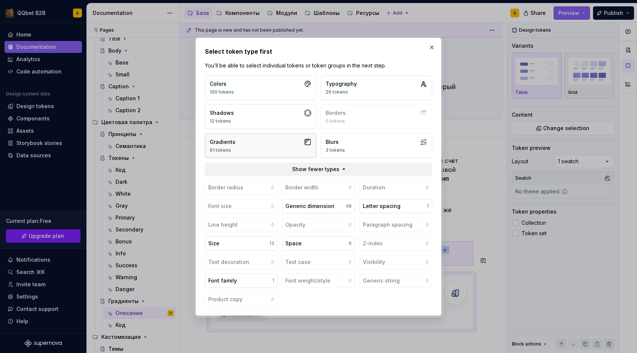
click at [252, 148] on button "Gradients 61 tokens" at bounding box center [260, 145] width 111 height 25
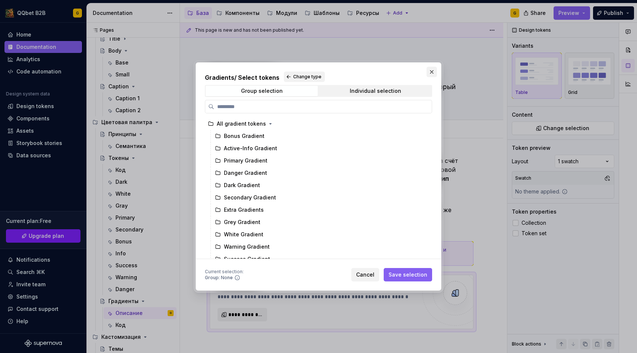
click at [433, 71] on button "button" at bounding box center [432, 72] width 10 height 10
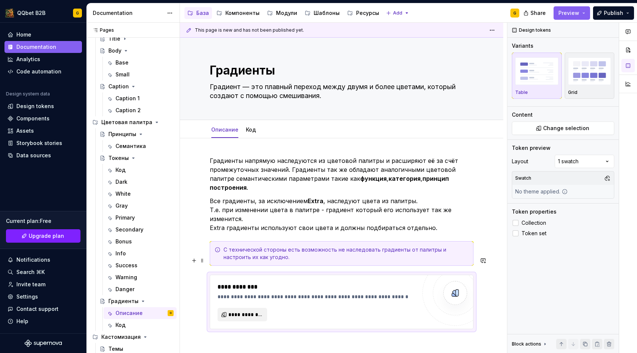
click at [274, 275] on div "**********" at bounding box center [341, 302] width 263 height 54
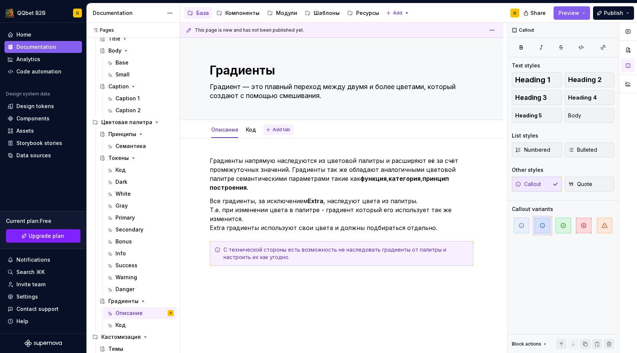
click at [279, 129] on span "Add tab" at bounding box center [282, 130] width 18 height 6
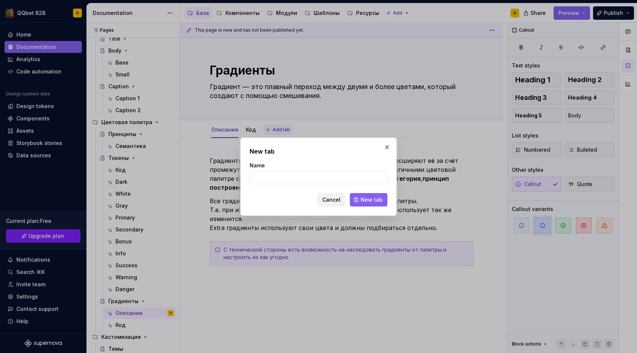
type textarea "*"
type input "Dark"
click at [365, 199] on span "New tab" at bounding box center [372, 199] width 22 height 7
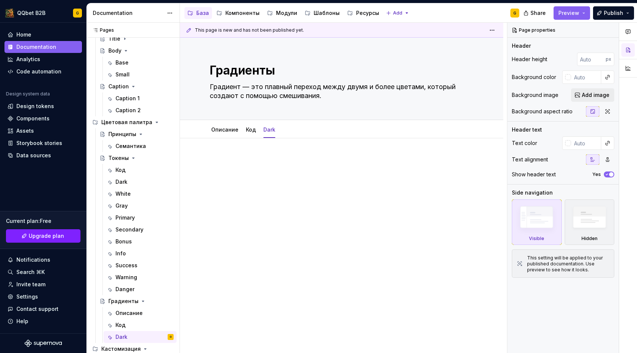
type textarea "*"
click at [326, 157] on p at bounding box center [342, 160] width 264 height 9
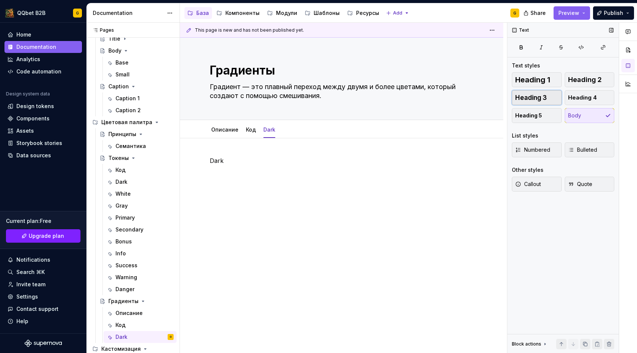
click at [533, 91] on button "Heading 3" at bounding box center [537, 97] width 50 height 15
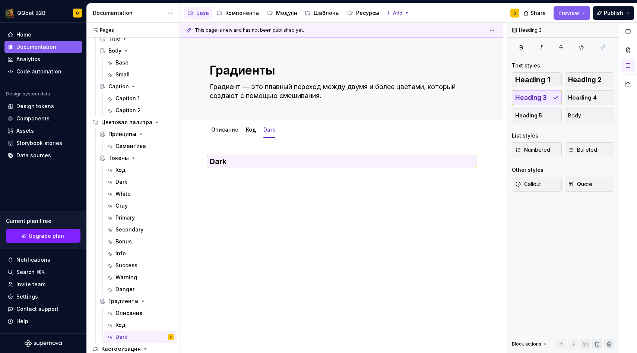
click at [307, 149] on div "Dark" at bounding box center [341, 218] width 323 height 161
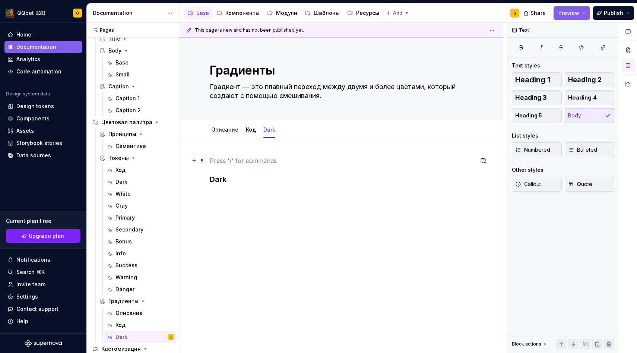
click at [304, 157] on p at bounding box center [342, 160] width 264 height 9
click at [270, 174] on h3 "Dark" at bounding box center [342, 179] width 264 height 10
click at [211, 180] on h3 "Dark" at bounding box center [342, 179] width 264 height 10
click at [240, 177] on div "Dark" at bounding box center [342, 170] width 264 height 28
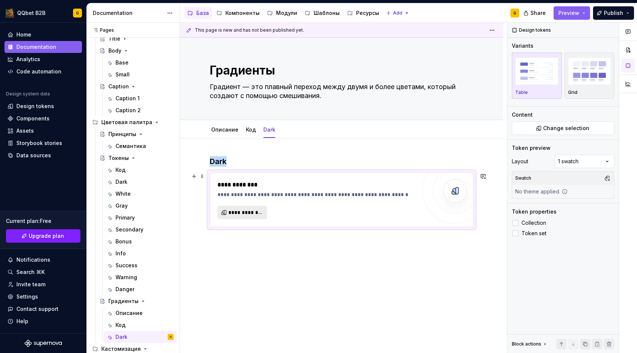
click at [240, 212] on span "**********" at bounding box center [245, 212] width 34 height 7
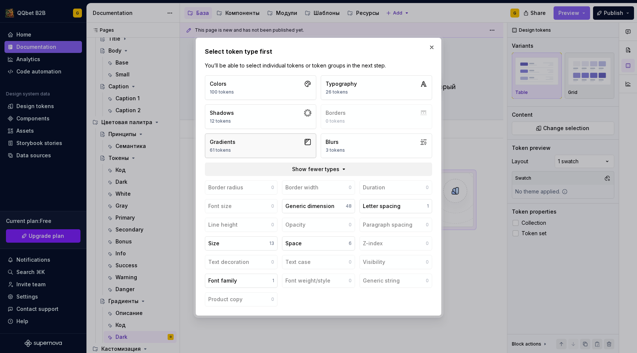
click at [266, 152] on button "Gradients 61 tokens" at bounding box center [260, 145] width 111 height 25
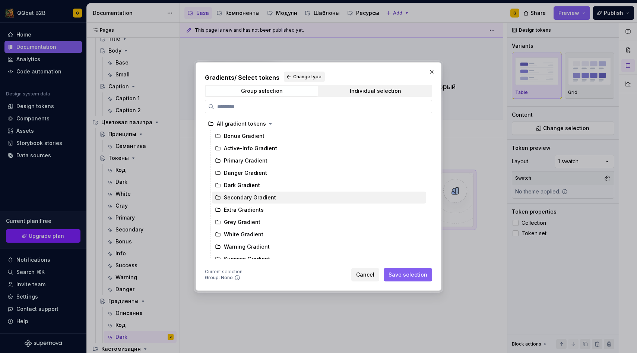
scroll to position [6, 0]
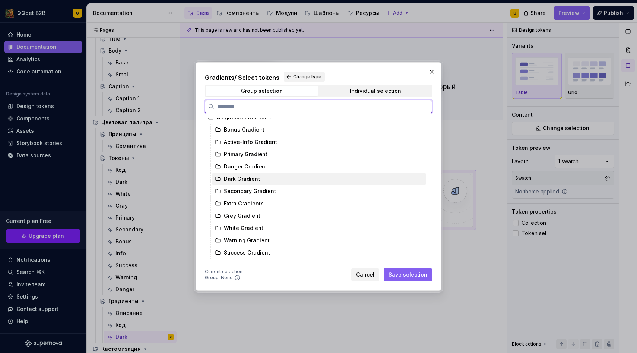
click at [262, 180] on div "Dark Gradient" at bounding box center [319, 179] width 214 height 12
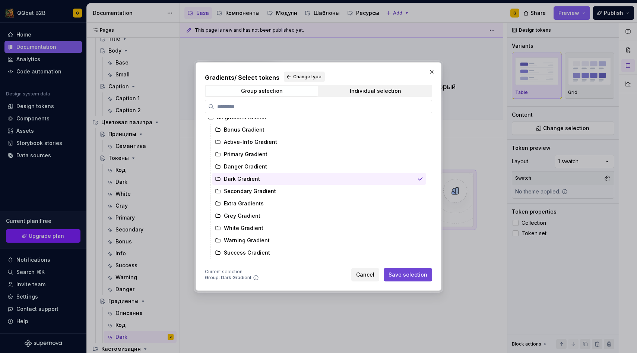
click at [416, 277] on span "Save selection" at bounding box center [408, 274] width 39 height 7
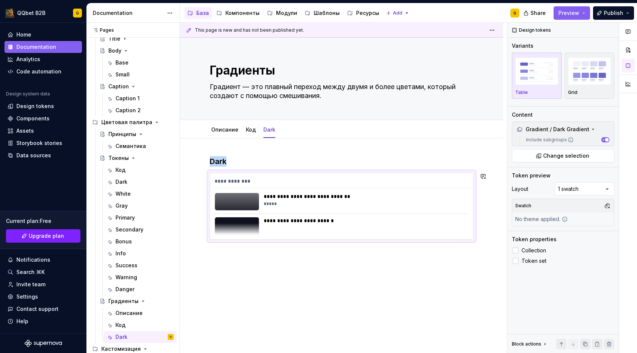
scroll to position [1, 0]
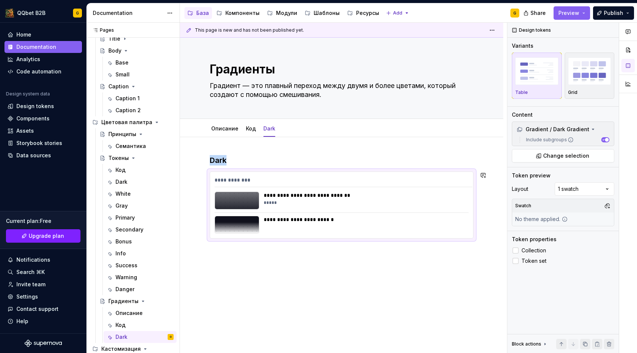
click at [317, 260] on div "**********" at bounding box center [341, 245] width 323 height 216
click at [314, 265] on div "**********" at bounding box center [341, 245] width 323 height 216
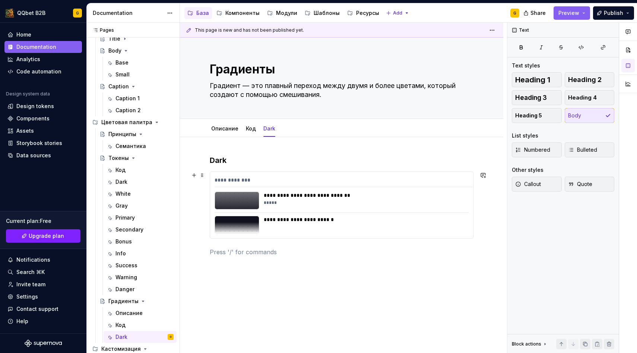
click at [377, 198] on div "**********" at bounding box center [366, 195] width 204 height 7
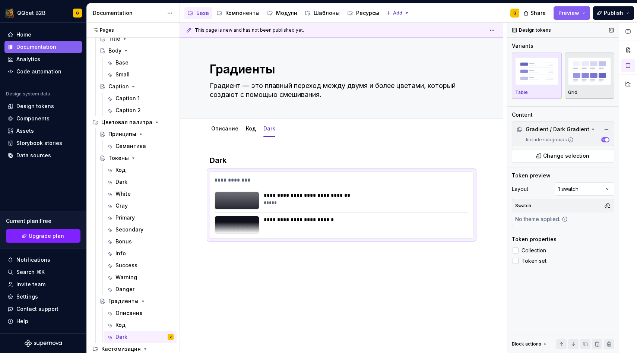
click at [575, 63] on img "button" at bounding box center [589, 70] width 43 height 27
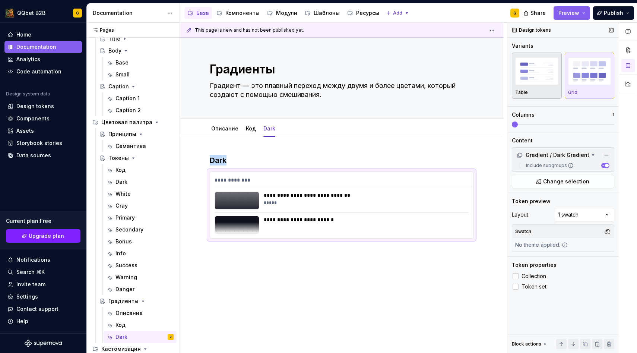
click at [534, 69] on img "button" at bounding box center [536, 70] width 43 height 27
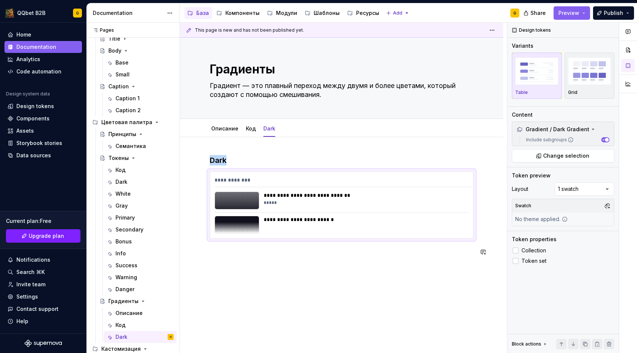
click at [301, 269] on div "**********" at bounding box center [341, 254] width 323 height 234
click at [291, 287] on div "**********" at bounding box center [343, 188] width 327 height 331
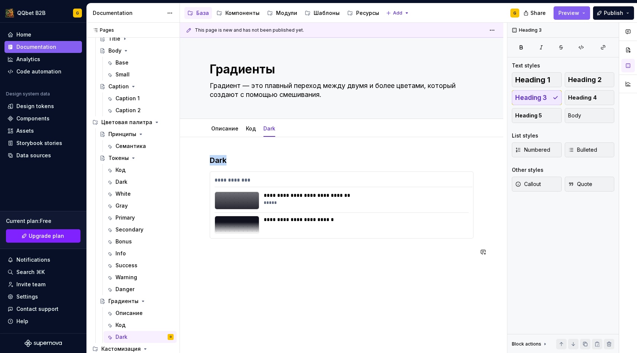
click at [284, 263] on div "**********" at bounding box center [342, 210] width 264 height 110
click at [284, 259] on div "**********" at bounding box center [342, 210] width 264 height 110
click at [282, 266] on div "**********" at bounding box center [341, 254] width 323 height 234
click at [282, 262] on div "**********" at bounding box center [342, 210] width 264 height 110
click at [278, 262] on div "**********" at bounding box center [342, 210] width 264 height 110
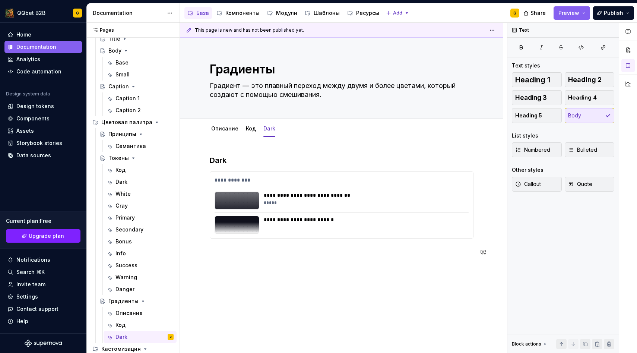
click at [249, 262] on div "**********" at bounding box center [342, 210] width 264 height 110
click at [229, 260] on div "**********" at bounding box center [342, 210] width 264 height 110
click at [249, 258] on div "**********" at bounding box center [342, 210] width 264 height 110
click at [243, 252] on p at bounding box center [342, 251] width 264 height 9
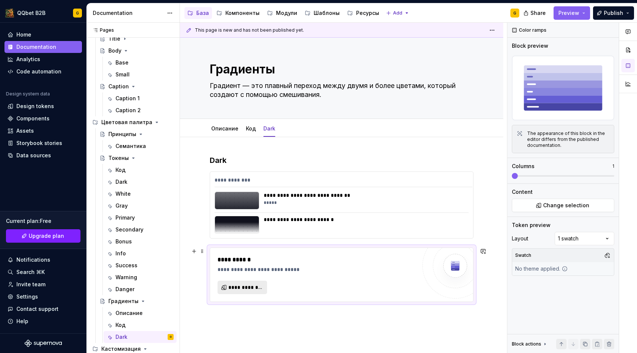
click at [225, 288] on button "**********" at bounding box center [243, 287] width 50 height 13
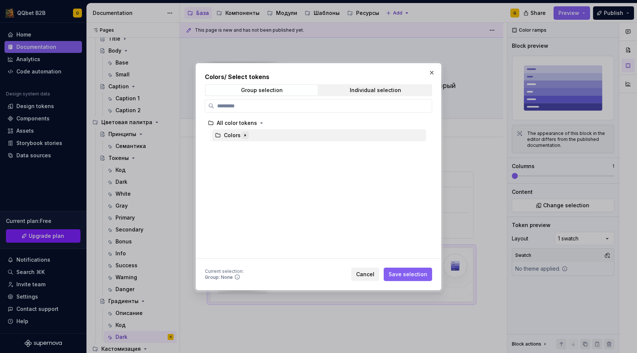
click at [245, 138] on icon "button" at bounding box center [245, 135] width 6 height 6
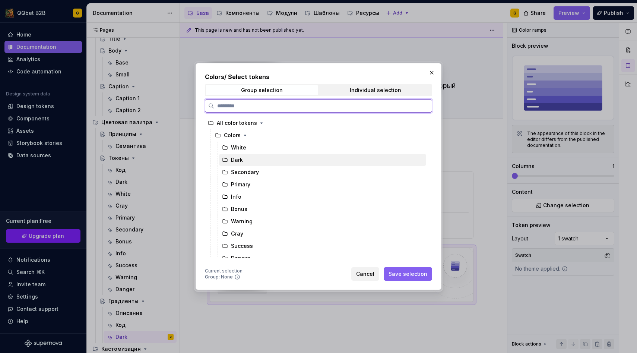
click at [246, 163] on div "Dark" at bounding box center [322, 160] width 207 height 12
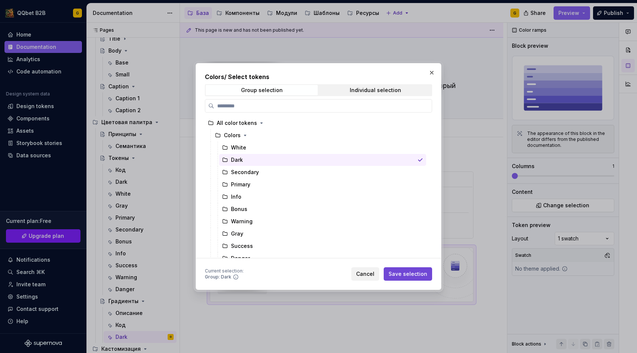
click at [422, 269] on button "Save selection" at bounding box center [408, 273] width 48 height 13
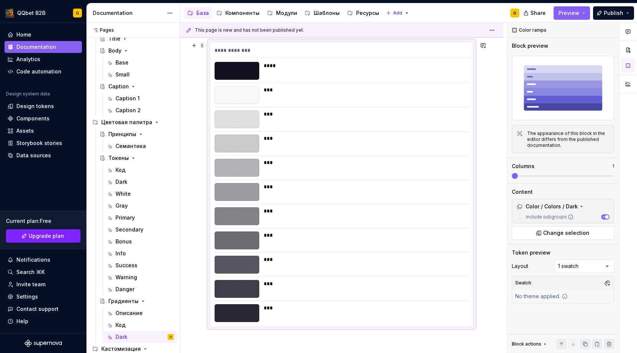
scroll to position [42, 0]
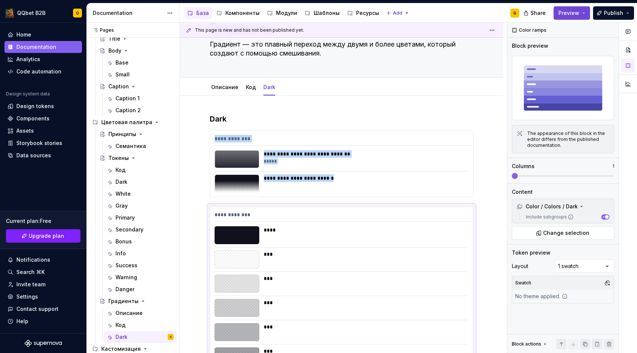
click at [579, 18] on button "Preview" at bounding box center [572, 12] width 37 height 13
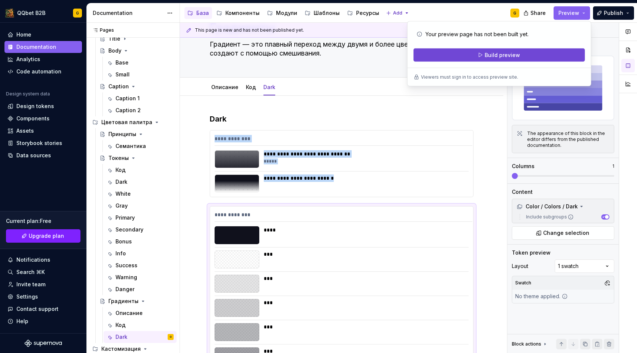
click at [514, 56] on span "Build preview" at bounding box center [502, 54] width 35 height 7
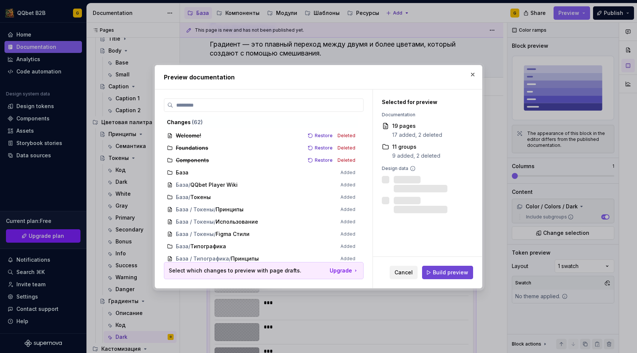
click at [468, 268] on button "Build preview" at bounding box center [447, 272] width 51 height 13
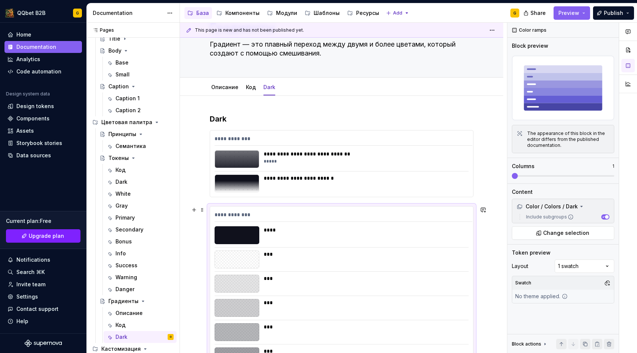
scroll to position [71, 0]
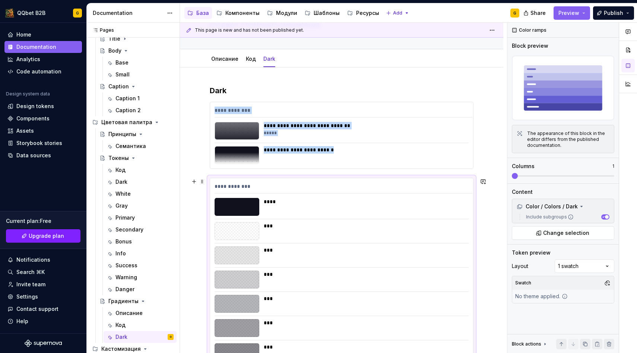
click at [258, 231] on div at bounding box center [237, 231] width 45 height 18
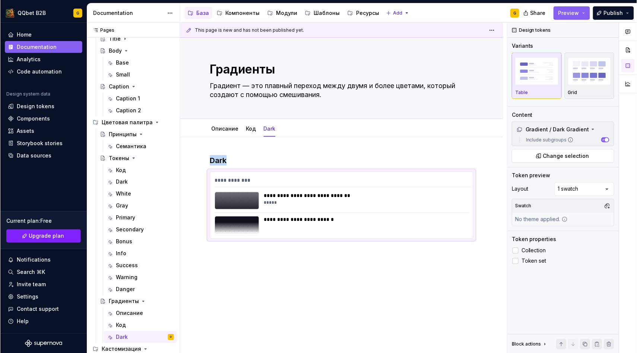
scroll to position [1, 0]
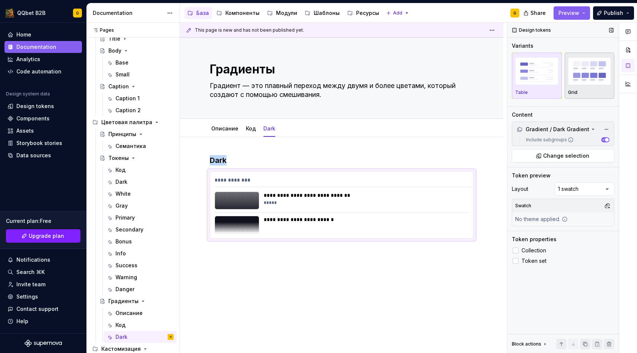
click at [571, 70] on img "button" at bounding box center [589, 70] width 43 height 27
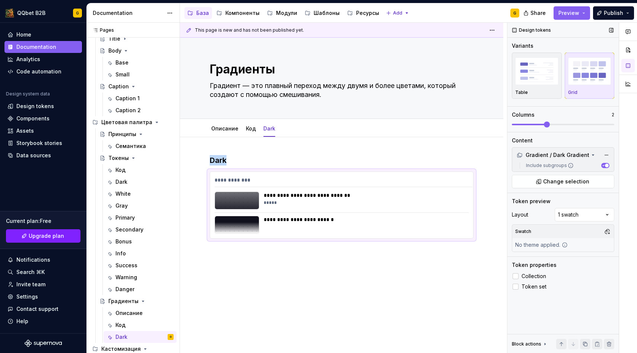
click at [544, 123] on span at bounding box center [547, 124] width 6 height 6
click at [512, 125] on span at bounding box center [512, 124] width 0 height 1
click at [583, 11] on button "Preview" at bounding box center [572, 12] width 37 height 13
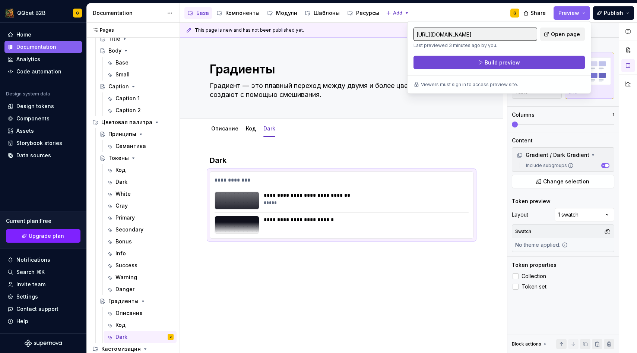
click at [501, 69] on div "https://able-crimson-trout.preview.supernova-docs.io/latest/baza/czvetovaya-pal…" at bounding box center [499, 49] width 171 height 42
click at [485, 66] on button "Build preview" at bounding box center [499, 62] width 171 height 13
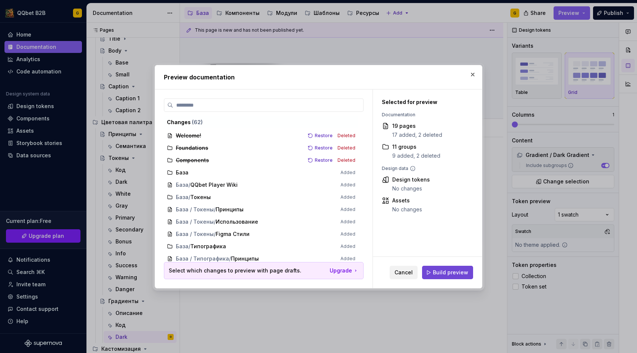
click at [449, 274] on span "Build preview" at bounding box center [450, 272] width 35 height 7
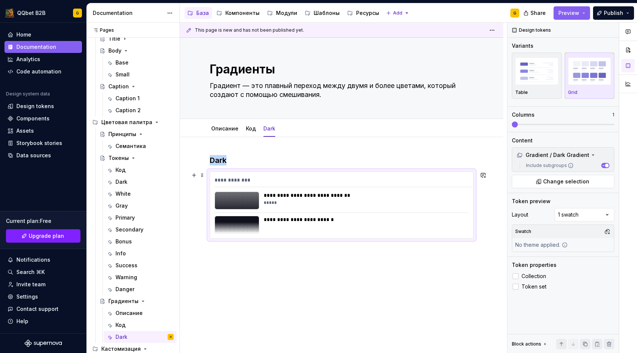
click at [339, 192] on div "**********" at bounding box center [366, 195] width 204 height 7
click at [607, 231] on button "button" at bounding box center [607, 231] width 10 height 10
click at [591, 216] on div "Comments Open comments No comments yet Select ‘Comment’ from the block context …" at bounding box center [573, 188] width 130 height 331
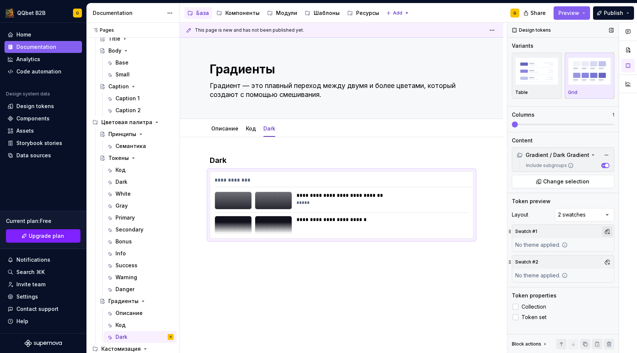
click at [606, 232] on button "button" at bounding box center [607, 231] width 10 height 10
click at [538, 258] on div "QQbet Default" at bounding box center [556, 259] width 38 height 7
click at [588, 288] on div "Comments Open comments No comments yet Select ‘Comment’ from the block context …" at bounding box center [573, 188] width 130 height 331
click at [607, 264] on button "button" at bounding box center [607, 262] width 10 height 10
click at [557, 303] on div "Betwix" at bounding box center [572, 301] width 71 height 7
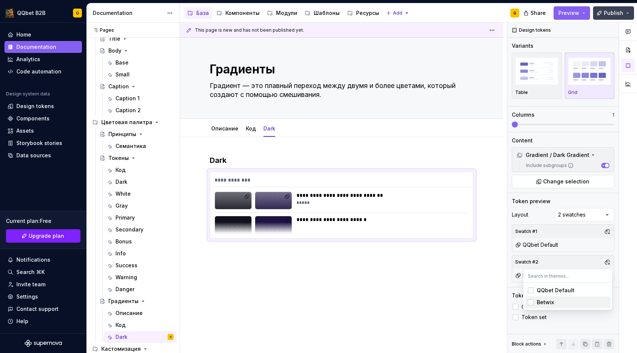
click at [619, 12] on html "QQbet B2B G Home Documentation Analytics Code automation Design system data Des…" at bounding box center [318, 176] width 637 height 353
click at [575, 6] on button "Preview" at bounding box center [572, 12] width 37 height 13
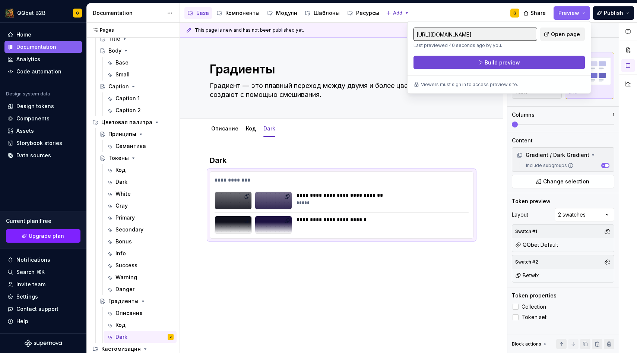
click at [530, 63] on button "Build preview" at bounding box center [499, 62] width 171 height 13
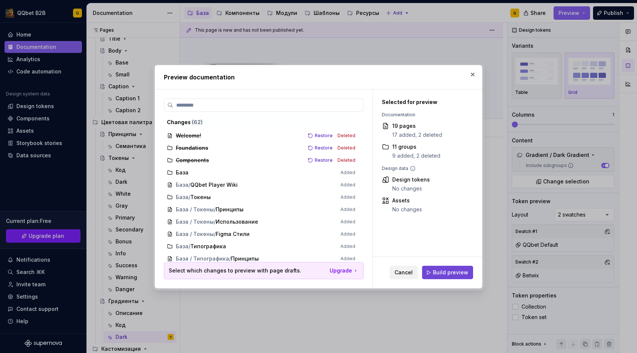
click at [457, 266] on button "Build preview" at bounding box center [447, 272] width 51 height 13
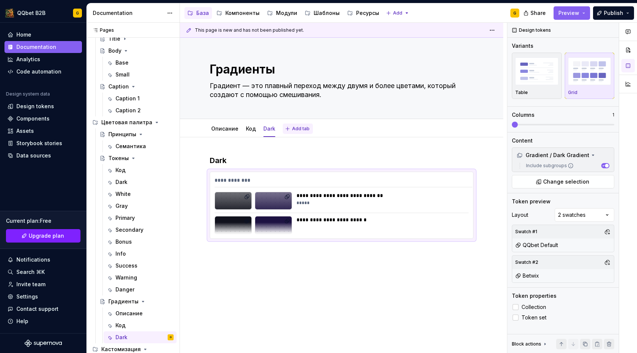
click at [292, 129] on span "Add tab" at bounding box center [301, 129] width 18 height 6
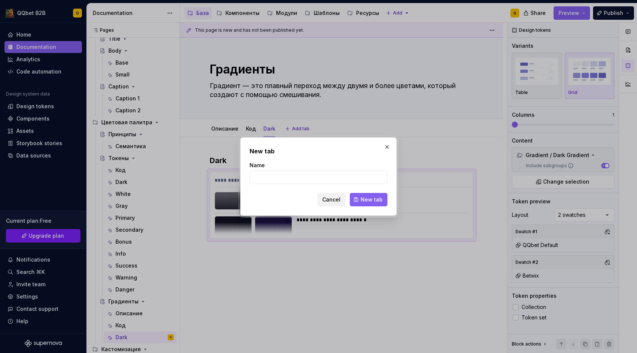
type textarea "*"
type input "White"
click at [360, 196] on button "New tab" at bounding box center [369, 199] width 38 height 13
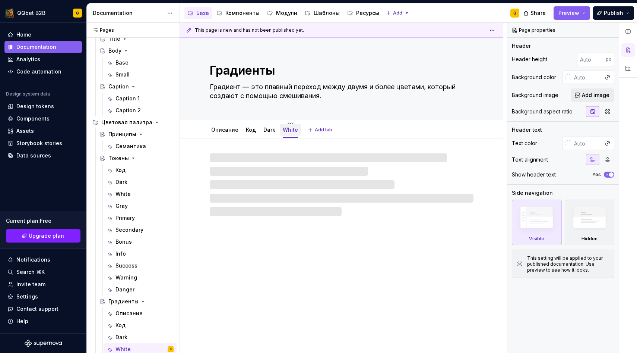
click at [286, 132] on link "White" at bounding box center [290, 129] width 15 height 6
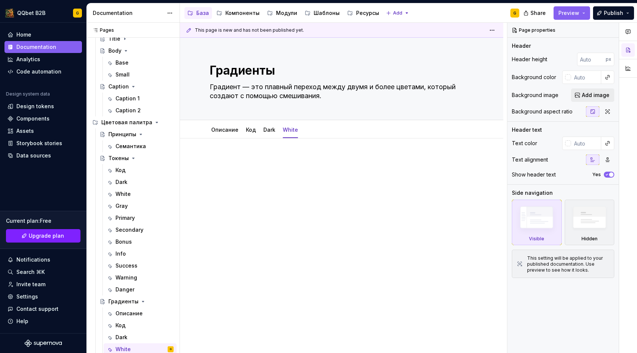
type textarea "*"
click at [234, 152] on div at bounding box center [341, 218] width 323 height 161
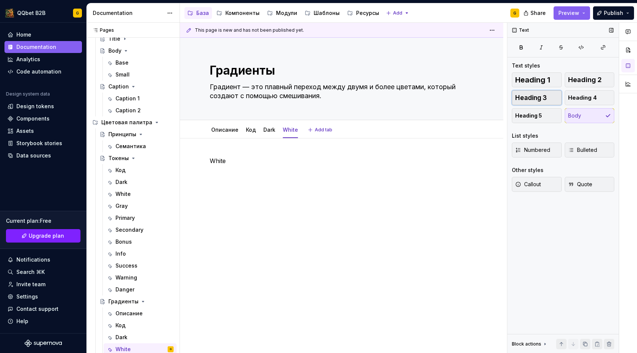
click at [527, 99] on span "Heading 3" at bounding box center [531, 97] width 32 height 7
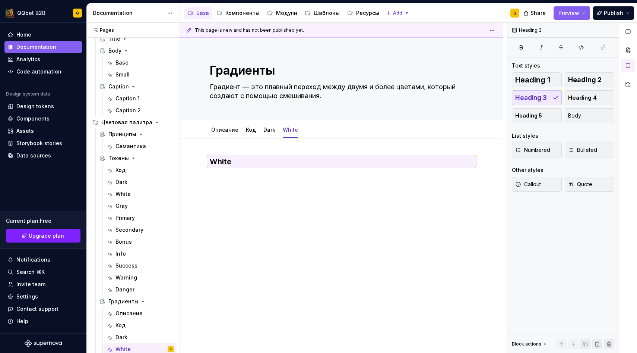
click at [327, 150] on div "This page is new and has not been published yet. Градиенты Градиент — это плавн…" at bounding box center [343, 188] width 327 height 330
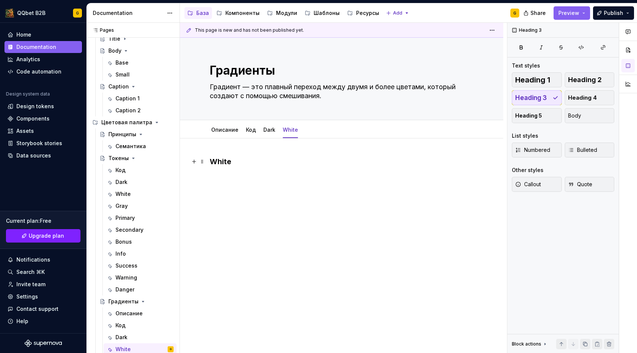
click at [322, 160] on h3 "White" at bounding box center [342, 161] width 264 height 10
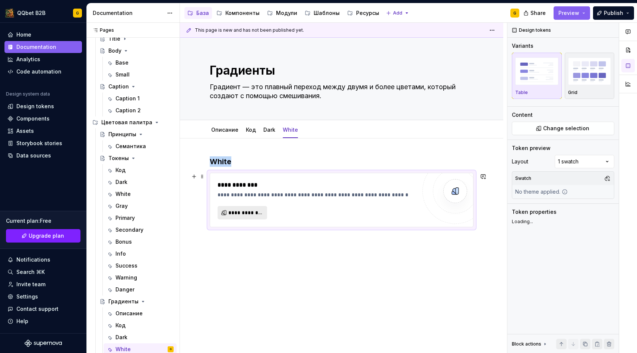
click at [261, 211] on span "**********" at bounding box center [245, 212] width 34 height 7
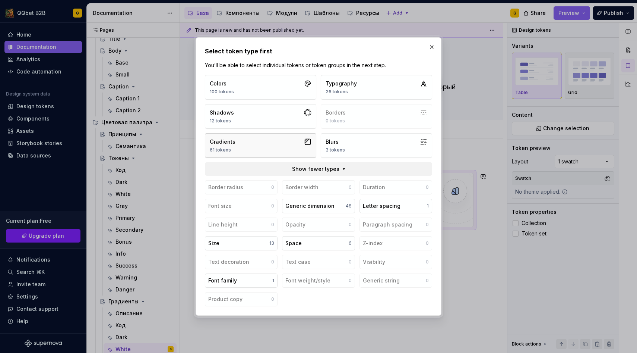
click at [261, 156] on button "Gradients 61 tokens" at bounding box center [260, 145] width 111 height 25
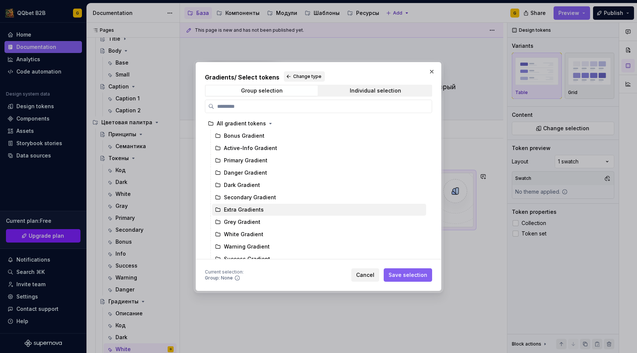
scroll to position [6, 0]
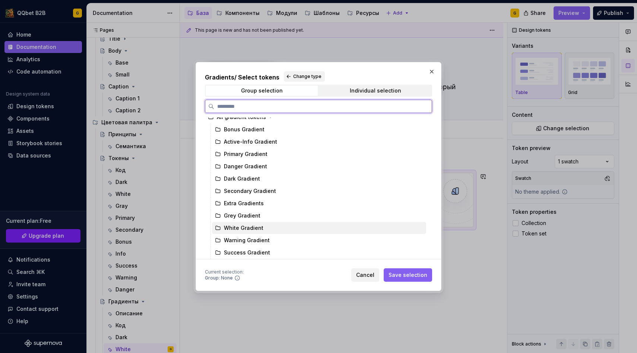
click at [255, 228] on div "White Gradient" at bounding box center [244, 227] width 40 height 7
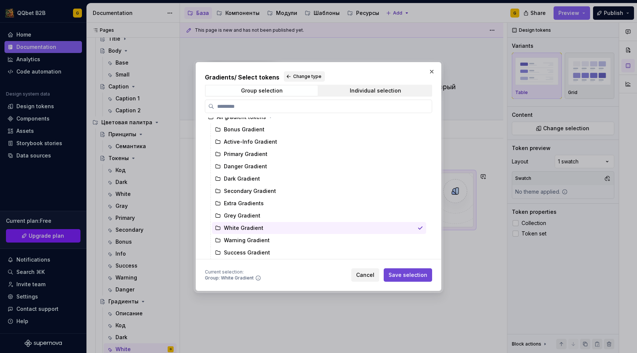
click at [406, 269] on button "Save selection" at bounding box center [408, 274] width 48 height 13
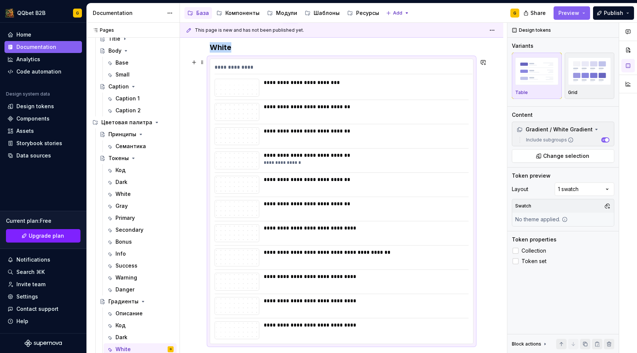
scroll to position [0, 0]
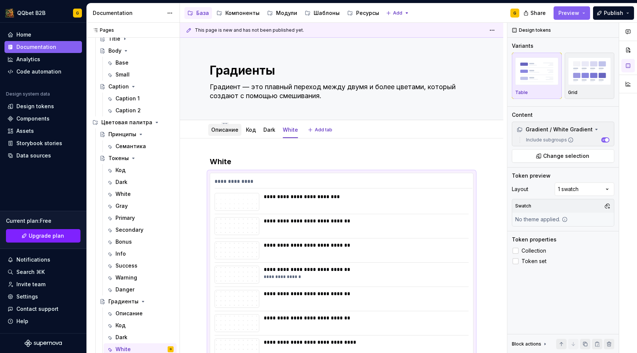
click at [225, 134] on div "Описание" at bounding box center [224, 130] width 33 height 12
click at [226, 133] on div "Описание" at bounding box center [224, 129] width 27 height 9
click at [213, 133] on div "Описание" at bounding box center [224, 129] width 27 height 9
click at [225, 127] on link "Описание" at bounding box center [224, 129] width 27 height 6
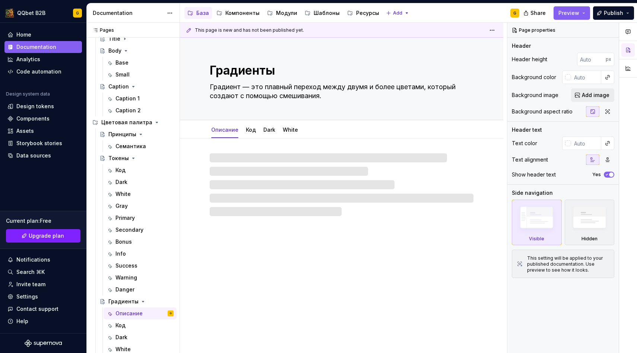
type textarea "*"
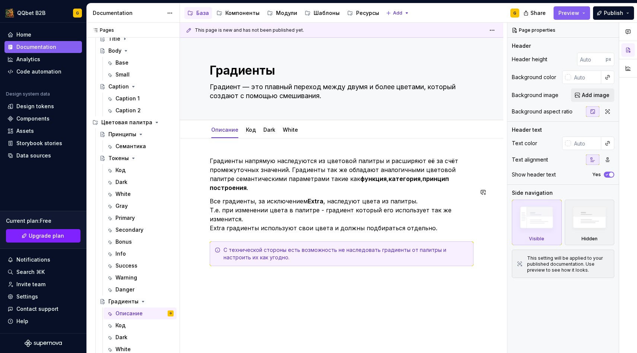
click at [433, 214] on div "Градиенты напрямую наследуются из цветовой палитры и расширяют её за счёт проме…" at bounding box center [342, 211] width 264 height 110
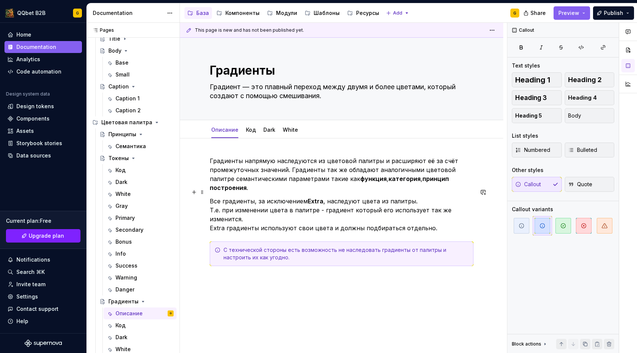
click at [433, 212] on p "Все градиенты, за исключением Extra , наследуют цвета из палитры. Т.е. при изме…" at bounding box center [342, 214] width 264 height 36
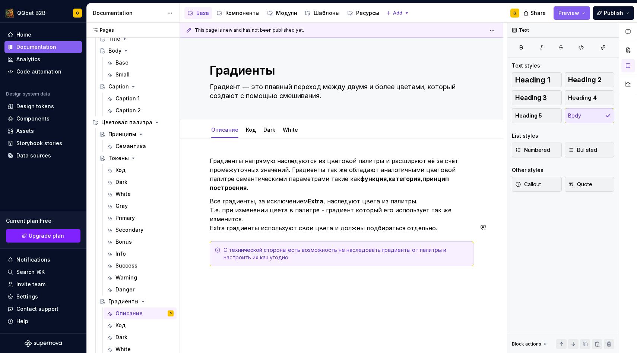
click at [356, 263] on div "Градиенты напрямую наследуются из цветовой палитры и расширяют её за счёт проме…" at bounding box center [341, 259] width 323 height 242
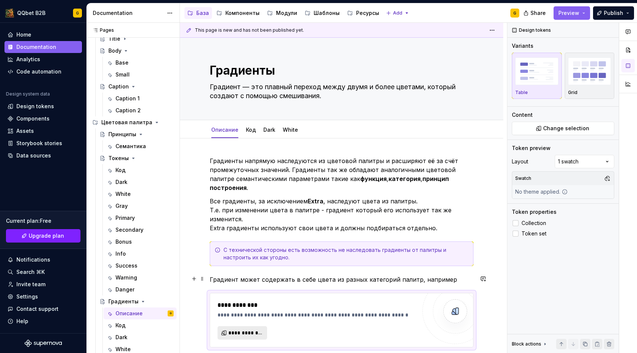
click at [250, 329] on span "**********" at bounding box center [245, 332] width 34 height 7
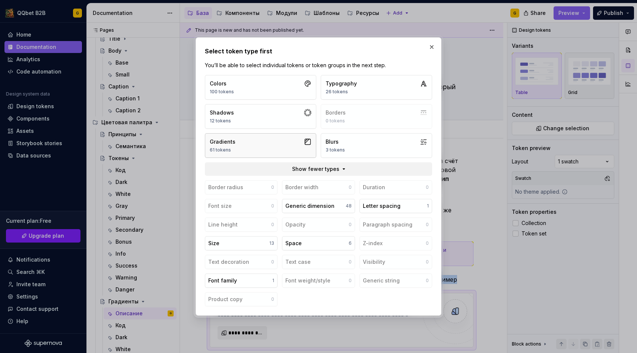
click at [251, 152] on button "Gradients 61 tokens" at bounding box center [260, 145] width 111 height 25
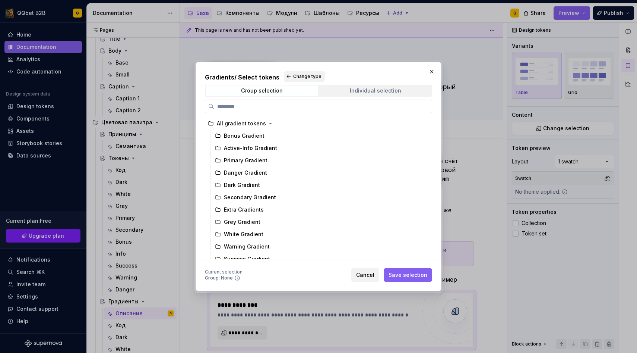
click at [361, 89] on div "Individual selection" at bounding box center [375, 91] width 51 height 6
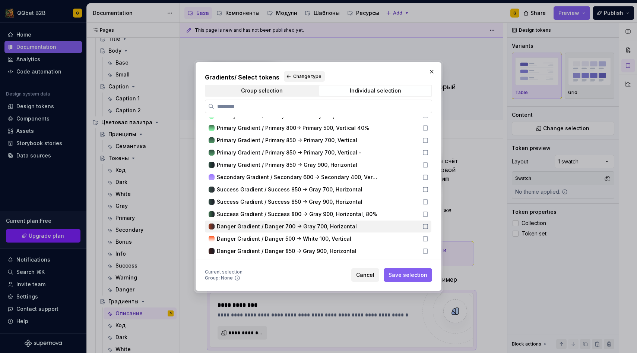
scroll to position [315, 0]
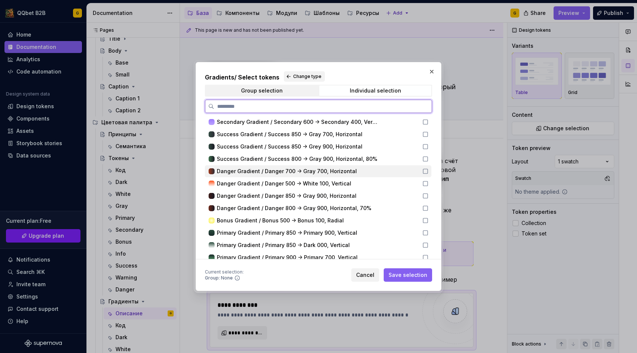
click at [428, 171] on icon at bounding box center [426, 171] width 6 height 6
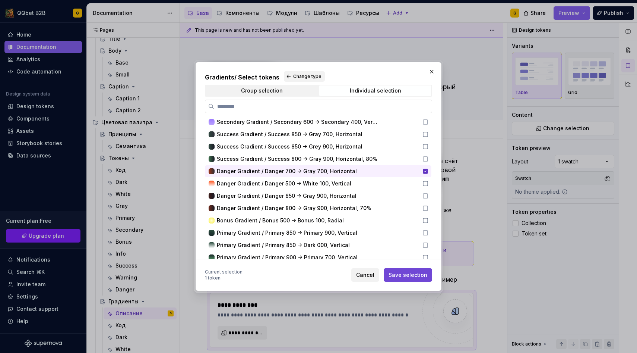
click at [418, 274] on span "Save selection" at bounding box center [408, 274] width 39 height 7
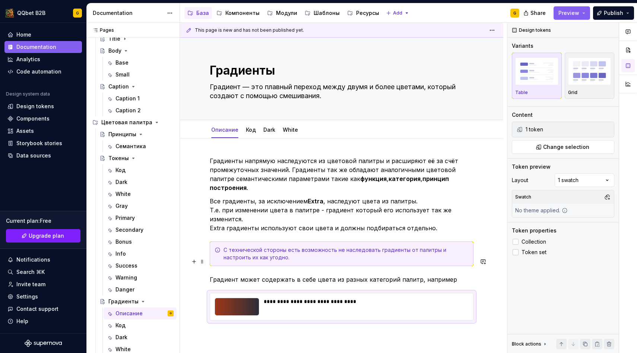
click at [453, 275] on p "Градиент может содержать в себе цвета из разных категорий палитр, например" at bounding box center [342, 279] width 264 height 9
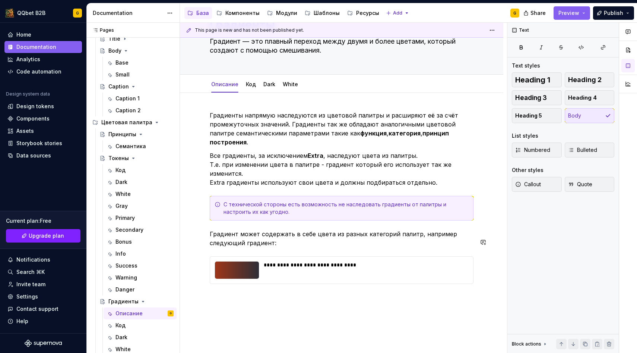
scroll to position [45, 0]
click at [293, 300] on div "This page is new and has not been published yet. Градиенты Градиент — это плавн…" at bounding box center [343, 188] width 327 height 330
click at [329, 305] on div "This page is new and has not been published yet. Градиенты Градиент — это плавн…" at bounding box center [343, 188] width 327 height 330
click at [313, 293] on div "This page is new and has not been published yet. Градиенты Градиент — это плавн…" at bounding box center [343, 188] width 327 height 330
click at [309, 311] on div "This page is new and has not been published yet. Градиенты Градиент — это плавн…" at bounding box center [343, 188] width 327 height 330
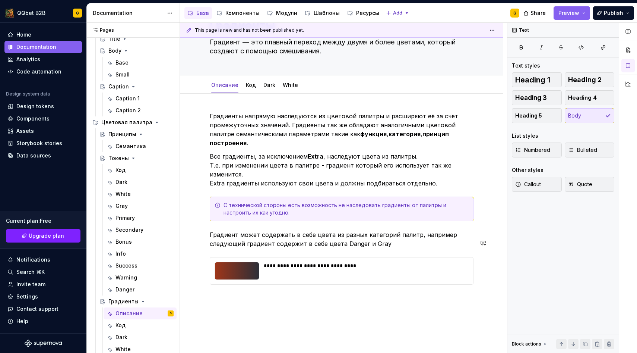
click at [361, 274] on div "Градиенты напрямую наследуются из цветовой палитры и расширяют её за счёт проме…" at bounding box center [342, 202] width 264 height 182
click at [543, 284] on div "Text Text styles Heading 1 Heading 2 Heading 3 Heading 4 Heading 5 Body List st…" at bounding box center [563, 188] width 111 height 330
click at [424, 290] on div "Градиенты напрямую наследуются из цветовой палитры и расширяют её за счёт проме…" at bounding box center [341, 247] width 323 height 306
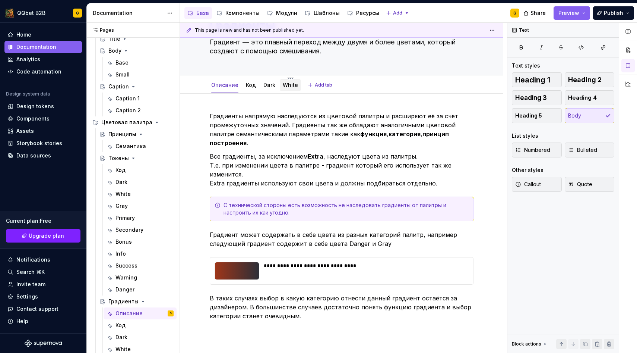
click at [285, 80] on div "White" at bounding box center [290, 84] width 15 height 9
click at [285, 84] on link "White" at bounding box center [290, 85] width 15 height 6
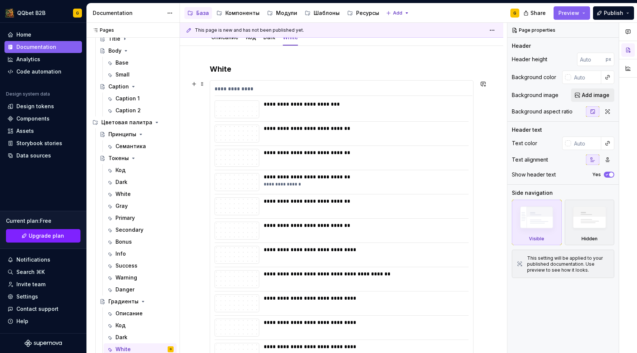
scroll to position [87, 0]
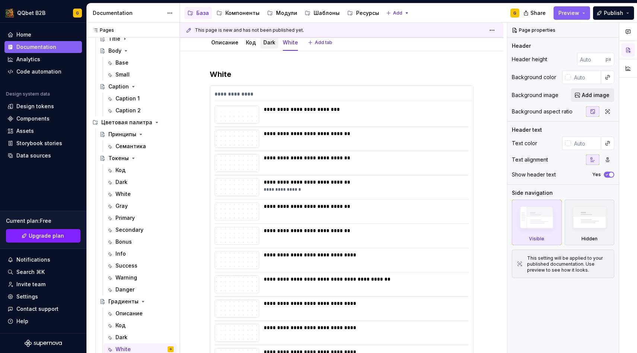
click at [263, 48] on div "Dark" at bounding box center [269, 43] width 18 height 12
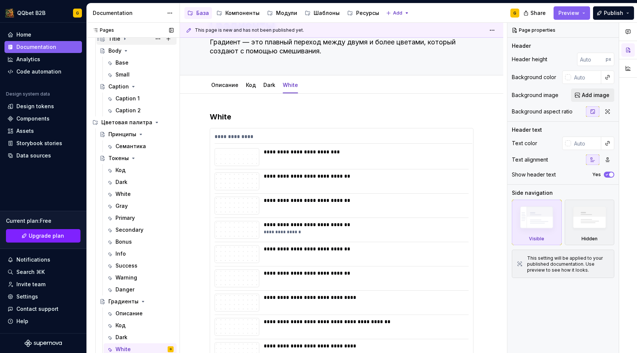
scroll to position [0, 0]
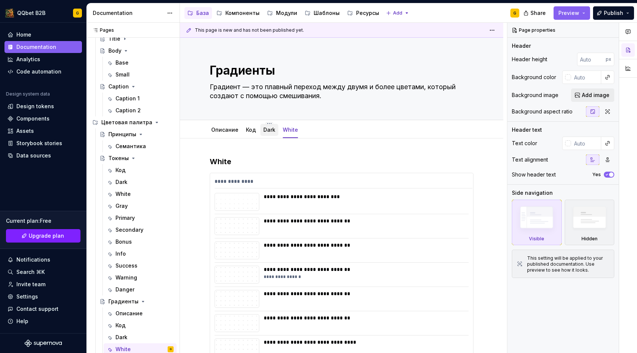
type textarea "*"
click at [312, 126] on button "Add tab" at bounding box center [321, 129] width 30 height 10
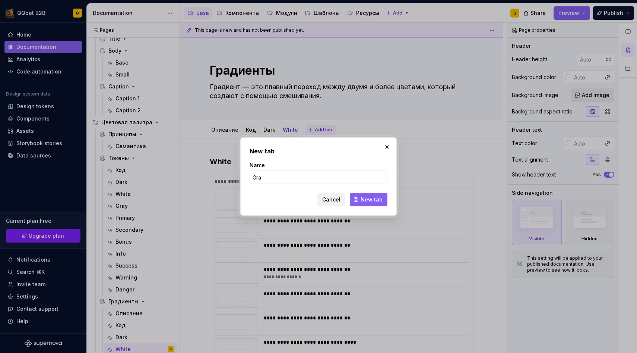
type input "Gray"
click at [364, 201] on span "New tab" at bounding box center [372, 199] width 22 height 7
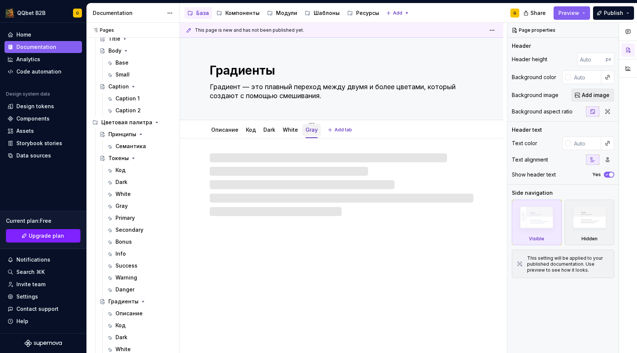
click at [303, 131] on div "Gray" at bounding box center [312, 130] width 18 height 12
click at [281, 158] on div at bounding box center [342, 184] width 264 height 63
type textarea "*"
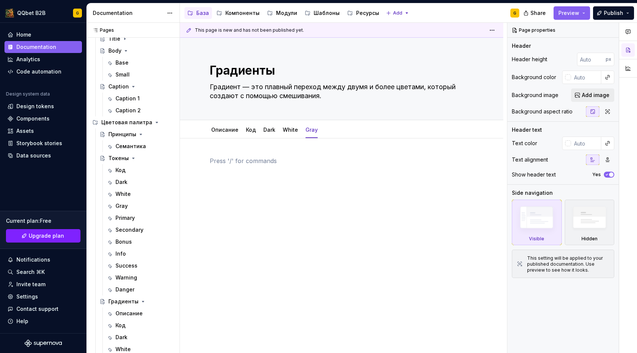
click at [266, 161] on p at bounding box center [342, 160] width 264 height 9
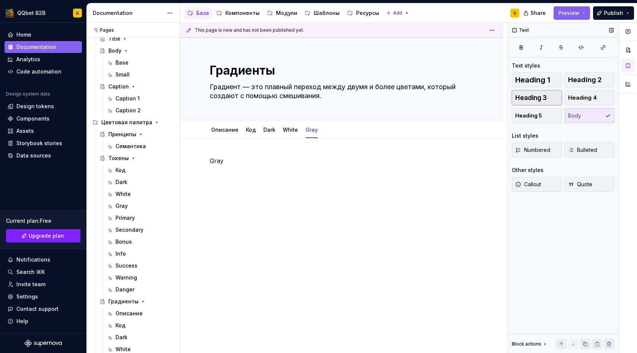
click at [523, 103] on button "Heading 3" at bounding box center [537, 97] width 50 height 15
click at [262, 162] on h3 "Gray" at bounding box center [342, 161] width 264 height 10
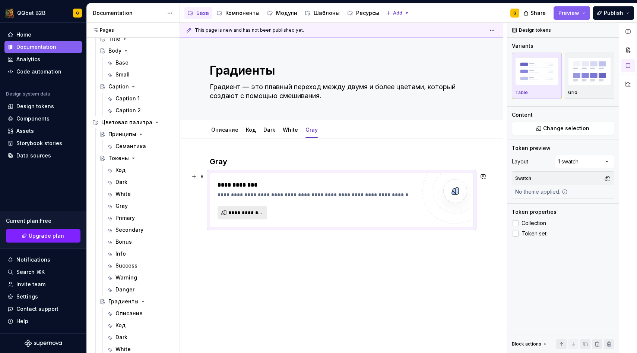
click at [238, 217] on button "**********" at bounding box center [243, 212] width 50 height 13
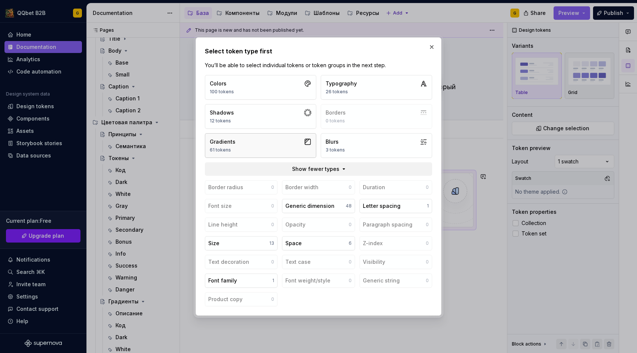
click at [234, 152] on button "Gradients 61 tokens" at bounding box center [260, 145] width 111 height 25
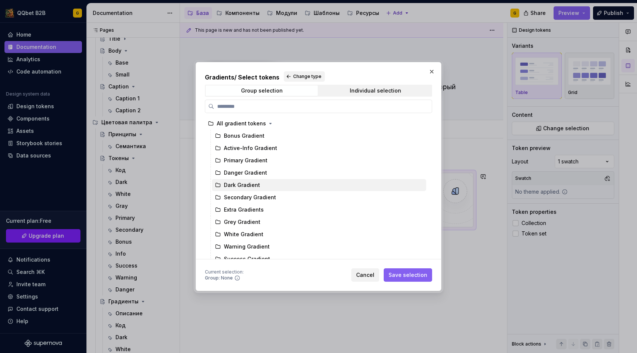
scroll to position [6, 0]
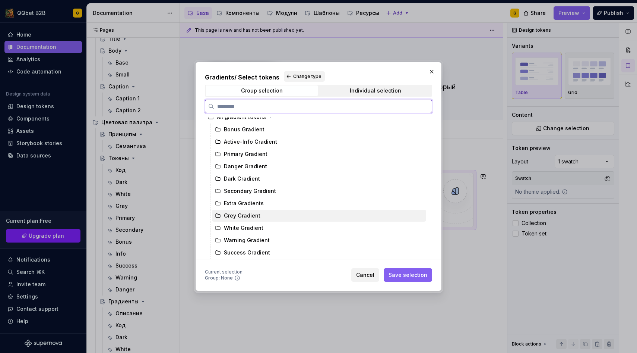
click at [247, 214] on div "Grey Gradient" at bounding box center [242, 215] width 37 height 7
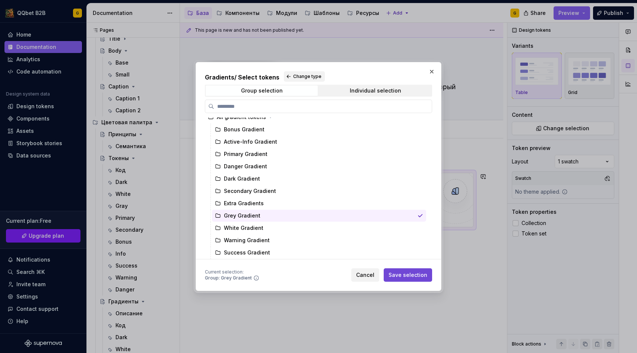
click at [407, 276] on span "Save selection" at bounding box center [408, 274] width 39 height 7
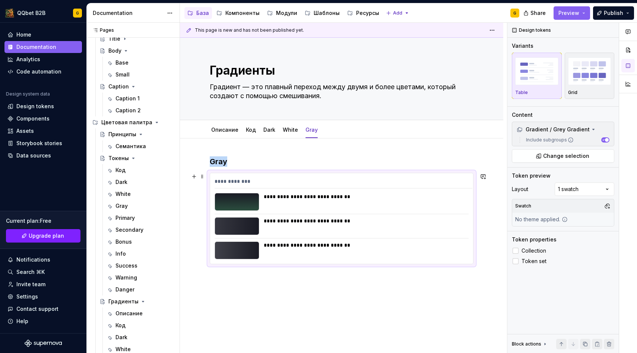
drag, startPoint x: 264, startPoint y: 196, endPoint x: 309, endPoint y: 196, distance: 44.7
click at [309, 196] on div "**********" at bounding box center [366, 196] width 204 height 7
click at [329, 129] on button "Add tab" at bounding box center [340, 129] width 30 height 10
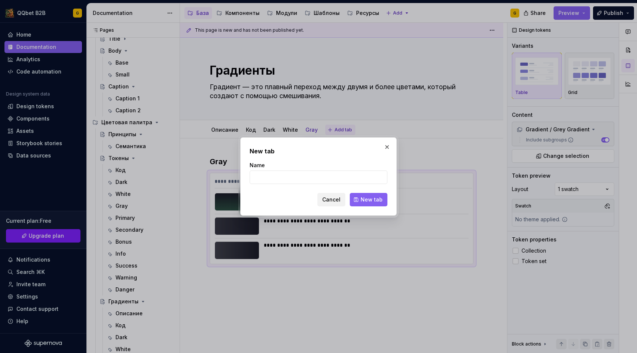
type textarea "*"
type input "З"
type input "Primary"
click at [363, 196] on span "New tab" at bounding box center [372, 199] width 22 height 7
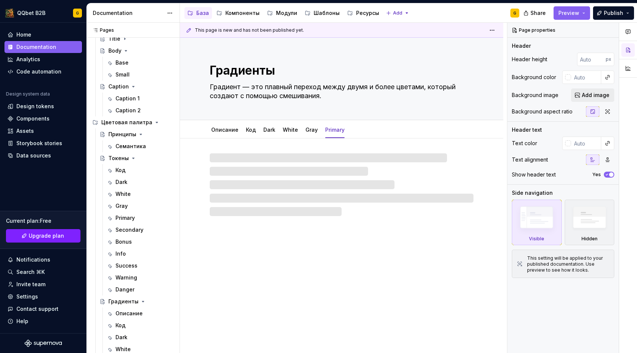
type textarea "*"
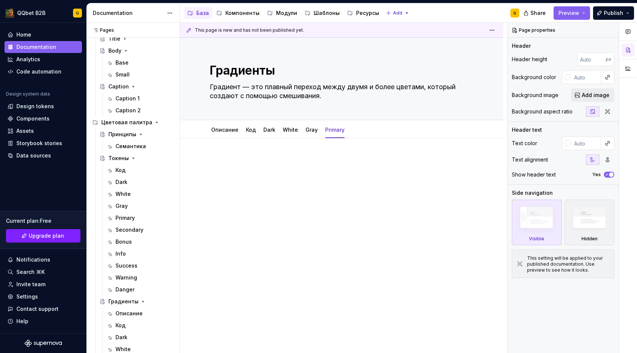
click at [312, 180] on div at bounding box center [342, 170] width 264 height 28
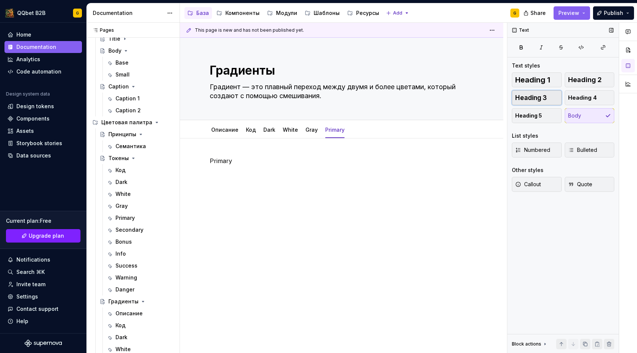
click at [516, 97] on span "Heading 3" at bounding box center [531, 97] width 32 height 7
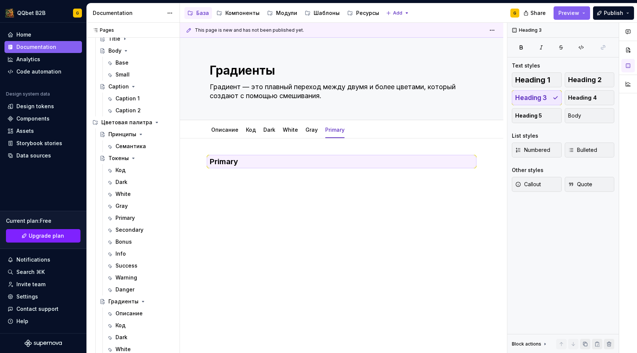
type textarea "*"
click at [262, 159] on h3 "Primary" at bounding box center [342, 161] width 264 height 10
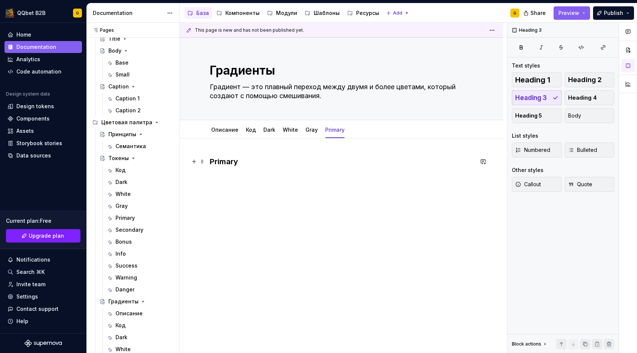
click at [245, 162] on h3 "Primary" at bounding box center [342, 161] width 264 height 10
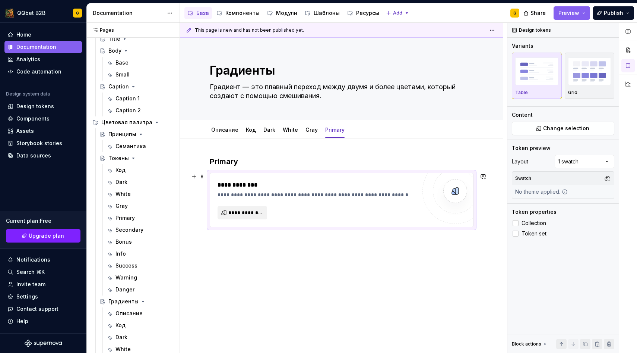
click at [239, 202] on div "**********" at bounding box center [317, 199] width 199 height 39
click at [239, 205] on div "**********" at bounding box center [317, 199] width 199 height 39
click at [239, 212] on span "**********" at bounding box center [245, 212] width 34 height 7
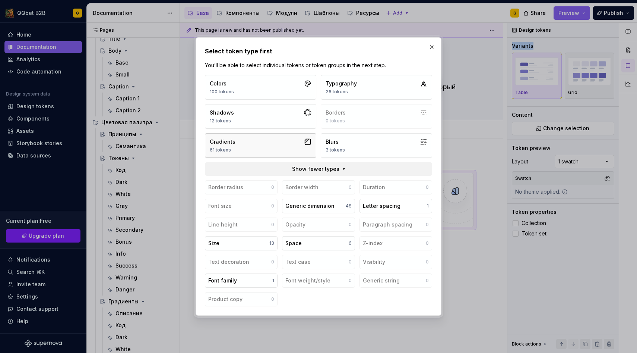
click at [256, 140] on button "Gradients 61 tokens" at bounding box center [260, 145] width 111 height 25
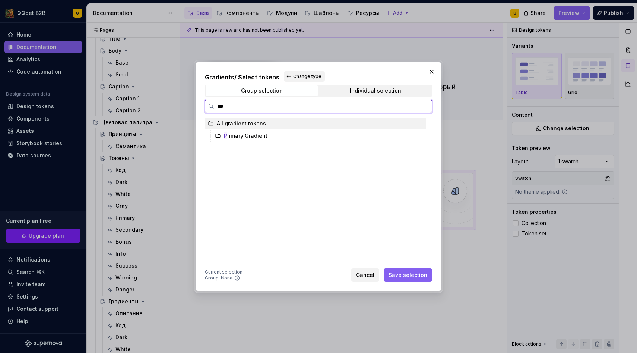
type input "****"
click at [275, 140] on div "Prim ary Gradient" at bounding box center [319, 136] width 214 height 12
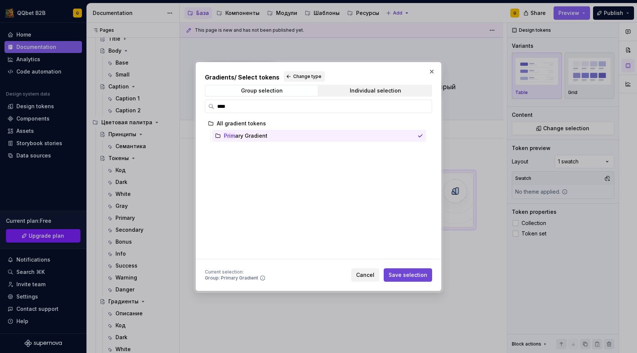
click at [395, 269] on button "Save selection" at bounding box center [408, 274] width 48 height 13
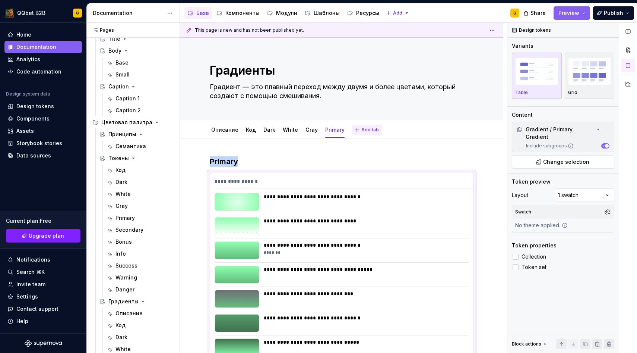
click at [361, 125] on button "Add tab" at bounding box center [367, 129] width 30 height 10
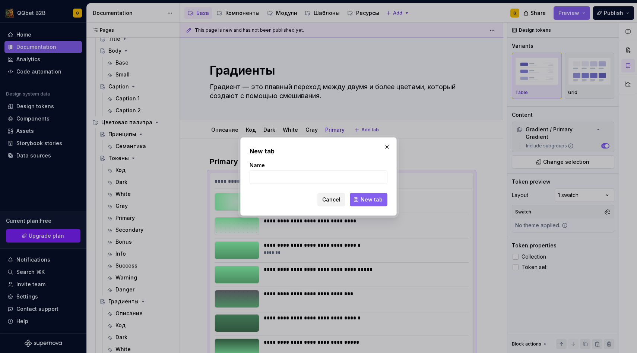
type textarea "*"
type input "Secondary"
click at [382, 208] on div "New tab Name Secondary Cancel New tab" at bounding box center [318, 176] width 157 height 78
click at [382, 207] on div "New tab Name Secondary Cancel New tab" at bounding box center [318, 176] width 157 height 78
click at [382, 205] on button "New tab" at bounding box center [369, 199] width 38 height 13
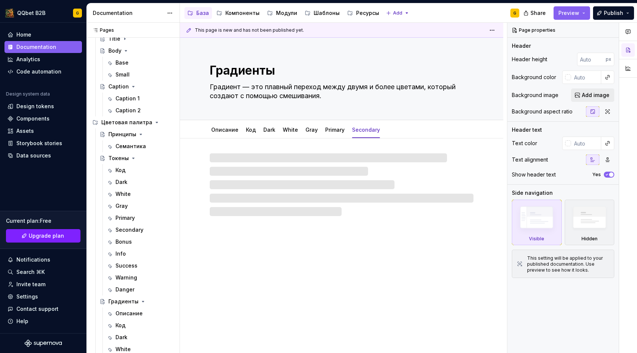
type textarea "*"
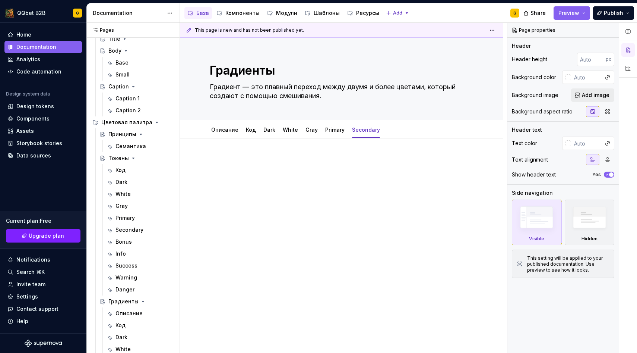
click at [334, 168] on div at bounding box center [342, 170] width 264 height 28
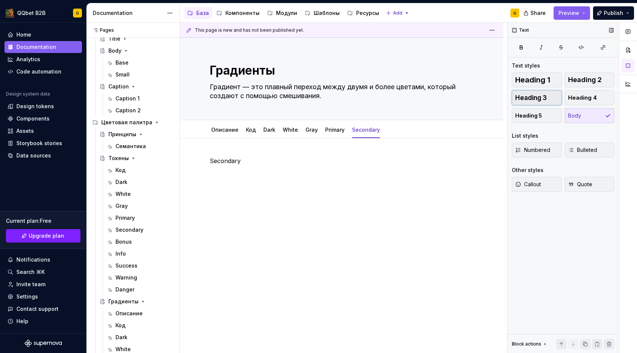
click at [557, 101] on button "Heading 3" at bounding box center [537, 97] width 50 height 15
click at [349, 162] on h3 "Secondary" at bounding box center [342, 161] width 264 height 10
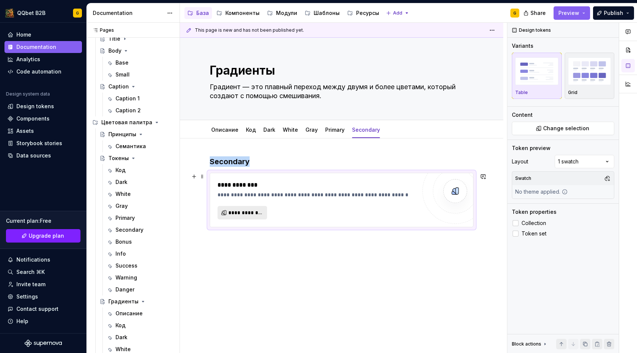
click at [240, 218] on button "**********" at bounding box center [243, 212] width 50 height 13
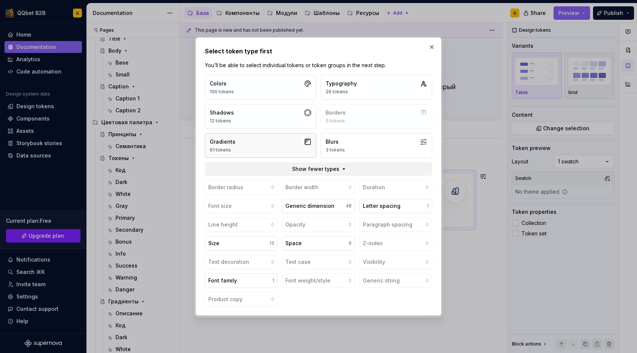
click at [260, 151] on button "Gradients 61 tokens" at bounding box center [260, 145] width 111 height 25
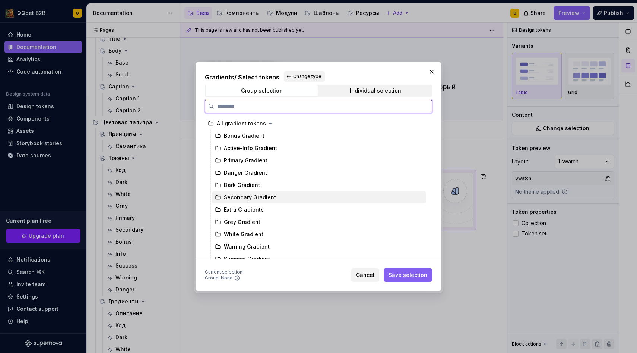
click at [253, 195] on div "Secondary Gradient" at bounding box center [250, 196] width 52 height 7
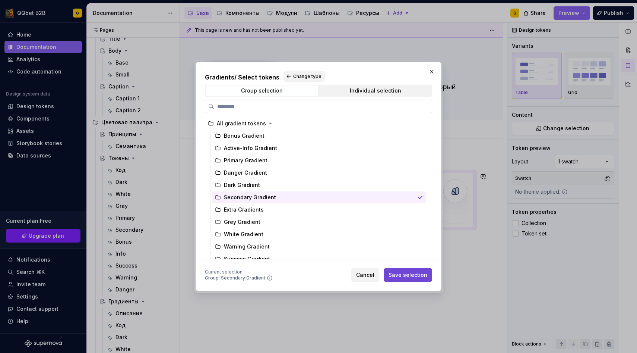
click at [399, 268] on button "Save selection" at bounding box center [408, 274] width 48 height 13
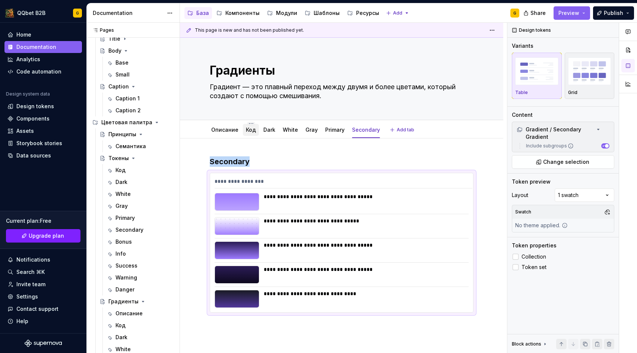
click at [246, 130] on link "Код" at bounding box center [251, 129] width 10 height 6
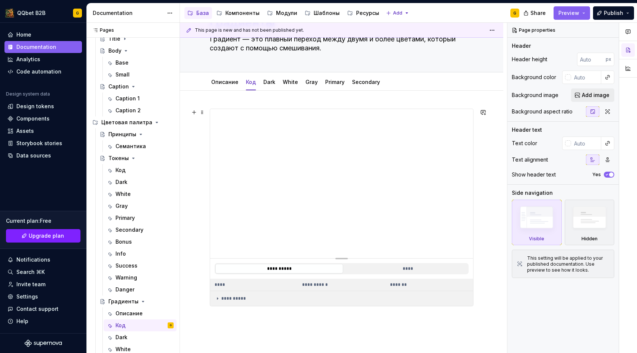
scroll to position [23, 0]
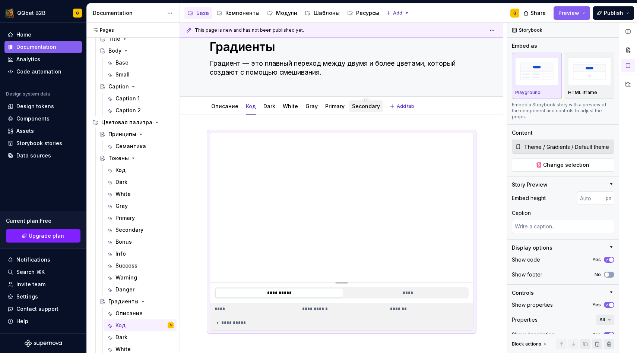
click at [361, 110] on div "Secondary" at bounding box center [366, 106] width 28 height 9
click at [370, 112] on div "Secondary" at bounding box center [366, 106] width 34 height 12
click at [397, 105] on span "Add tab" at bounding box center [406, 106] width 18 height 6
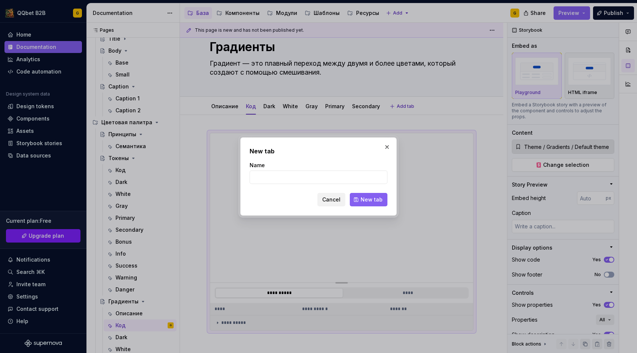
type textarea "*"
type input "Bonus"
click at [375, 203] on span "New tab" at bounding box center [372, 199] width 22 height 7
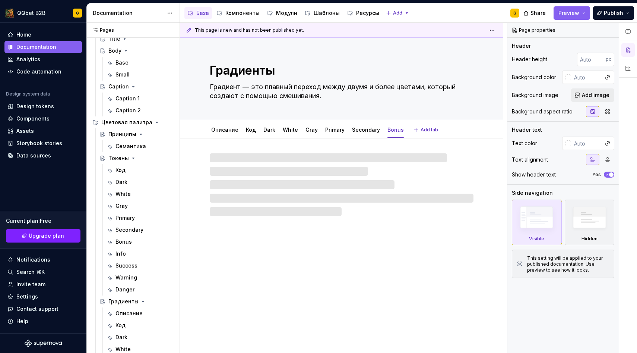
click at [392, 110] on div "Градиенты Градиент — это плавный переход между двумя и более цветами, который с…" at bounding box center [342, 79] width 264 height 82
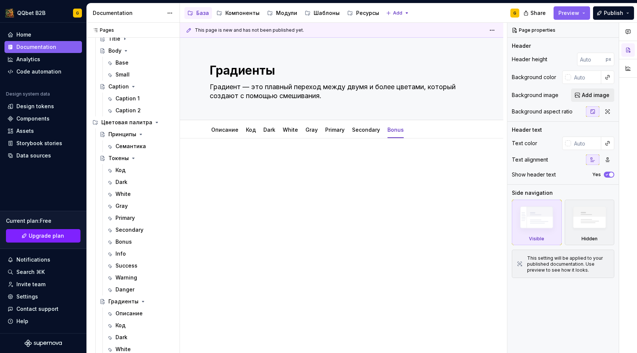
click at [284, 170] on div at bounding box center [342, 170] width 264 height 28
type textarea "*"
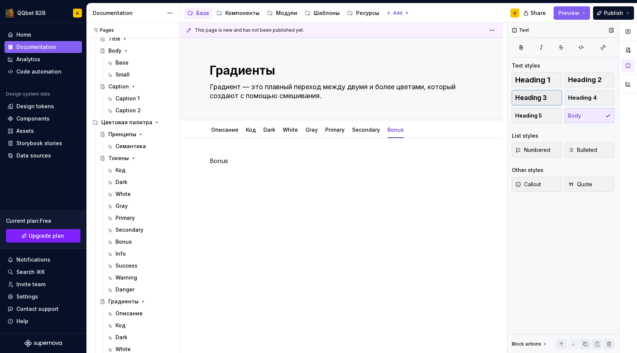
click at [524, 102] on button "Heading 3" at bounding box center [537, 97] width 50 height 15
click at [319, 169] on div "Bonus" at bounding box center [342, 170] width 264 height 28
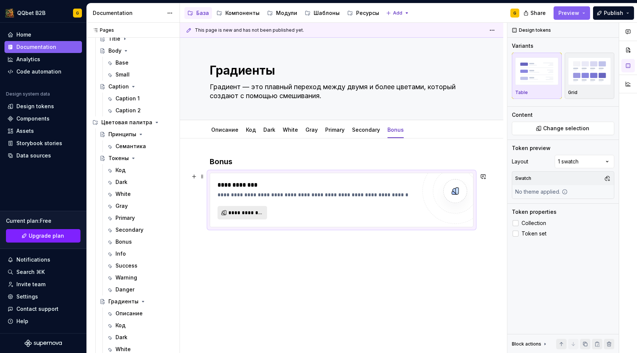
click at [218, 214] on button "**********" at bounding box center [243, 212] width 50 height 13
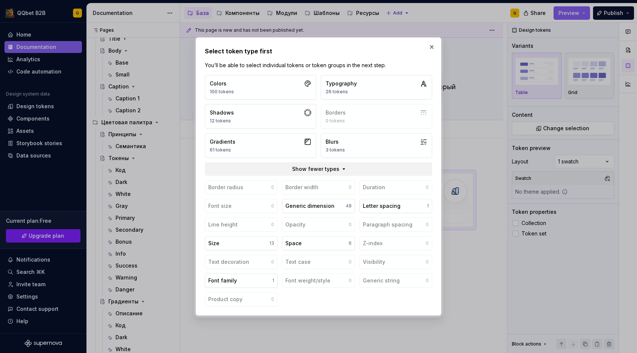
click at [284, 129] on div "Colors 100 tokens Typography 26 tokens Shadows 12 tokens Borders 0 tokens Gradi…" at bounding box center [318, 116] width 227 height 83
click at [280, 140] on button "Gradients 61 tokens" at bounding box center [260, 145] width 111 height 25
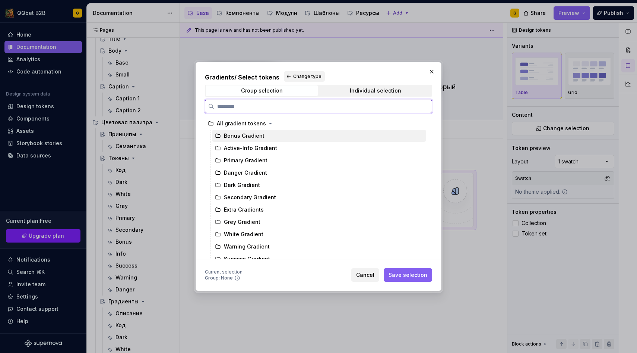
click at [270, 136] on div "Bonus Gradient" at bounding box center [319, 136] width 214 height 12
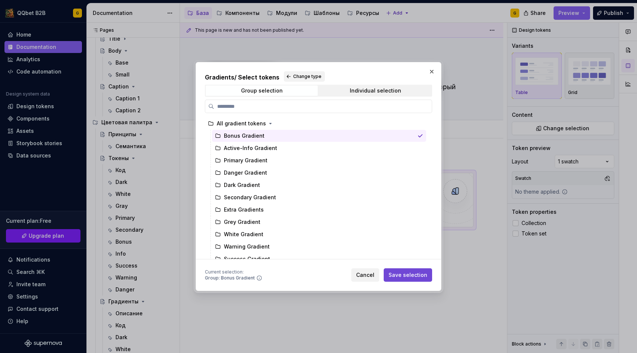
click at [400, 268] on button "Save selection" at bounding box center [408, 274] width 48 height 13
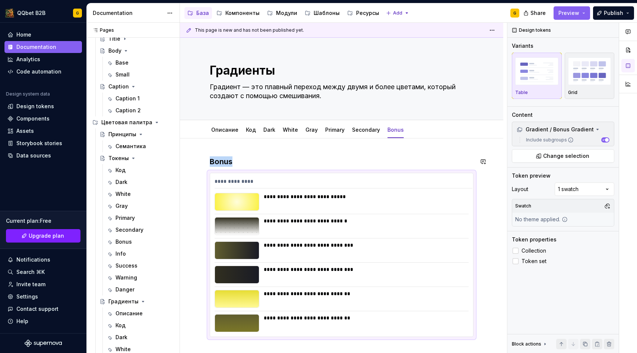
type textarea "*"
click at [421, 128] on span "Add tab" at bounding box center [430, 130] width 18 height 6
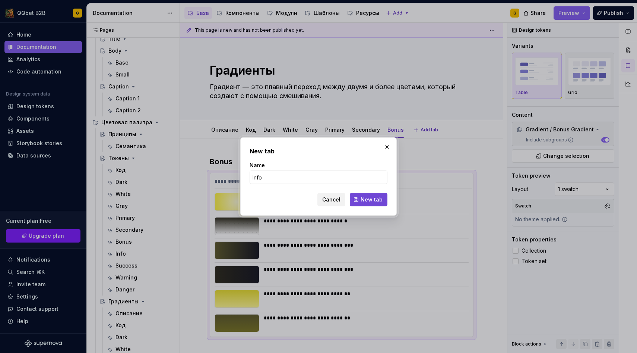
type input "Info"
click at [369, 198] on span "New tab" at bounding box center [372, 199] width 22 height 7
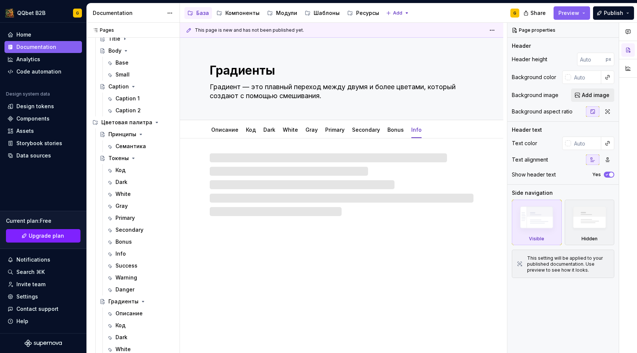
type textarea "*"
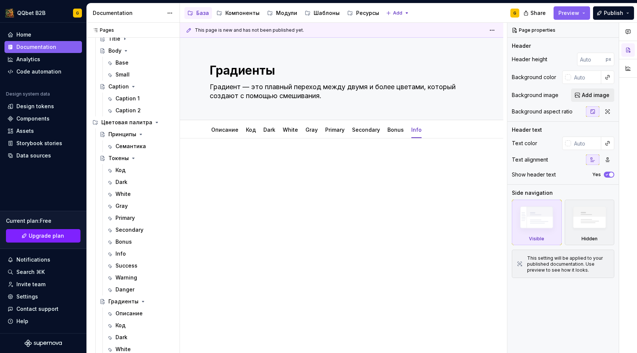
click at [313, 174] on div at bounding box center [342, 170] width 264 height 28
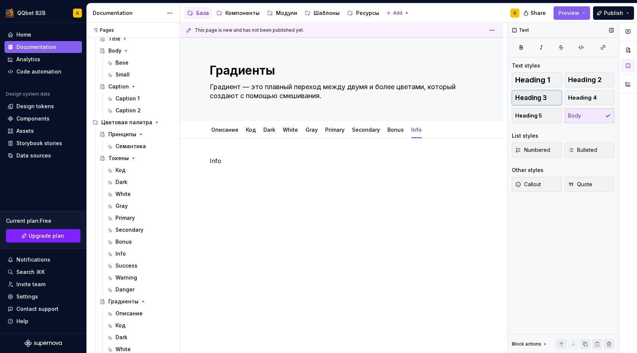
click at [542, 99] on span "Heading 3" at bounding box center [531, 97] width 32 height 7
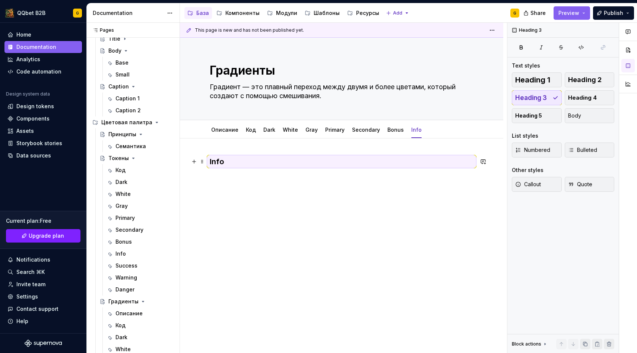
click at [284, 161] on h3 "Info" at bounding box center [342, 161] width 264 height 10
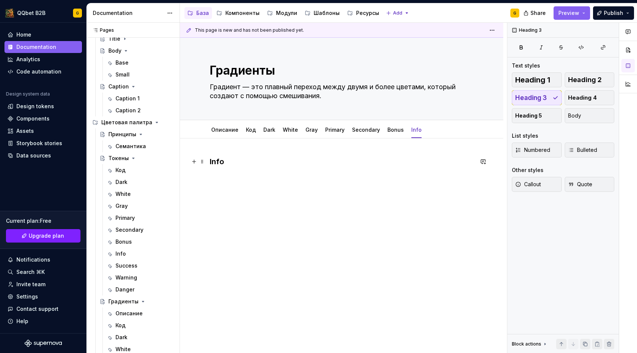
click at [284, 161] on h3 "Info" at bounding box center [342, 161] width 264 height 10
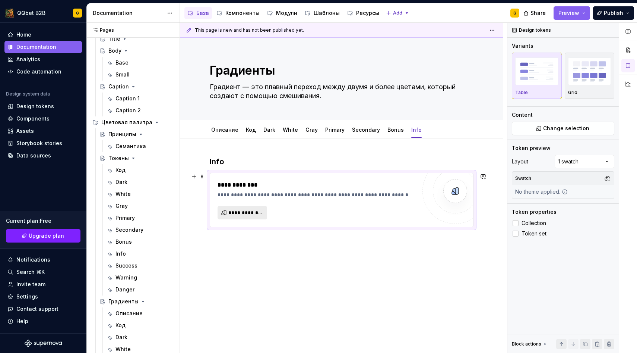
click at [231, 217] on button "**********" at bounding box center [243, 212] width 50 height 13
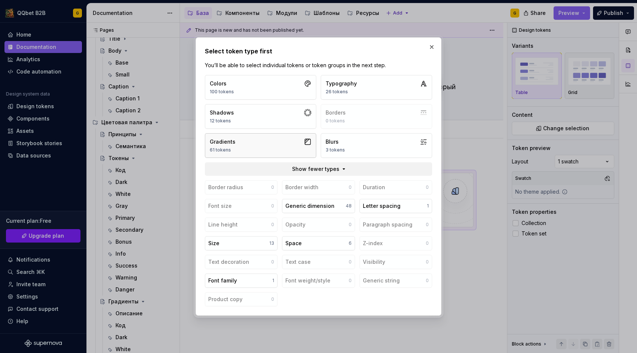
click at [282, 153] on button "Gradients 61 tokens" at bounding box center [260, 145] width 111 height 25
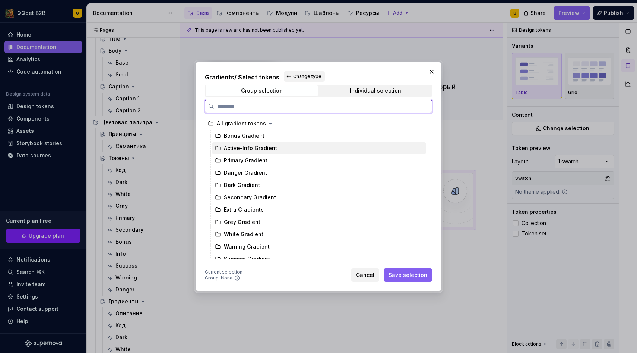
click at [272, 146] on div "Active-Info Gradient" at bounding box center [250, 147] width 53 height 7
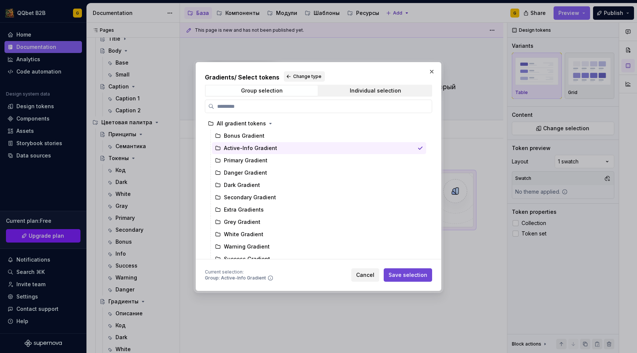
click at [423, 271] on span "Save selection" at bounding box center [408, 274] width 39 height 7
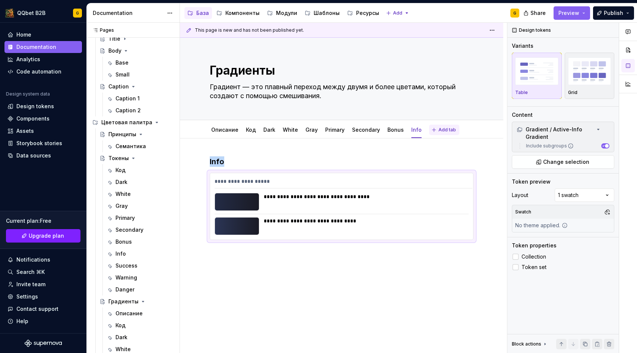
click at [432, 134] on button "Add tab" at bounding box center [444, 129] width 30 height 10
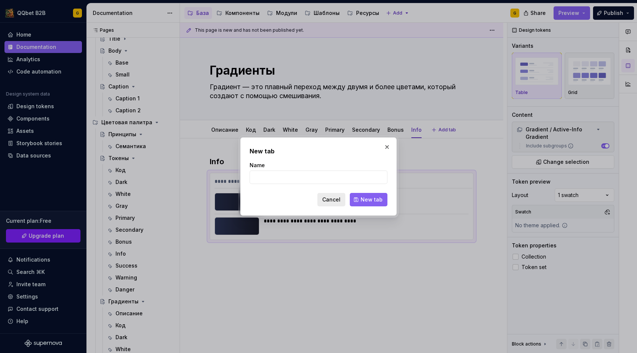
click at [339, 199] on span "Cancel" at bounding box center [331, 199] width 18 height 7
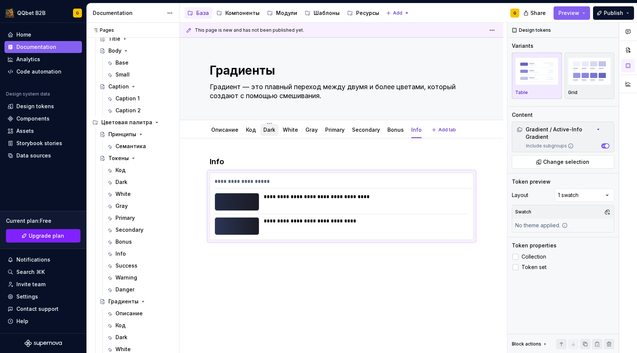
click at [270, 129] on link "Dark" at bounding box center [269, 129] width 12 height 6
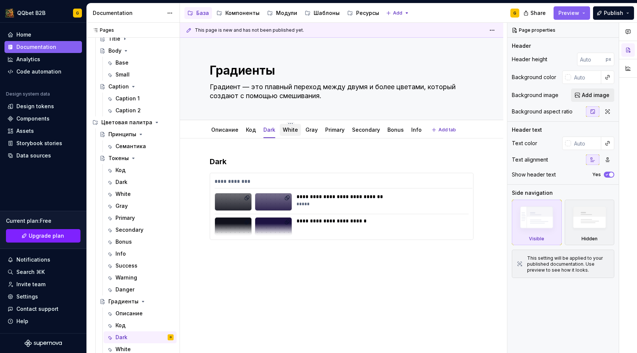
click at [293, 132] on link "White" at bounding box center [290, 129] width 15 height 6
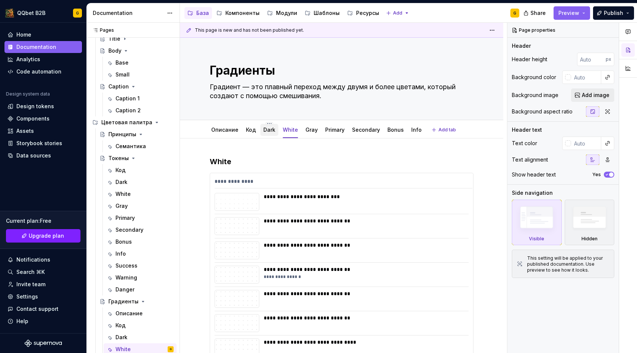
click at [269, 130] on link "Dark" at bounding box center [269, 129] width 12 height 6
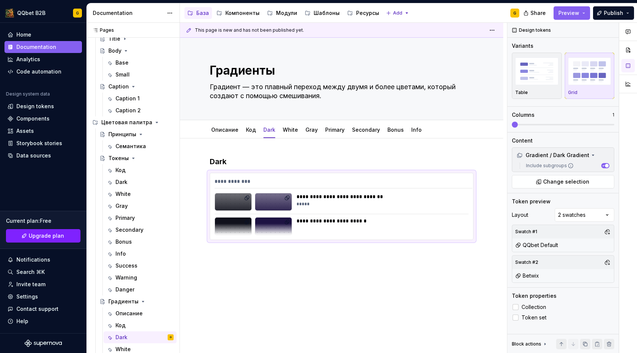
click at [311, 208] on div "**********" at bounding box center [381, 202] width 168 height 18
click at [281, 229] on div at bounding box center [273, 225] width 37 height 17
click at [544, 124] on span at bounding box center [547, 124] width 6 height 6
click at [571, 14] on span "Preview" at bounding box center [569, 12] width 21 height 7
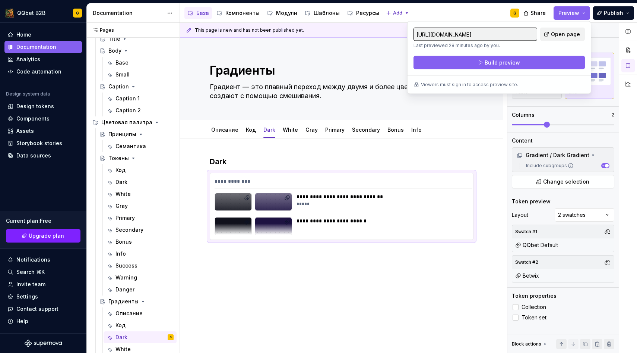
click at [549, 54] on div "https://able-crimson-trout.preview.supernova-docs.io/latest/baza/czvetovaya-pal…" at bounding box center [499, 49] width 171 height 42
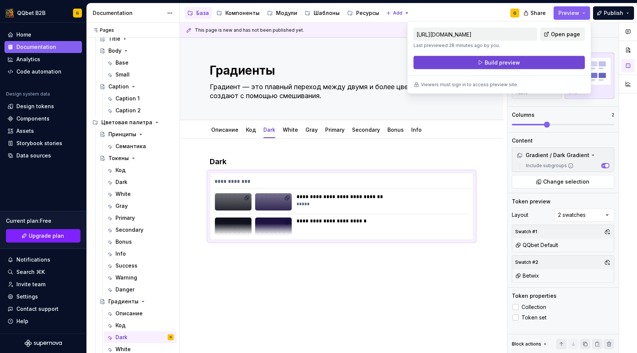
click at [538, 63] on button "Build preview" at bounding box center [499, 62] width 171 height 13
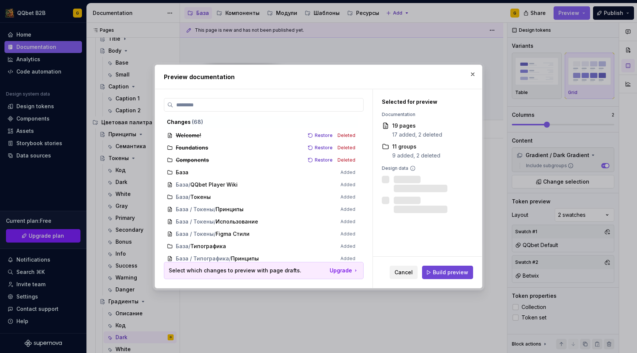
click at [443, 269] on span "Build preview" at bounding box center [450, 271] width 35 height 7
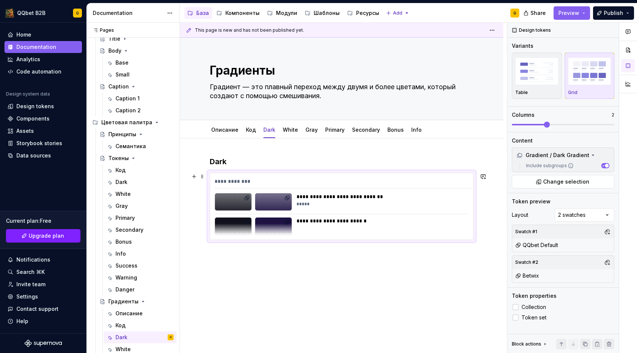
click at [338, 189] on div "**********" at bounding box center [341, 206] width 263 height 66
click at [541, 76] on img "button" at bounding box center [536, 70] width 43 height 27
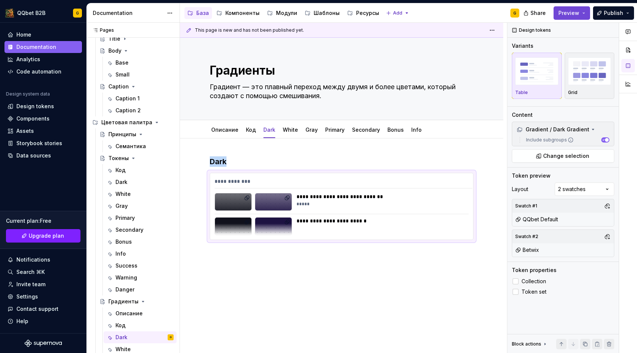
click at [582, 9] on button "Preview" at bounding box center [572, 12] width 37 height 13
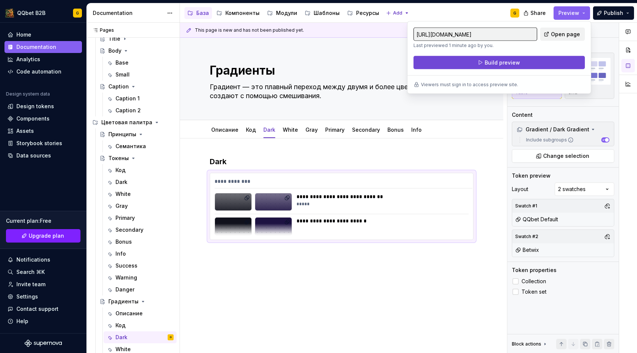
click at [498, 67] on button "Build preview" at bounding box center [499, 62] width 171 height 13
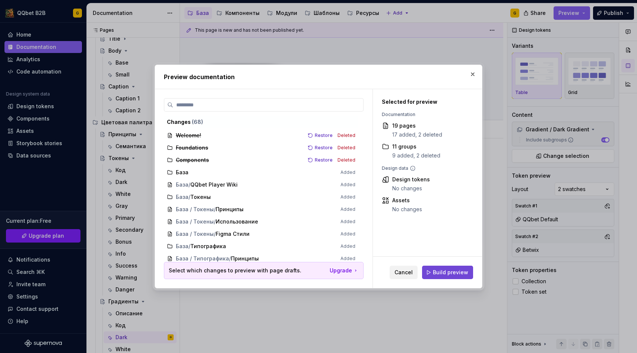
click at [454, 277] on button "Build preview" at bounding box center [447, 271] width 51 height 13
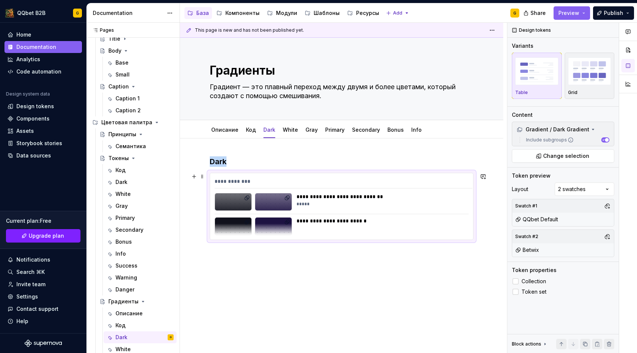
click at [294, 195] on div "**********" at bounding box center [342, 202] width 254 height 18
click at [599, 75] on img "button" at bounding box center [589, 70] width 43 height 27
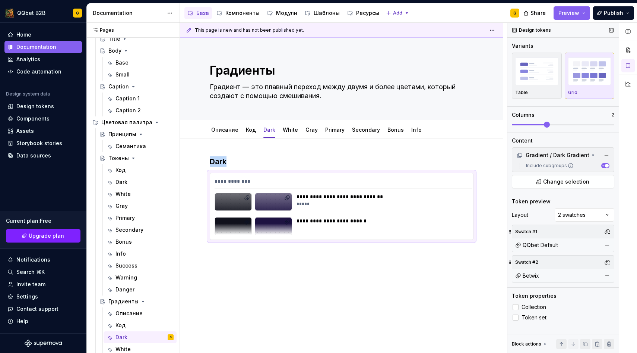
click at [544, 124] on span at bounding box center [547, 124] width 6 height 6
click at [576, 16] on span "Preview" at bounding box center [569, 12] width 21 height 7
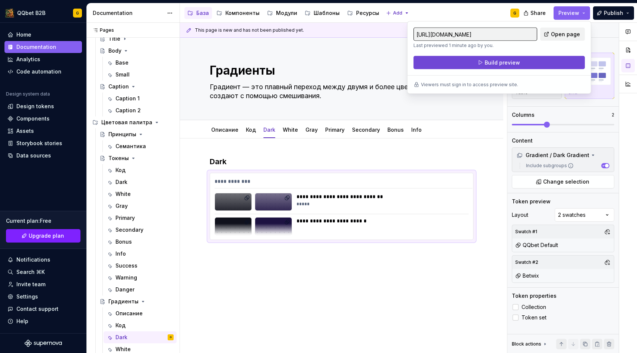
click at [509, 69] on button "Build preview" at bounding box center [499, 62] width 171 height 13
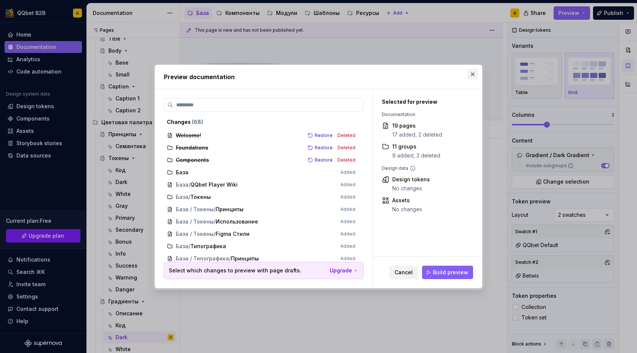
click at [469, 76] on button "button" at bounding box center [473, 74] width 10 height 10
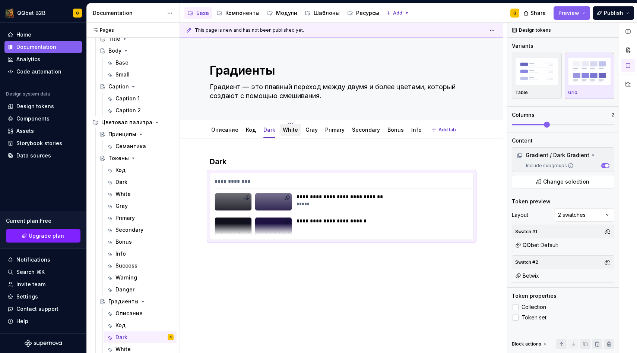
click at [286, 134] on div "White" at bounding box center [290, 130] width 21 height 12
click at [288, 128] on link "White" at bounding box center [290, 129] width 15 height 6
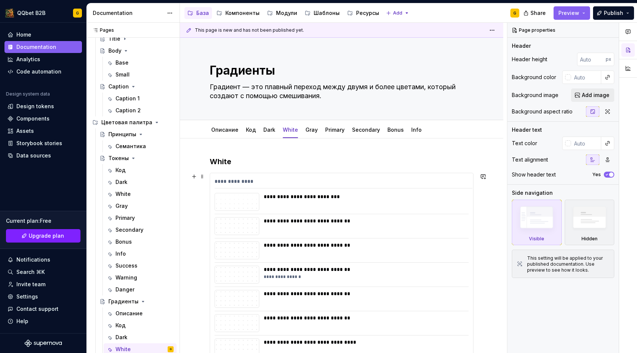
click at [334, 221] on div "**********" at bounding box center [366, 220] width 204 height 7
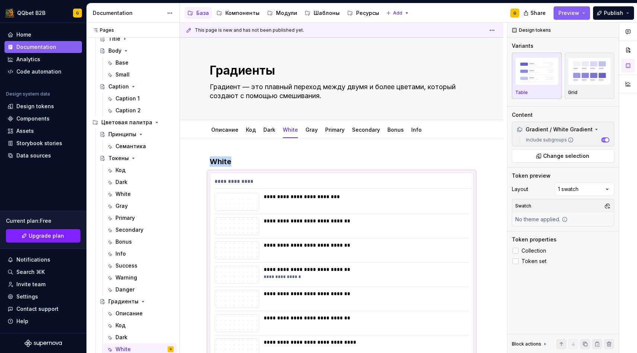
click at [576, 193] on div "Comments Open comments No comments yet Select ‘Comment’ from the block context …" at bounding box center [573, 188] width 130 height 330
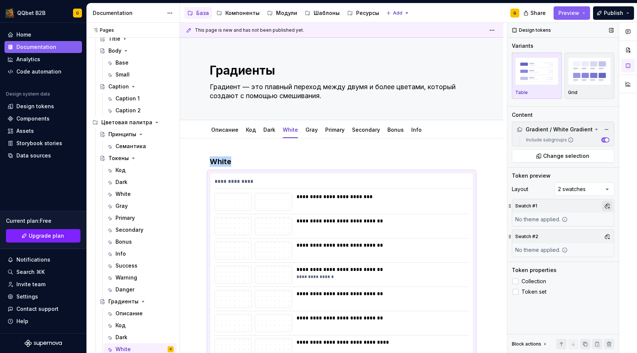
click at [603, 205] on button "button" at bounding box center [607, 205] width 10 height 10
click at [565, 233] on div "QQbet Default" at bounding box center [556, 233] width 38 height 7
click at [597, 275] on div "Comments Open comments No comments yet Select ‘Comment’ from the block context …" at bounding box center [573, 188] width 130 height 330
click at [609, 233] on button "button" at bounding box center [607, 236] width 10 height 10
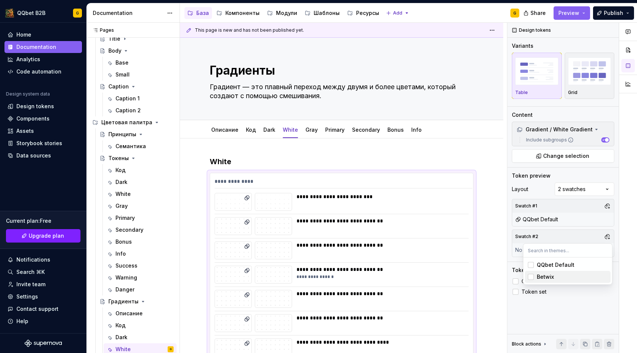
click at [548, 281] on span "Betwix" at bounding box center [568, 277] width 86 height 12
click at [575, 315] on div "Comments Open comments No comments yet Select ‘Comment’ from the block context …" at bounding box center [573, 188] width 130 height 330
click at [568, 86] on div "button" at bounding box center [589, 71] width 43 height 31
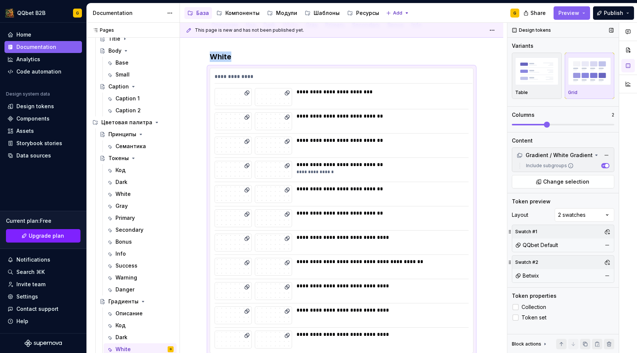
click at [544, 123] on span at bounding box center [547, 124] width 6 height 6
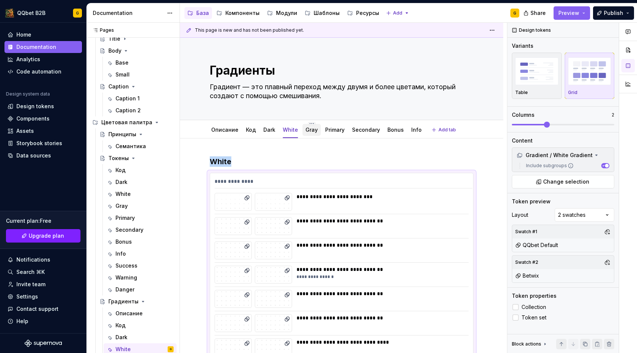
click at [306, 132] on link "Gray" at bounding box center [312, 129] width 12 height 6
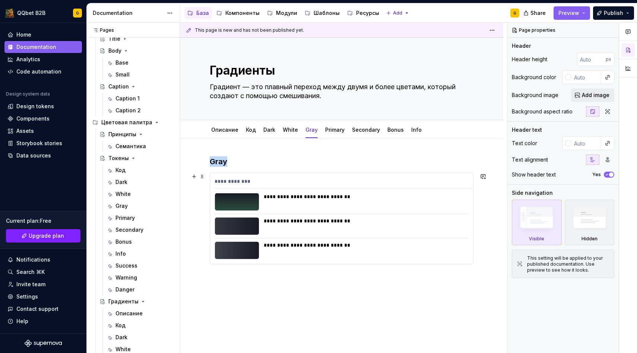
click at [329, 247] on div "**********" at bounding box center [366, 244] width 204 height 7
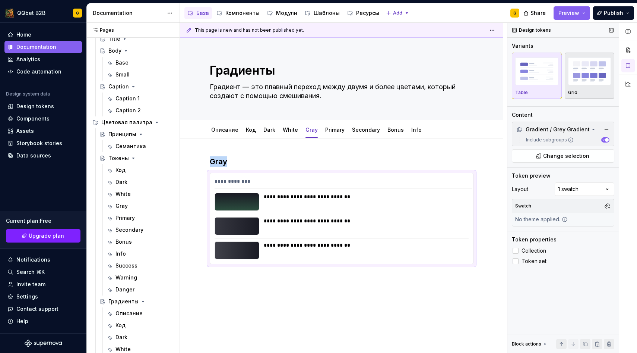
click at [579, 95] on button "Grid" at bounding box center [590, 76] width 50 height 46
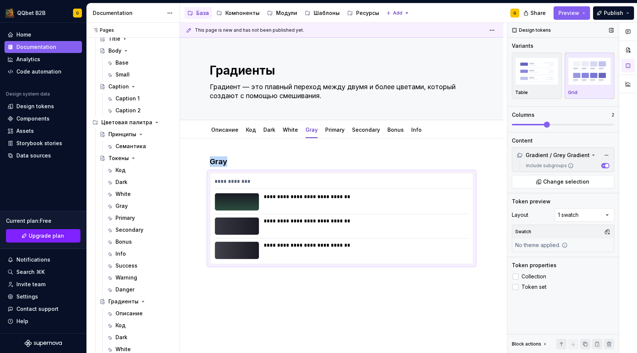
click at [544, 127] on span at bounding box center [547, 124] width 6 height 6
click at [576, 217] on div "Comments Open comments No comments yet Select ‘Comment’ from the block context …" at bounding box center [573, 188] width 130 height 330
drag, startPoint x: 571, startPoint y: 234, endPoint x: 571, endPoint y: 247, distance: 12.3
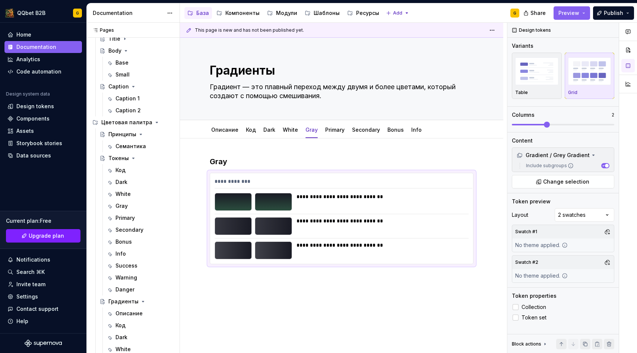
click at [571, 247] on div "Swatch #1 No theme applied." at bounding box center [563, 238] width 102 height 28
click at [608, 231] on button "button" at bounding box center [607, 231] width 10 height 10
click at [566, 266] on span "Betwix" at bounding box center [568, 272] width 86 height 12
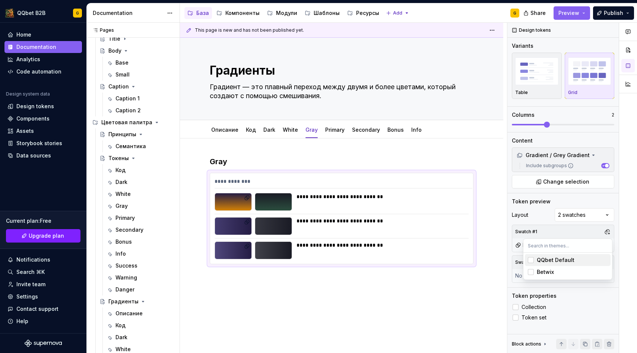
click at [567, 258] on div "QQbet Default" at bounding box center [556, 259] width 38 height 7
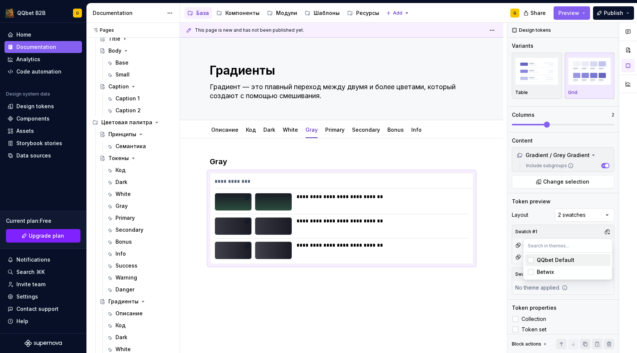
click at [561, 260] on div "QQbet Default" at bounding box center [556, 259] width 38 height 7
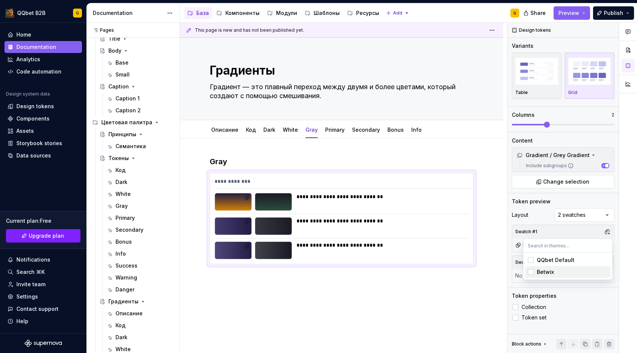
click at [553, 271] on div "Betwix" at bounding box center [545, 271] width 17 height 7
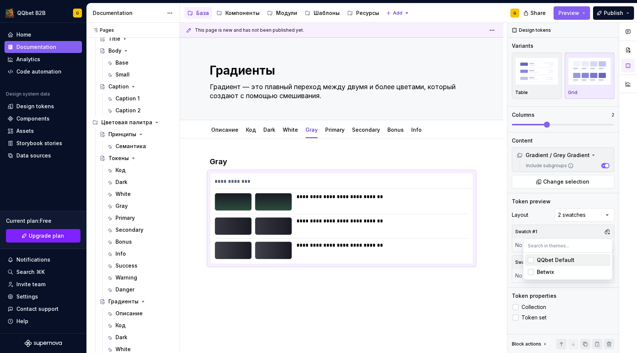
click at [562, 264] on span "QQbet Default" at bounding box center [568, 260] width 86 height 12
click at [556, 274] on div "Betwix" at bounding box center [572, 271] width 71 height 7
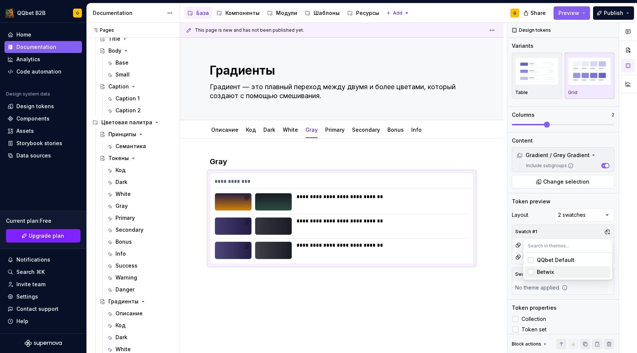
click at [556, 274] on div "Betwix" at bounding box center [572, 271] width 71 height 7
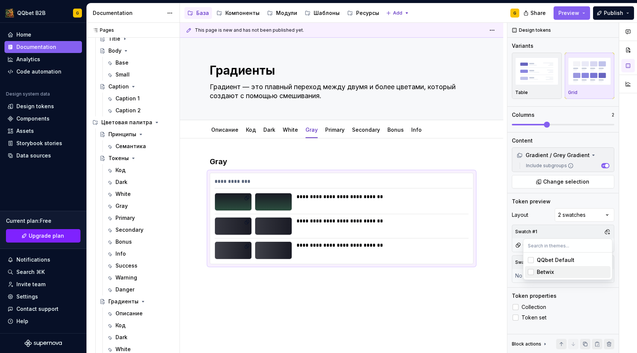
click at [596, 296] on div "Comments Open comments No comments yet Select ‘Comment’ from the block context …" at bounding box center [573, 188] width 130 height 330
click at [607, 262] on button "button" at bounding box center [607, 262] width 10 height 10
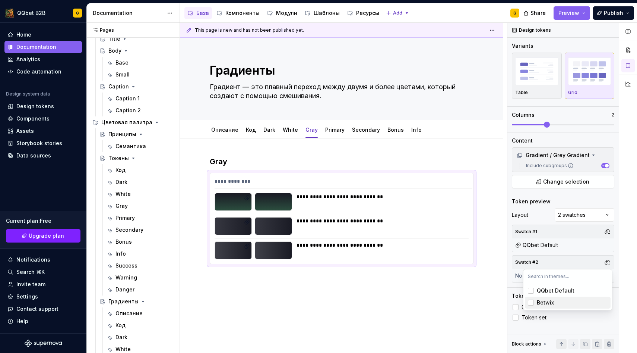
click at [544, 304] on div "Betwix" at bounding box center [545, 301] width 17 height 7
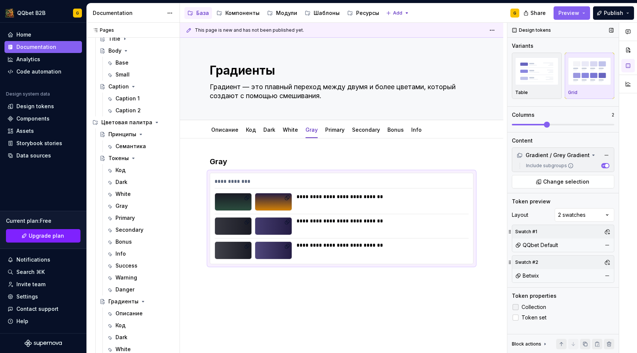
click at [575, 311] on div "Comments Open comments No comments yet Select ‘Comment’ from the block context …" at bounding box center [573, 188] width 130 height 330
click at [331, 128] on link "Primary" at bounding box center [334, 129] width 19 height 6
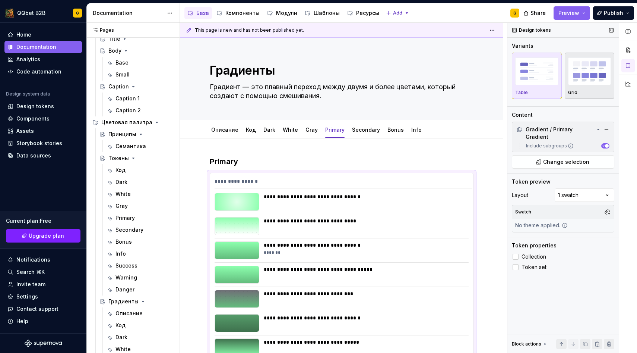
click at [577, 78] on img "button" at bounding box center [589, 70] width 43 height 27
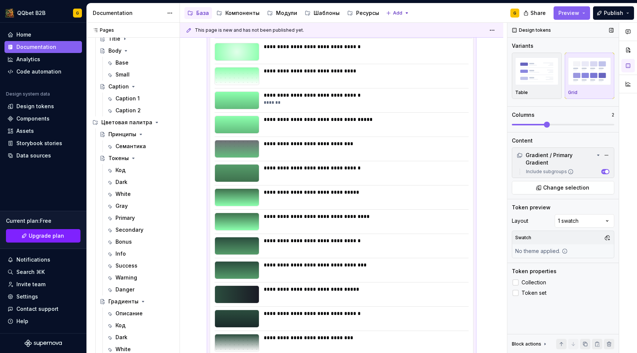
click at [544, 126] on span at bounding box center [547, 124] width 6 height 6
click at [571, 220] on div "Comments Open comments No comments yet Select ‘Comment’ from the block context …" at bounding box center [573, 188] width 130 height 330
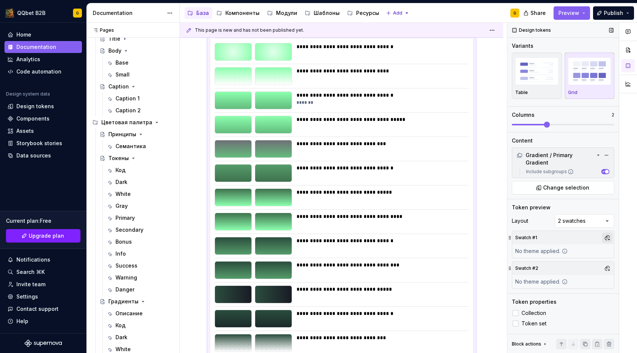
click at [609, 232] on button "button" at bounding box center [607, 237] width 10 height 10
click at [563, 257] on div "QQbet Default" at bounding box center [556, 259] width 38 height 7
click at [600, 300] on div "Comments Open comments No comments yet Select ‘Comment’ from the block context …" at bounding box center [573, 188] width 130 height 330
click at [610, 265] on button "button" at bounding box center [607, 268] width 10 height 10
click at [550, 301] on div "Betwix" at bounding box center [545, 301] width 17 height 7
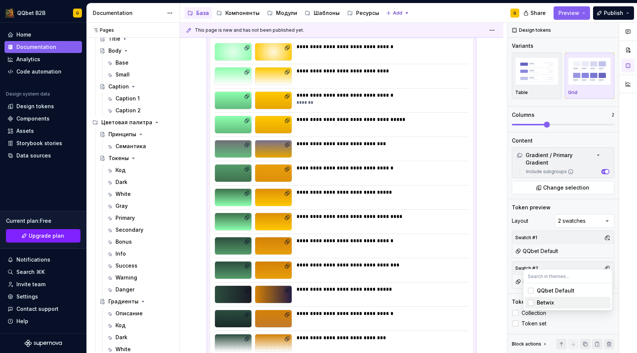
click at [592, 328] on div "Comments Open comments No comments yet Select ‘Comment’ from the block context …" at bounding box center [573, 188] width 130 height 330
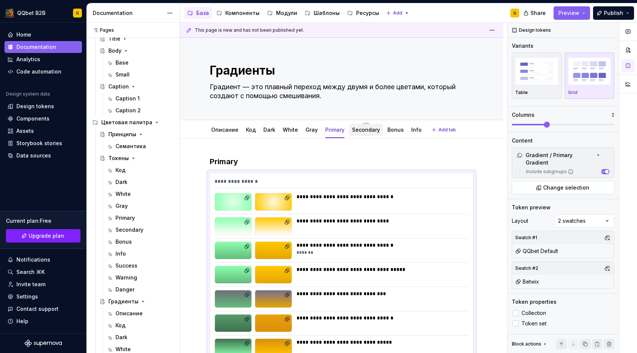
click at [365, 129] on link "Secondary" at bounding box center [366, 129] width 28 height 6
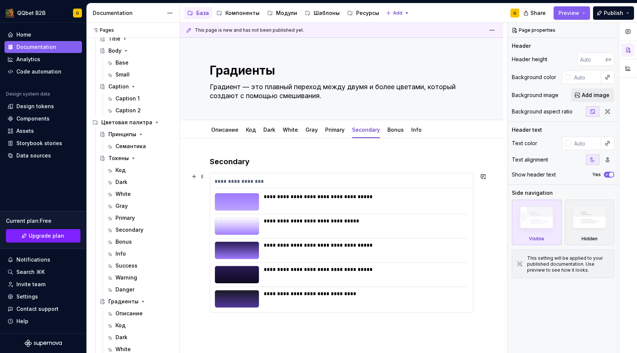
click at [260, 193] on div "**********" at bounding box center [342, 202] width 254 height 18
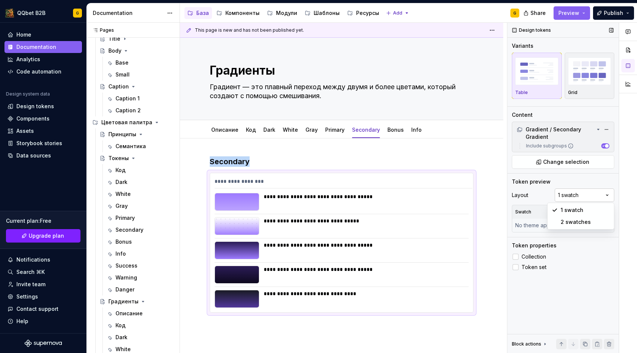
click at [575, 200] on div "Comments Open comments No comments yet Select ‘Comment’ from the block context …" at bounding box center [573, 188] width 130 height 330
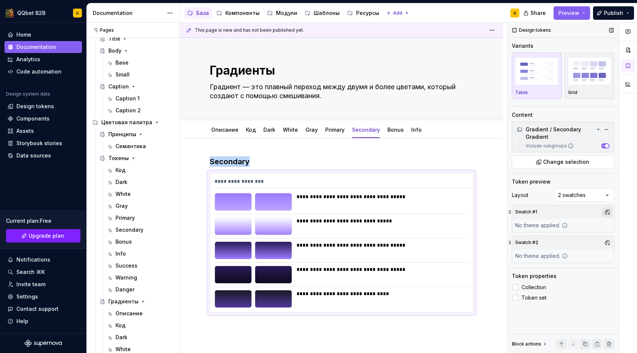
click at [610, 213] on button "button" at bounding box center [607, 211] width 10 height 10
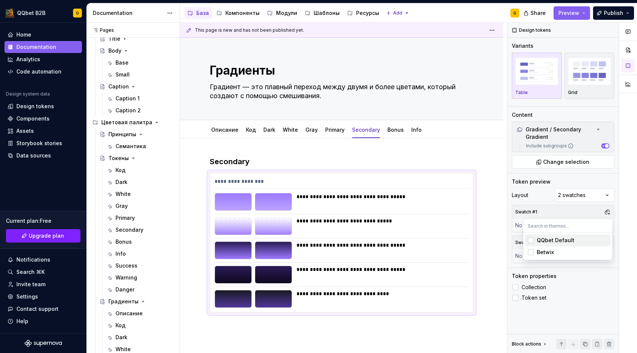
click at [566, 244] on span "QQbet Default" at bounding box center [568, 240] width 86 height 12
click at [607, 278] on div "Comments Open comments No comments yet Select ‘Comment’ from the block context …" at bounding box center [573, 188] width 130 height 330
click at [607, 241] on button "button" at bounding box center [607, 242] width 10 height 10
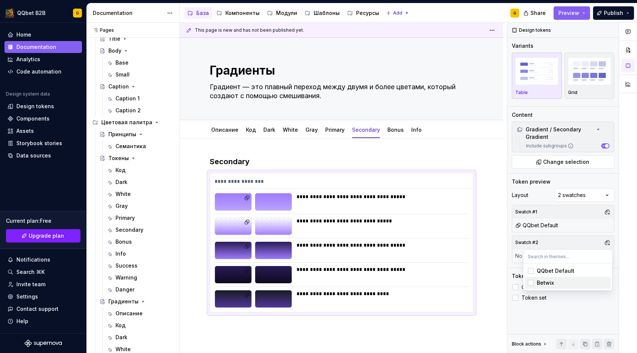
click at [537, 284] on div "Betwix" at bounding box center [545, 282] width 17 height 7
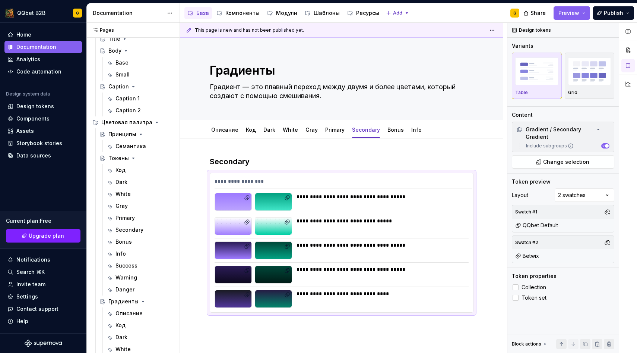
click at [582, 305] on div "Comments Open comments No comments yet Select ‘Comment’ from the block context …" at bounding box center [573, 188] width 130 height 330
click at [573, 83] on img "button" at bounding box center [589, 70] width 43 height 27
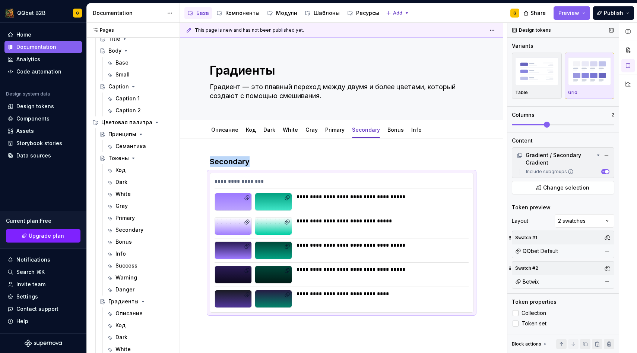
click at [544, 124] on span at bounding box center [547, 124] width 6 height 6
click at [398, 131] on link "Bonus" at bounding box center [396, 129] width 16 height 6
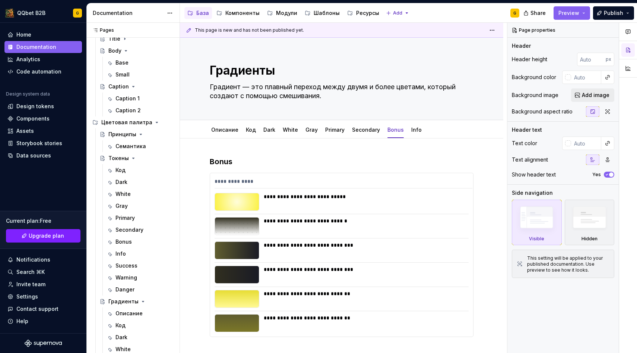
click at [322, 204] on div "**********" at bounding box center [364, 202] width 200 height 18
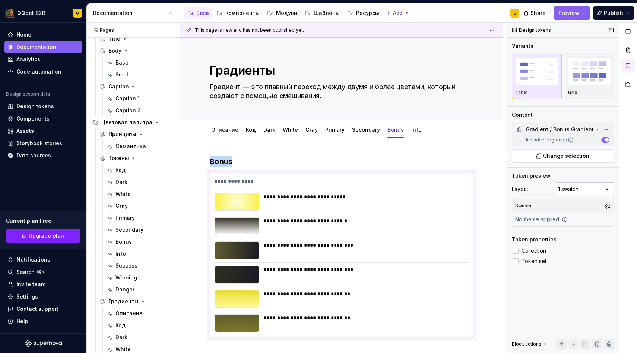
click at [578, 183] on div "Comments Open comments No comments yet Select ‘Comment’ from the block context …" at bounding box center [573, 188] width 130 height 330
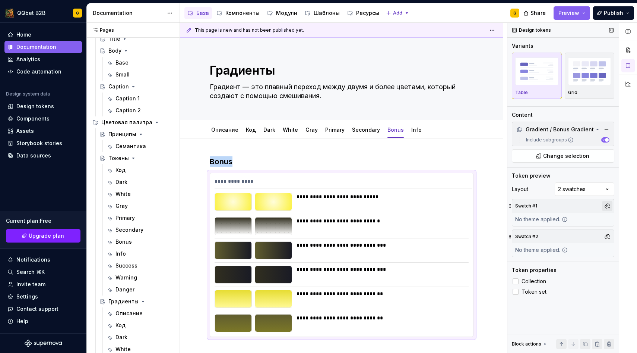
click at [609, 208] on button "button" at bounding box center [607, 205] width 10 height 10
click at [583, 238] on span "QQbet Default" at bounding box center [568, 234] width 86 height 12
click at [621, 294] on div at bounding box center [628, 188] width 18 height 330
click at [607, 236] on button "button" at bounding box center [607, 236] width 10 height 10
click at [561, 274] on div "Betwix" at bounding box center [572, 276] width 71 height 7
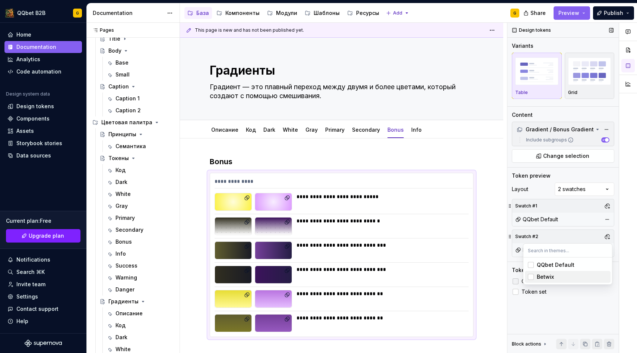
click at [515, 282] on div "Comments Open comments No comments yet Select ‘Comment’ from the block context …" at bounding box center [573, 188] width 130 height 330
click at [515, 282] on div at bounding box center [516, 281] width 6 height 6
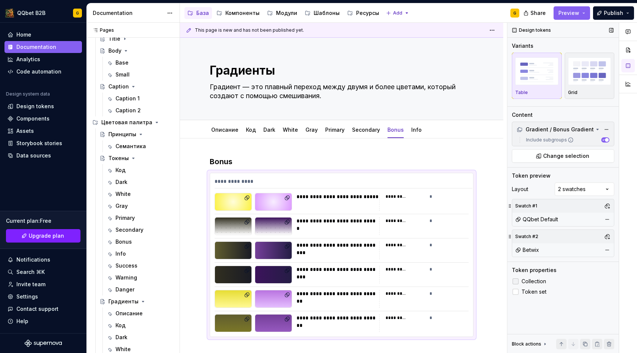
click at [516, 281] on polyline at bounding box center [516, 281] width 0 height 0
click at [515, 282] on div at bounding box center [516, 281] width 6 height 6
click at [518, 301] on div "Design tokens Variants Table Grid Content Gradient / Bonus Gradient Include sub…" at bounding box center [563, 188] width 111 height 330
click at [517, 292] on div at bounding box center [516, 291] width 6 height 6
click at [419, 132] on div "Описание Код Dark White Gray Primary Secondary Bonus Info" at bounding box center [316, 131] width 222 height 20
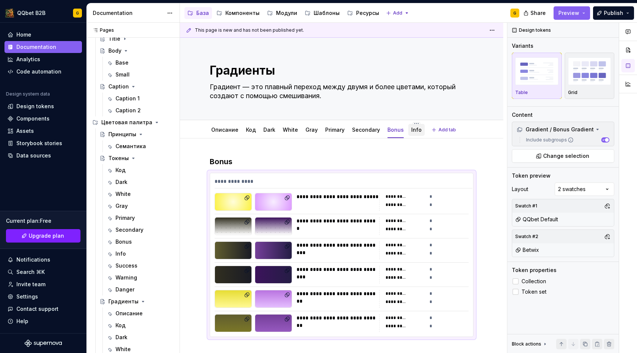
click at [415, 131] on div "Info" at bounding box center [416, 130] width 16 height 12
click at [566, 92] on button "Grid" at bounding box center [590, 76] width 50 height 46
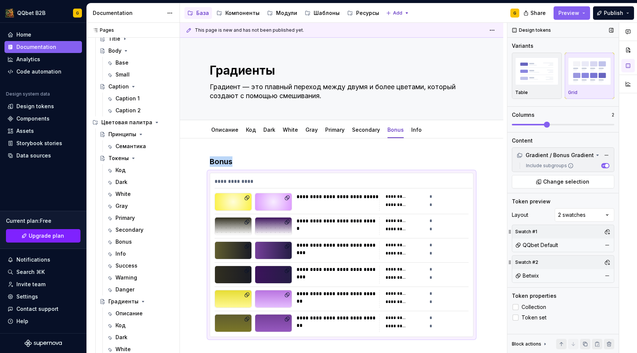
click at [545, 127] on span at bounding box center [547, 124] width 6 height 6
click at [411, 133] on div "Info" at bounding box center [416, 129] width 10 height 9
click at [411, 133] on link "Info" at bounding box center [416, 129] width 10 height 6
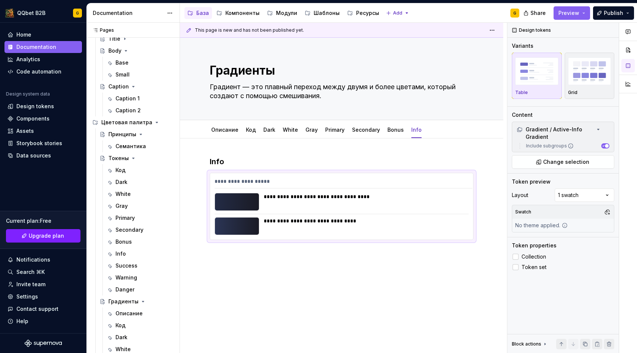
click at [368, 202] on div "**********" at bounding box center [364, 202] width 200 height 18
click at [536, 260] on label "Collection" at bounding box center [563, 256] width 102 height 9
click at [536, 268] on span "Token set" at bounding box center [534, 267] width 25 height 6
click at [587, 195] on div "Comments Open comments No comments yet Select ‘Comment’ from the block context …" at bounding box center [573, 188] width 130 height 330
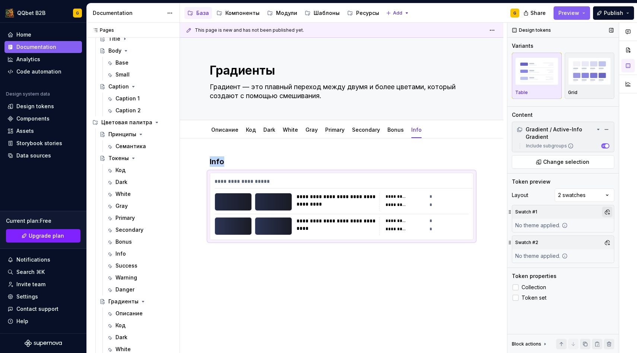
click at [608, 215] on button "button" at bounding box center [607, 211] width 10 height 10
click at [575, 243] on div "QQbet Default" at bounding box center [572, 239] width 71 height 7
click at [575, 296] on div "Comments Open comments No comments yet Select ‘Comment’ from the block context …" at bounding box center [573, 188] width 130 height 330
click at [604, 243] on button "button" at bounding box center [607, 242] width 10 height 10
click at [543, 284] on div "Betwix" at bounding box center [545, 282] width 17 height 7
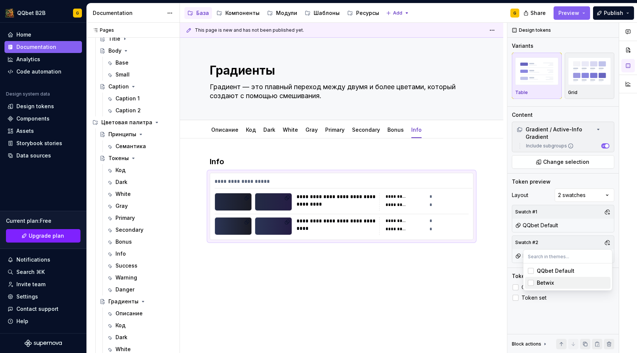
click at [552, 294] on div "Comments Open comments No comments yet Select ‘Comment’ from the block context …" at bounding box center [573, 188] width 130 height 330
click at [605, 16] on span "Publish" at bounding box center [613, 12] width 19 height 7
click at [586, 15] on button "Preview" at bounding box center [572, 12] width 37 height 13
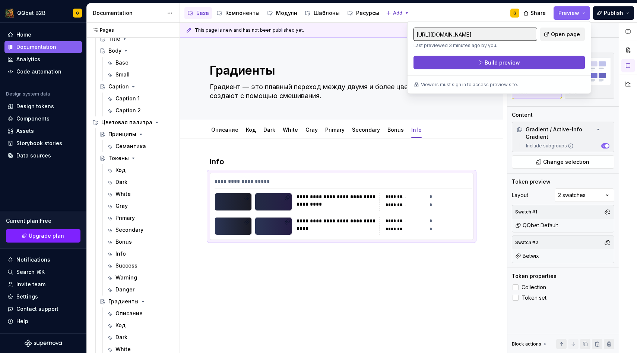
click at [541, 61] on button "Build preview" at bounding box center [499, 62] width 171 height 13
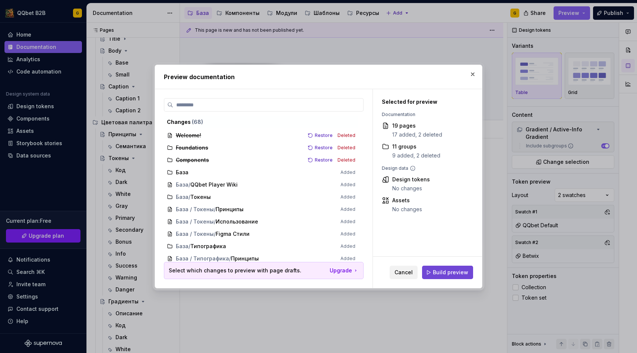
click at [456, 271] on span "Build preview" at bounding box center [450, 271] width 35 height 7
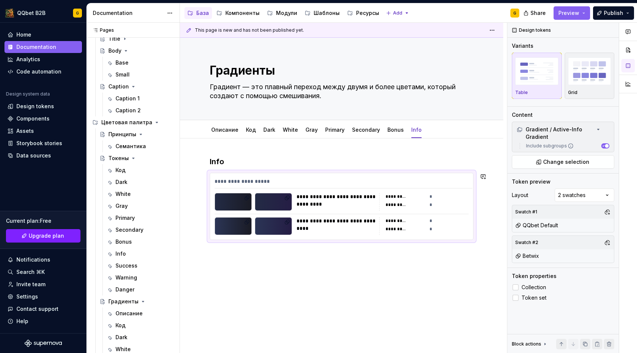
type textarea "*"
click at [352, 278] on div "**********" at bounding box center [343, 188] width 327 height 330
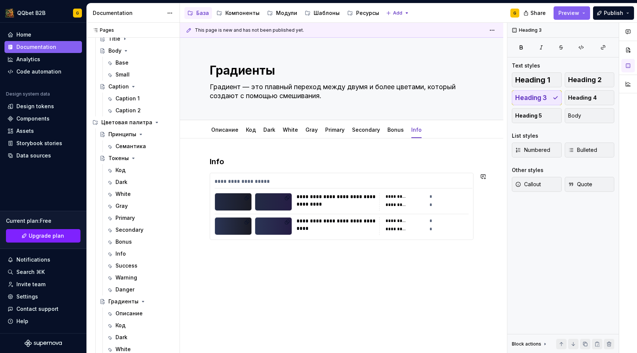
click at [349, 275] on div "**********" at bounding box center [341, 246] width 323 height 216
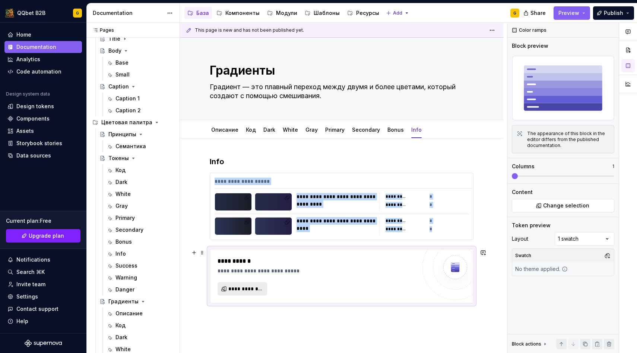
click at [255, 290] on span "**********" at bounding box center [245, 288] width 34 height 7
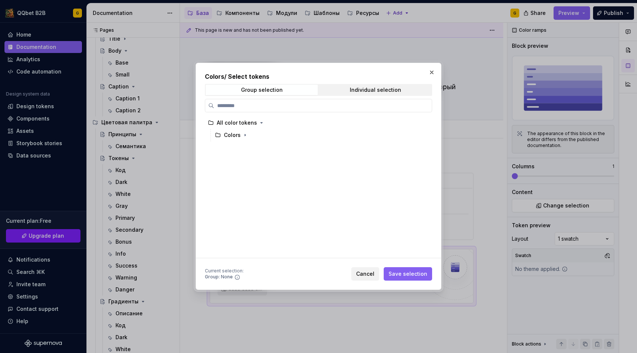
click at [238, 144] on div "All color tokens Colors" at bounding box center [316, 187] width 223 height 141
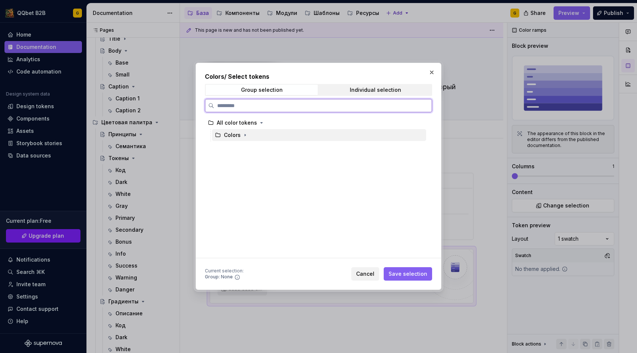
click at [240, 137] on div "Colors" at bounding box center [236, 134] width 25 height 7
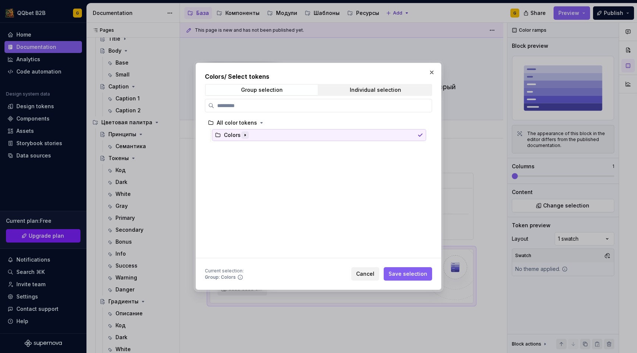
click at [243, 137] on icon "button" at bounding box center [245, 135] width 6 height 6
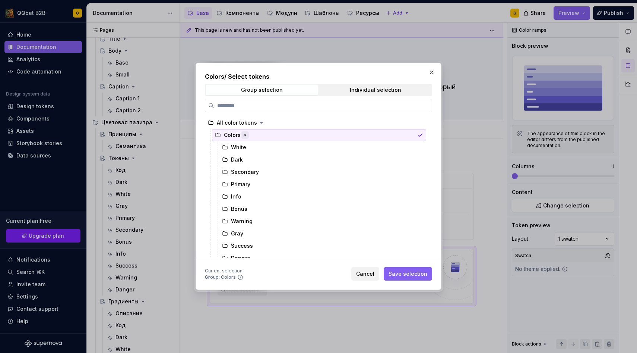
click at [243, 137] on icon "button" at bounding box center [245, 135] width 6 height 6
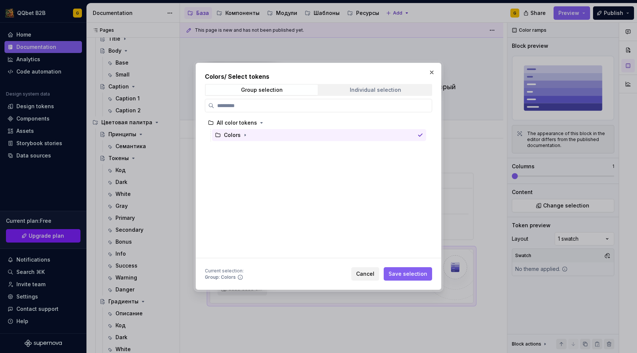
click at [383, 92] on div "Individual selection" at bounding box center [375, 90] width 51 height 6
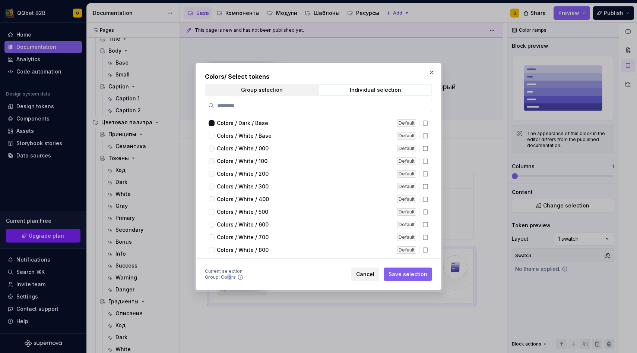
click at [229, 277] on div "Group: Colors" at bounding box center [220, 277] width 31 height 6
click at [259, 86] on span "Group selection" at bounding box center [262, 90] width 112 height 10
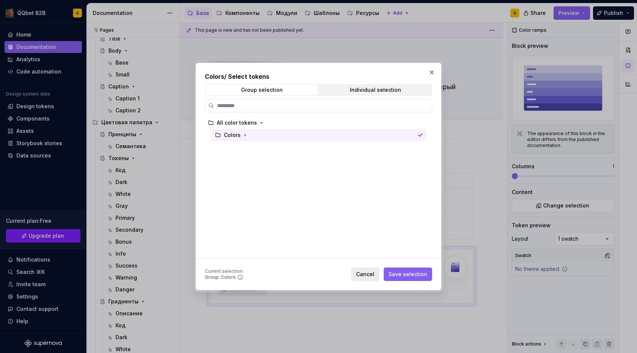
click at [368, 274] on span "Cancel" at bounding box center [365, 273] width 18 height 7
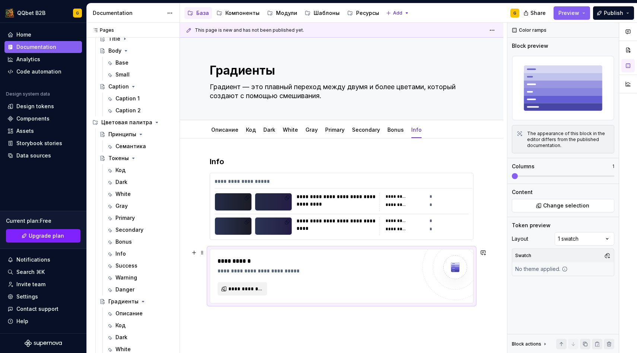
click at [389, 277] on div "**********" at bounding box center [317, 275] width 199 height 39
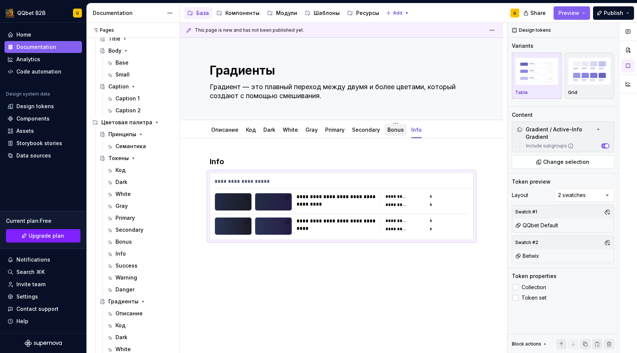
click at [392, 135] on div "Bonus" at bounding box center [396, 130] width 22 height 12
click at [392, 129] on link "Bonus" at bounding box center [396, 129] width 16 height 6
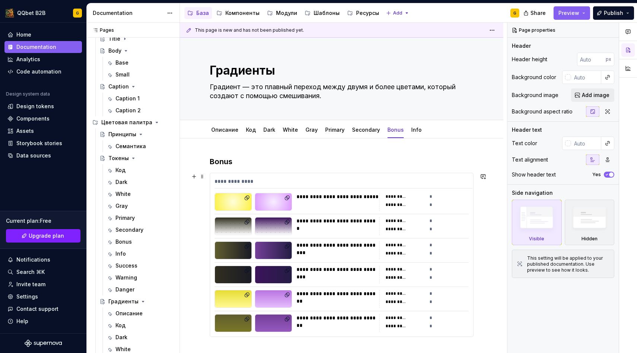
click at [404, 199] on div "**********" at bounding box center [397, 196] width 22 height 6
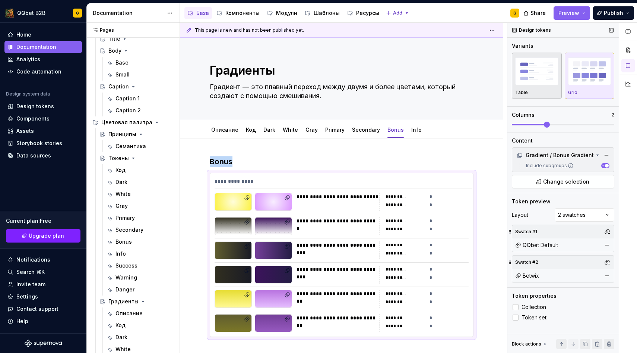
click at [530, 82] on img "button" at bounding box center [536, 70] width 43 height 27
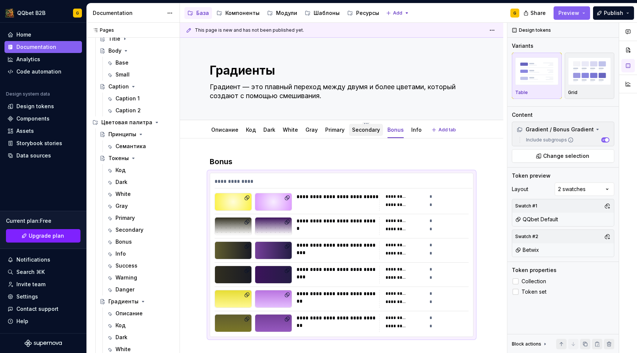
click at [359, 136] on div "Secondary" at bounding box center [366, 129] width 34 height 13
click at [361, 134] on div "Secondary" at bounding box center [366, 130] width 34 height 12
click at [364, 136] on div at bounding box center [366, 136] width 34 height 1
click at [367, 132] on link "Secondary" at bounding box center [366, 129] width 28 height 6
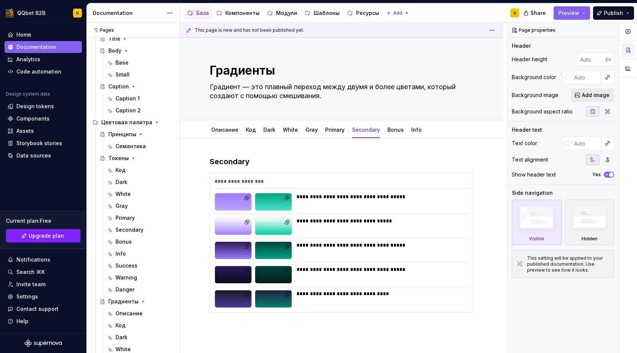
type textarea "*"
